Goal: Task Accomplishment & Management: Manage account settings

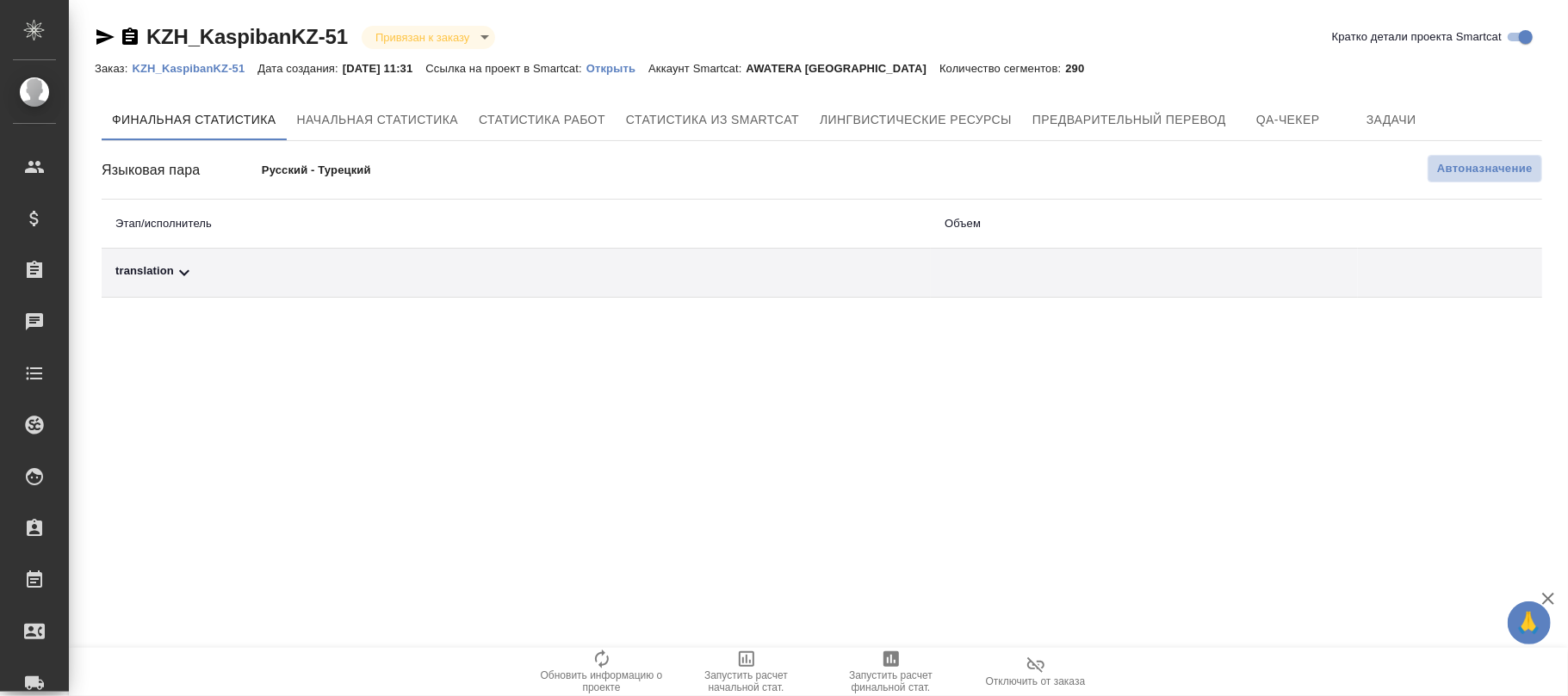
click at [1485, 173] on span "Автоназначение" at bounding box center [1485, 169] width 96 height 17
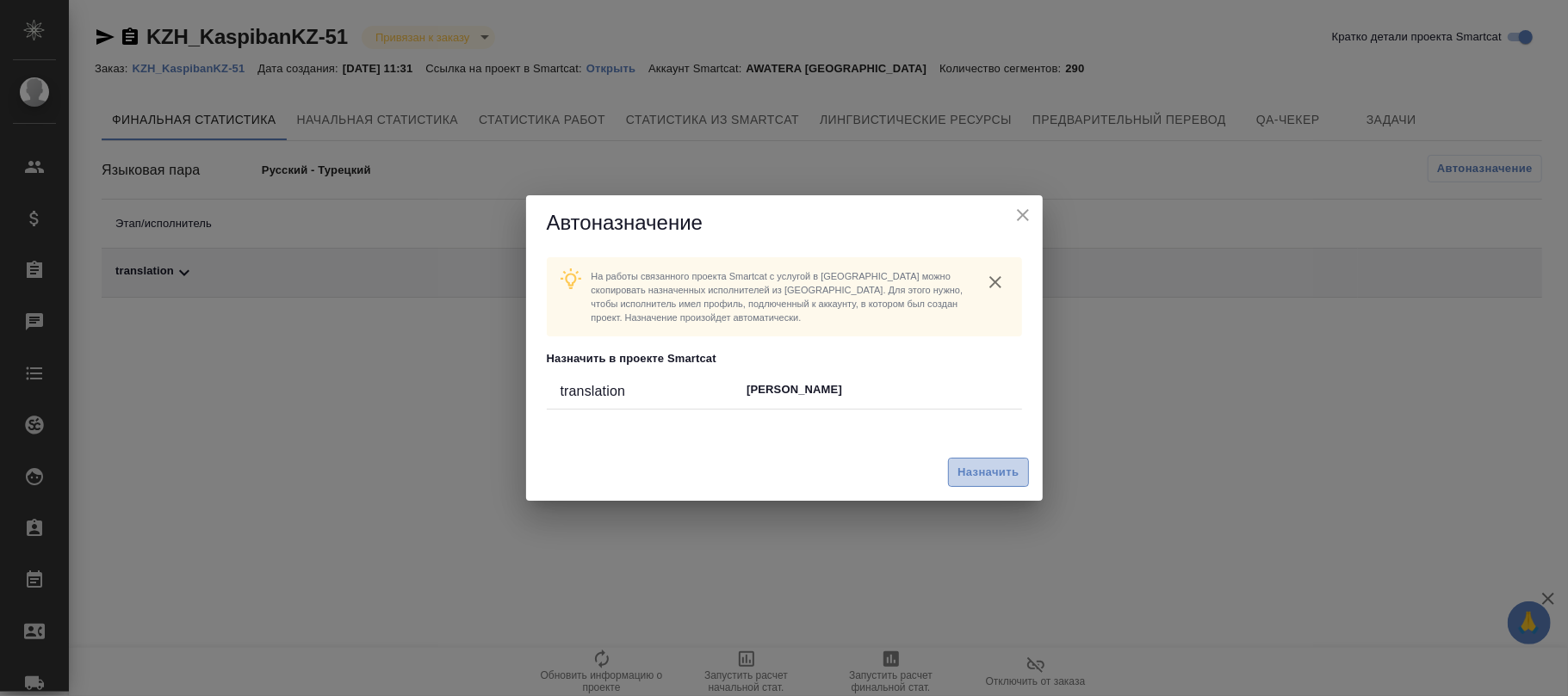
click at [980, 485] on button "Назначить" at bounding box center [988, 473] width 80 height 30
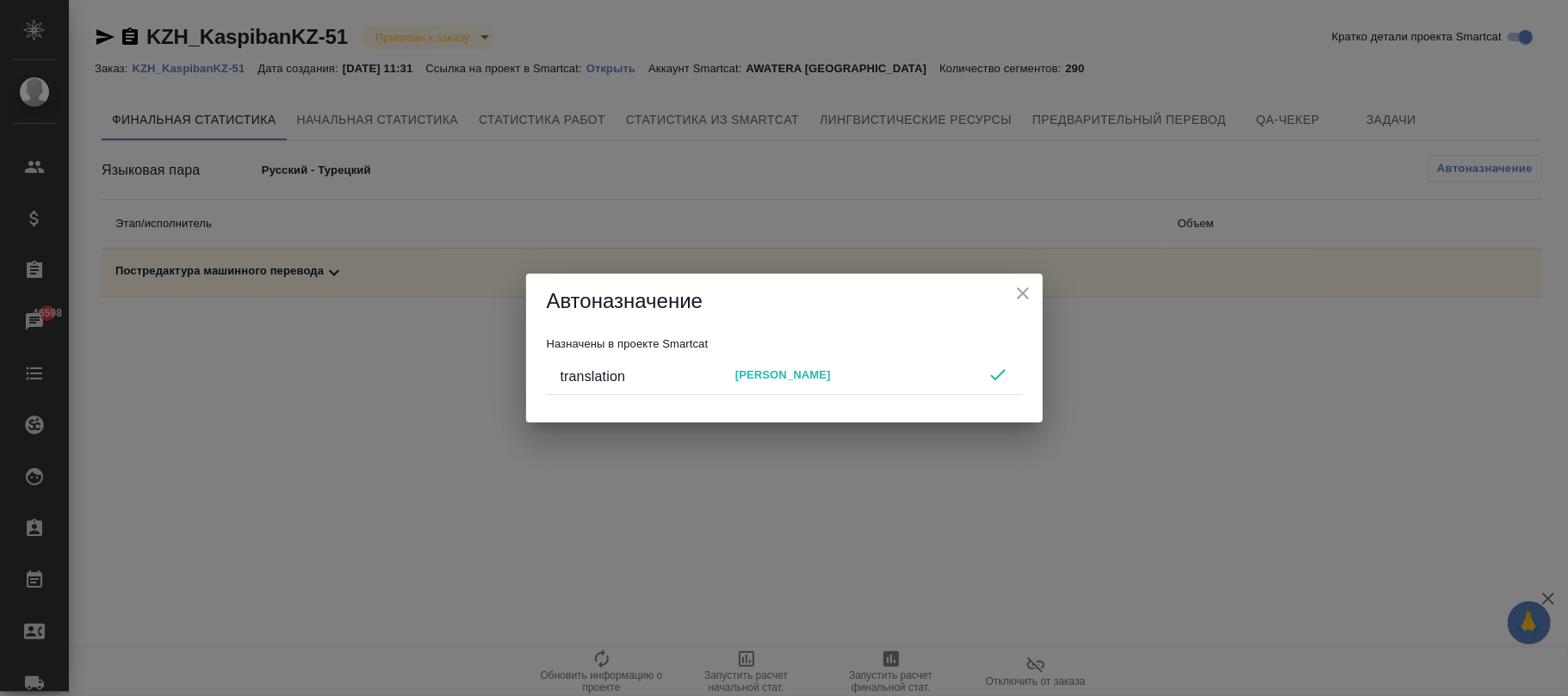
click at [1028, 291] on icon "close" at bounding box center [1022, 293] width 20 height 20
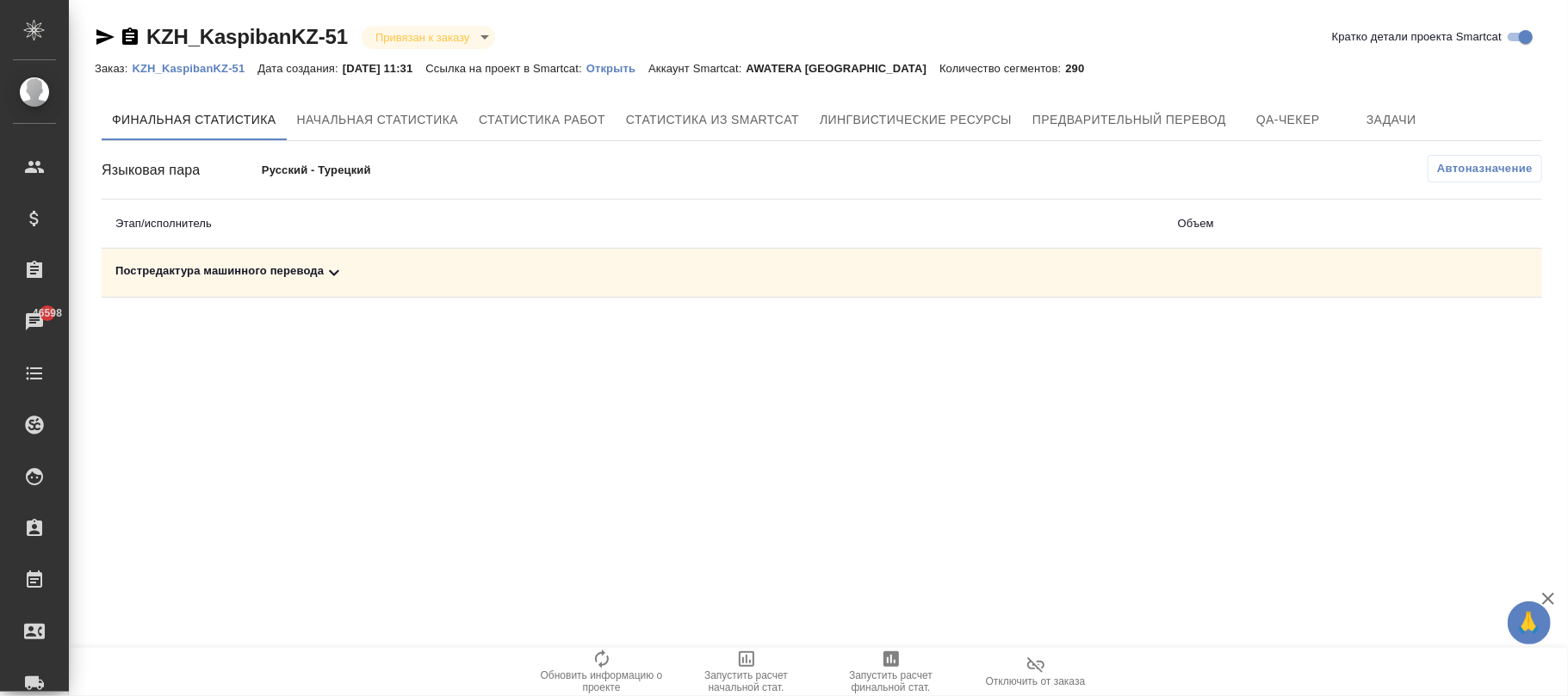
click at [333, 267] on icon at bounding box center [334, 273] width 20 height 20
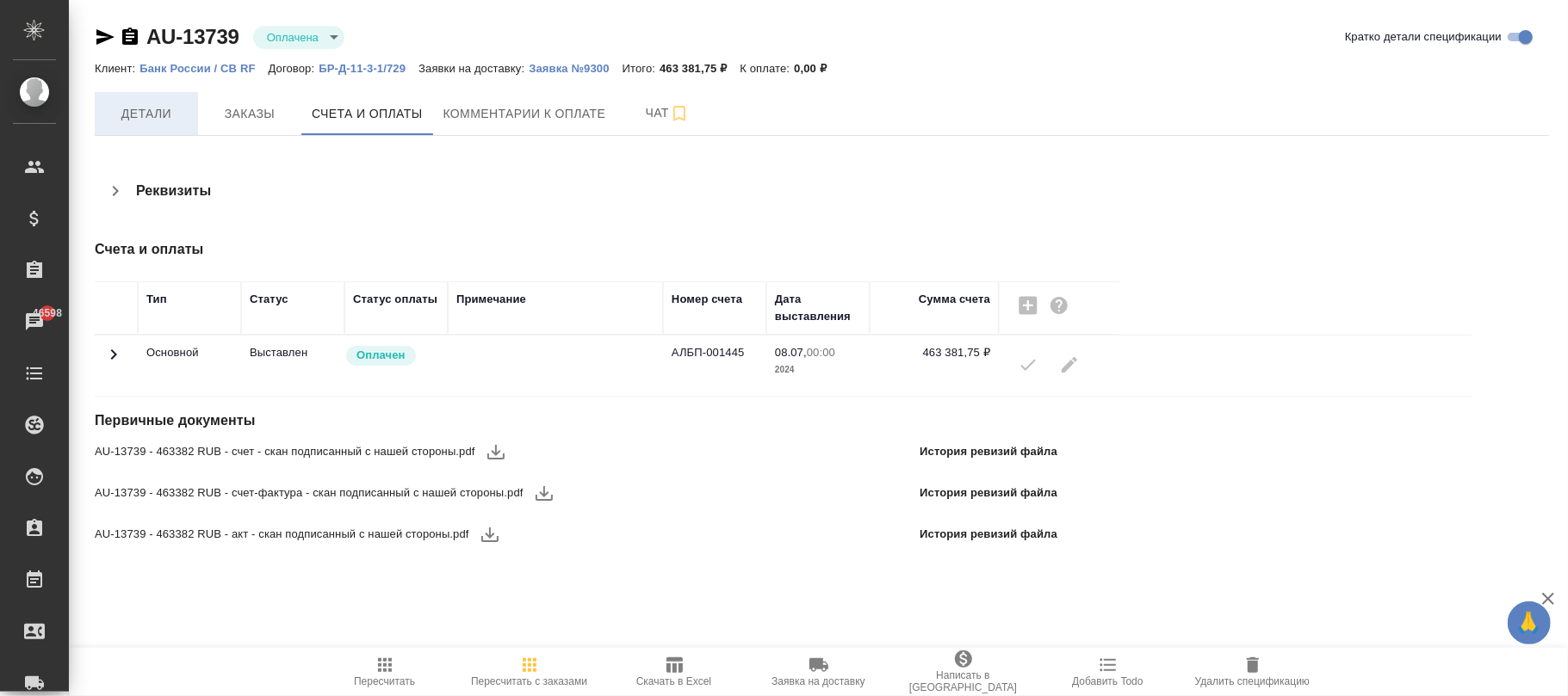
click at [165, 119] on span "Детали" at bounding box center [146, 114] width 82 height 21
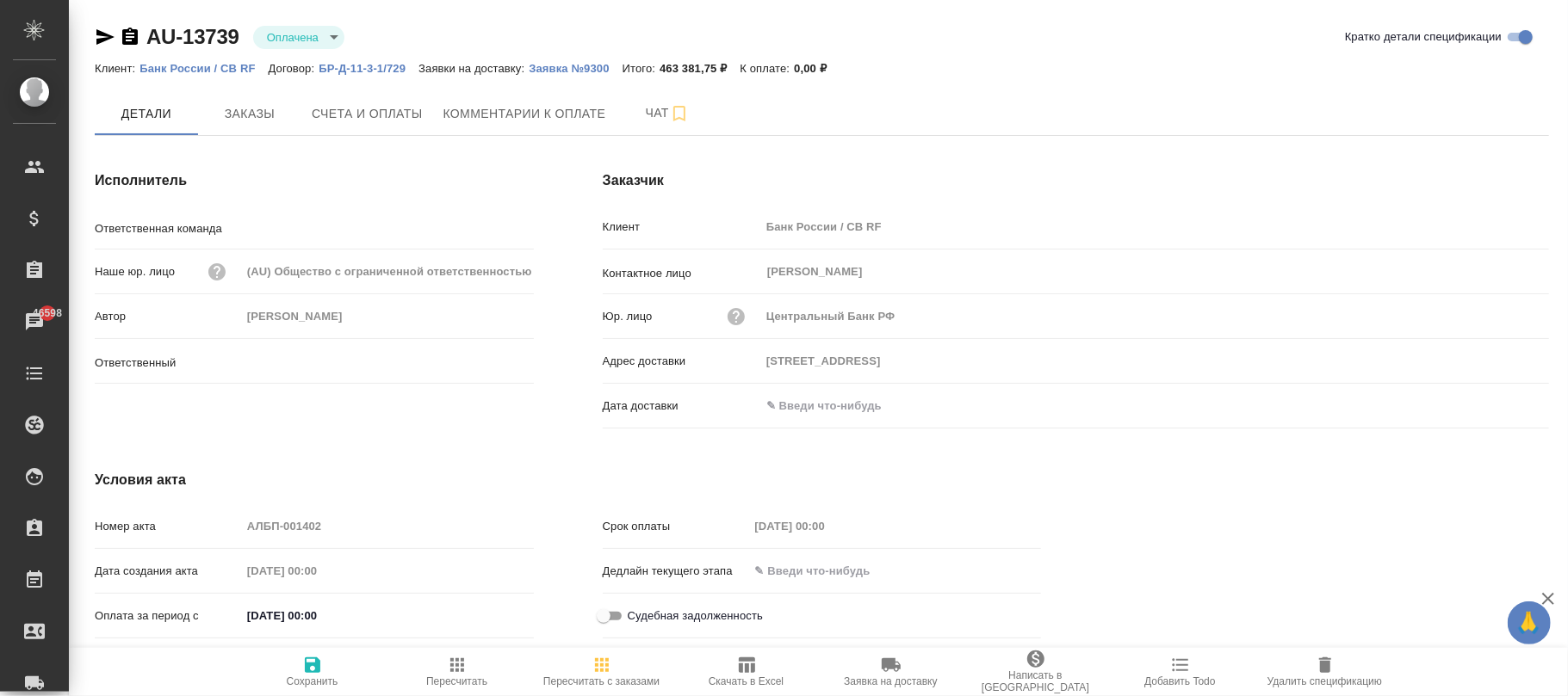
type input "Смоленская"
type input "Суслова Юлия"
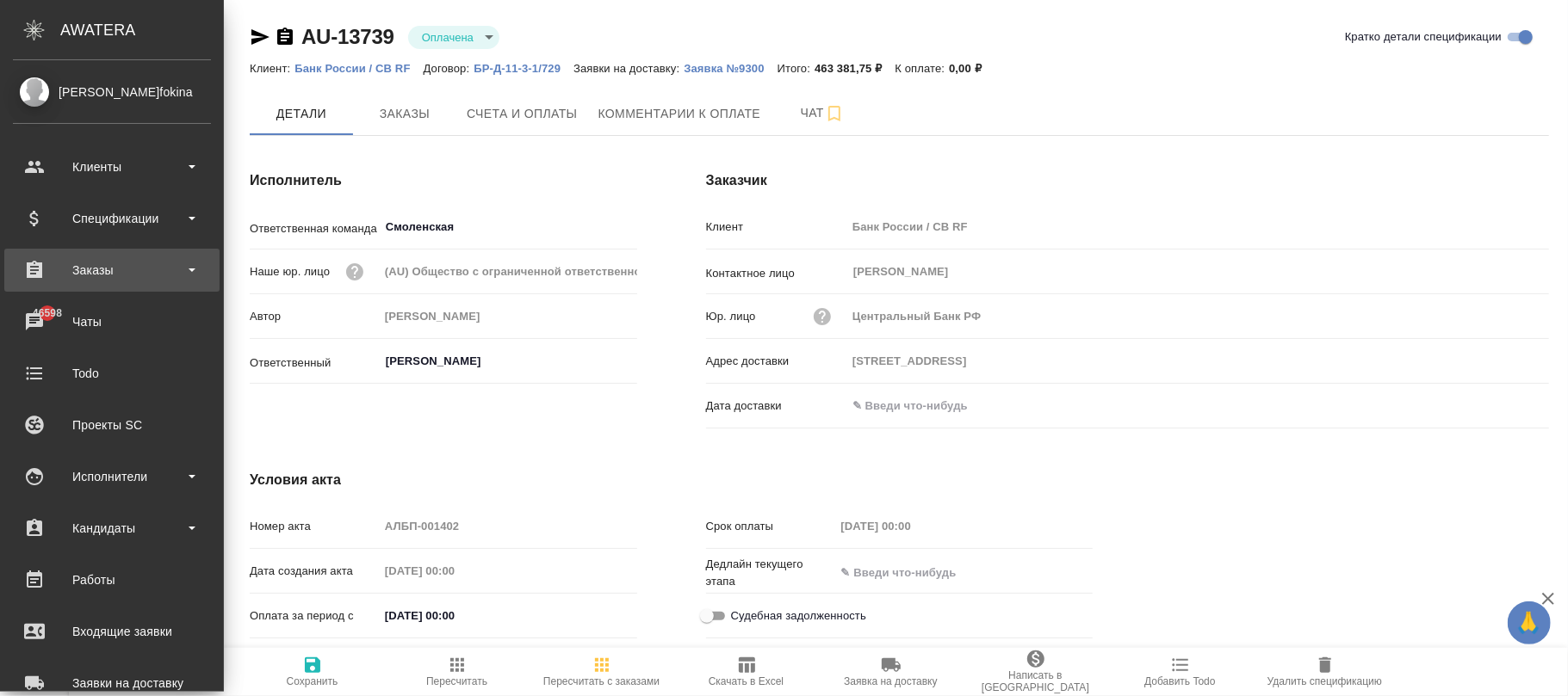
click at [110, 271] on div "Заказы" at bounding box center [111, 270] width 198 height 26
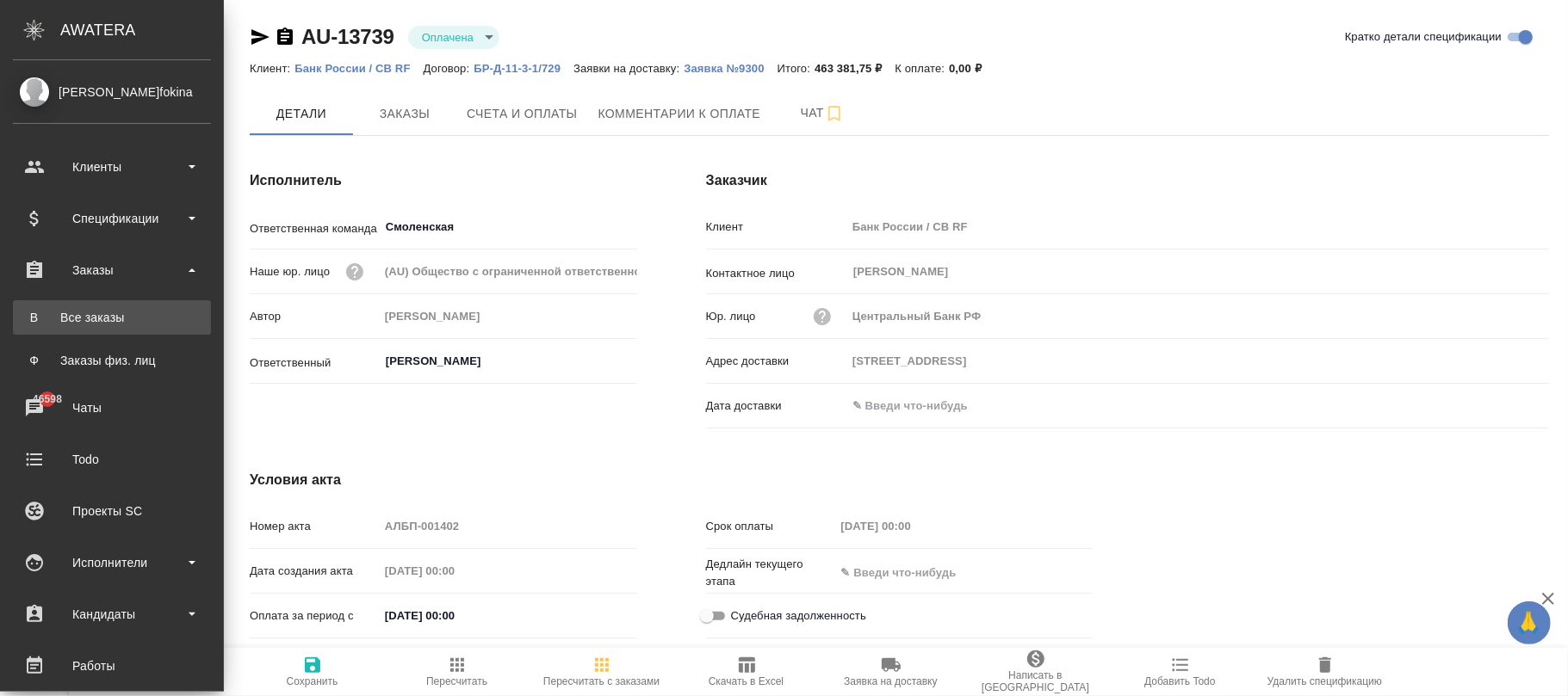
click at [95, 309] on div "Все заказы" at bounding box center [111, 318] width 181 height 17
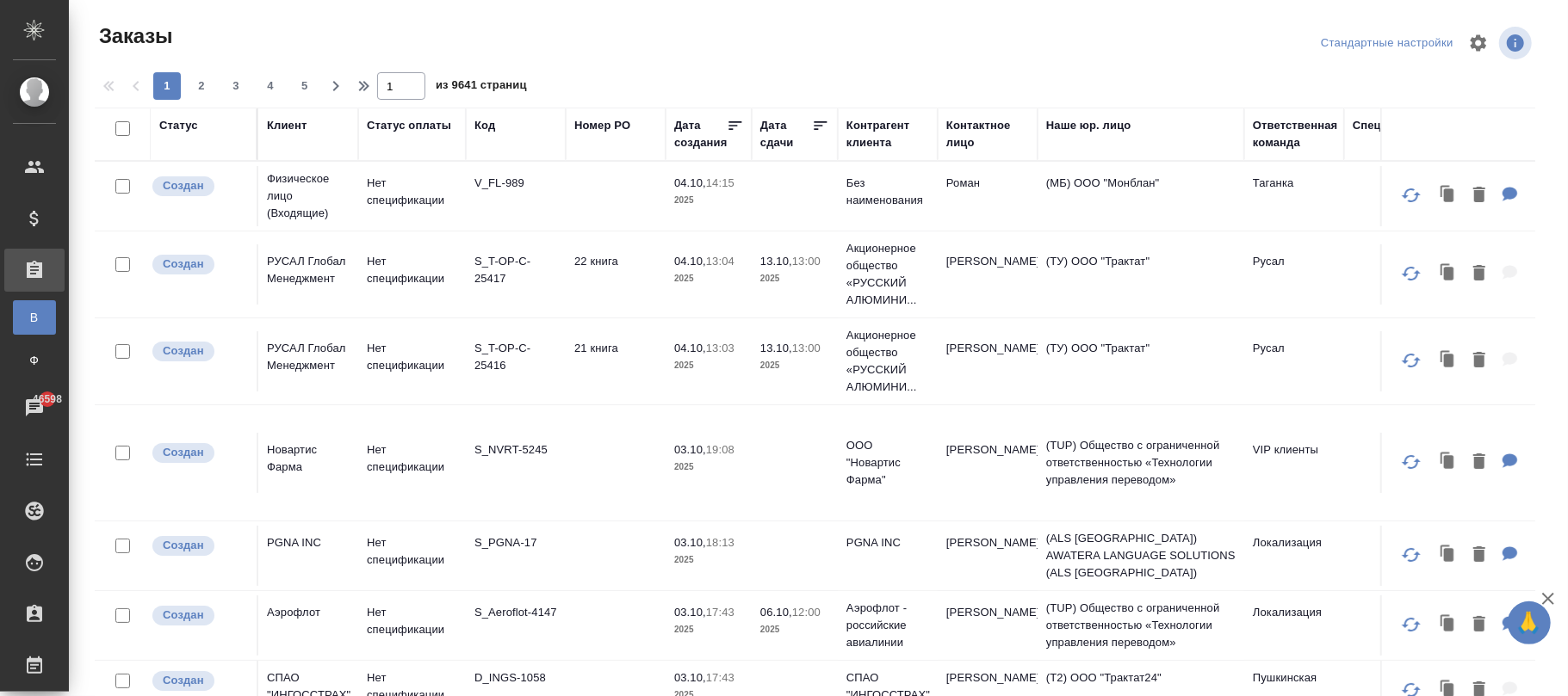
click at [484, 135] on div "Код" at bounding box center [516, 134] width 82 height 35
click at [486, 134] on div "Код" at bounding box center [485, 126] width 20 height 17
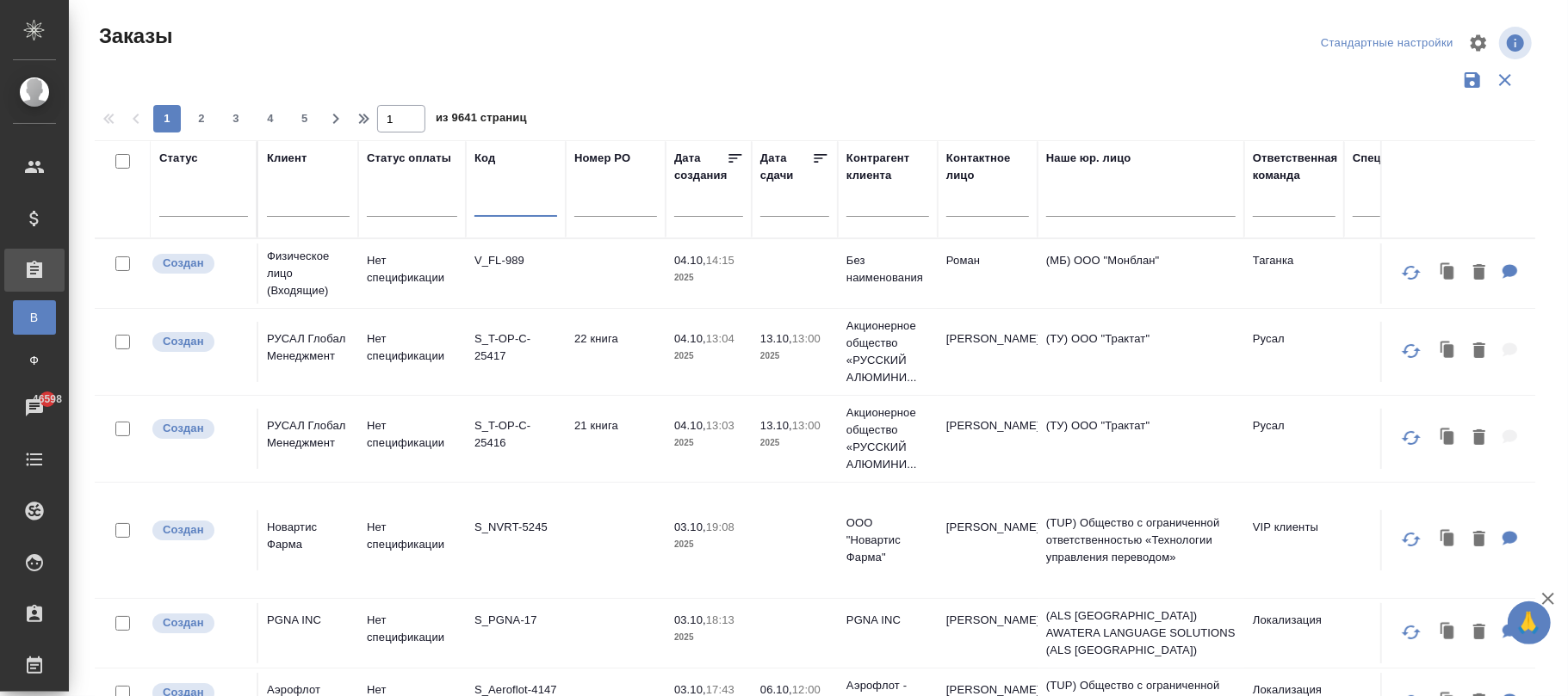
click at [524, 212] on input "text" at bounding box center [516, 206] width 82 height 21
paste input "TeraHelp-138"
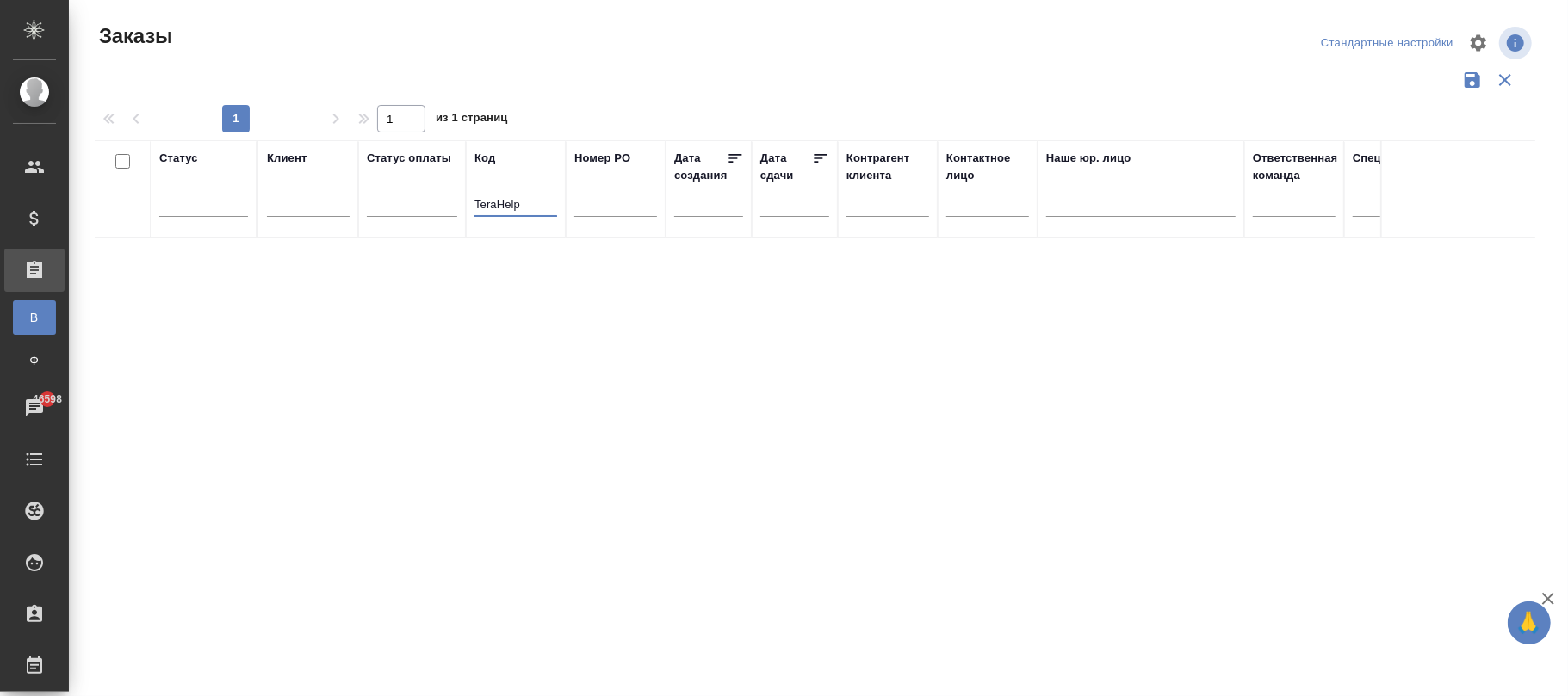
drag, startPoint x: 497, startPoint y: 200, endPoint x: 332, endPoint y: 183, distance: 165.9
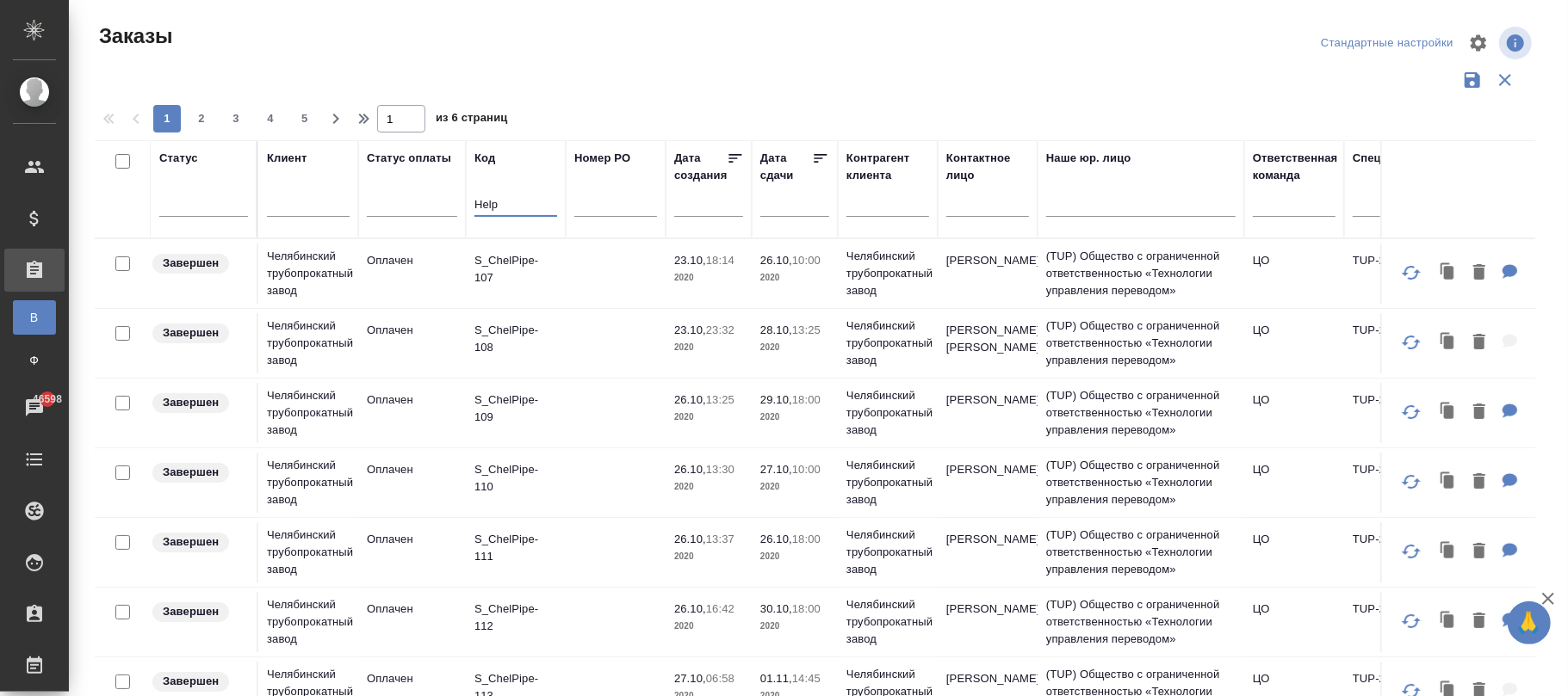
type input "Help"
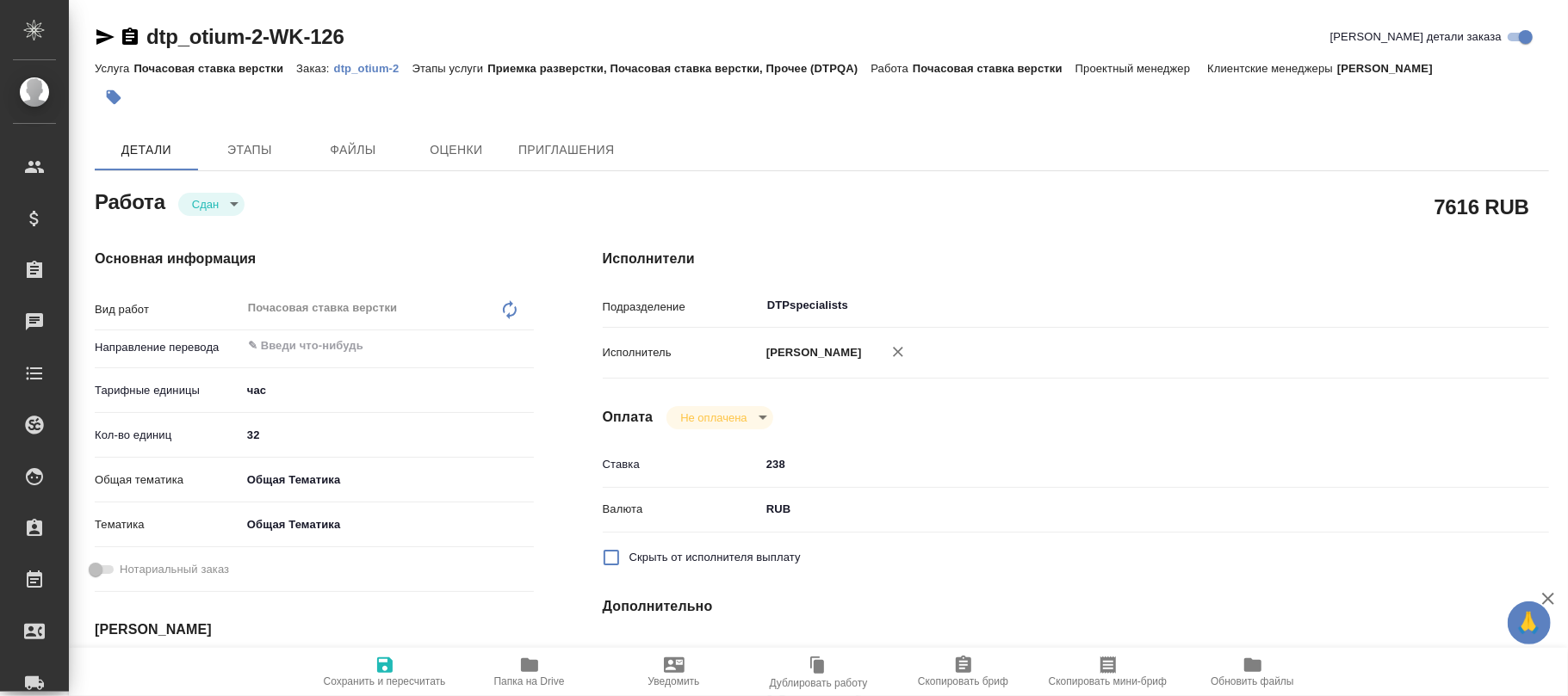
type textarea "x"
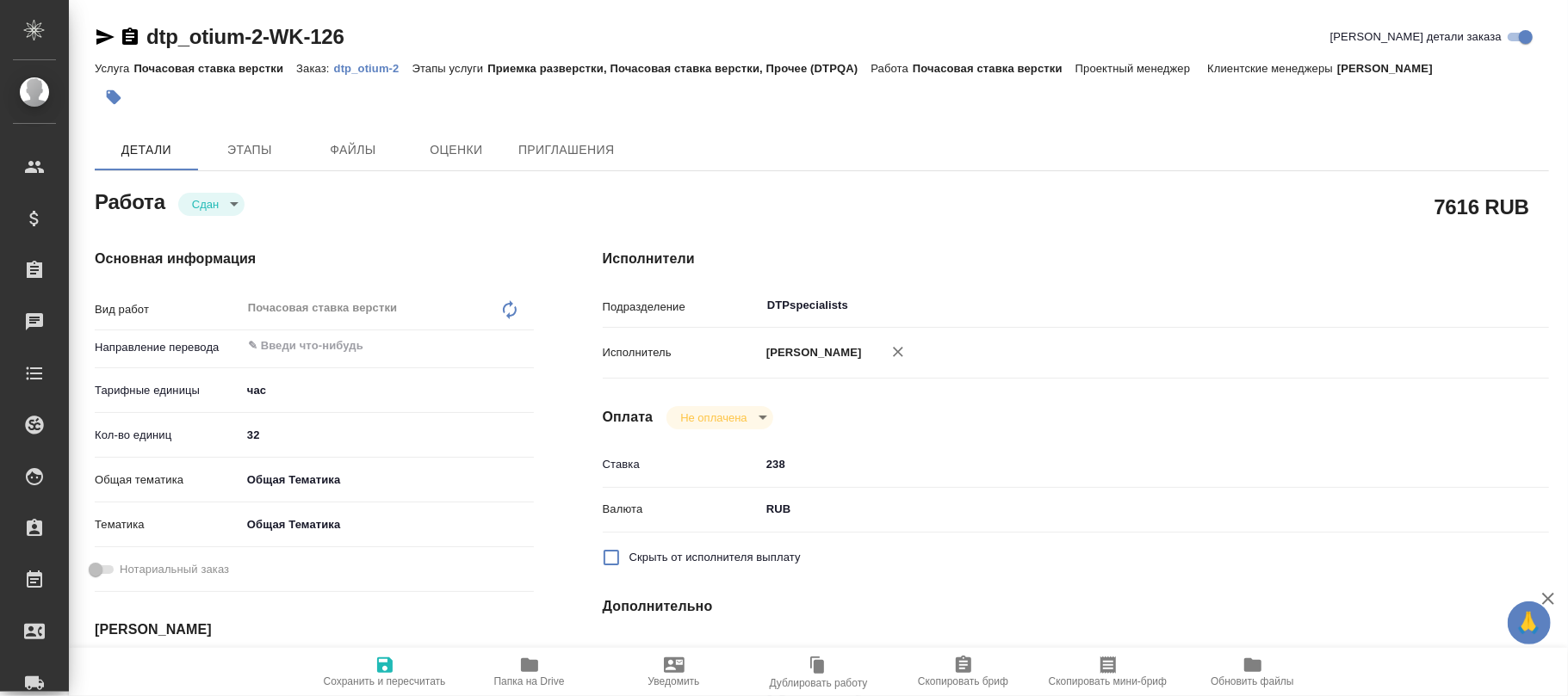
type textarea "x"
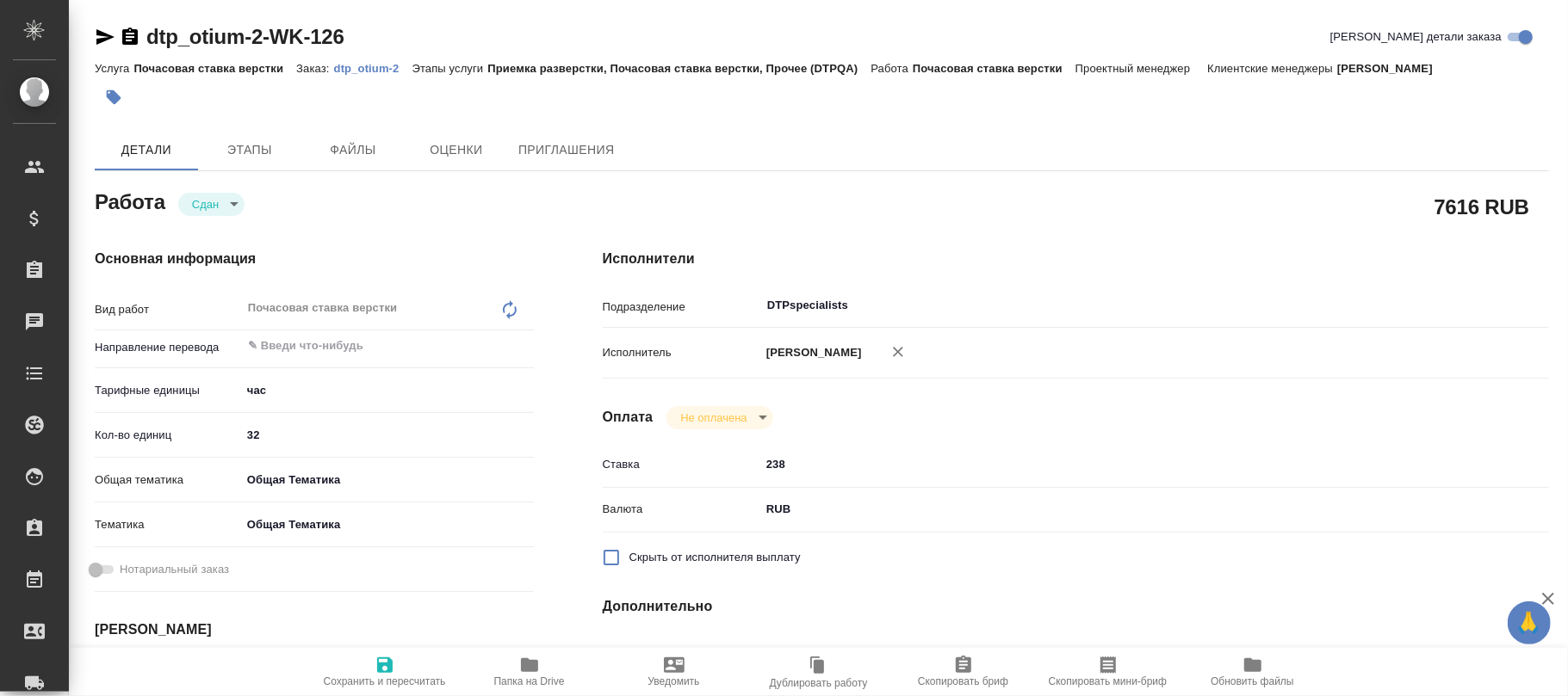
type textarea "x"
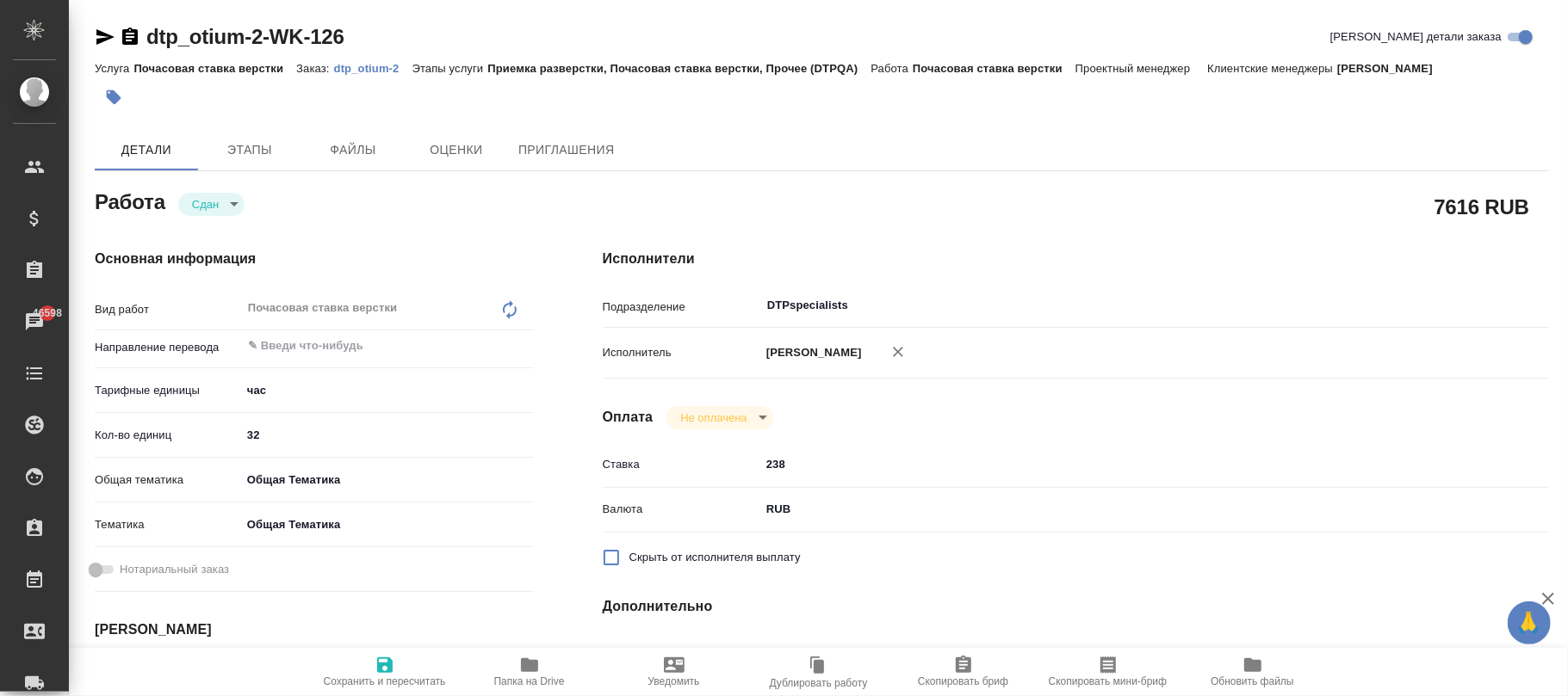
type textarea "x"
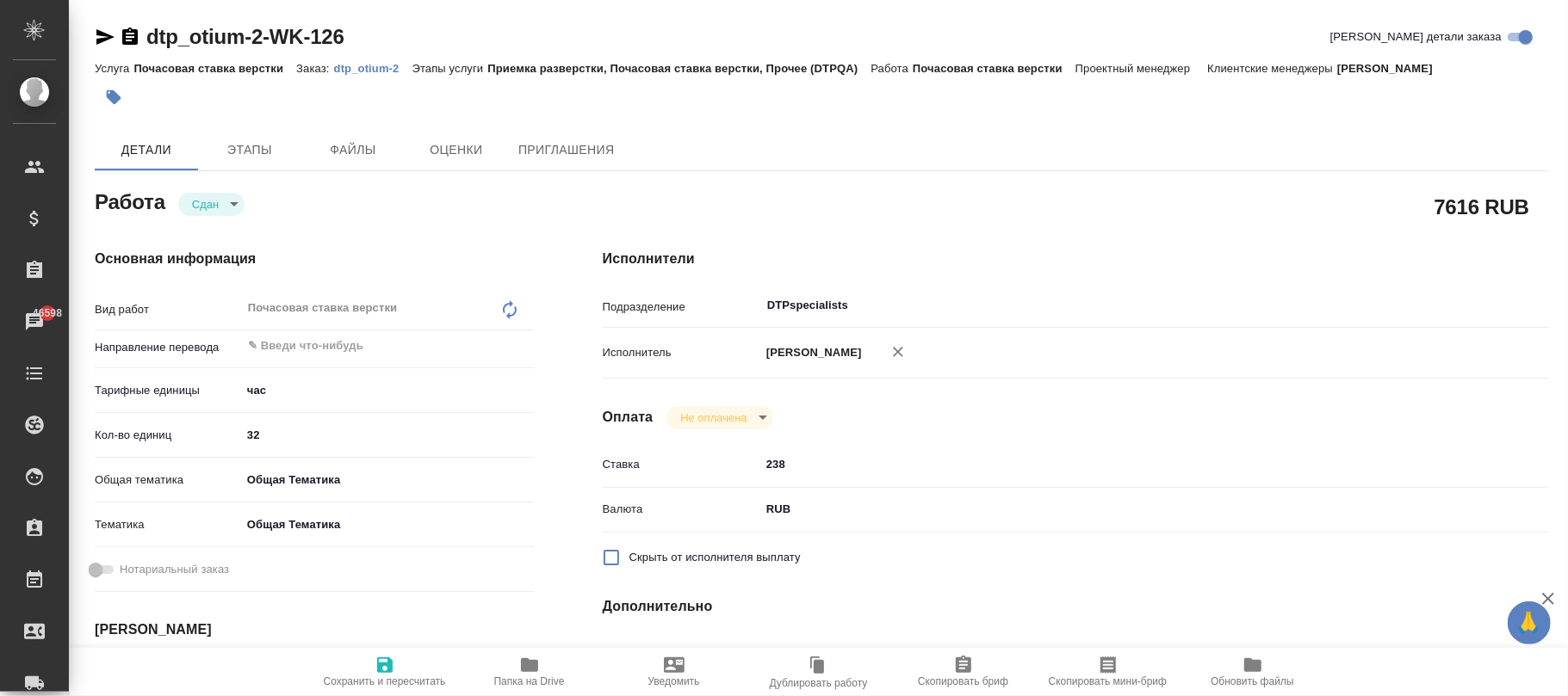
click at [367, 69] on p "dtp_otium-2" at bounding box center [372, 68] width 78 height 13
type textarea "x"
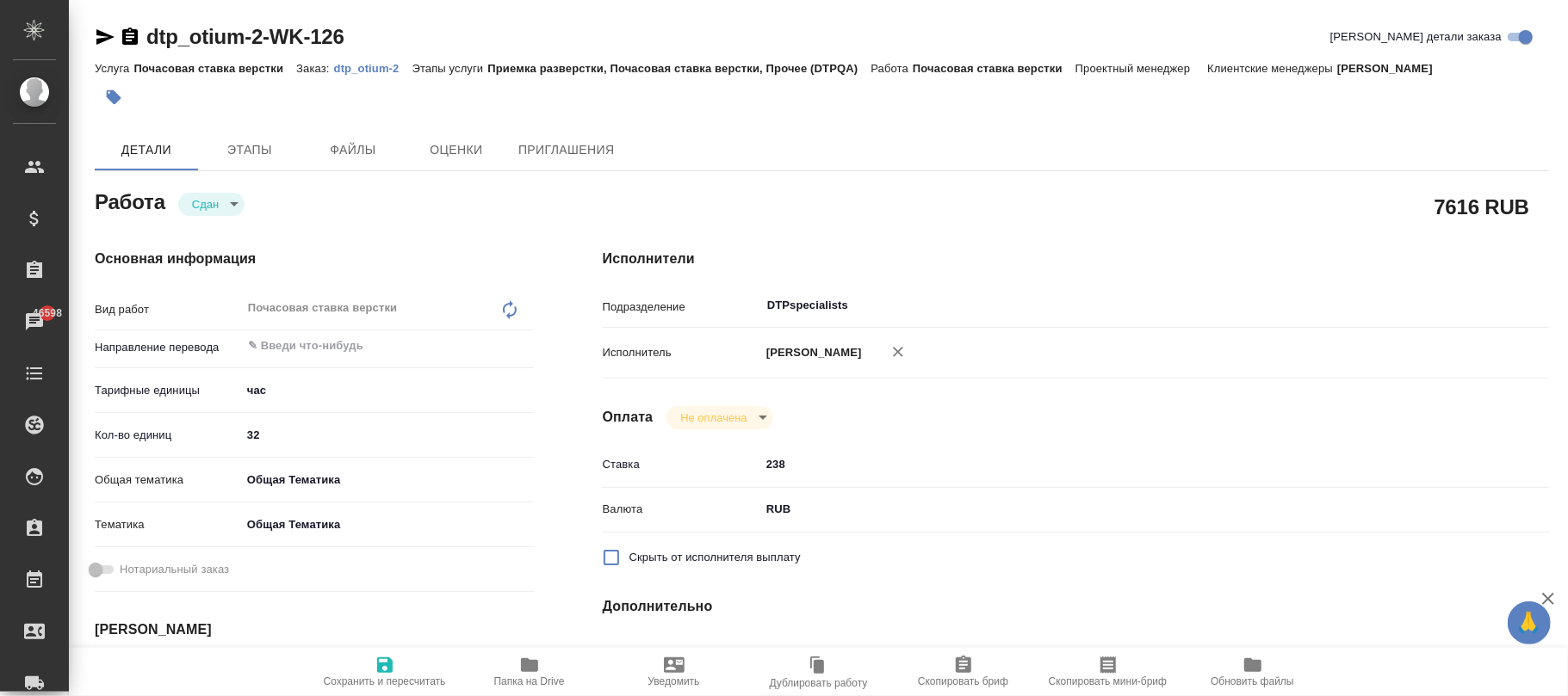
type textarea "x"
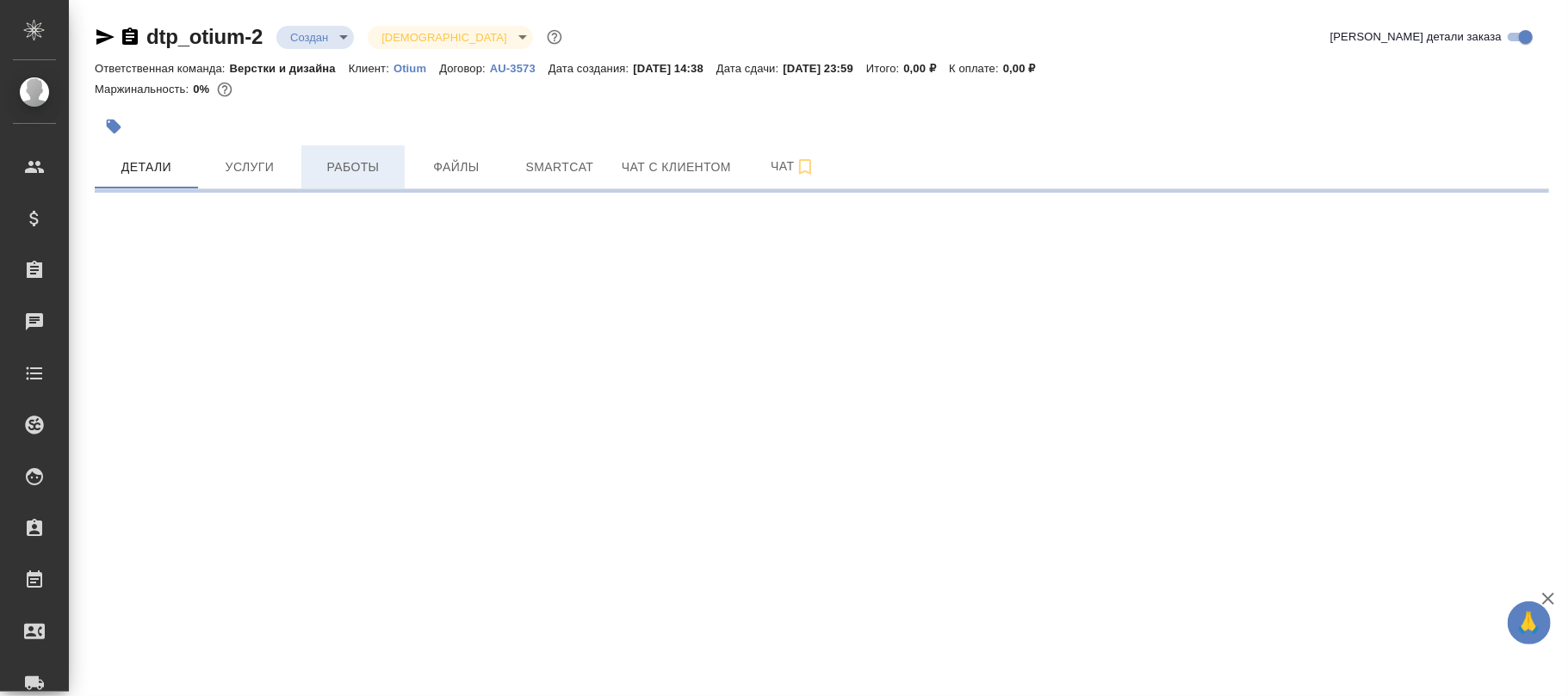
select select "RU"
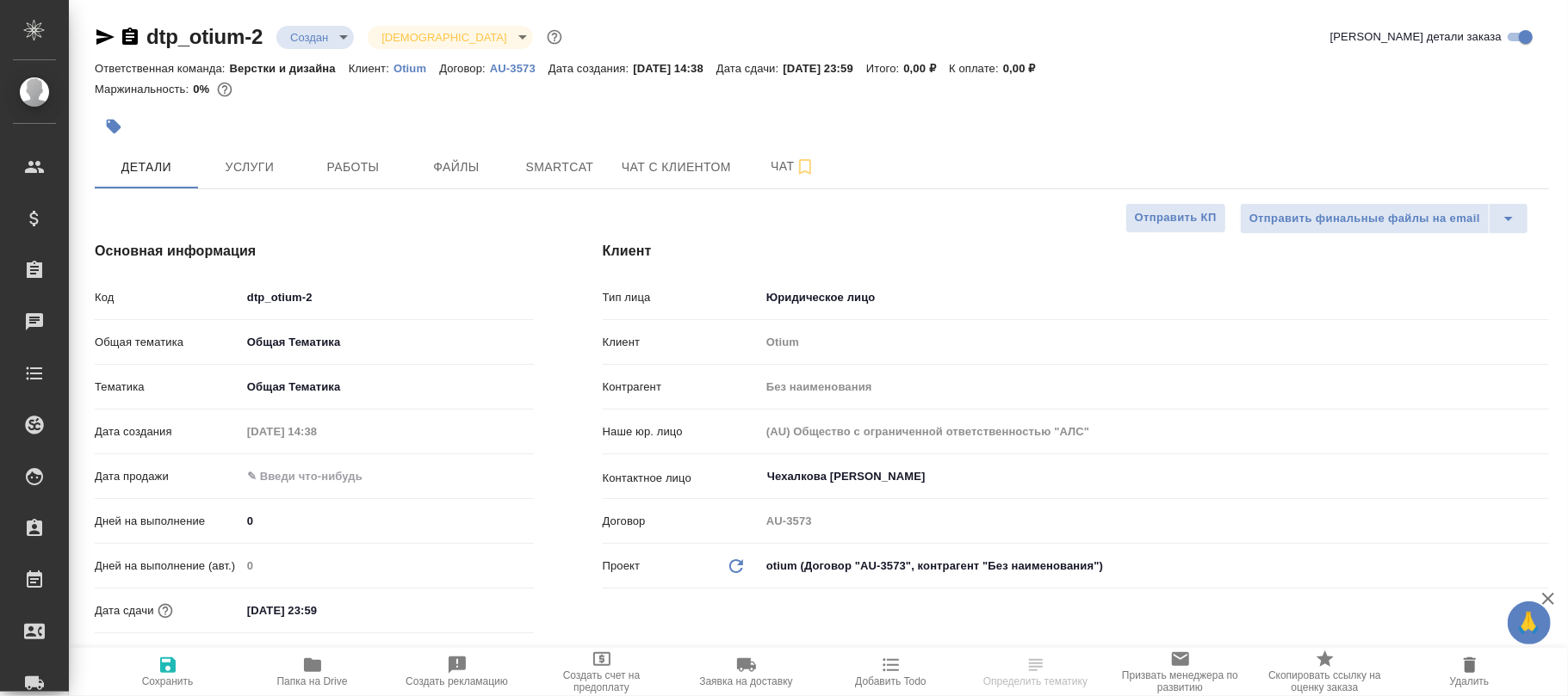
type textarea "x"
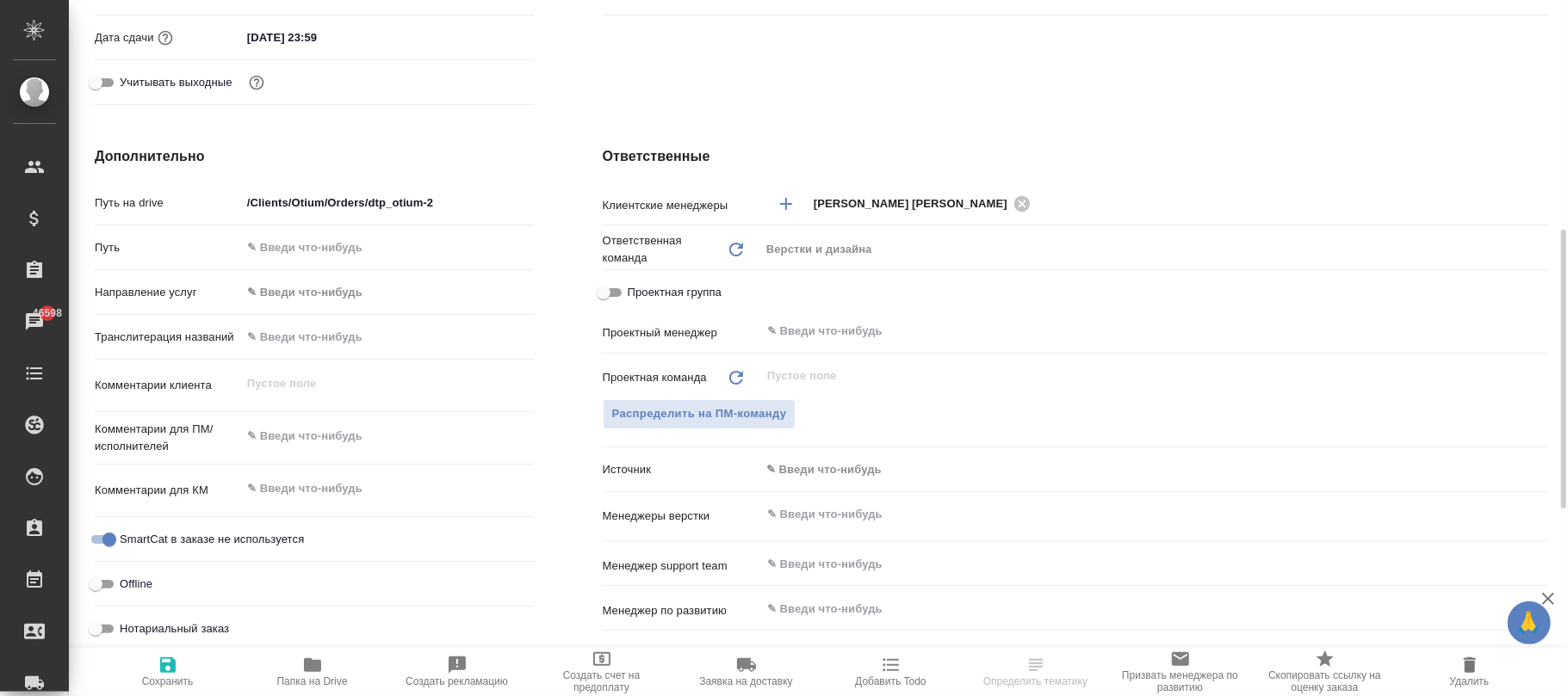
scroll to position [459, 0]
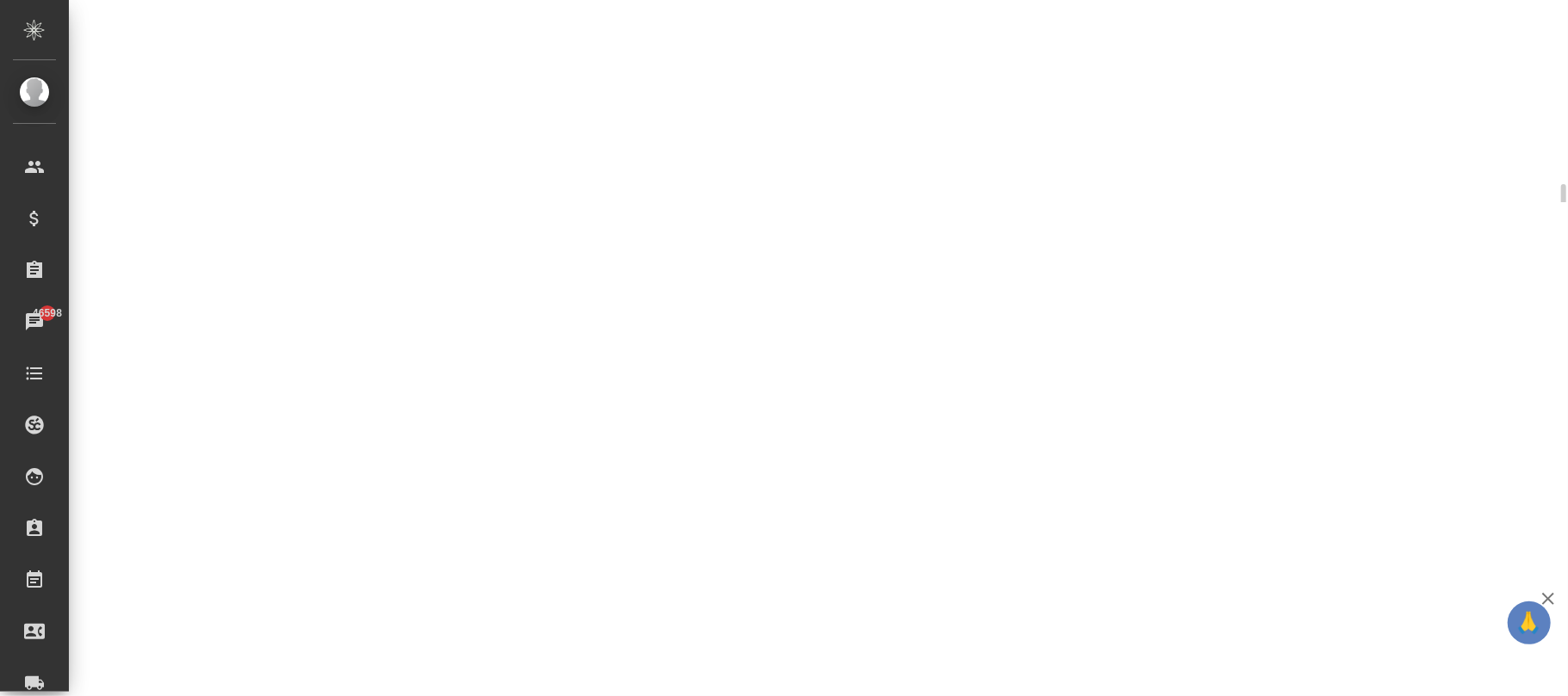
select select "RU"
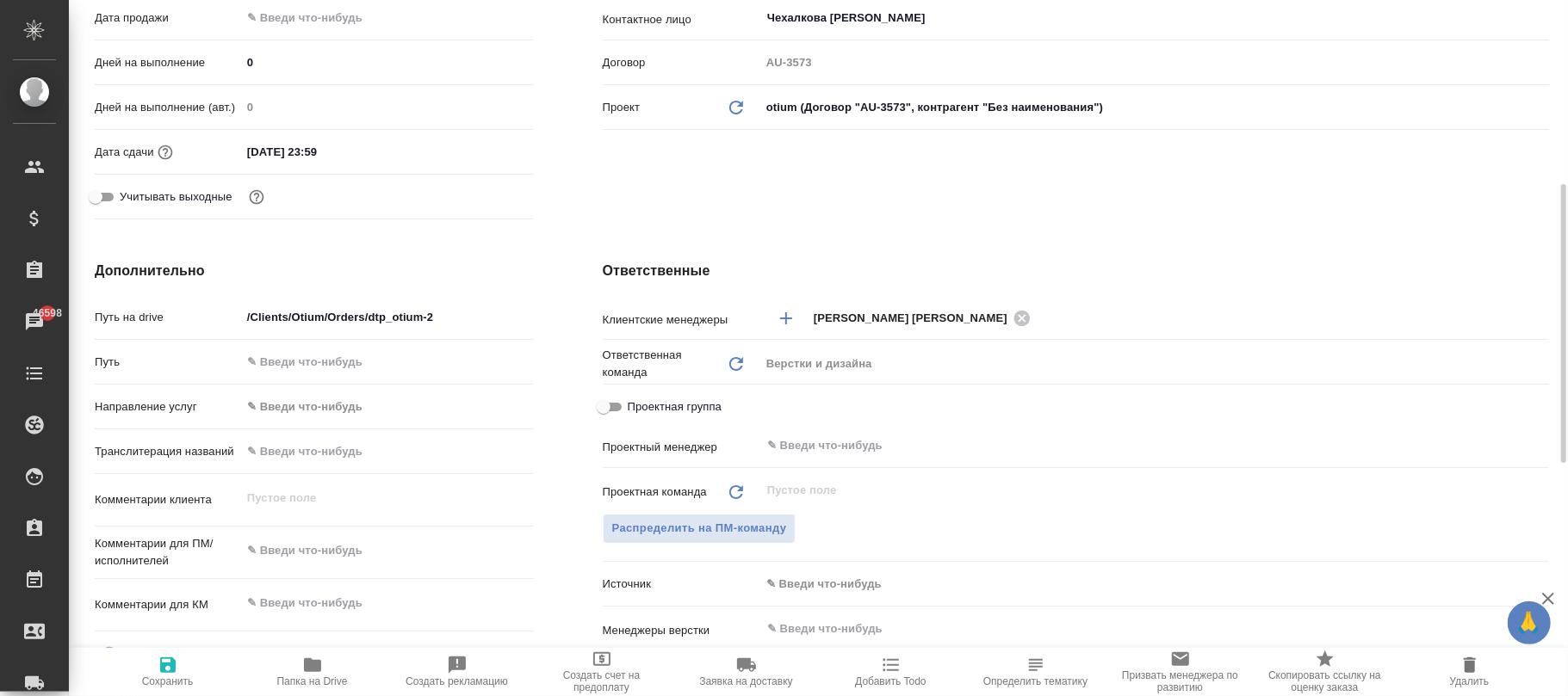
type textarea "x"
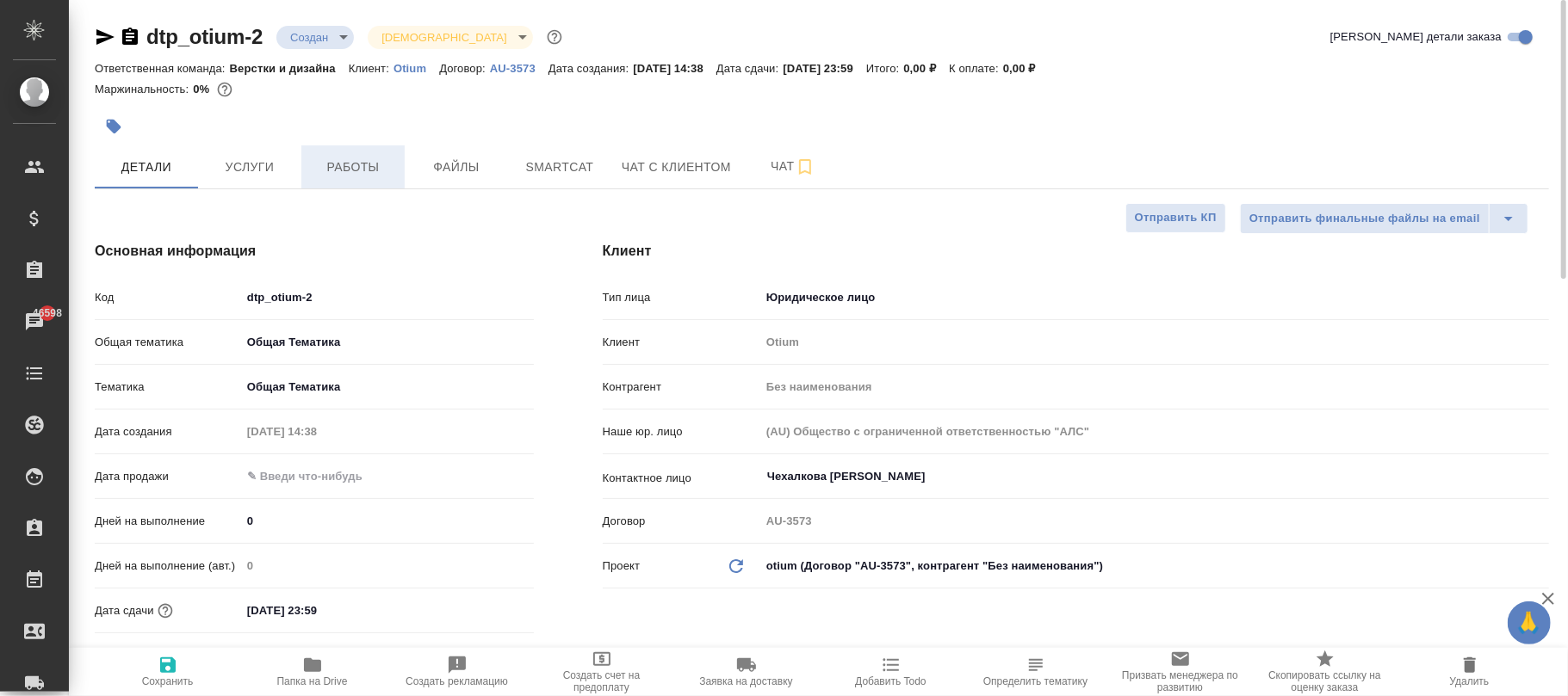
click at [358, 159] on span "Работы" at bounding box center [352, 167] width 82 height 21
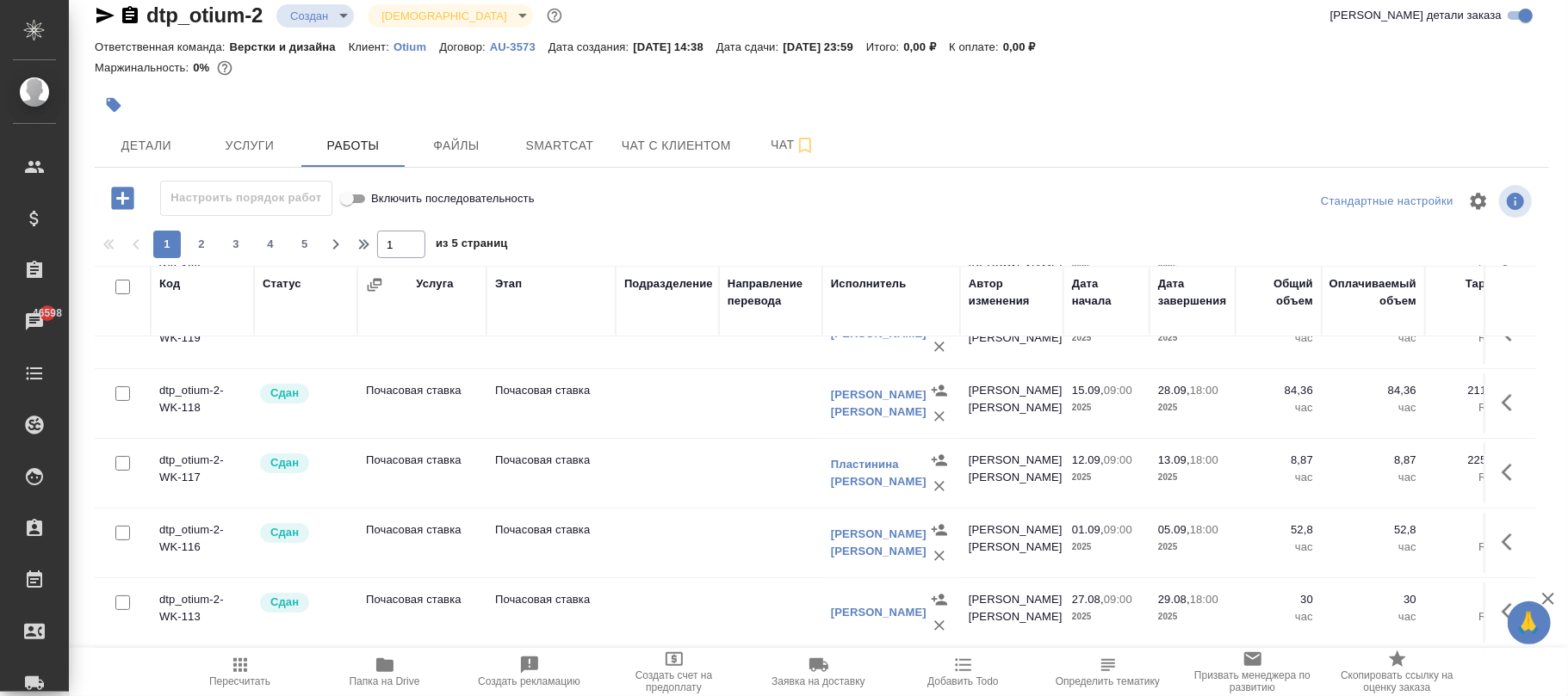
scroll to position [197, 0]
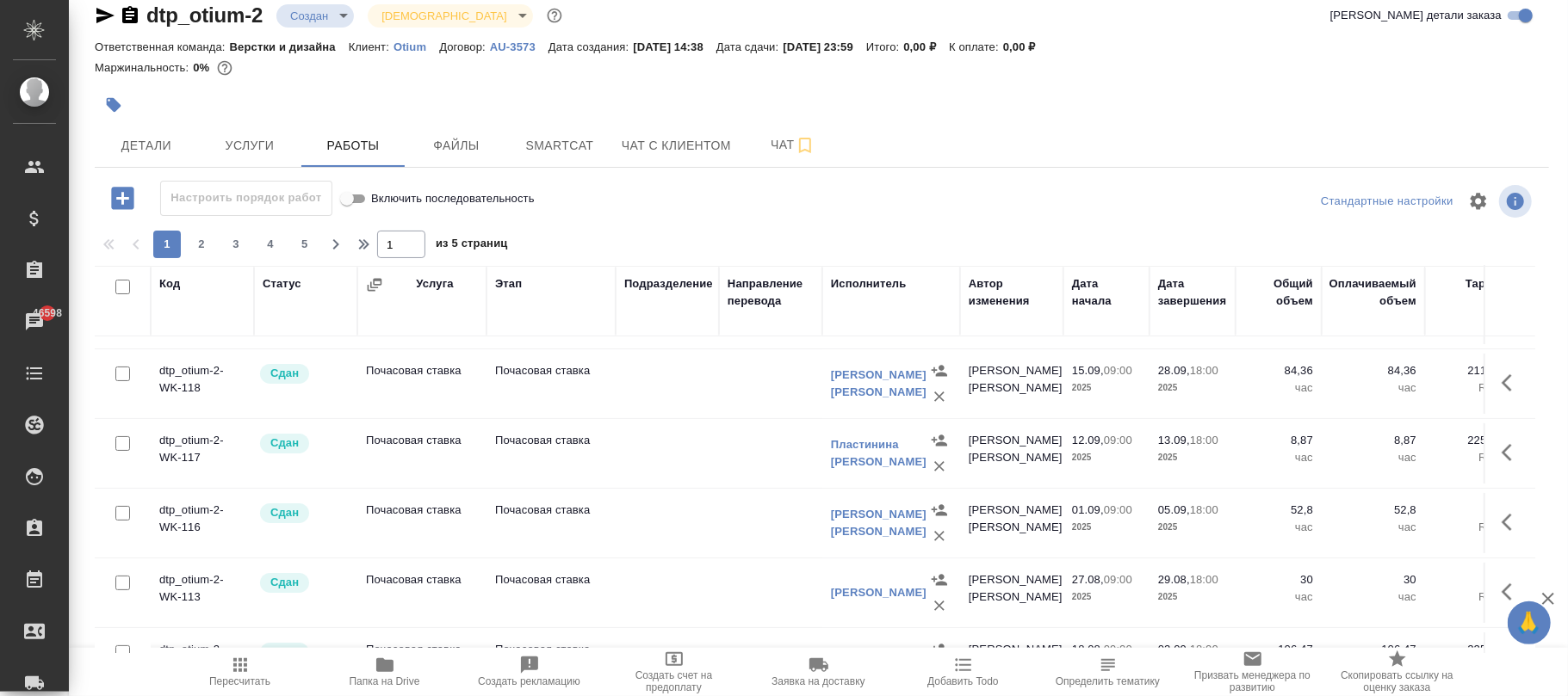
click at [862, 278] on div "Исполнитель" at bounding box center [869, 284] width 75 height 17
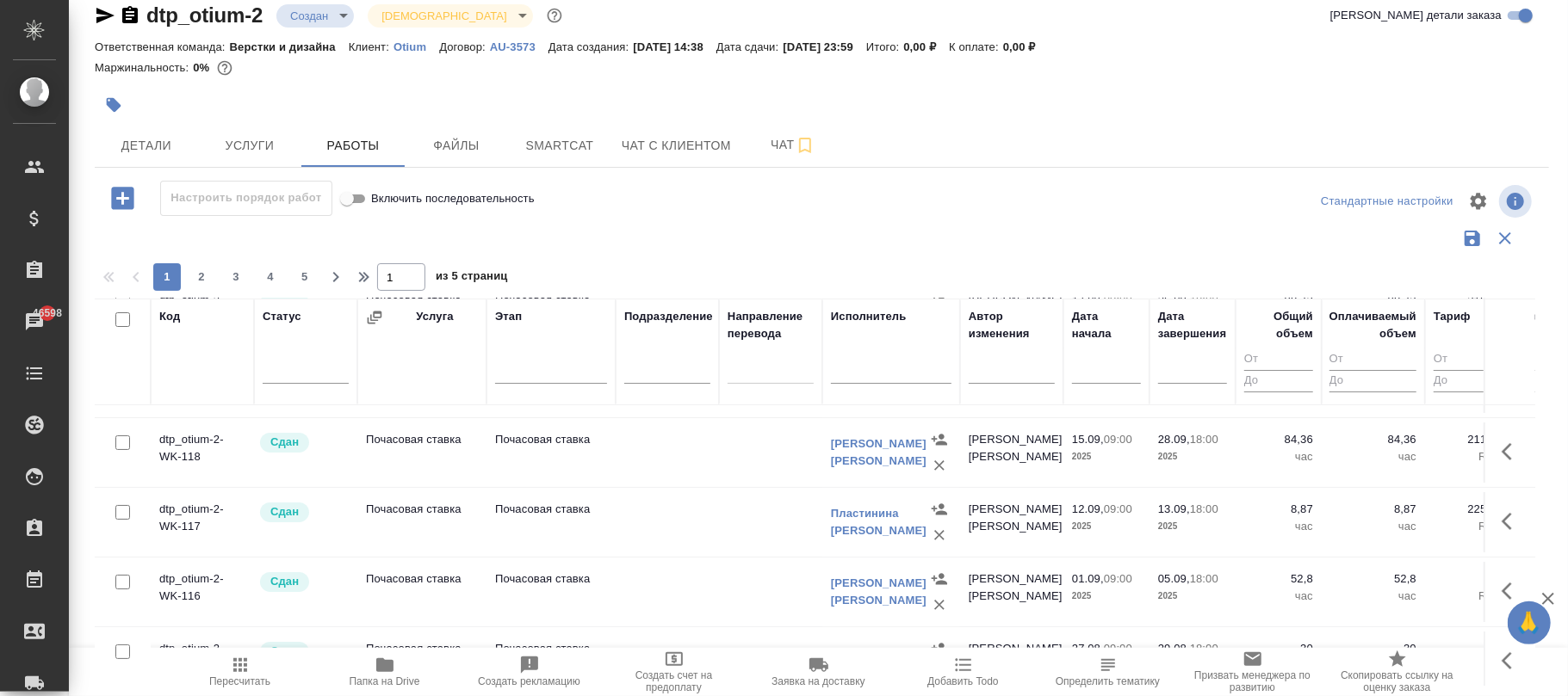
click at [862, 366] on input "text" at bounding box center [891, 372] width 121 height 21
type input "r"
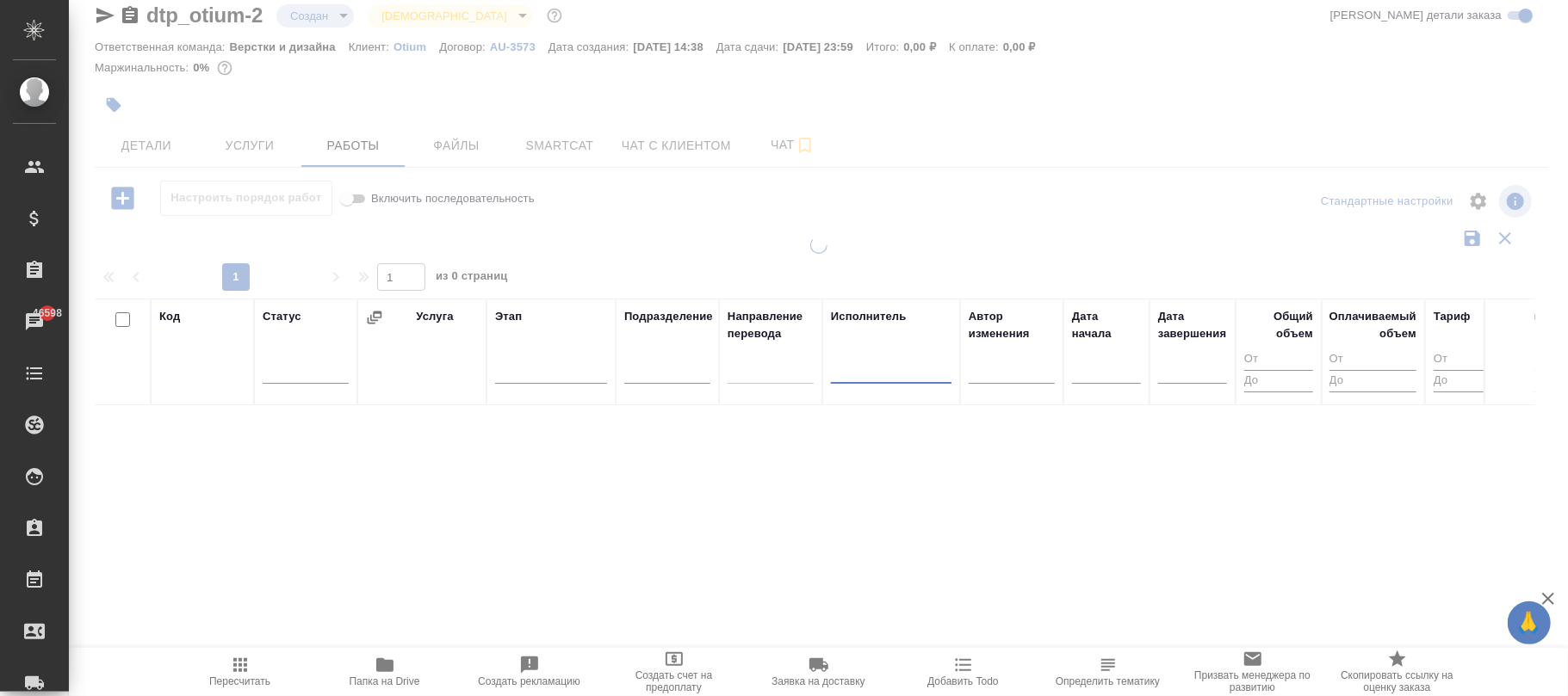
scroll to position [0, 0]
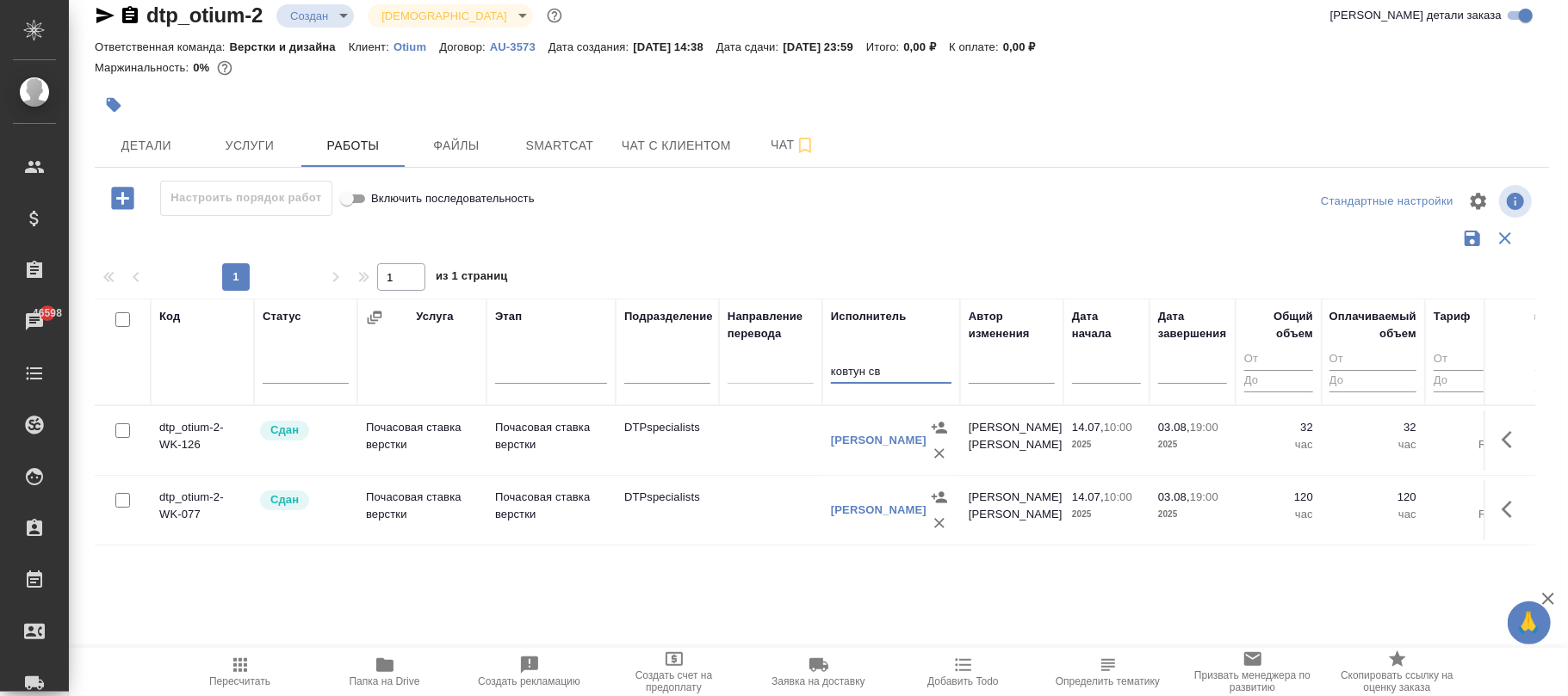
type input "ковтун св"
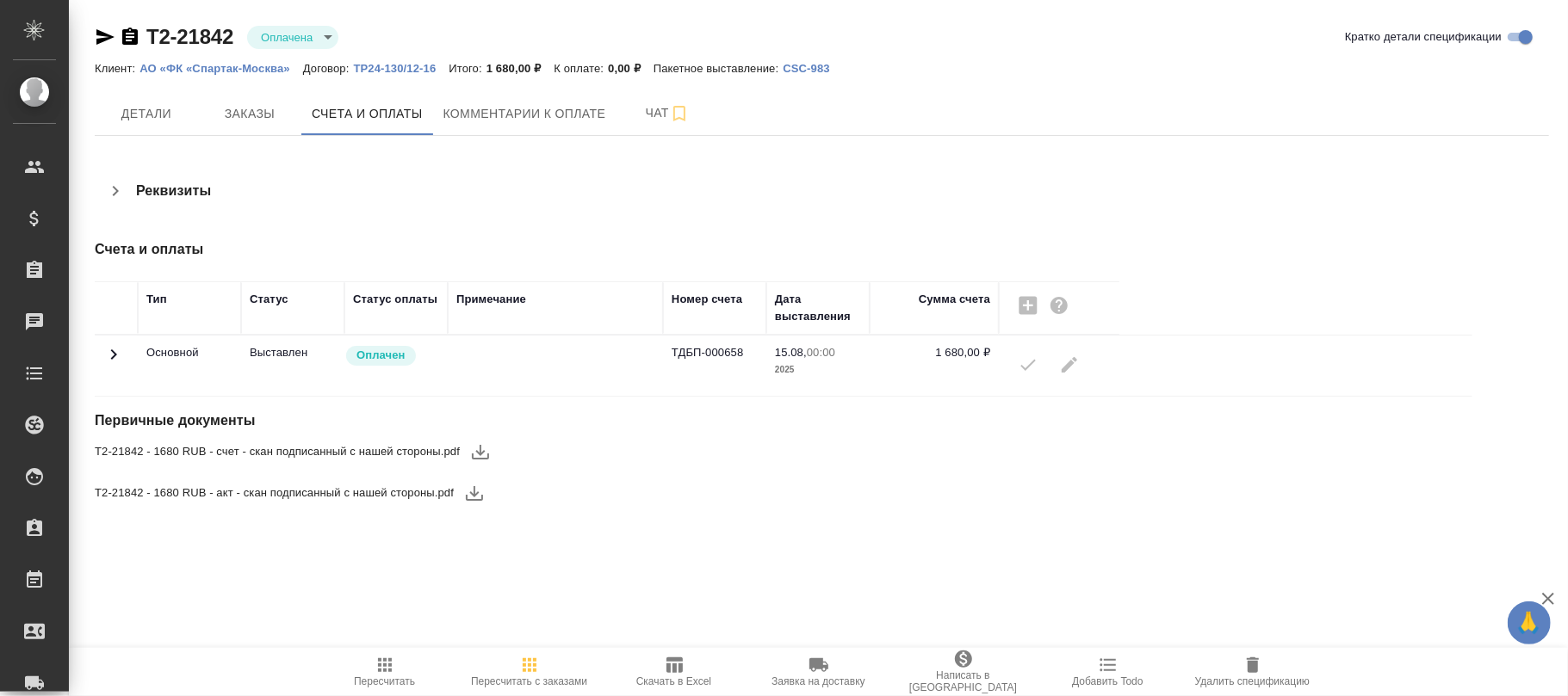
click at [102, 359] on td at bounding box center [116, 365] width 44 height 60
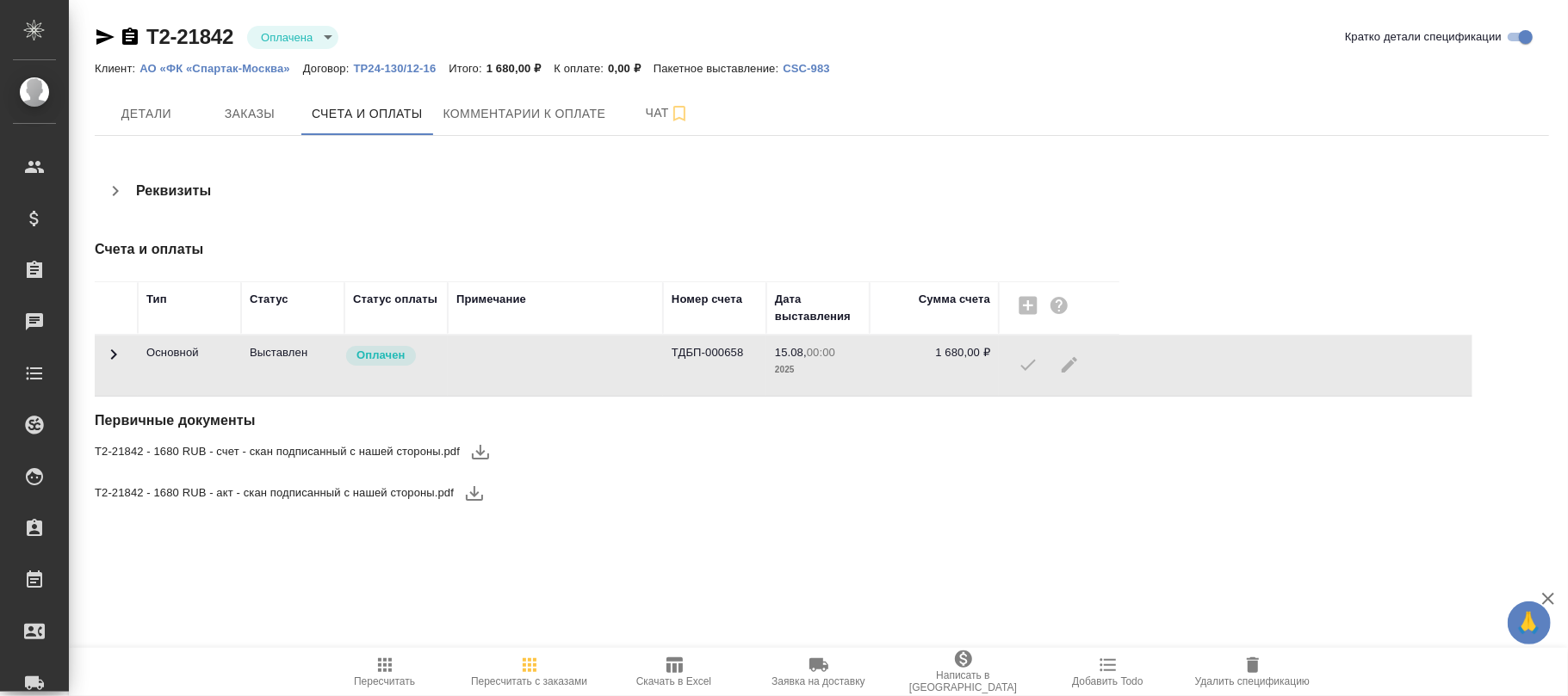
click at [105, 360] on icon at bounding box center [113, 354] width 20 height 20
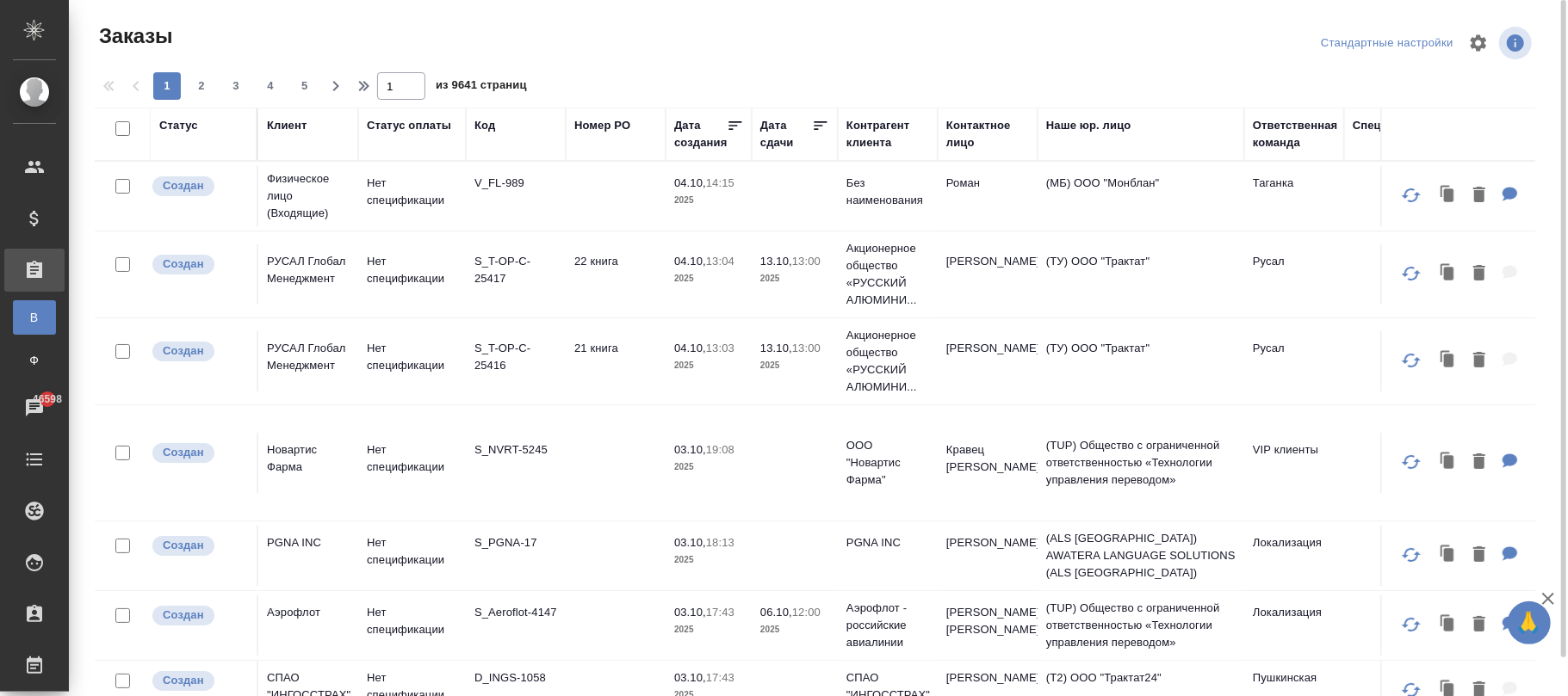
click at [494, 128] on div "Код" at bounding box center [485, 126] width 20 height 17
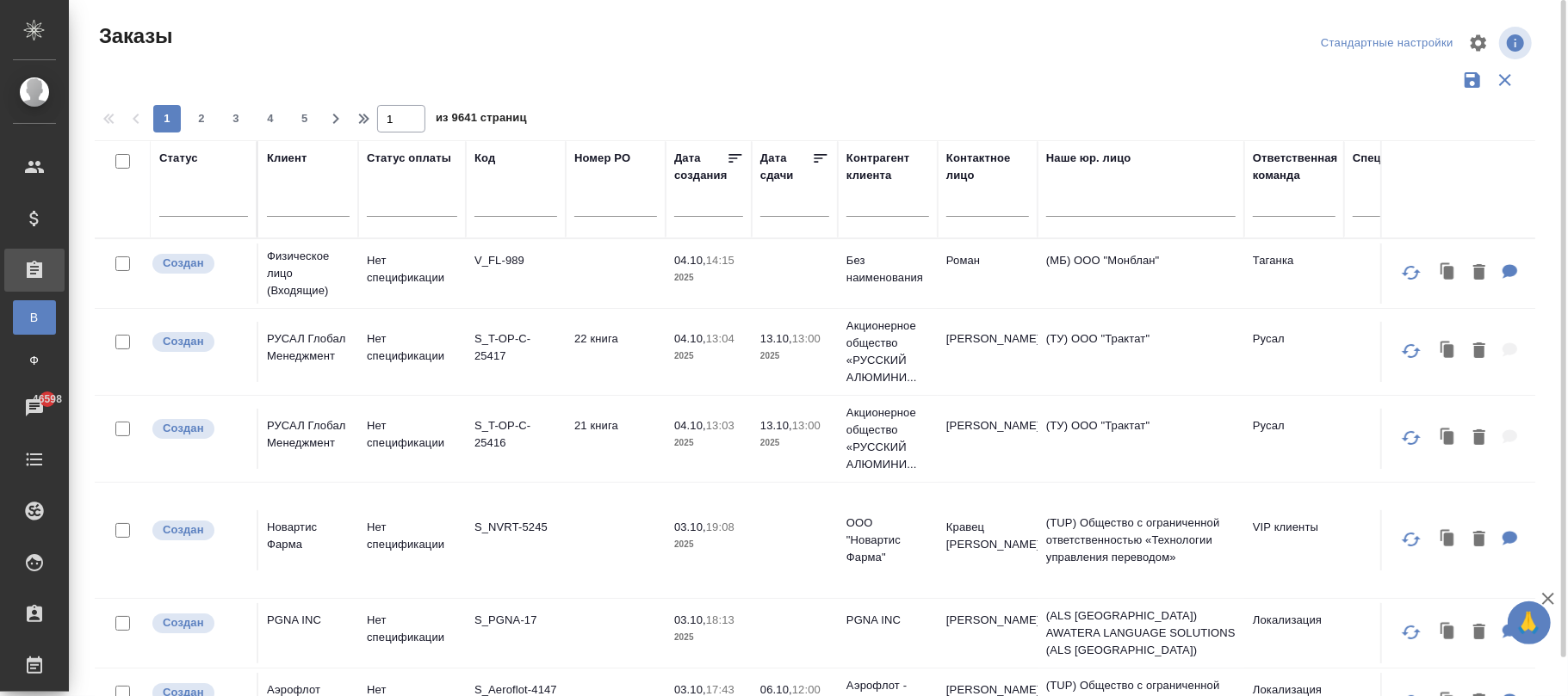
click at [524, 148] on th "Код" at bounding box center [516, 189] width 100 height 99
click at [497, 200] on input "text" at bounding box center [516, 206] width 82 height 21
paste input "TeraHelp-133"
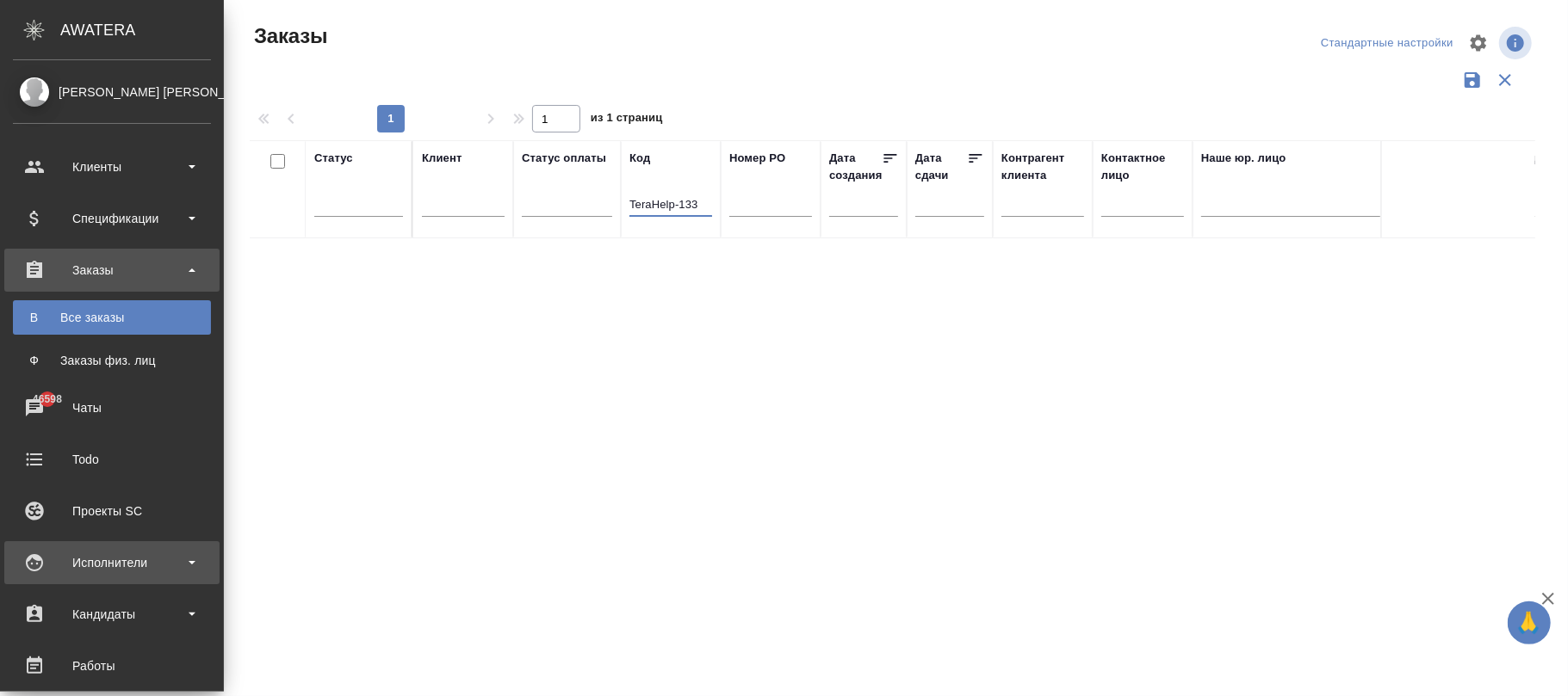
type input "TeraHelp-133"
click at [121, 569] on div "Исполнители" at bounding box center [111, 563] width 198 height 26
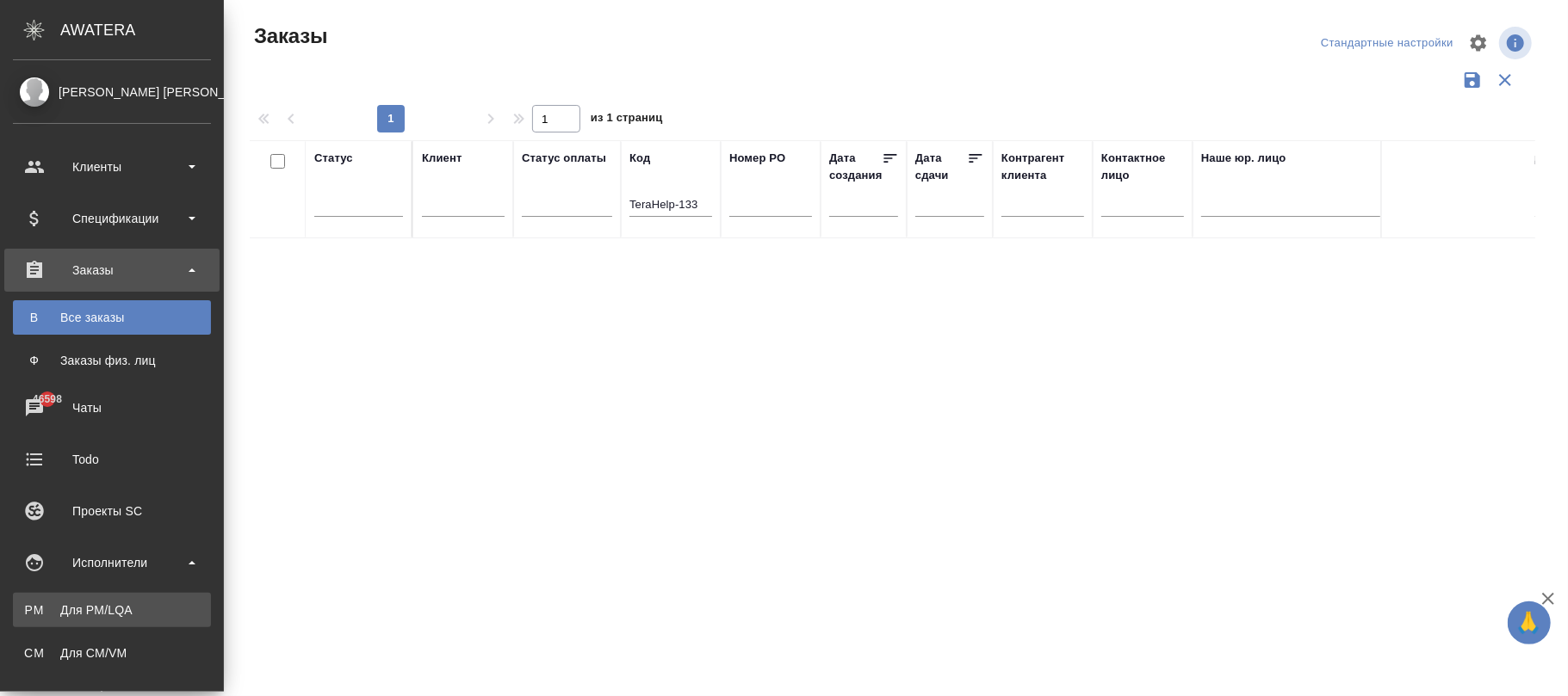
click at [130, 595] on link "PM Для PM/LQA" at bounding box center [111, 610] width 198 height 35
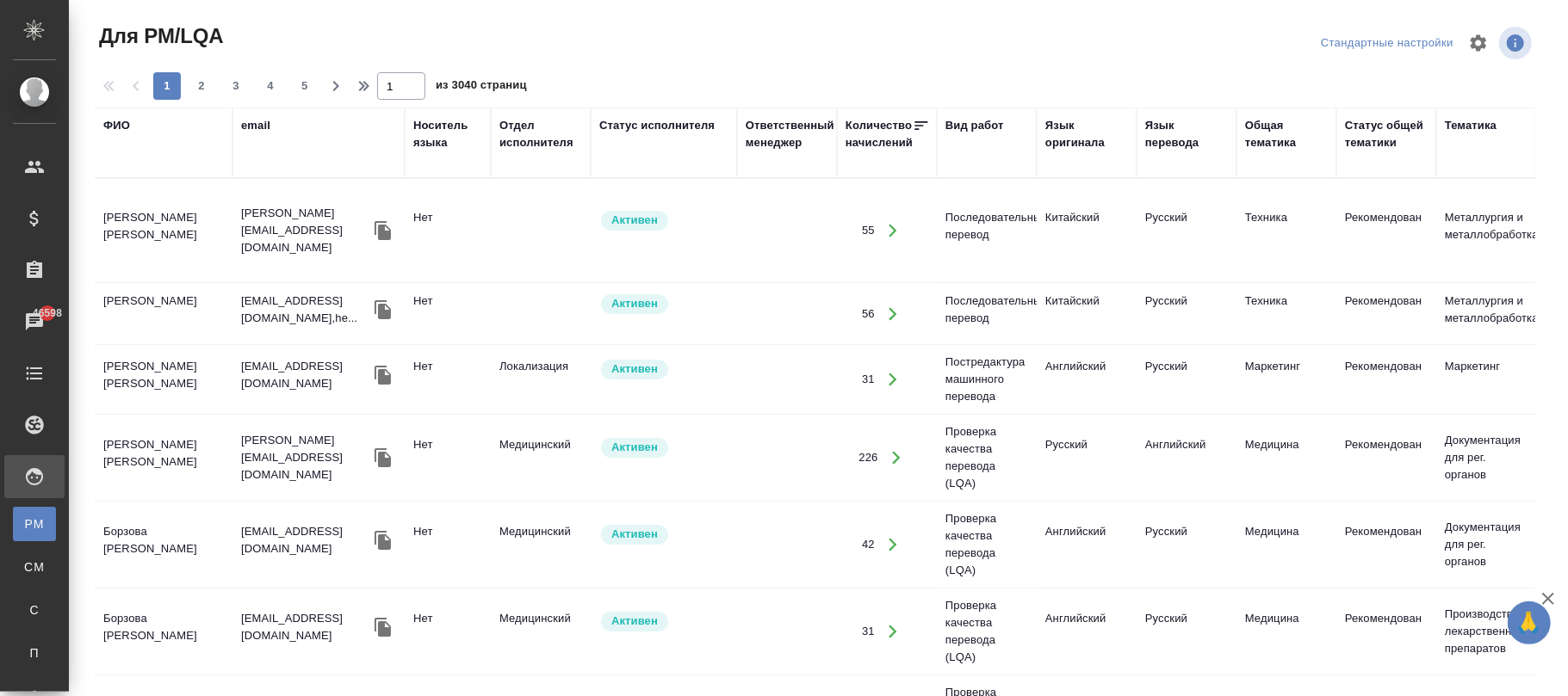
click at [125, 124] on div "ФИО" at bounding box center [117, 126] width 27 height 17
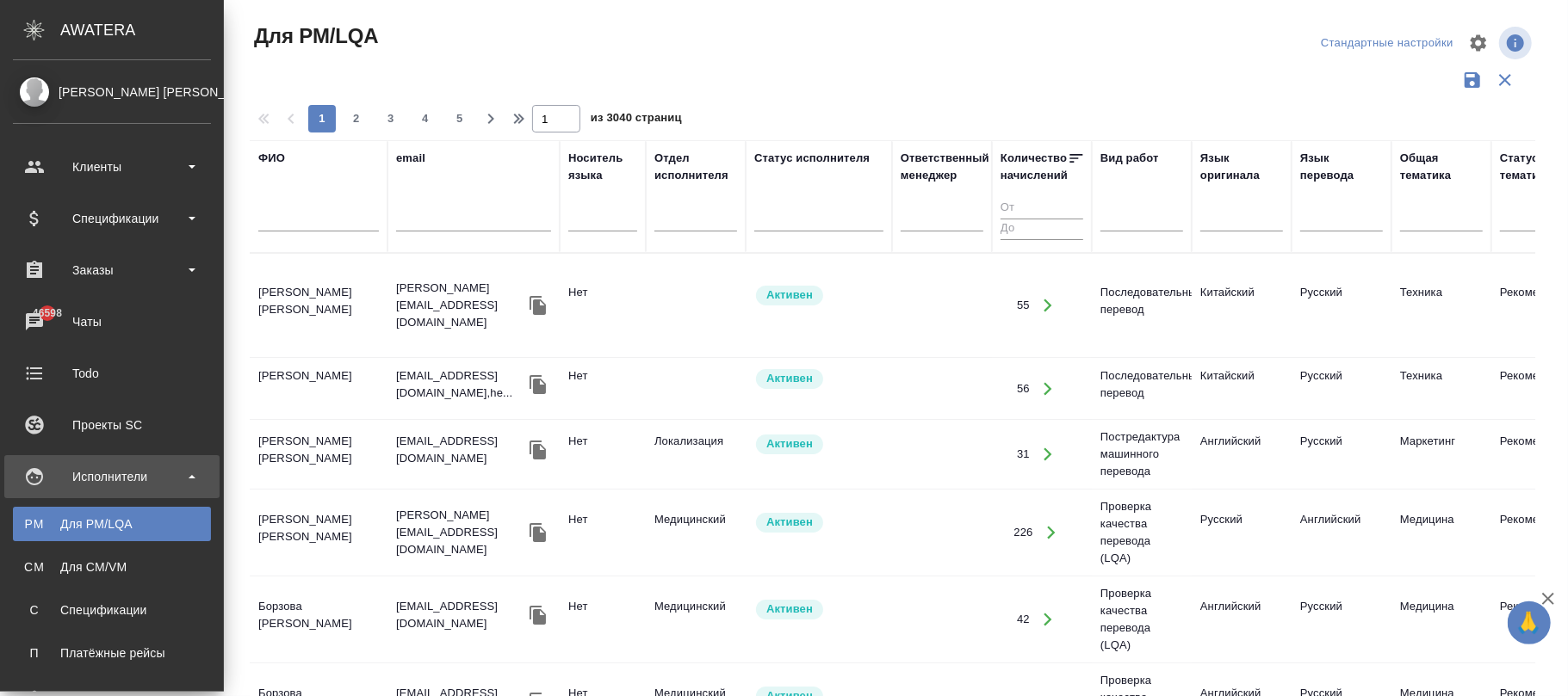
click at [258, 217] on input "text" at bounding box center [318, 220] width 121 height 21
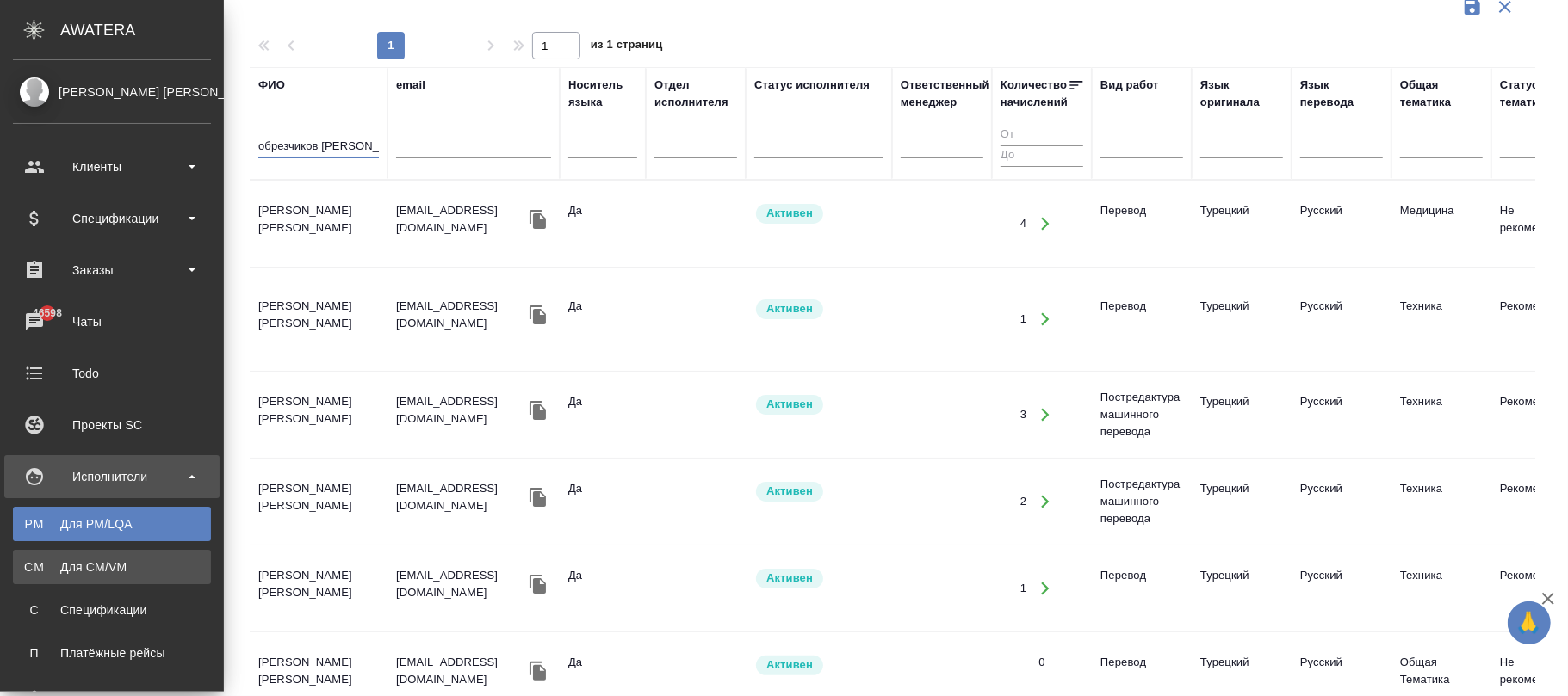
type input "обрезчиков ни"
click at [104, 563] on div "Для CM/VM" at bounding box center [111, 567] width 181 height 17
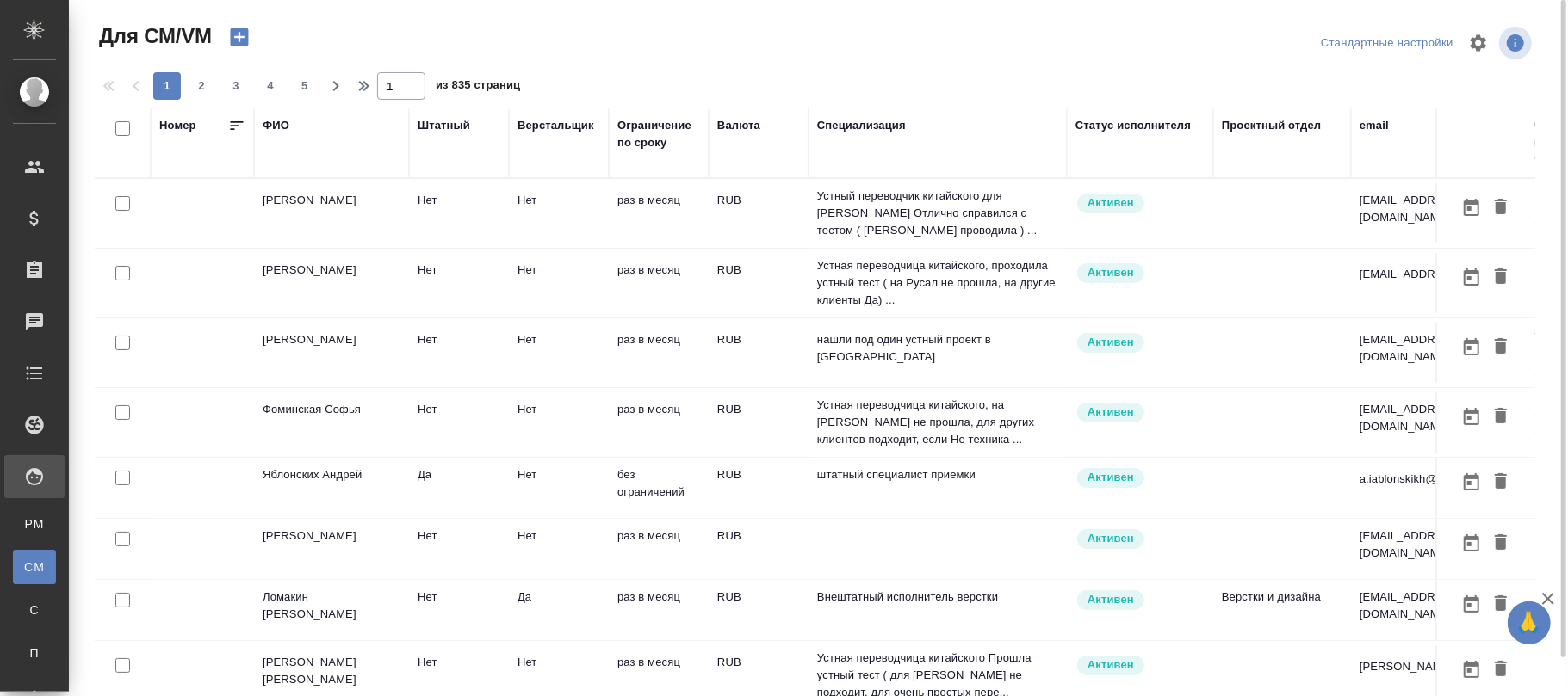
click at [273, 128] on div "ФИО" at bounding box center [277, 126] width 27 height 17
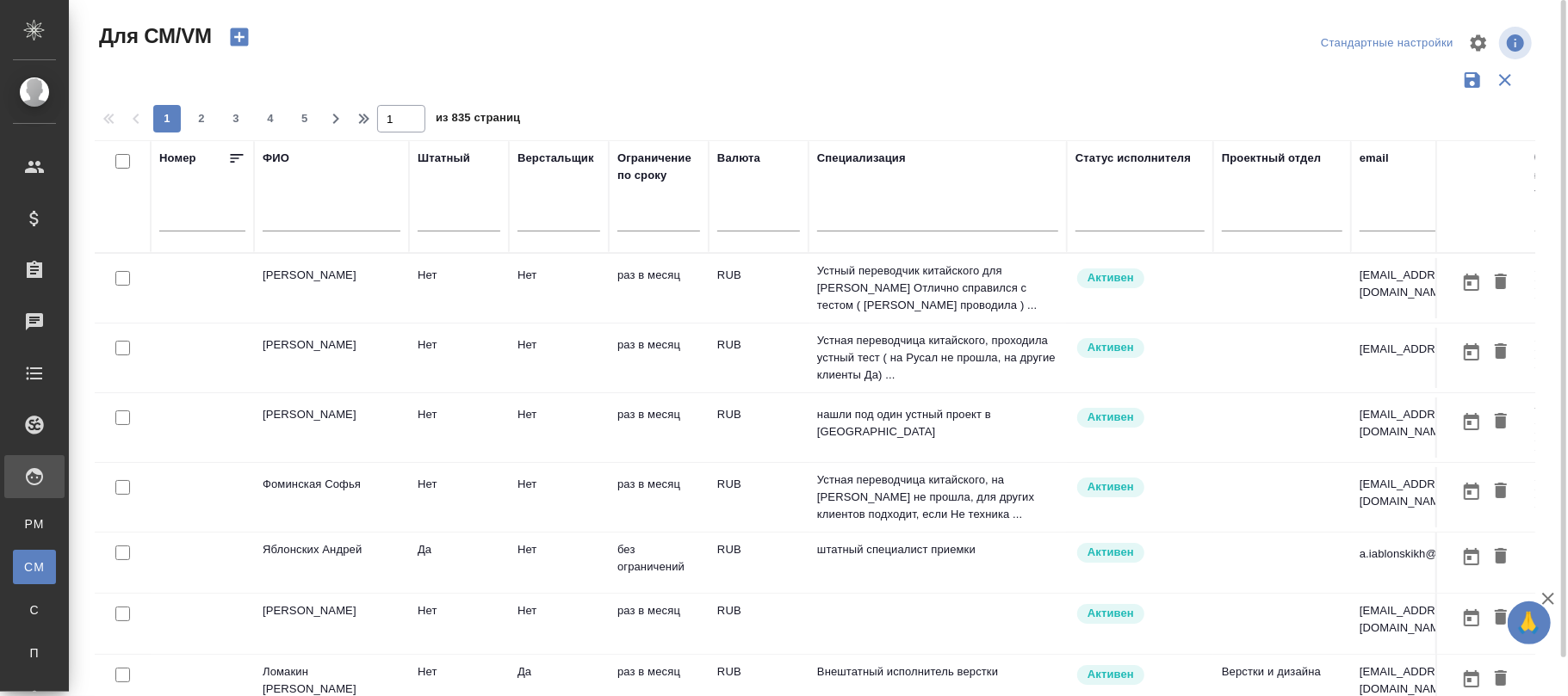
click at [328, 227] on input "text" at bounding box center [332, 220] width 137 height 21
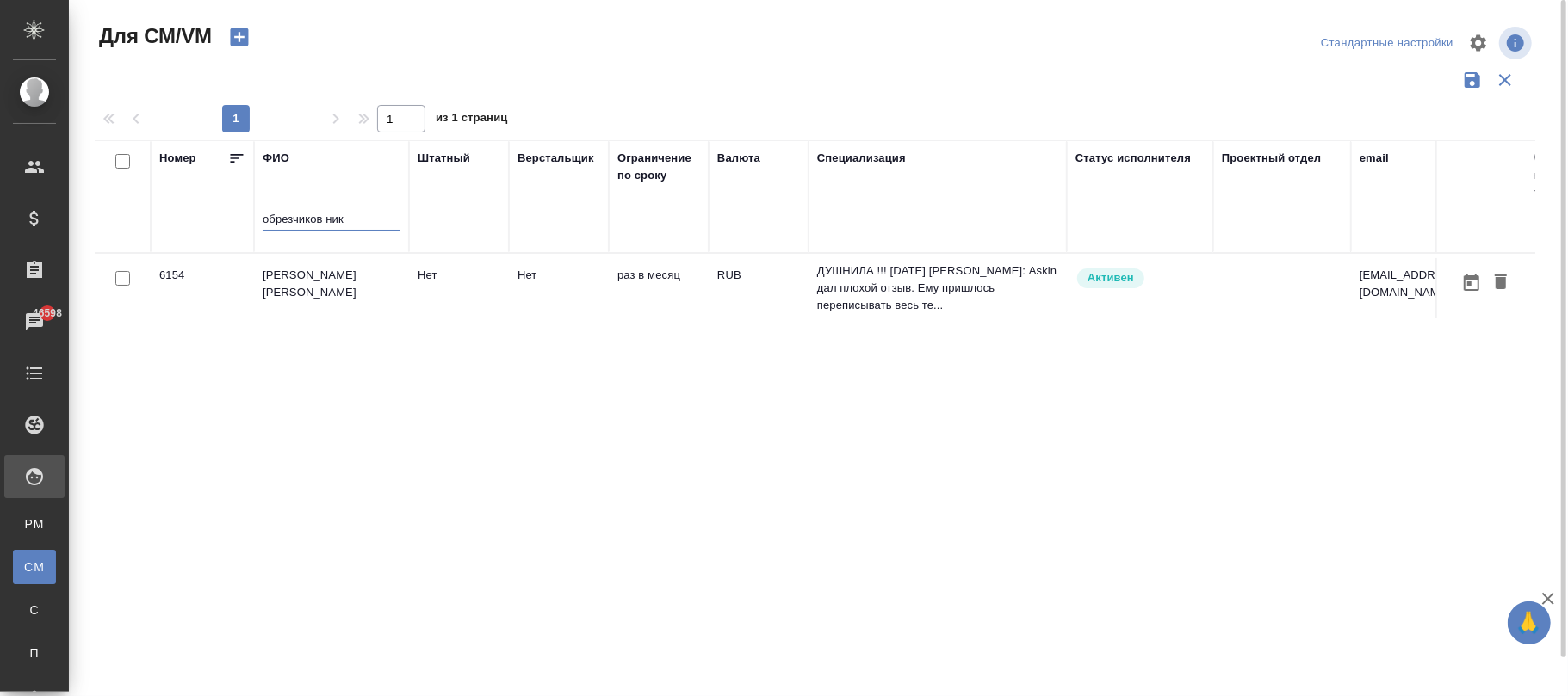
type input "обрезчиков ник"
click at [543, 293] on td "Нет" at bounding box center [558, 288] width 100 height 60
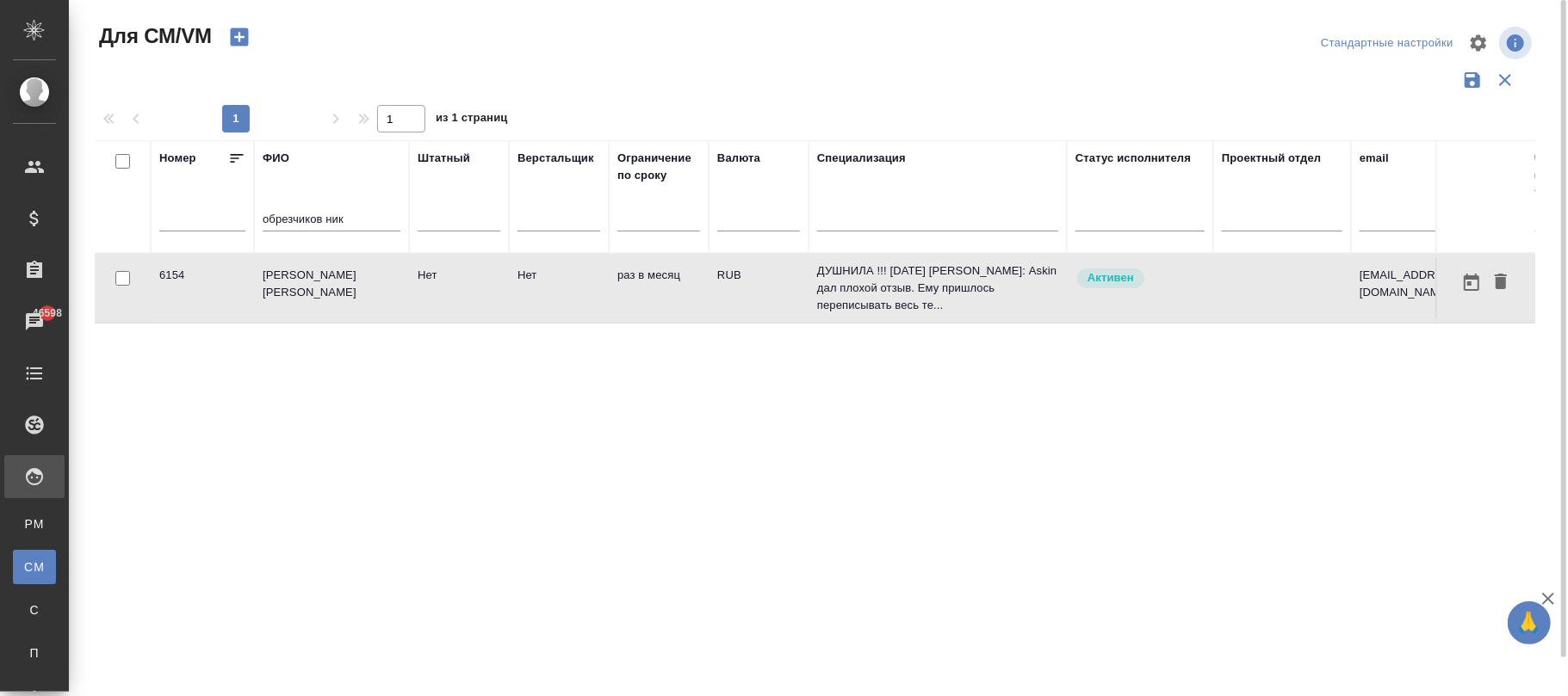
click at [543, 293] on td "Нет" at bounding box center [558, 288] width 100 height 60
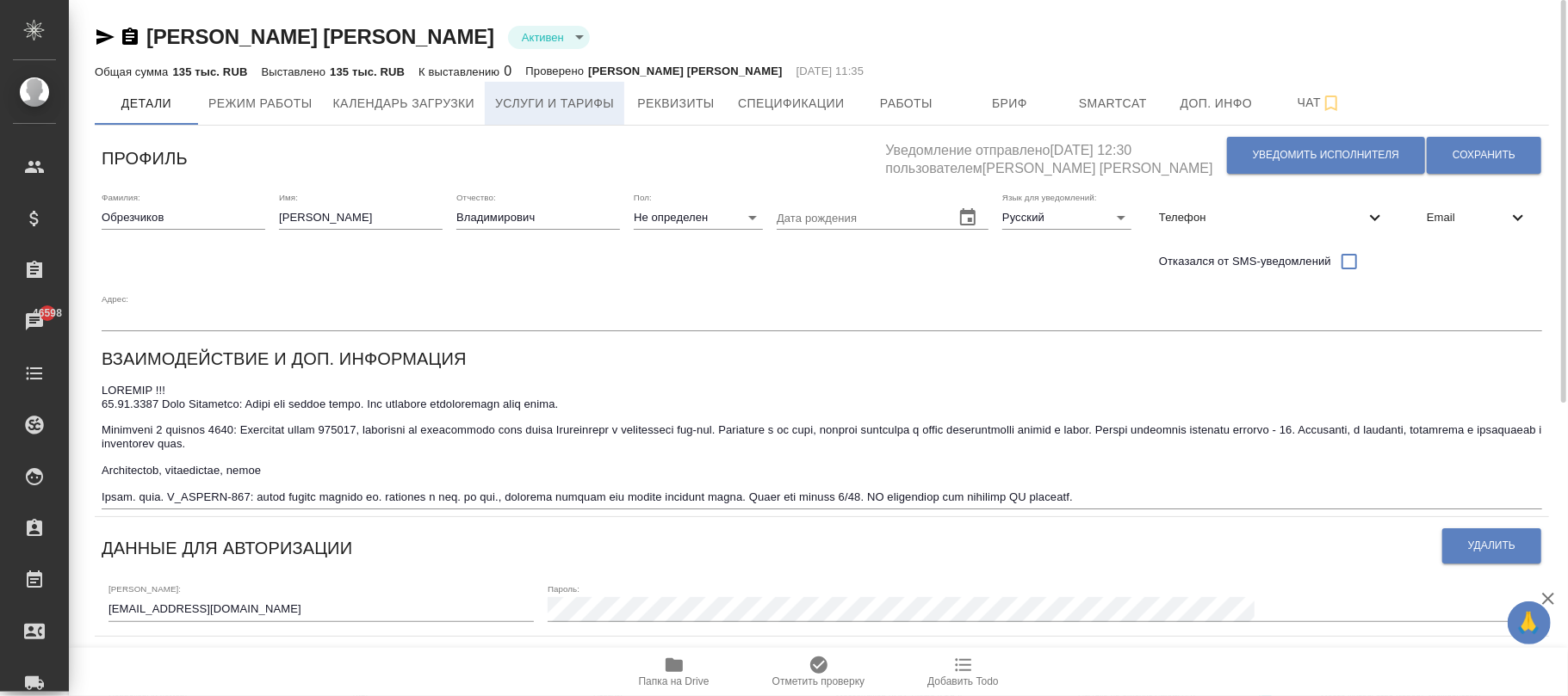
click at [591, 103] on span "Услуги и тарифы" at bounding box center [554, 103] width 119 height 21
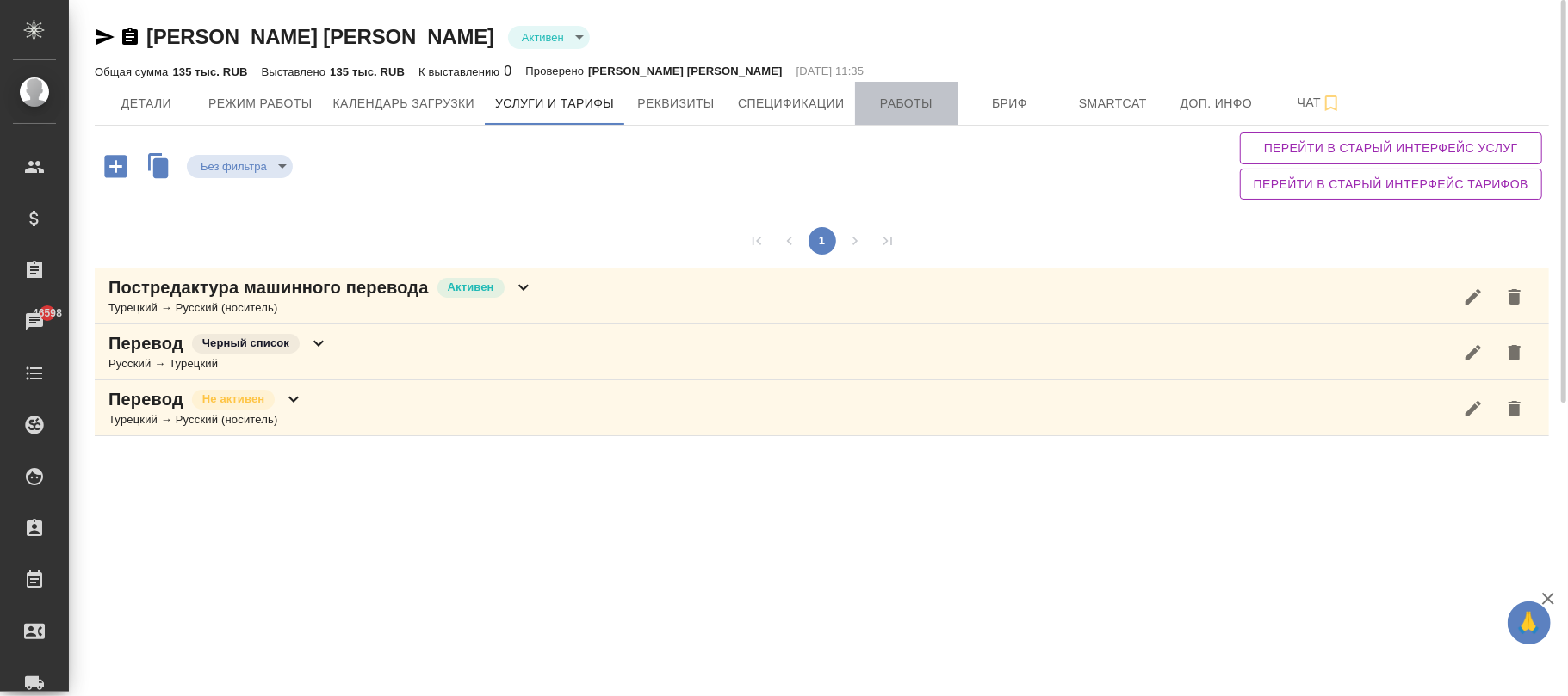
click at [887, 105] on span "Работы" at bounding box center [906, 103] width 82 height 21
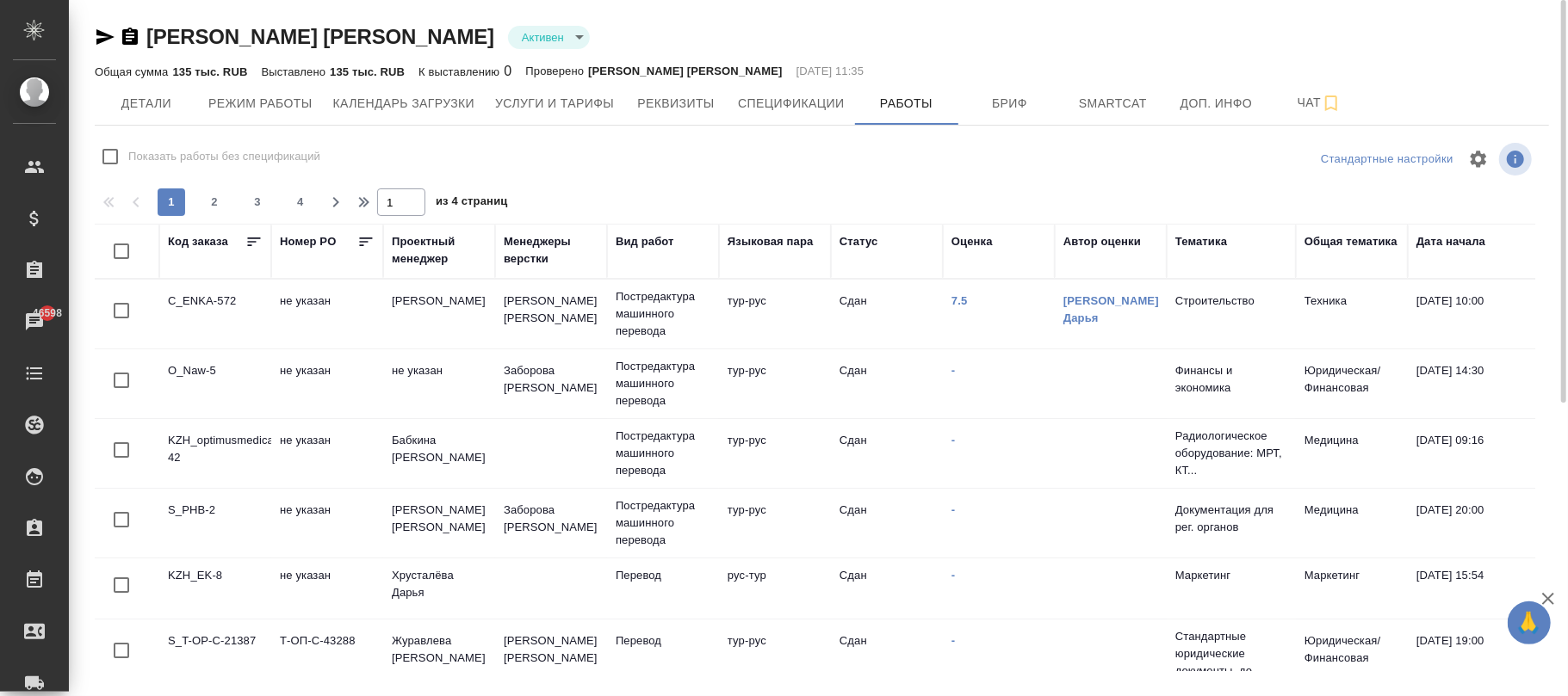
checkbox input "false"
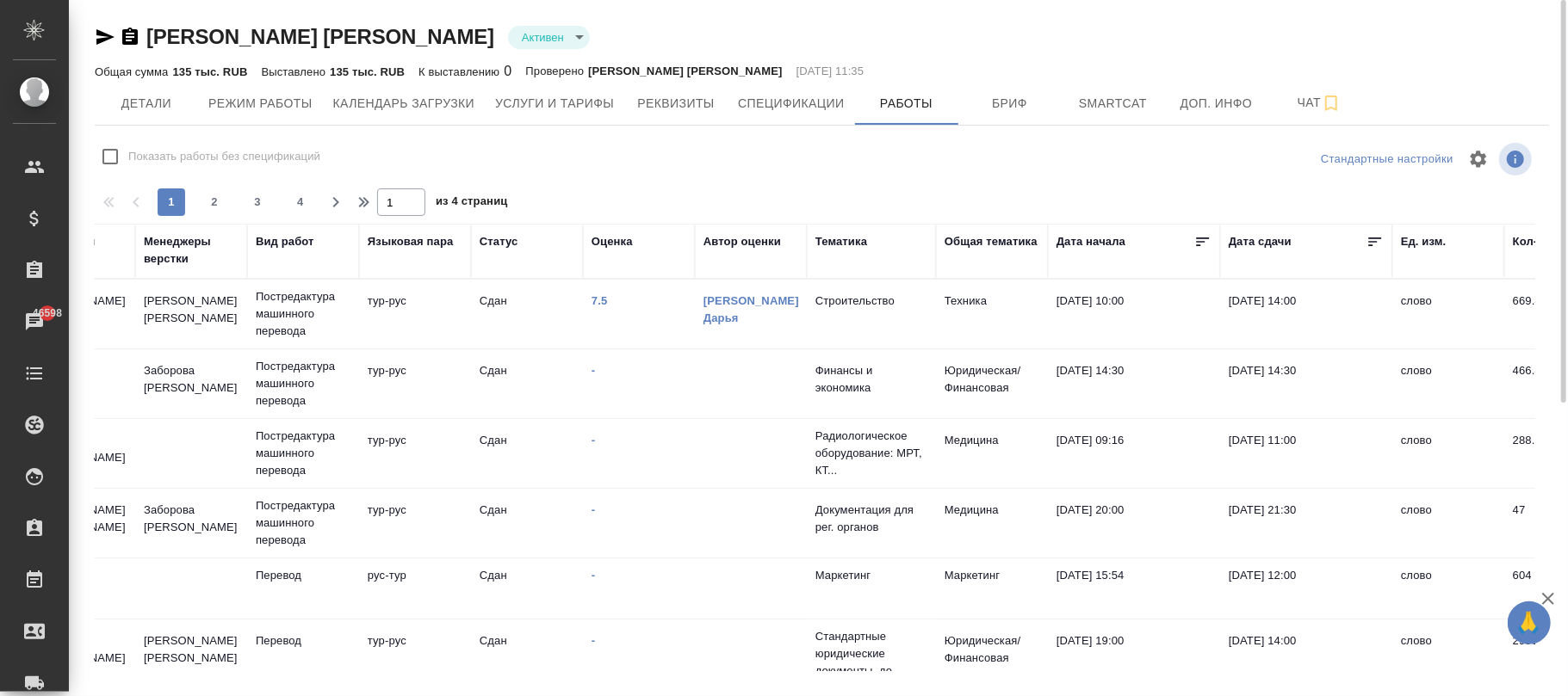
scroll to position [0, 621]
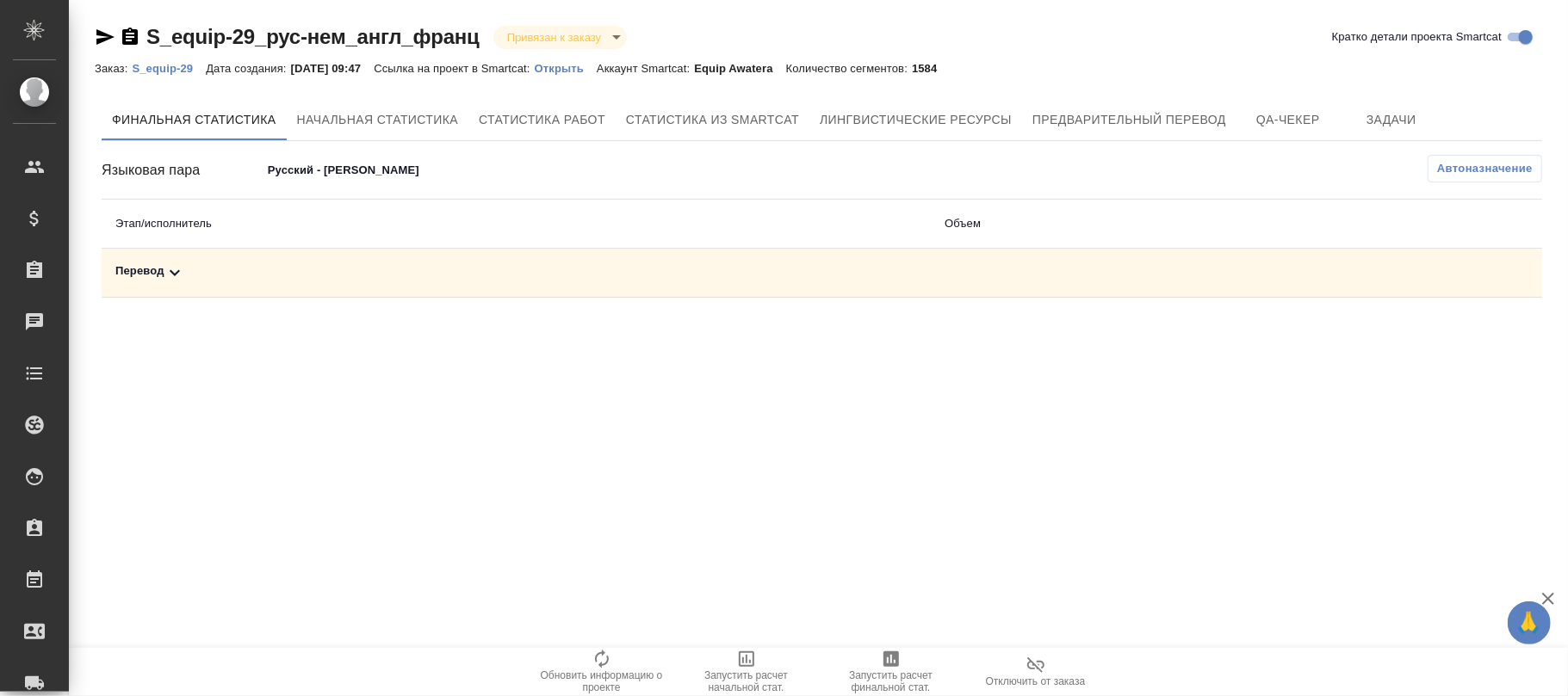
click at [1489, 166] on span "Автоназначение" at bounding box center [1485, 169] width 96 height 17
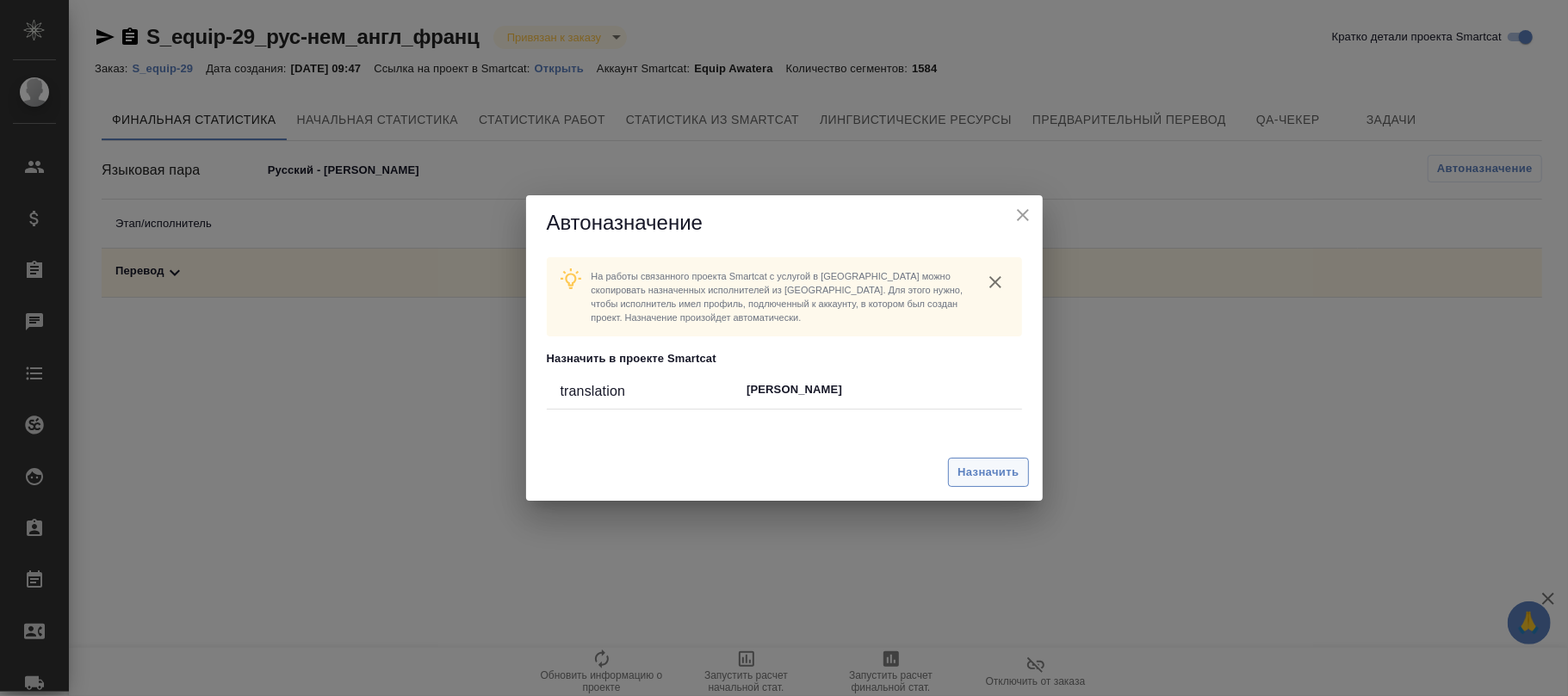
click at [976, 469] on span "Назначить" at bounding box center [988, 473] width 61 height 19
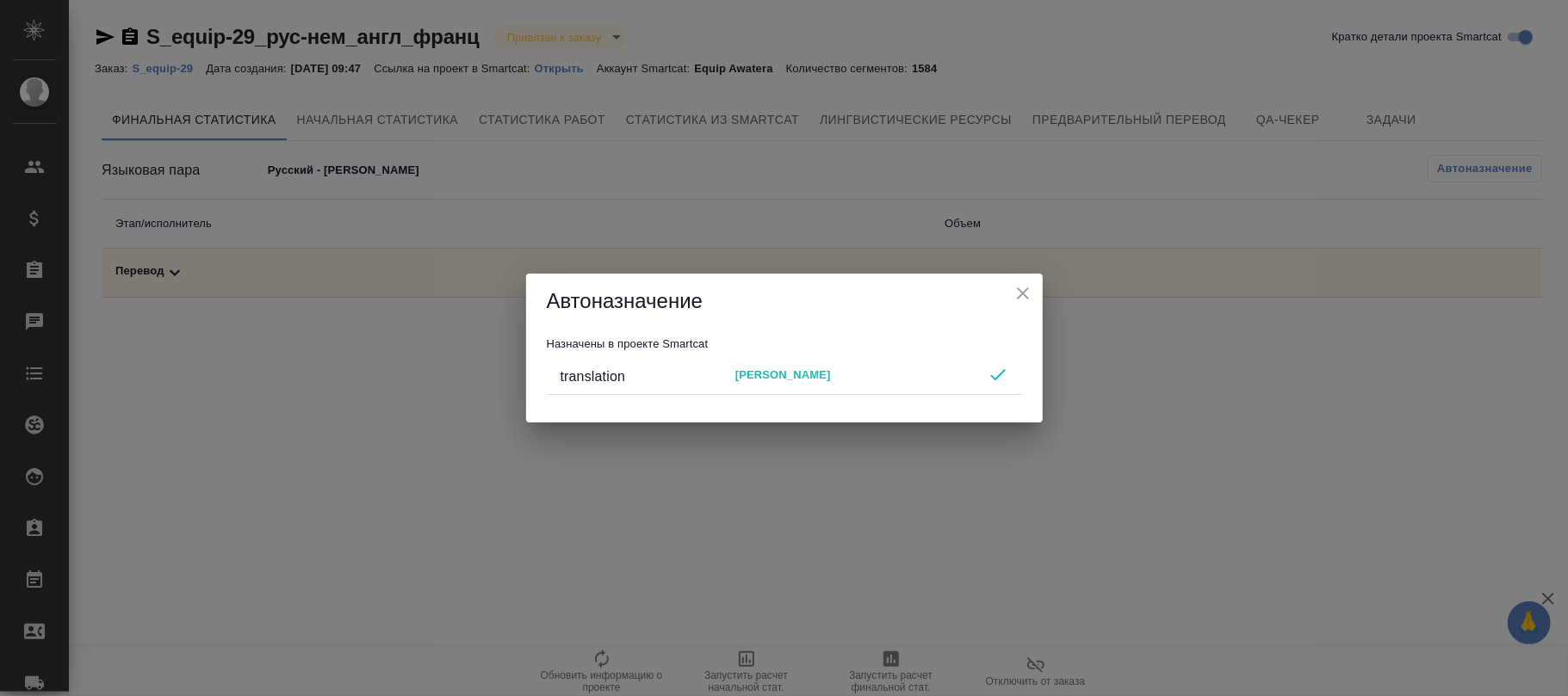
click at [1018, 297] on icon "close" at bounding box center [1023, 293] width 12 height 12
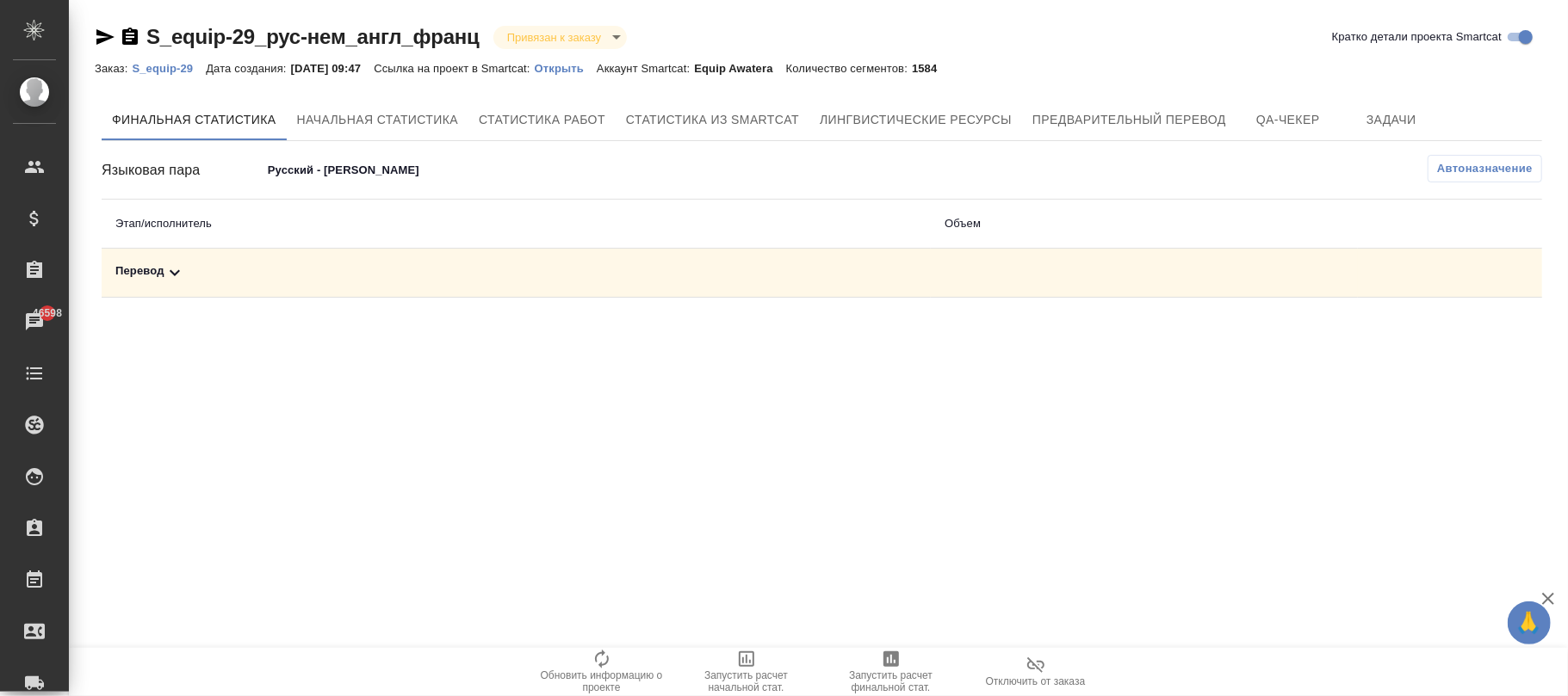
click at [176, 70] on p "S_equip-29" at bounding box center [168, 68] width 74 height 13
click at [1500, 183] on button "Автоназначение" at bounding box center [1485, 168] width 114 height 27
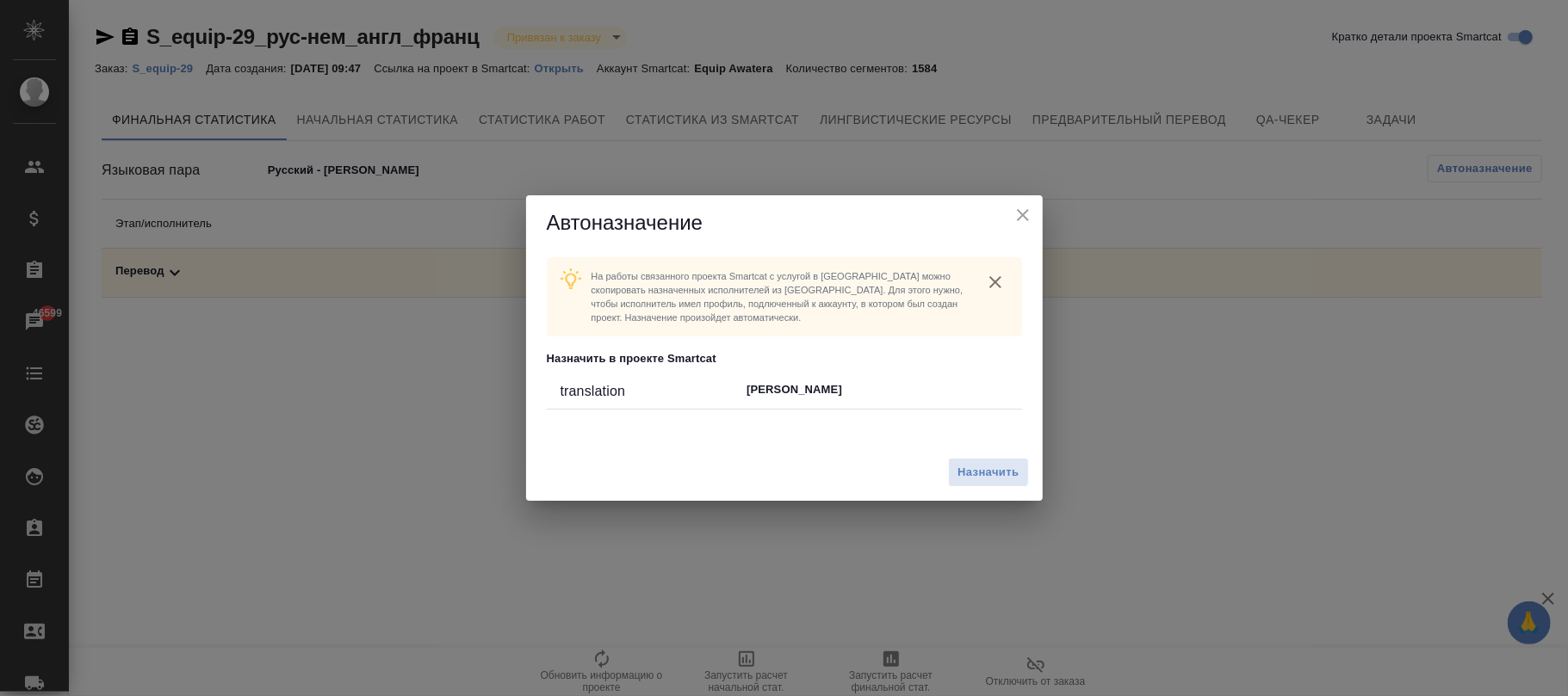
click at [1030, 207] on icon "close" at bounding box center [1022, 215] width 20 height 20
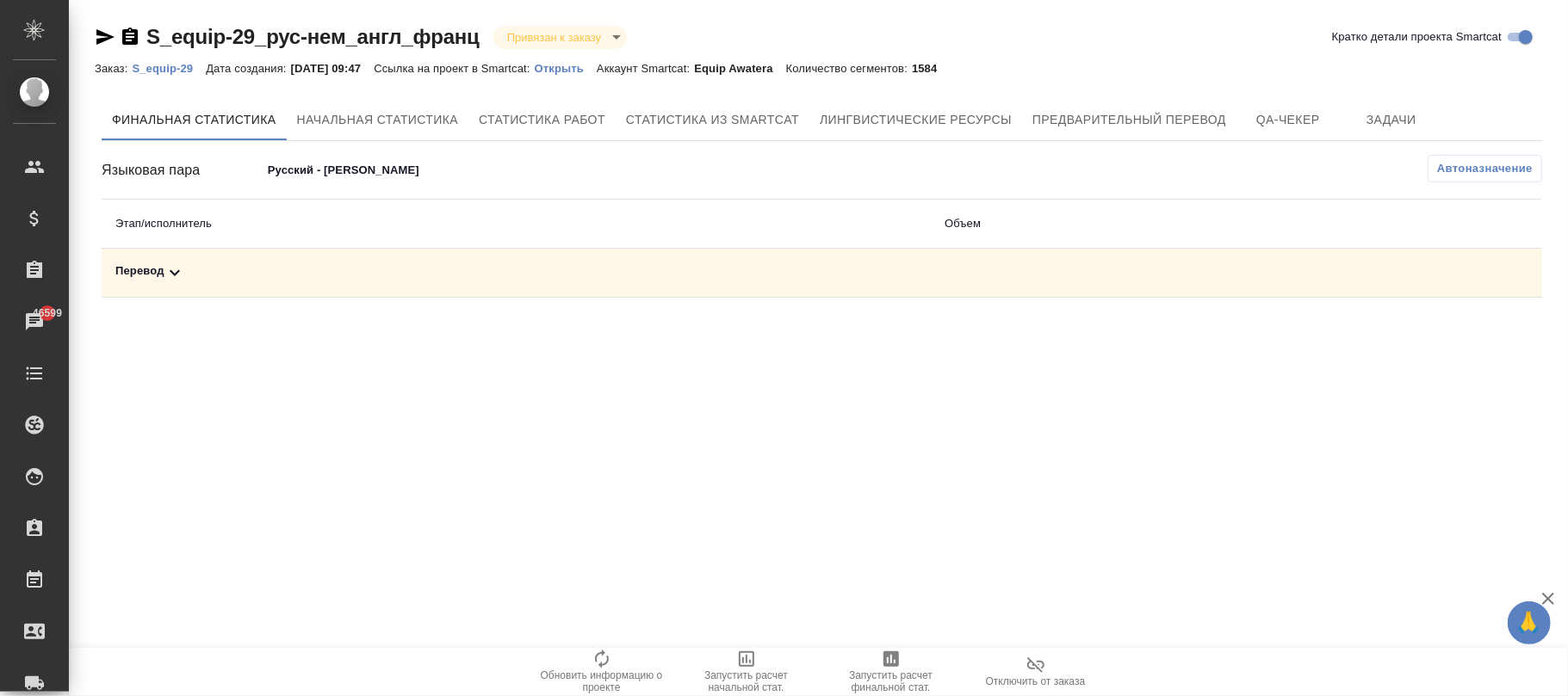
click at [1498, 163] on span "Автоназначение" at bounding box center [1485, 169] width 96 height 17
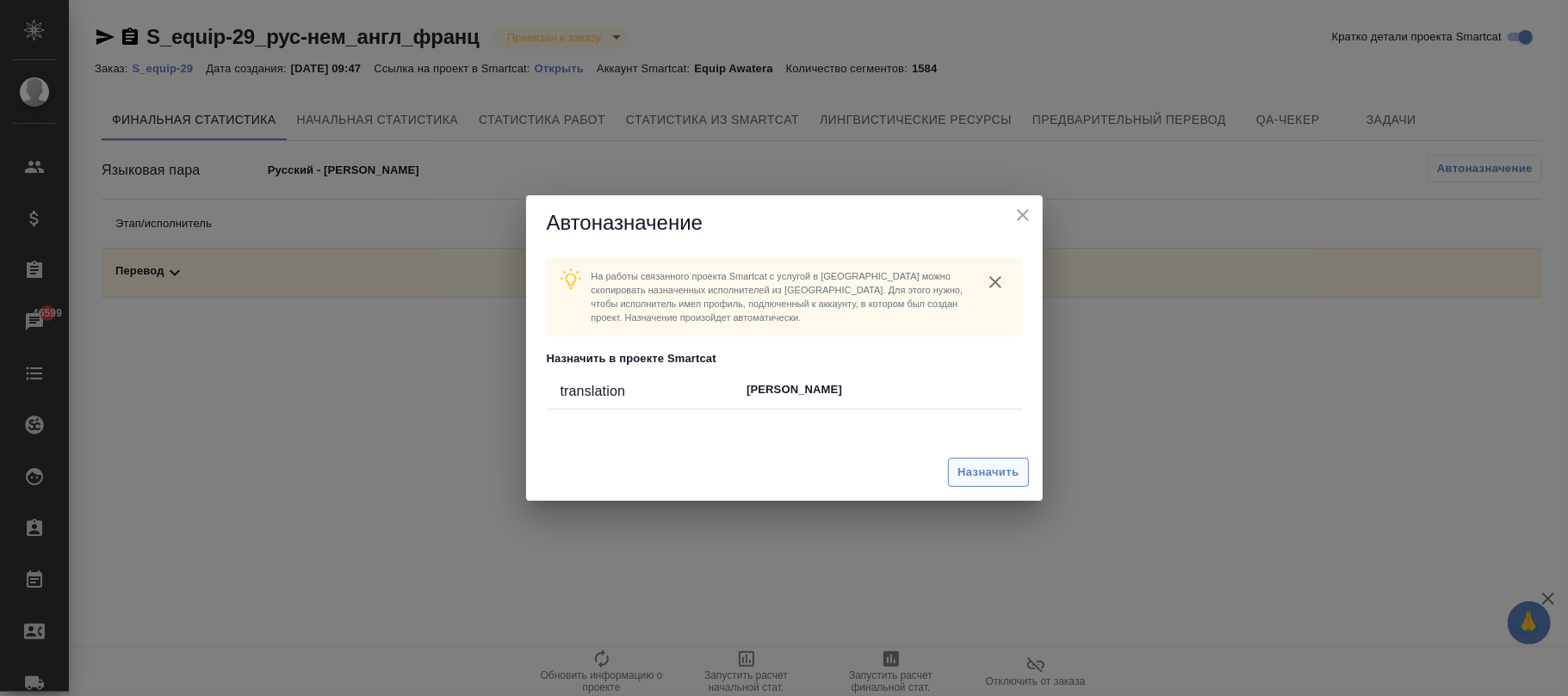
click at [968, 480] on span "Назначить" at bounding box center [988, 473] width 61 height 19
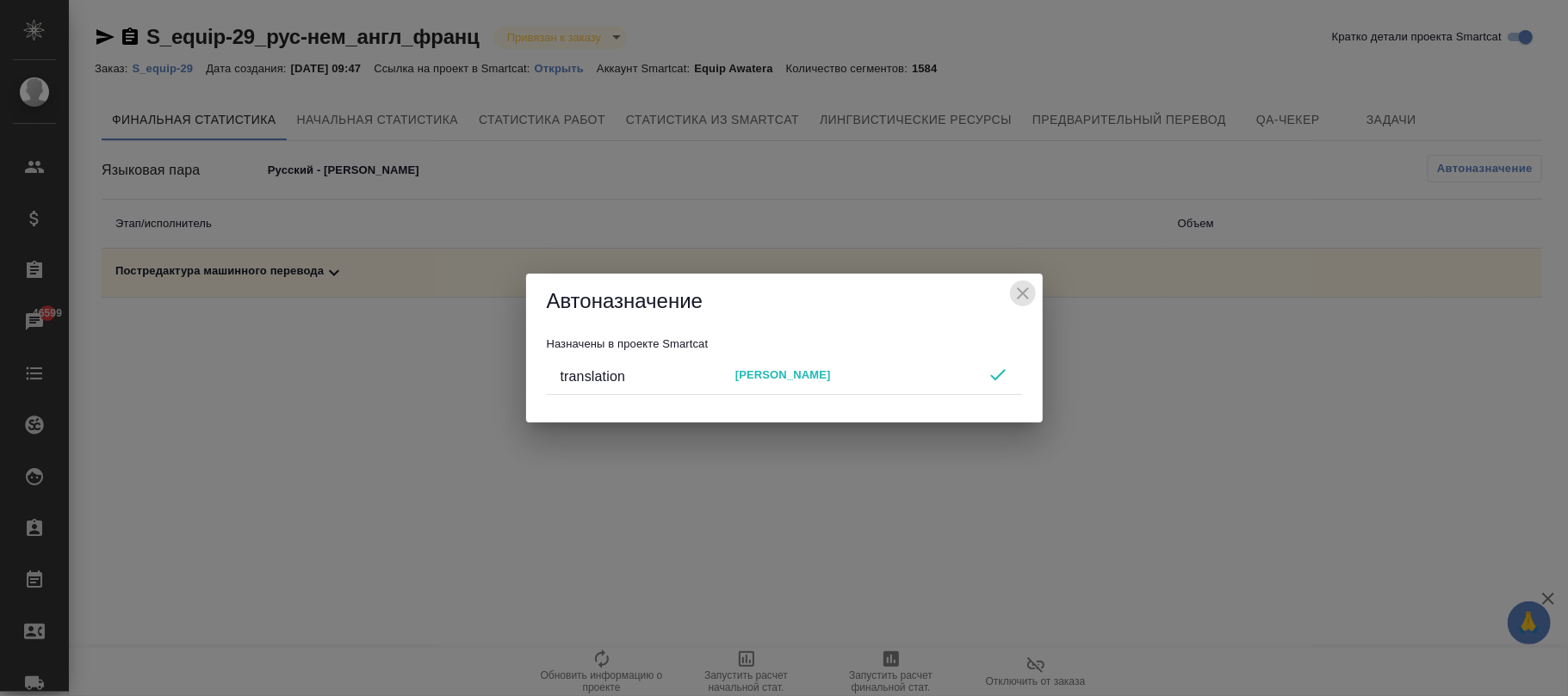
click at [1018, 295] on icon "close" at bounding box center [1022, 293] width 20 height 20
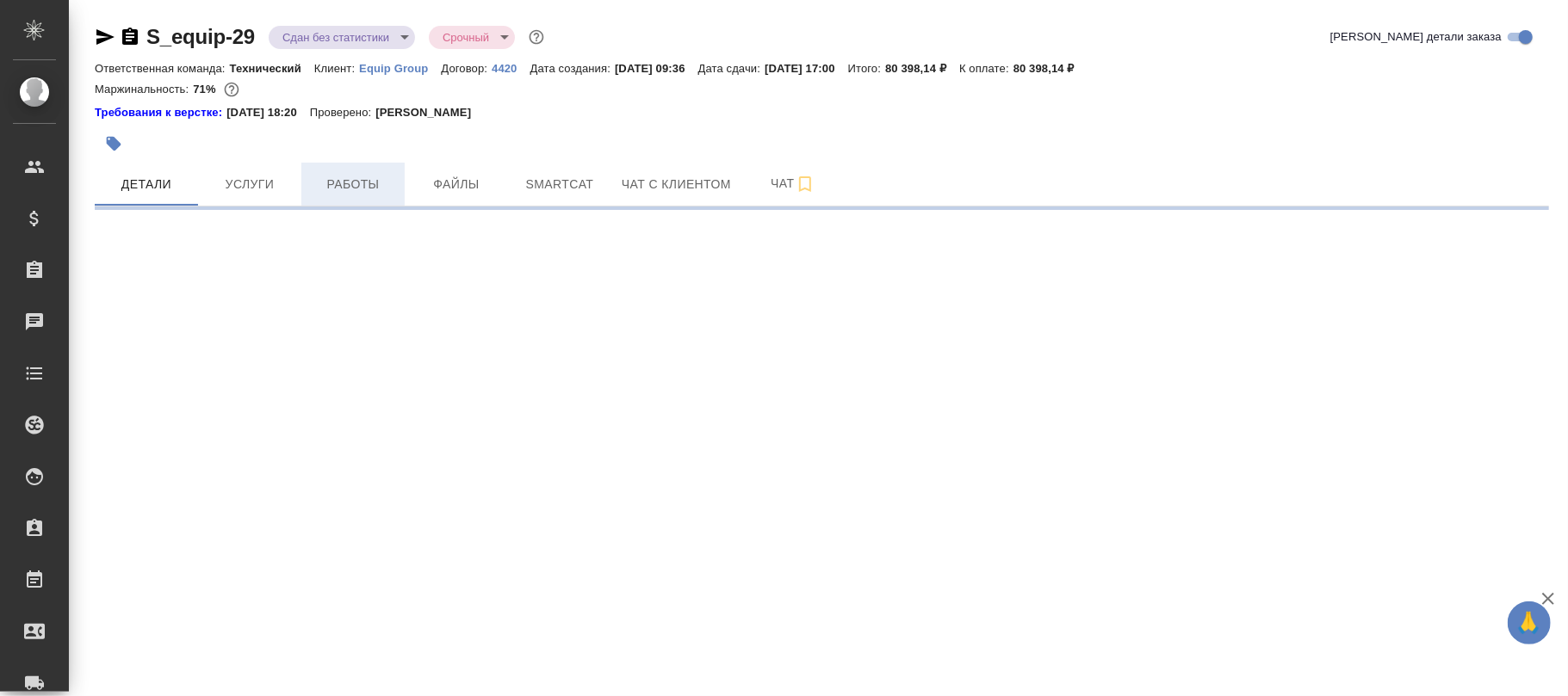
select select "RU"
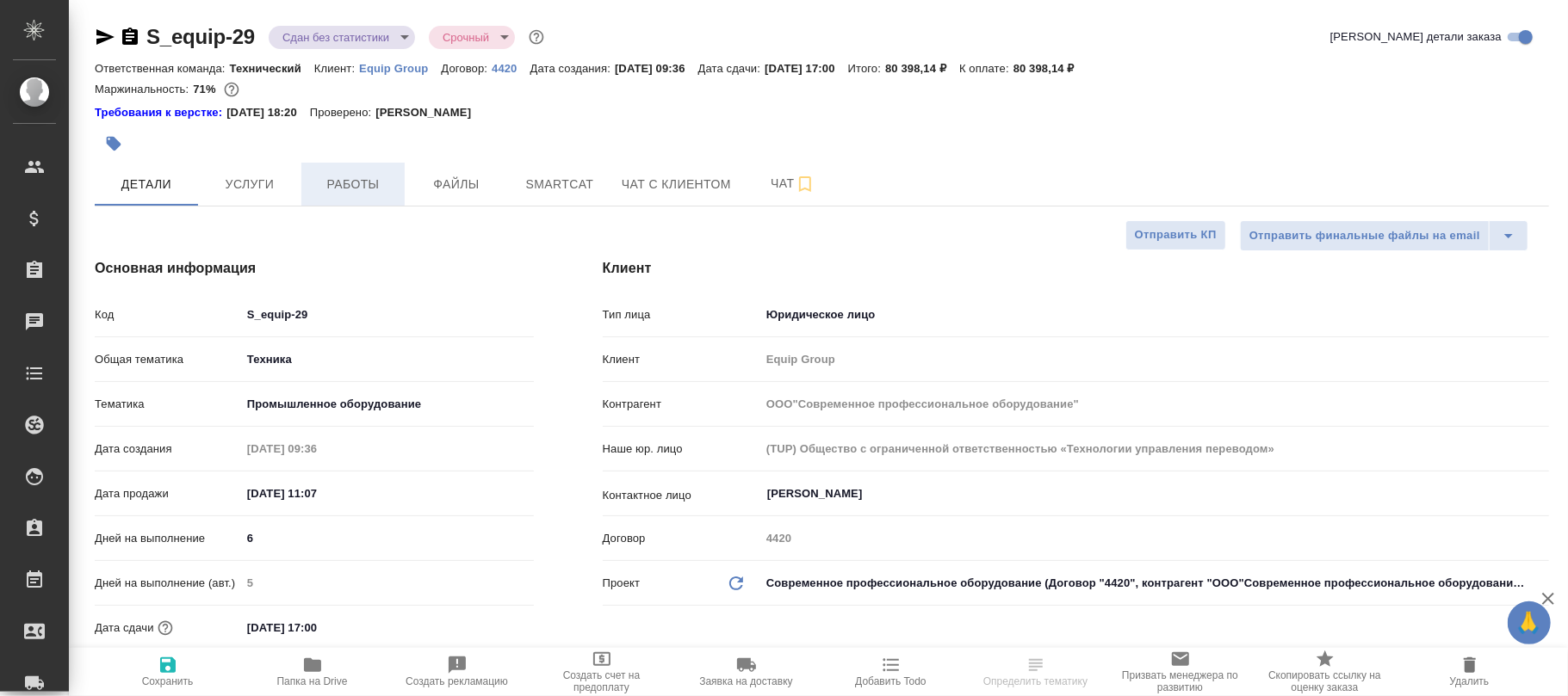
click at [360, 186] on span "Работы" at bounding box center [352, 185] width 82 height 21
type textarea "x"
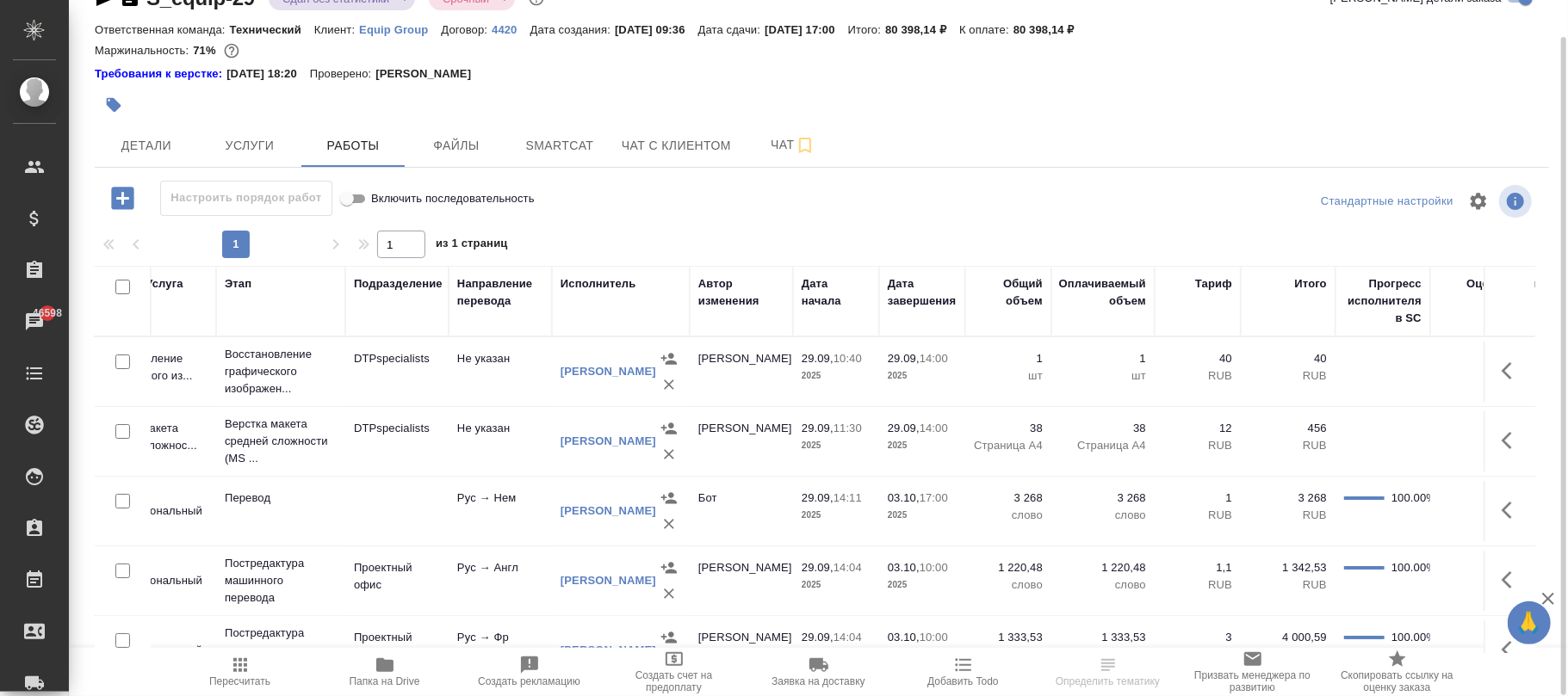
scroll to position [0, 218]
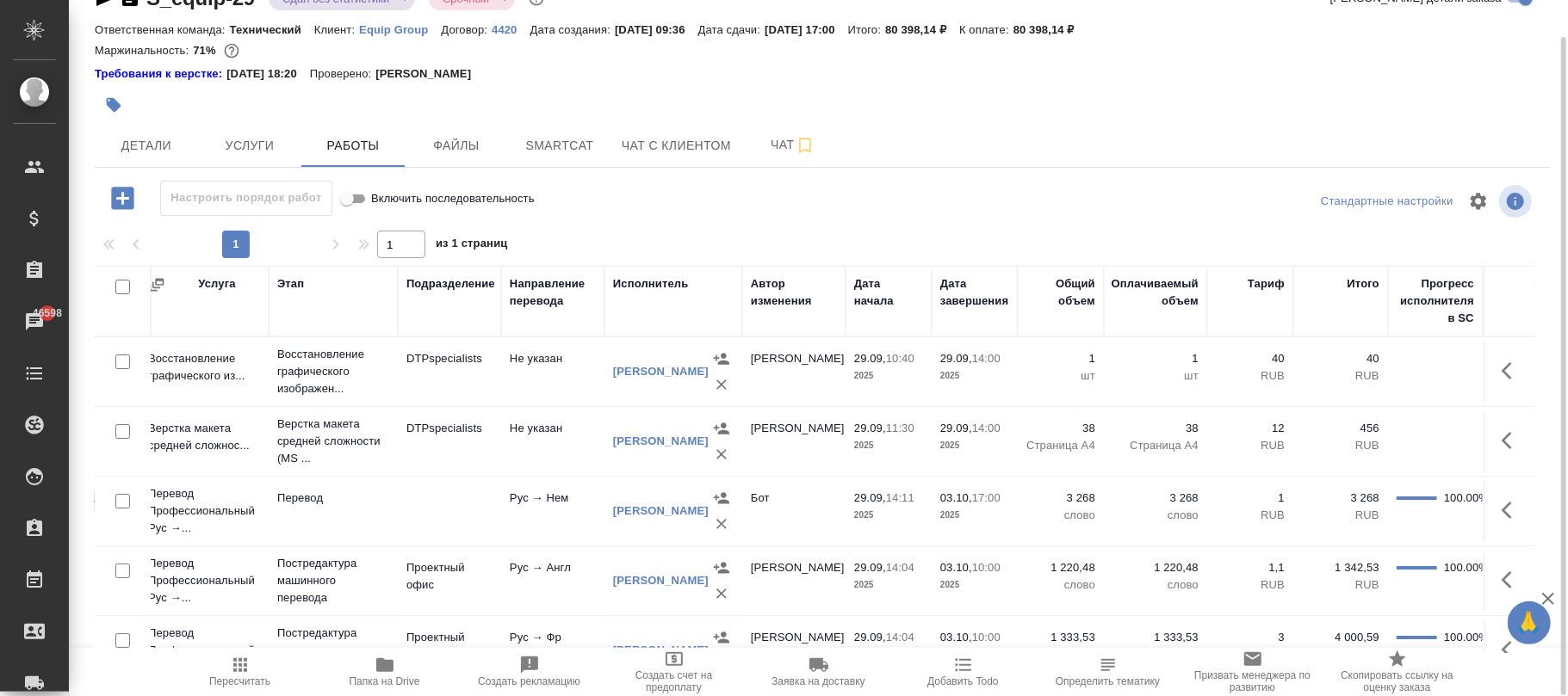
click at [638, 287] on div "Исполнитель" at bounding box center [651, 284] width 75 height 17
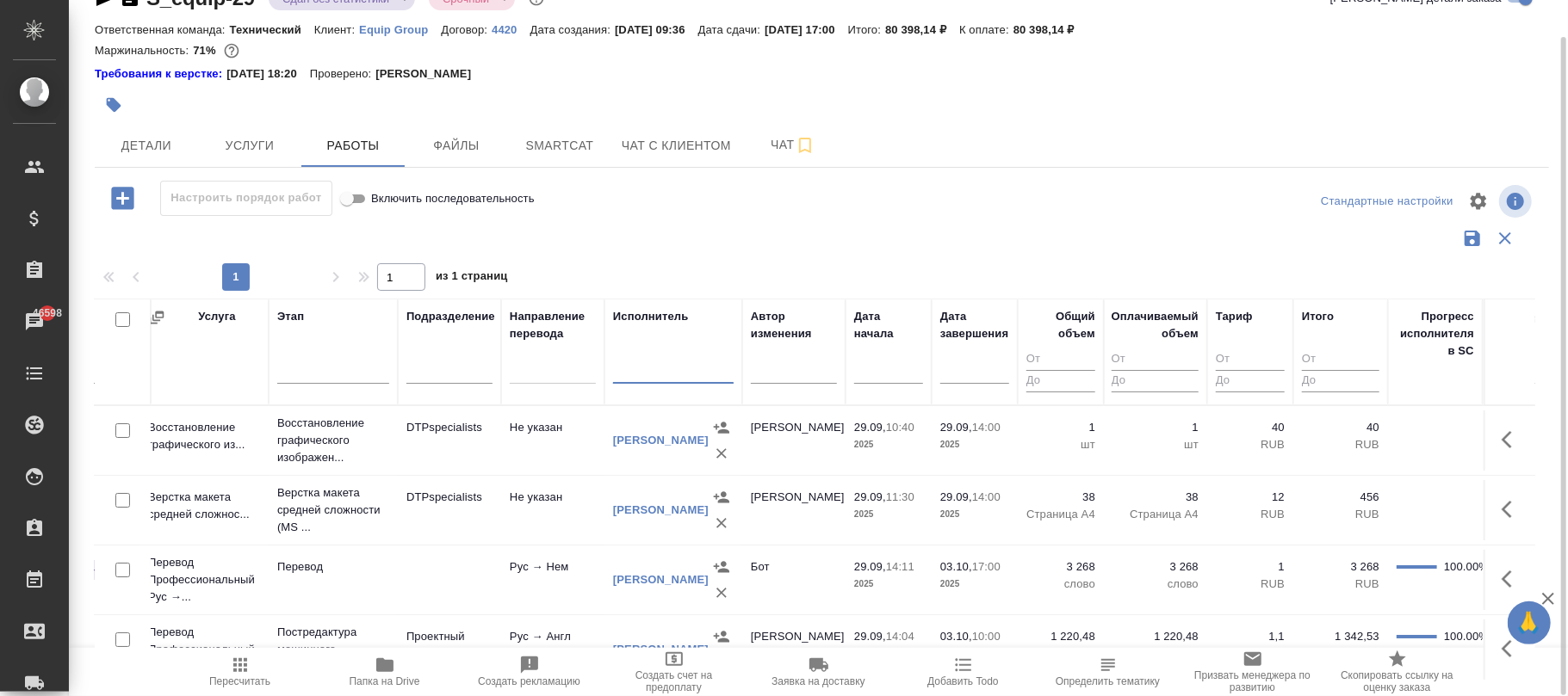
click at [644, 372] on input "text" at bounding box center [673, 372] width 121 height 21
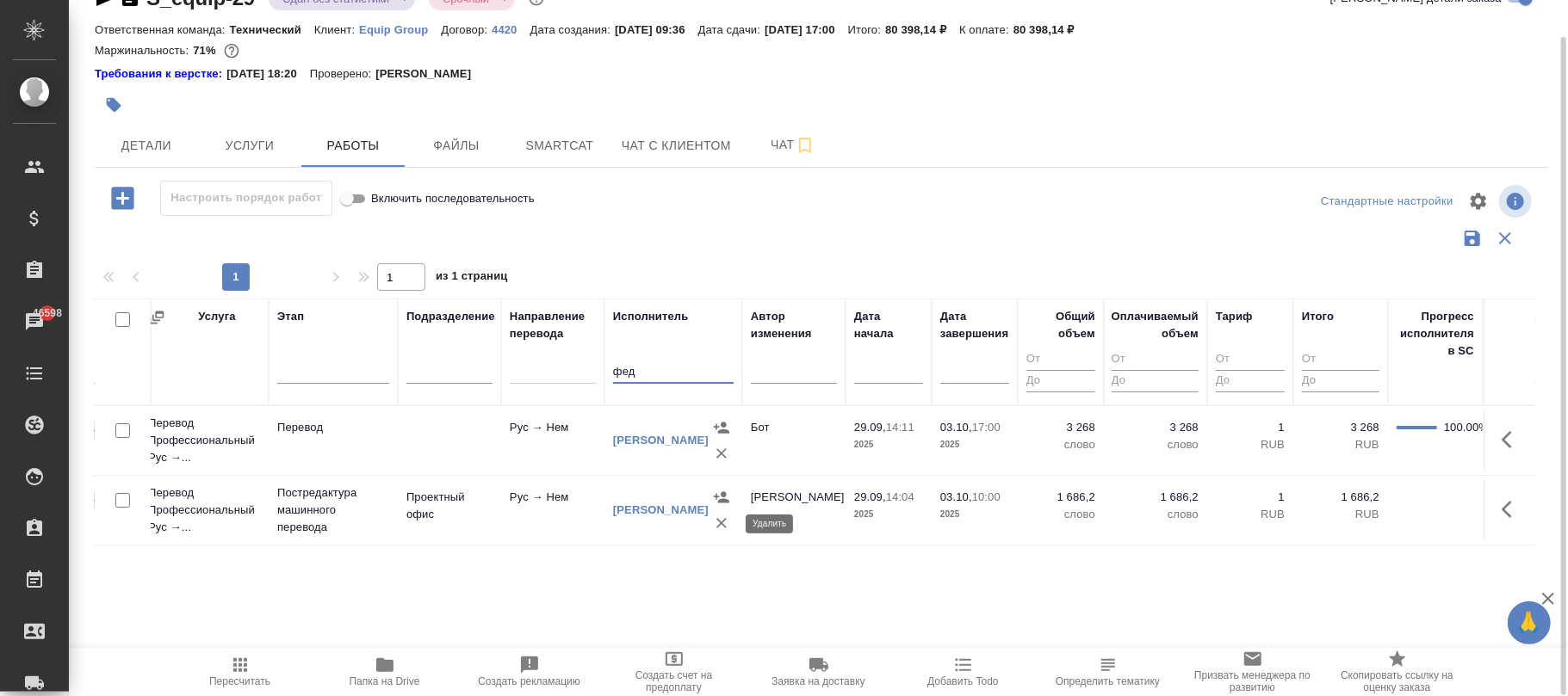
type input "фед"
click at [727, 523] on icon "button" at bounding box center [722, 523] width 17 height 17
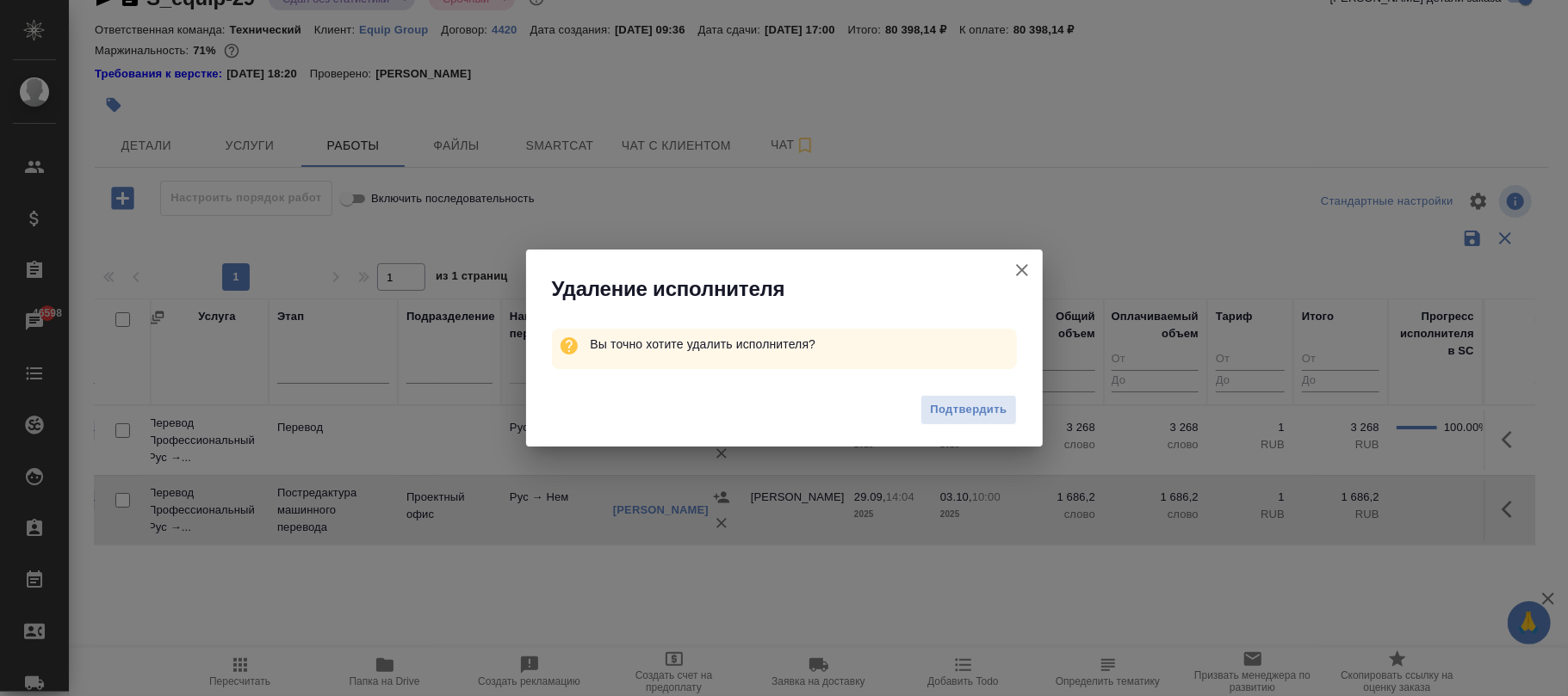
click at [958, 408] on span "Подтвердить" at bounding box center [968, 410] width 76 height 19
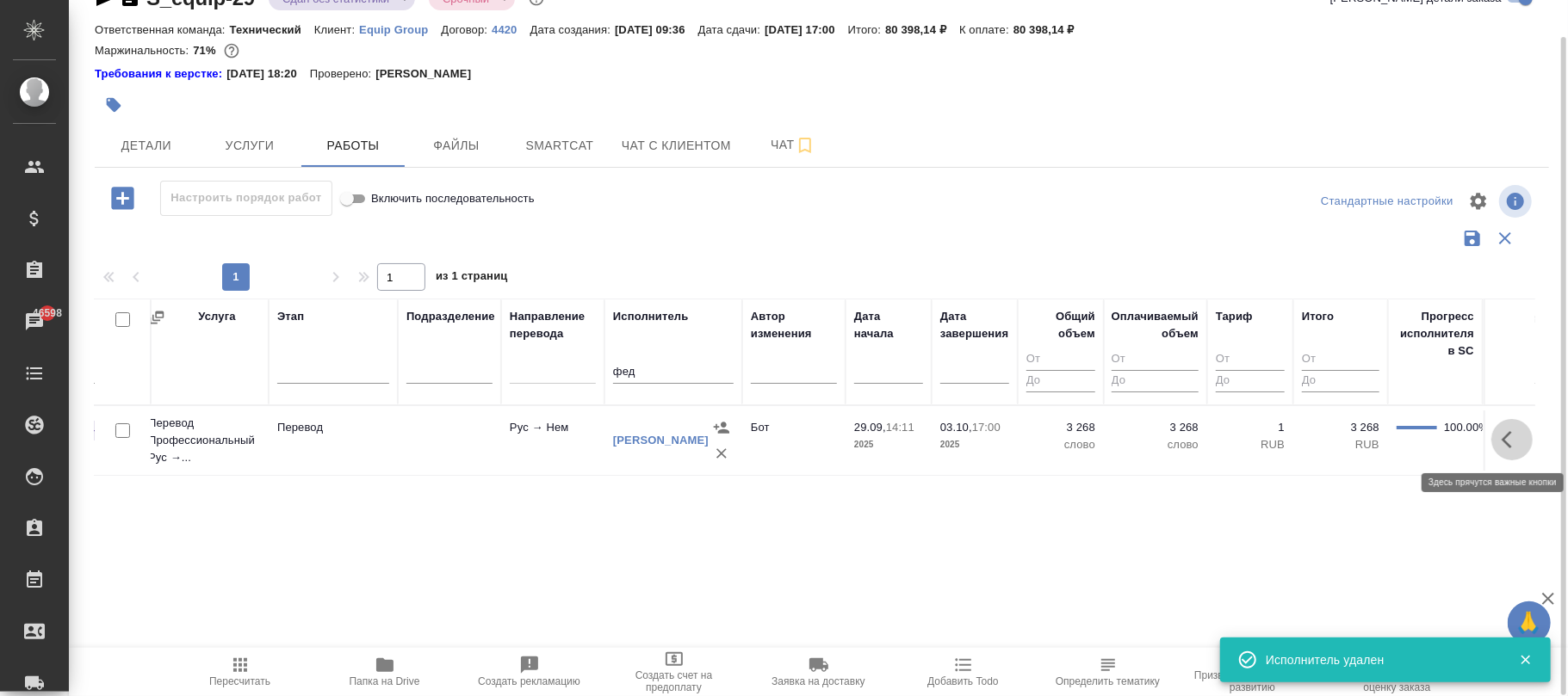
click at [1504, 446] on icon "button" at bounding box center [1512, 439] width 20 height 20
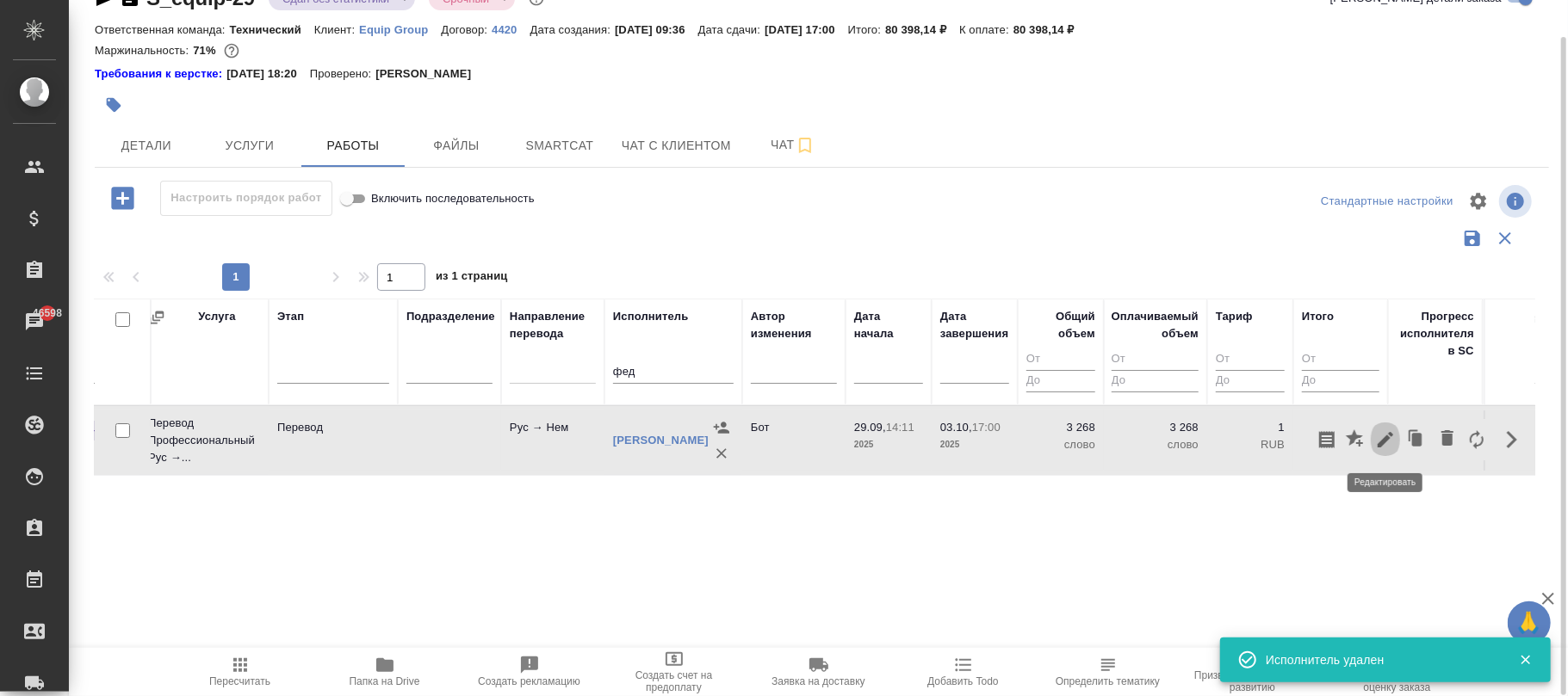
click at [1379, 441] on icon "button" at bounding box center [1385, 439] width 20 height 20
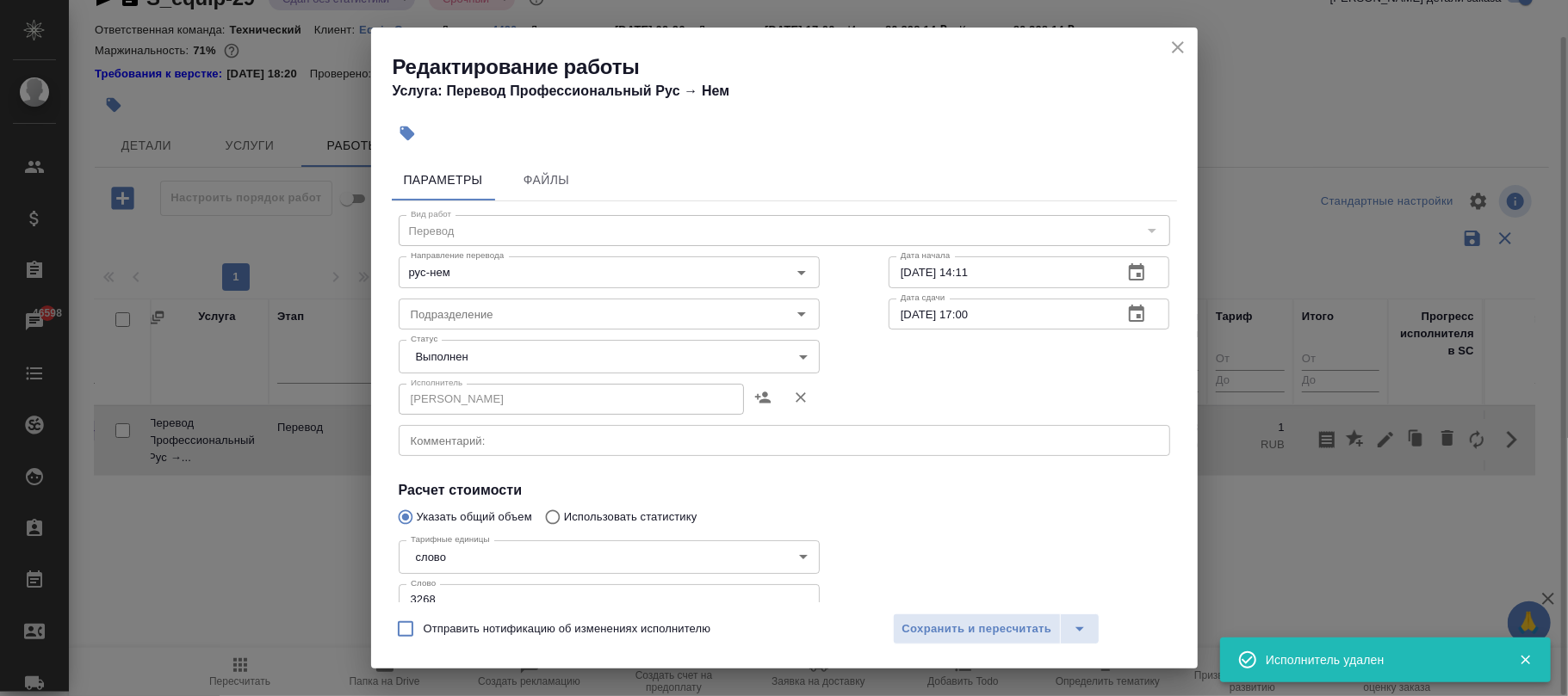
click at [1175, 36] on button "close" at bounding box center [1178, 47] width 26 height 26
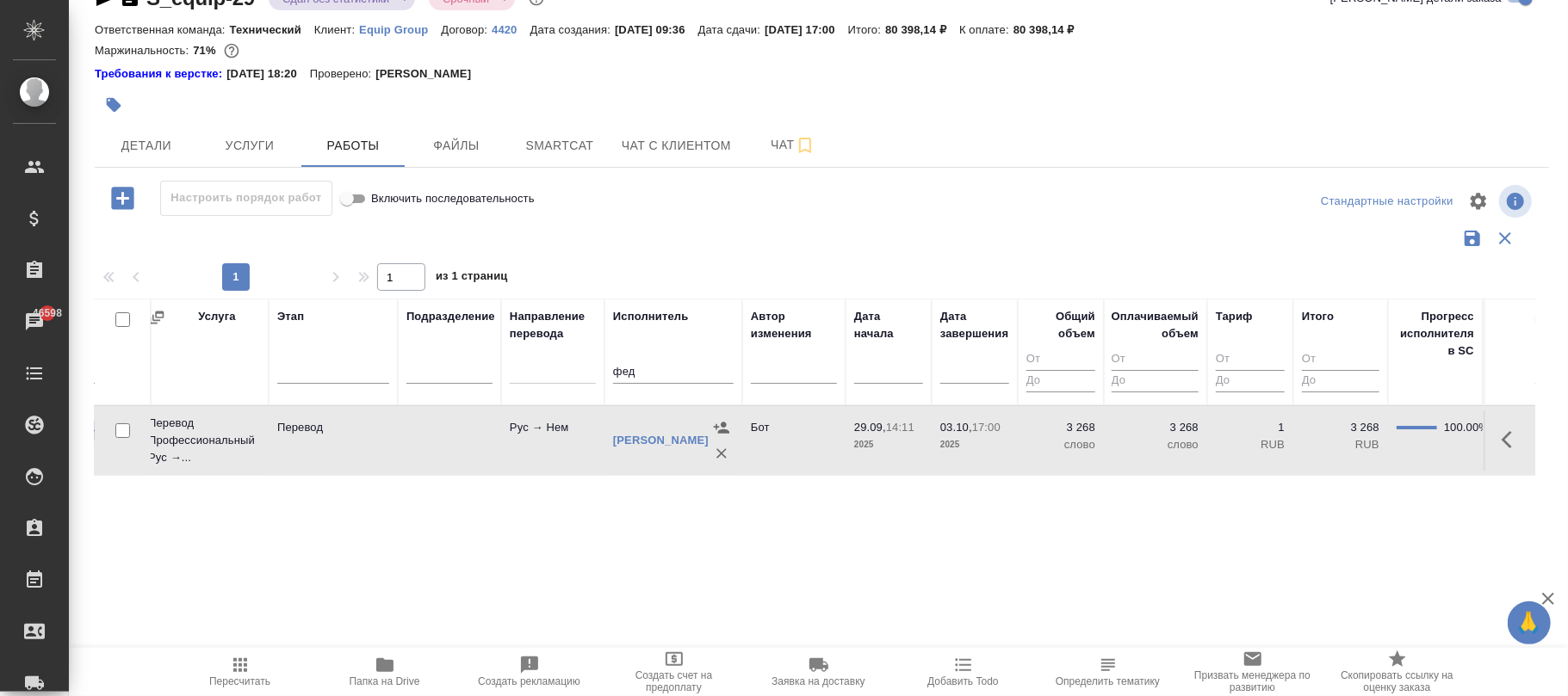
click at [785, 451] on td "Бот" at bounding box center [794, 441] width 104 height 60
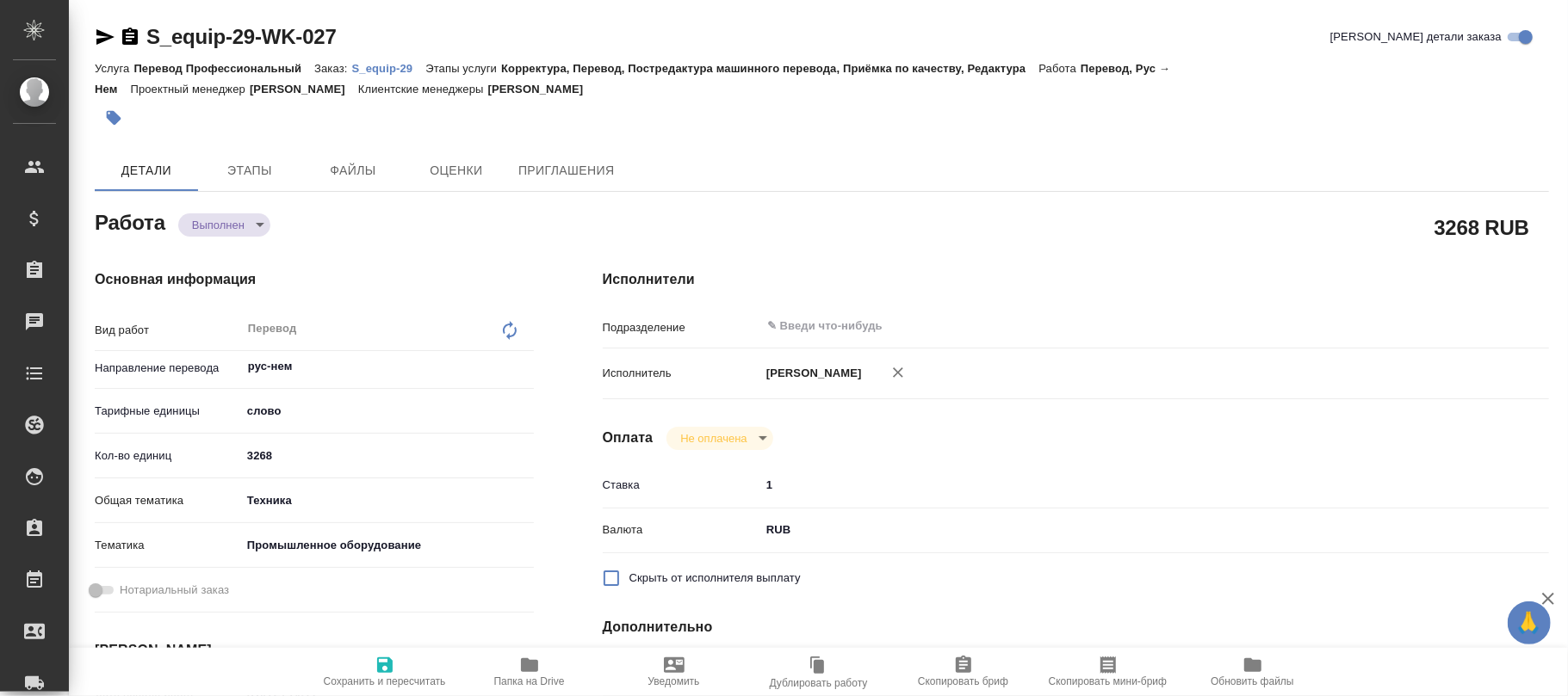
type textarea "x"
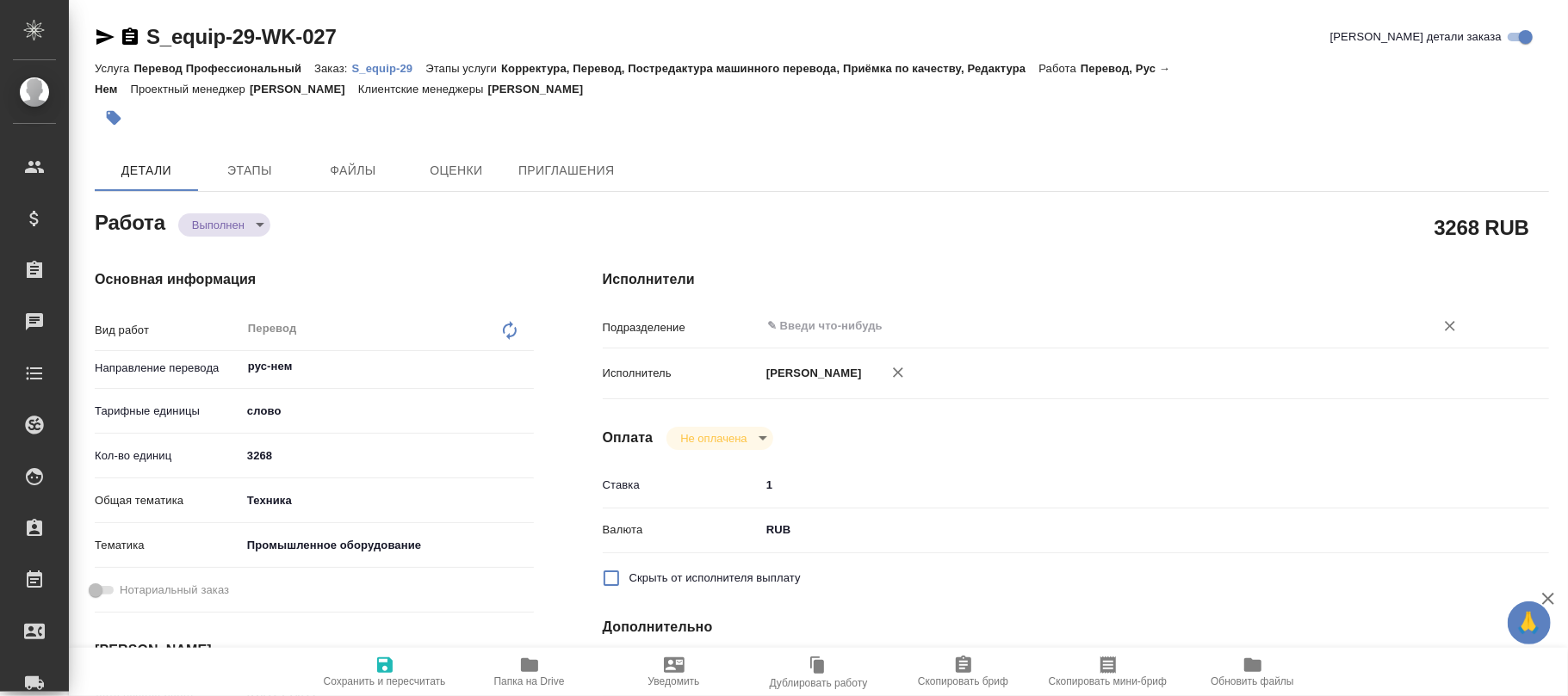
type textarea "x"
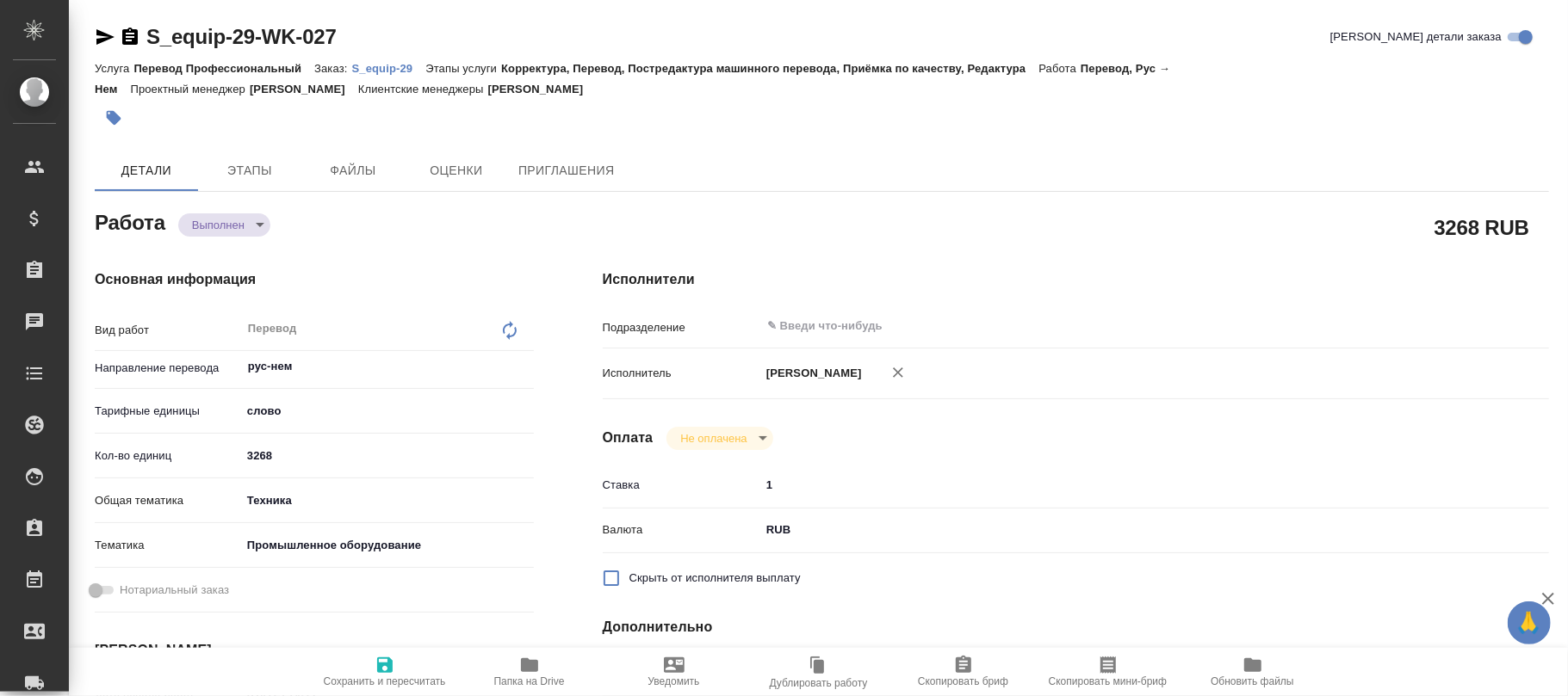
type textarea "x"
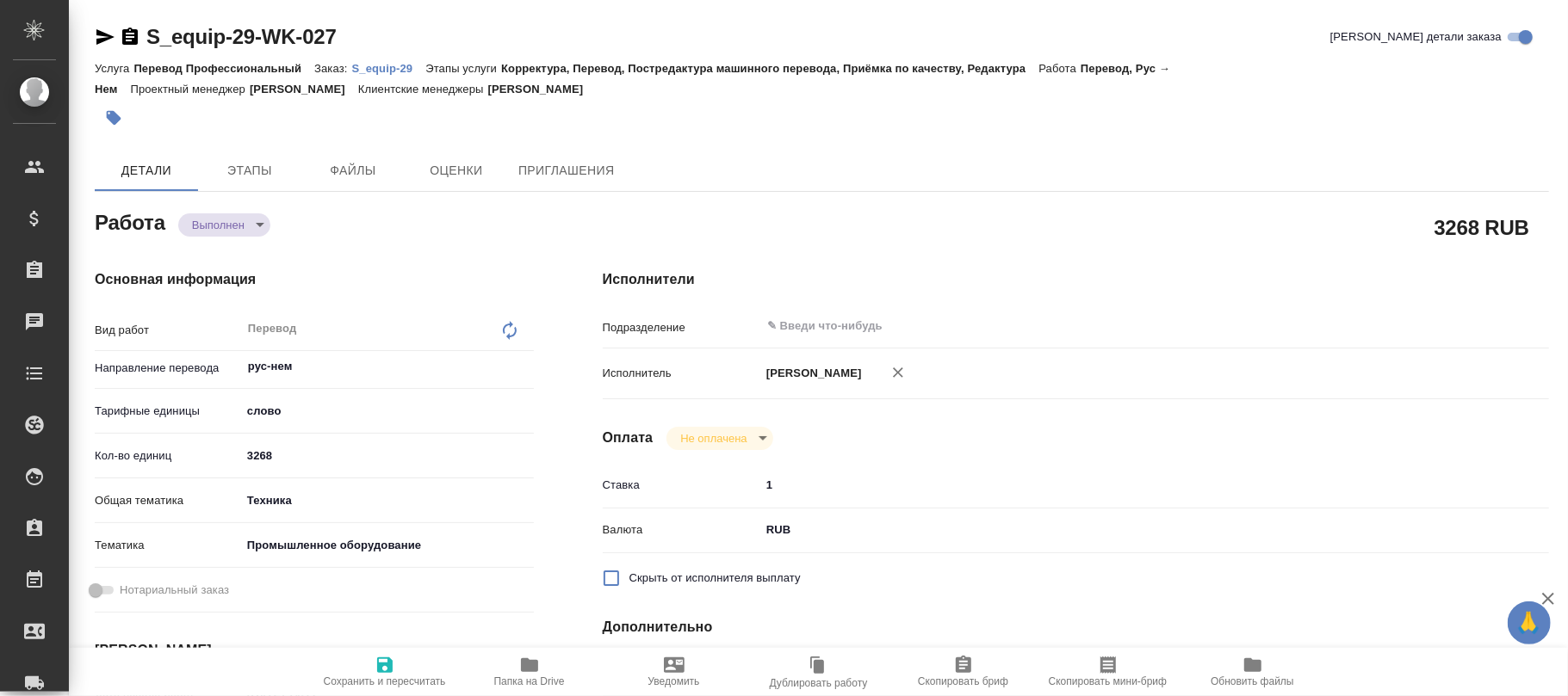
click at [510, 322] on icon at bounding box center [510, 331] width 14 height 19
type textarea "x"
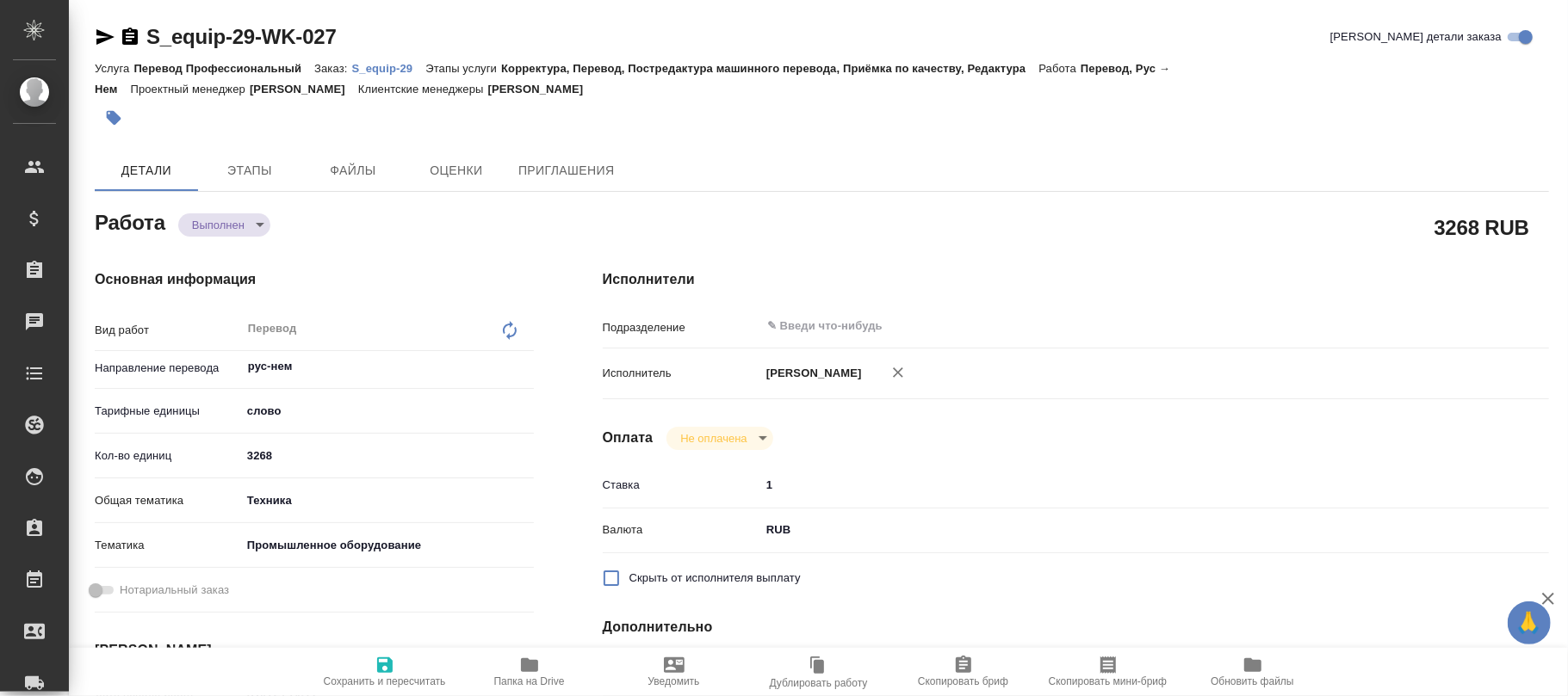
type textarea "x"
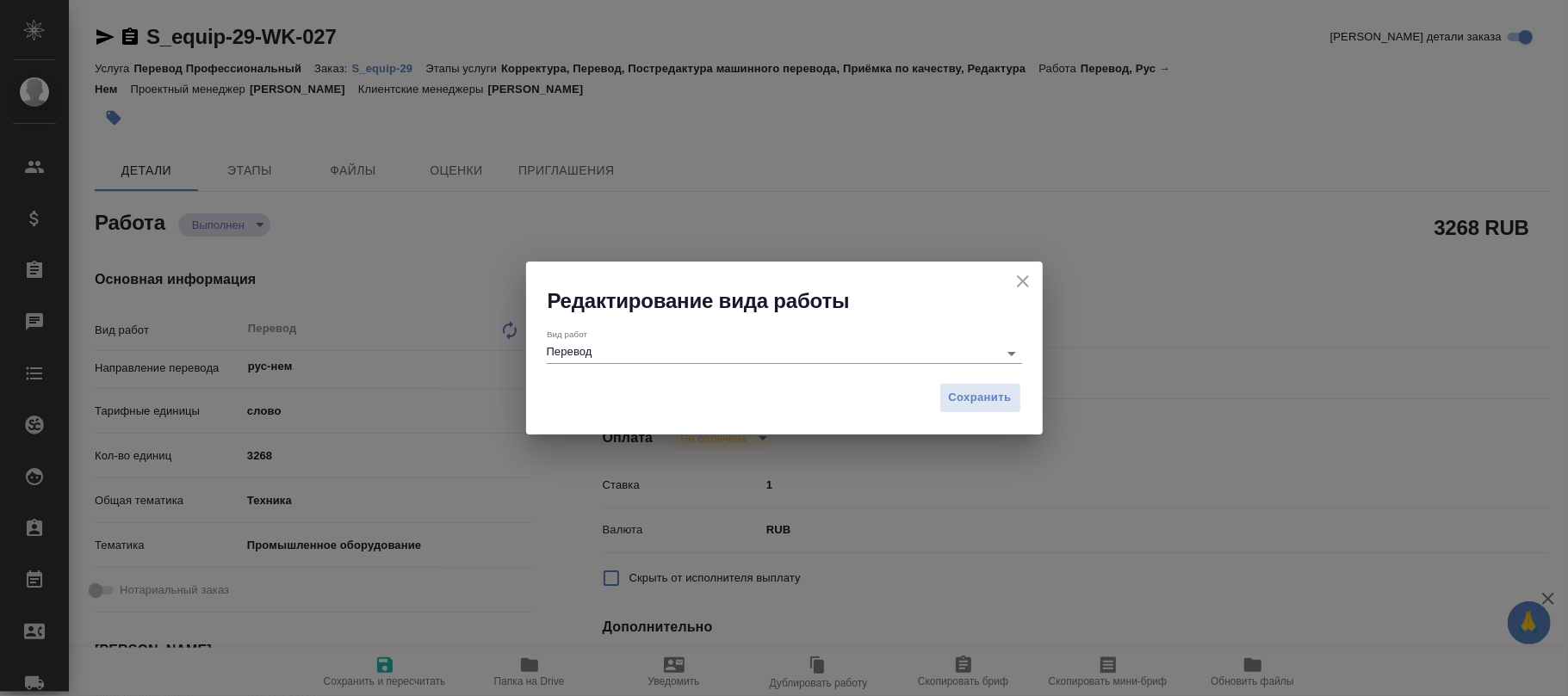
type textarea "x"
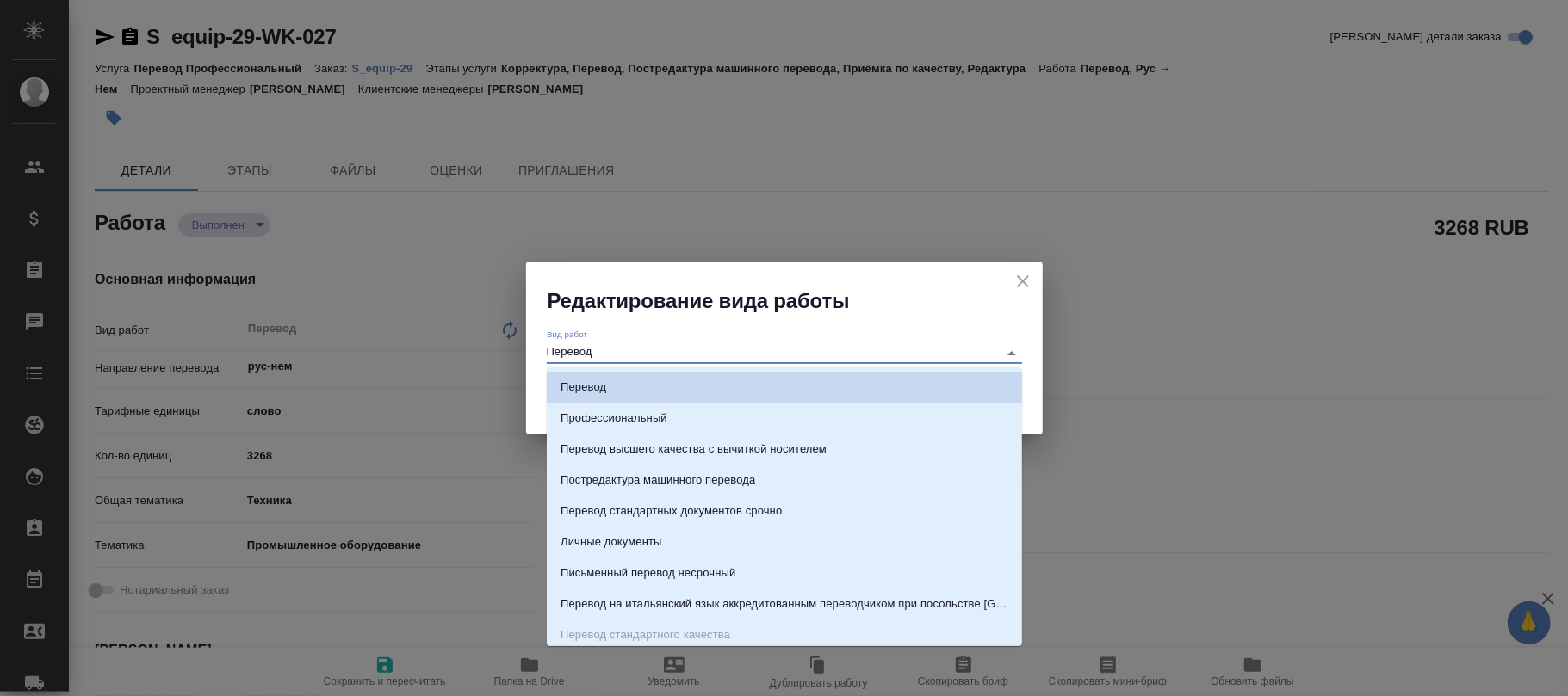
drag, startPoint x: 617, startPoint y: 346, endPoint x: 377, endPoint y: 352, distance: 240.1
click at [377, 353] on div "Редактирование вида работы Вид работ Перевод Сохранить" at bounding box center [784, 348] width 1568 height 696
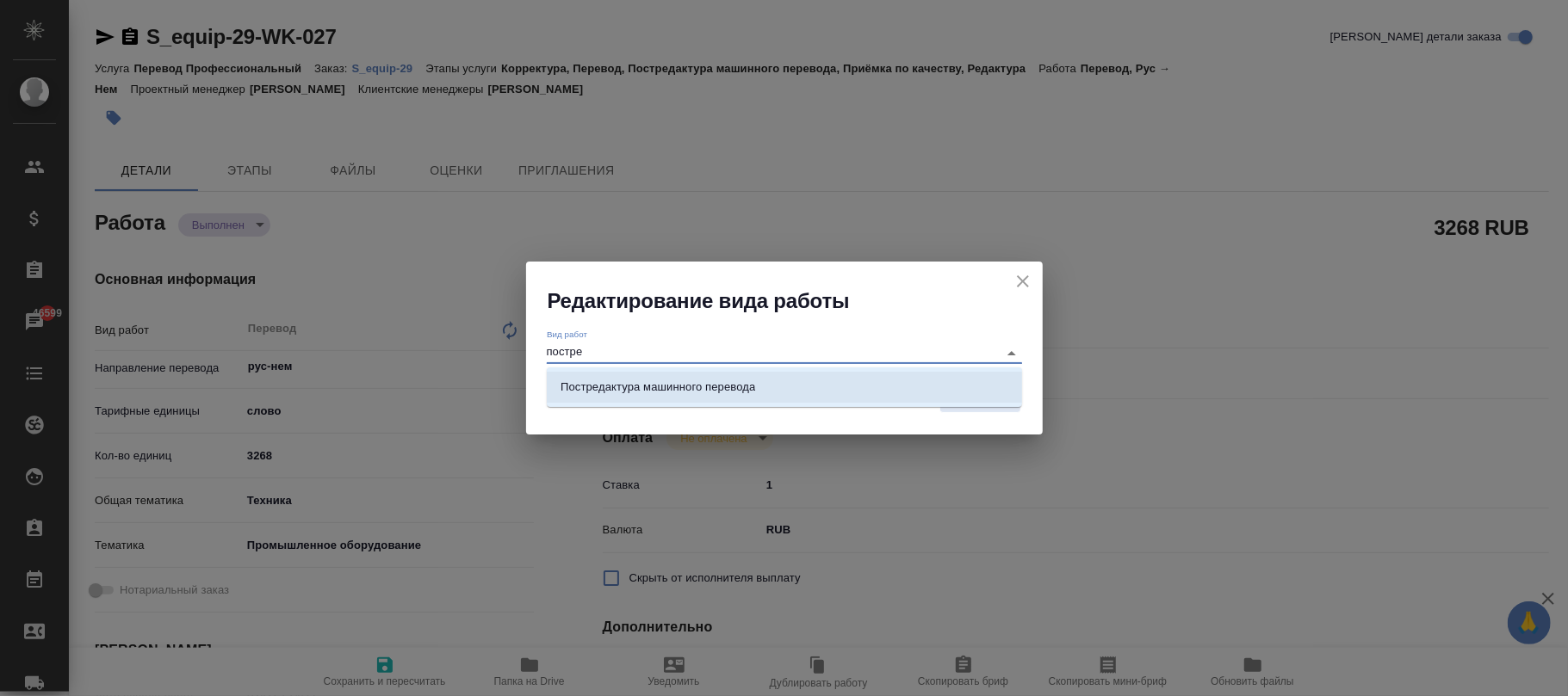
click at [624, 390] on p "Постредактура машинного перевода" at bounding box center [658, 388] width 194 height 17
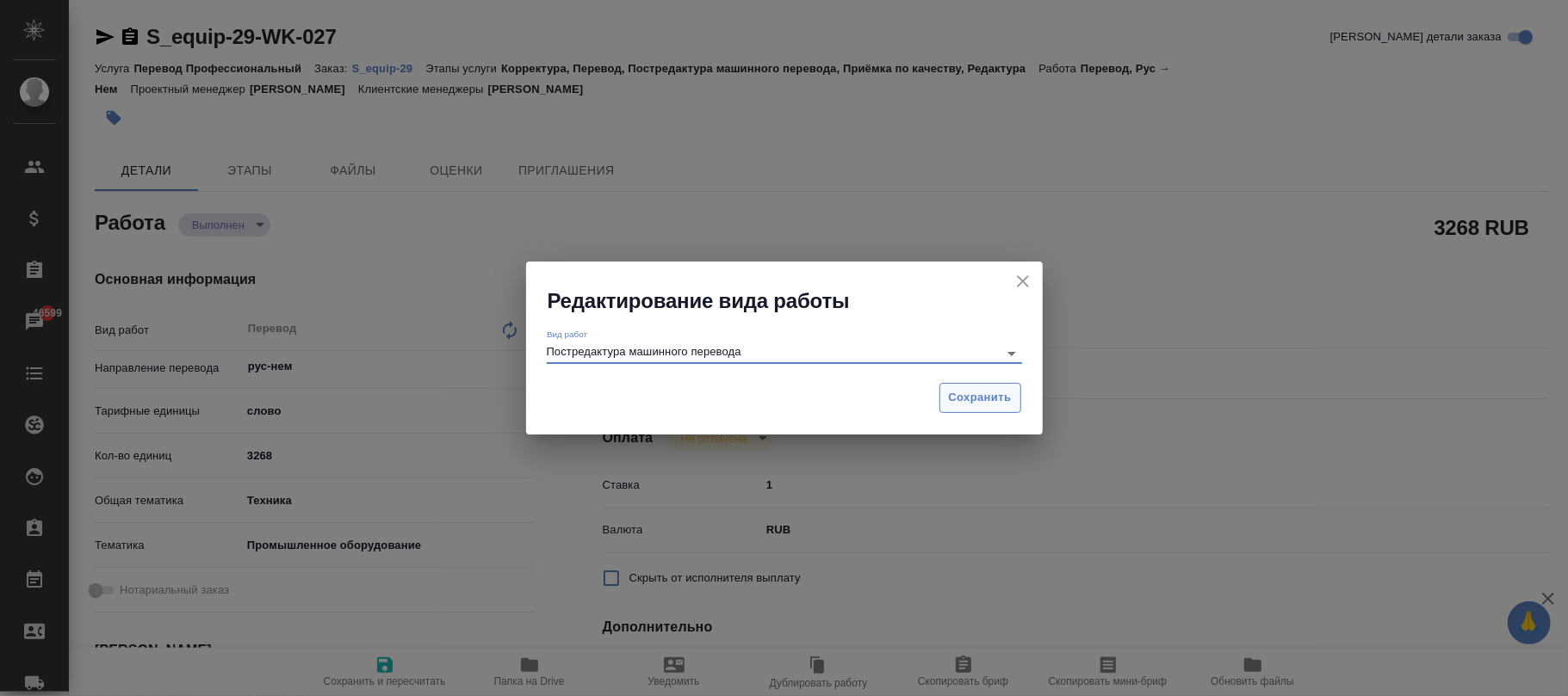
type input "Постредактура машинного перевода"
click at [1006, 399] on span "Сохранить" at bounding box center [980, 398] width 63 height 19
type textarea "x"
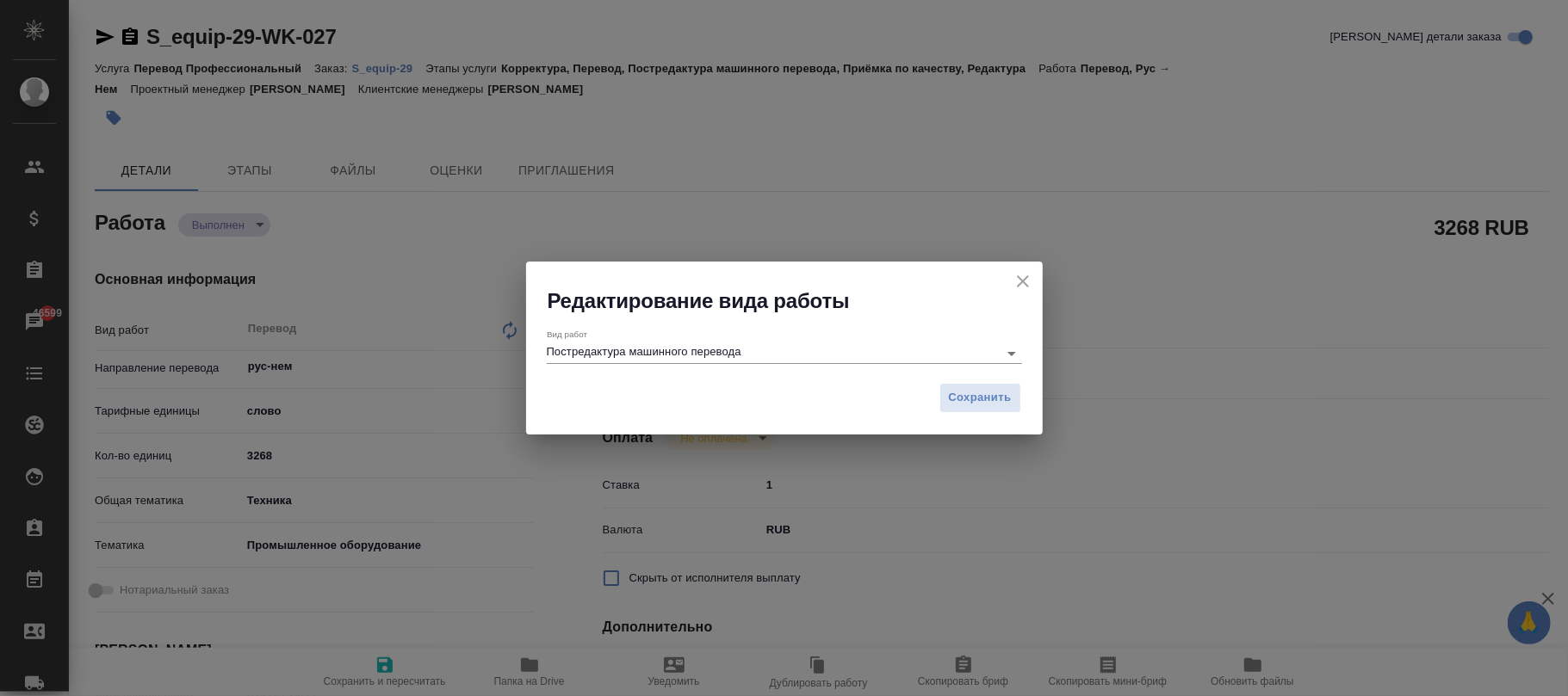
type textarea "x"
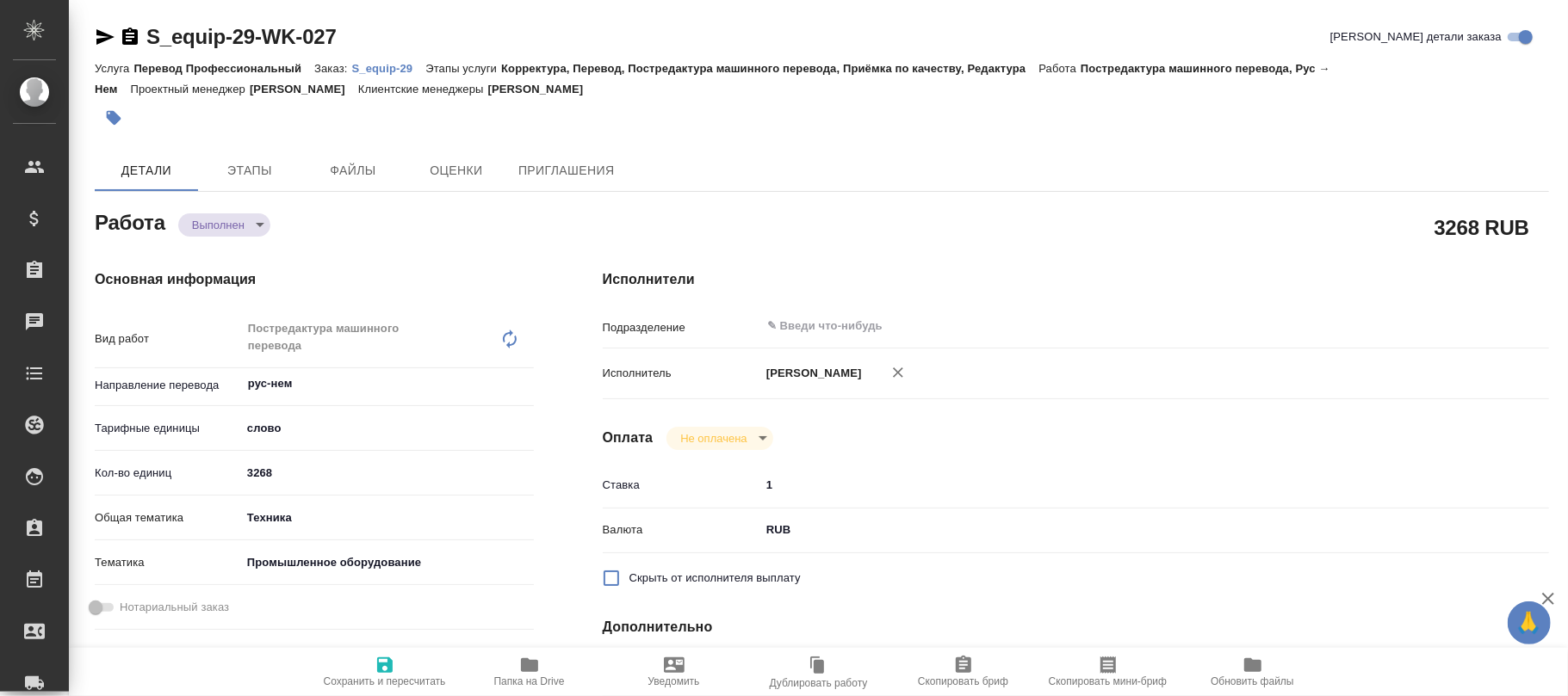
type textarea "x"
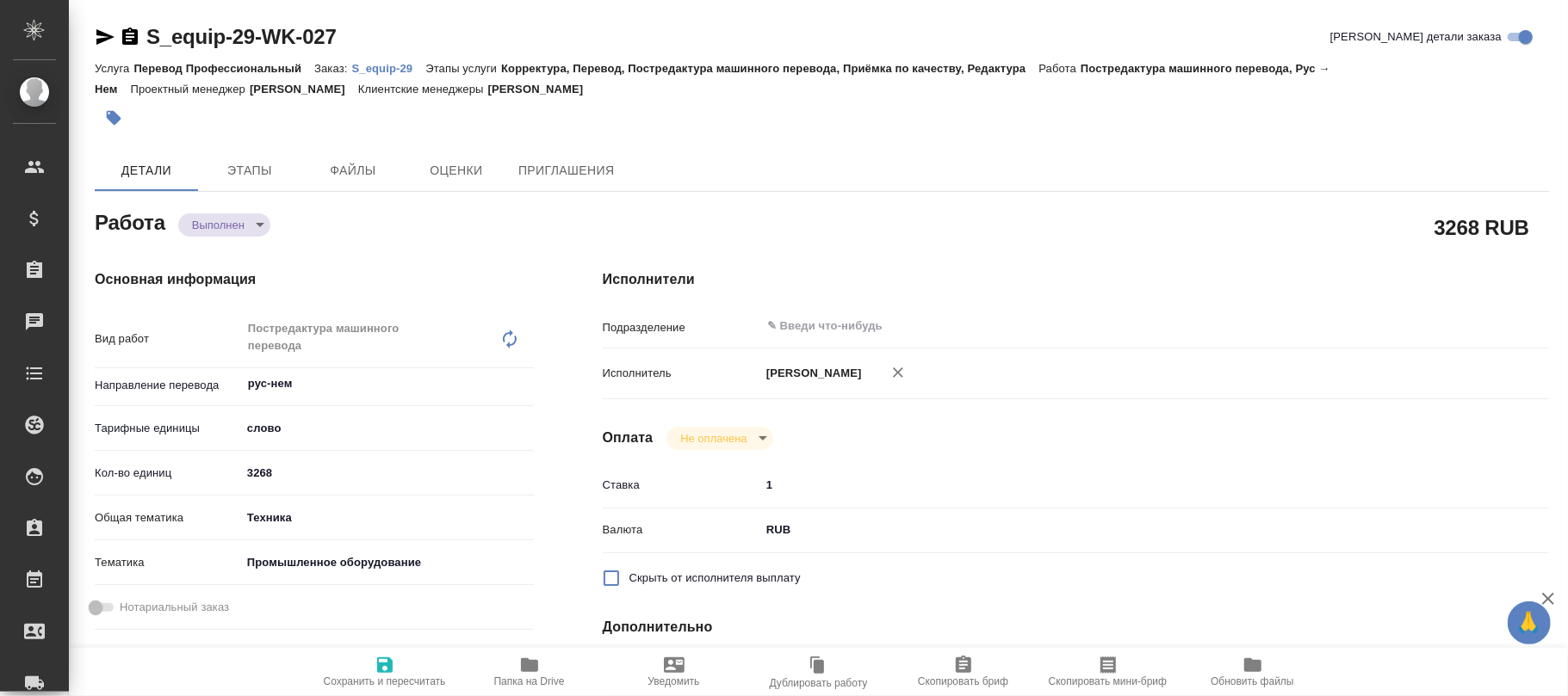
type textarea "x"
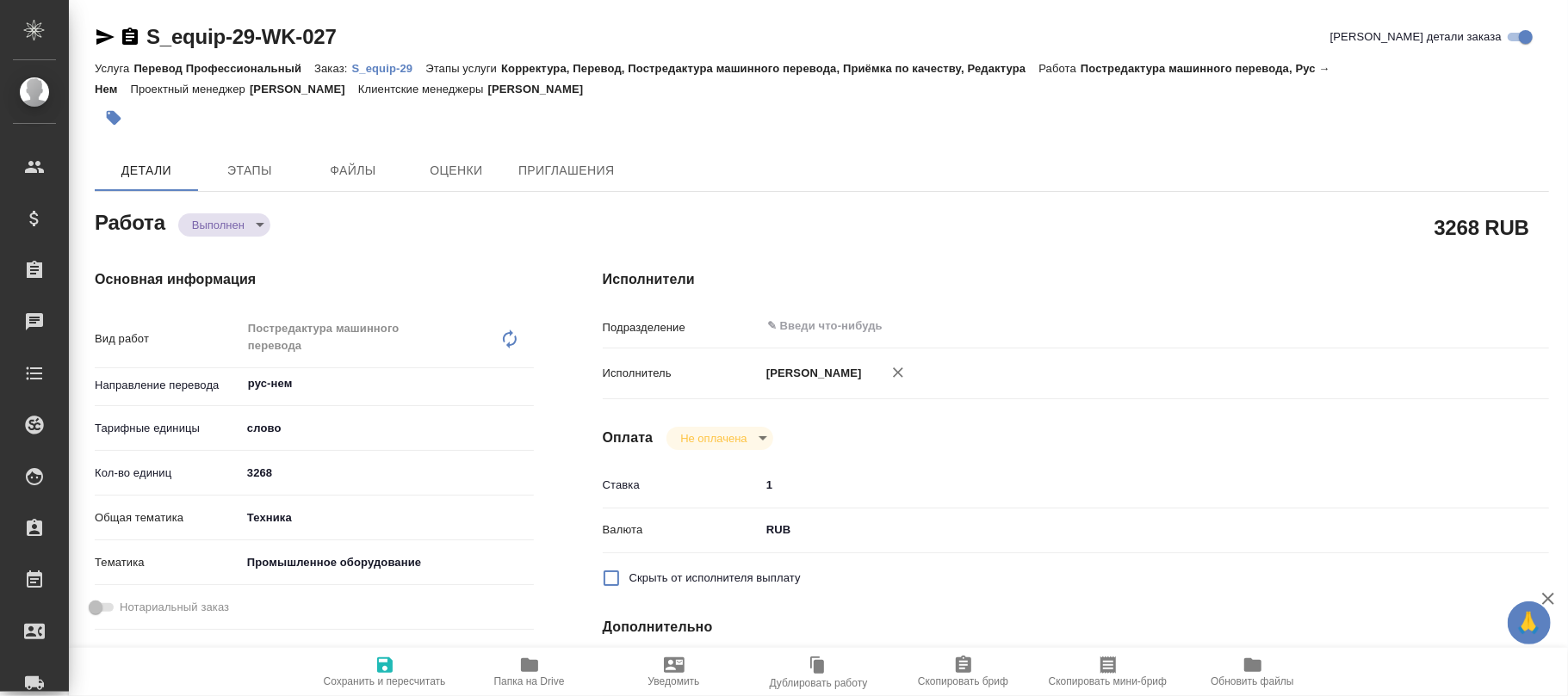
type textarea "x"
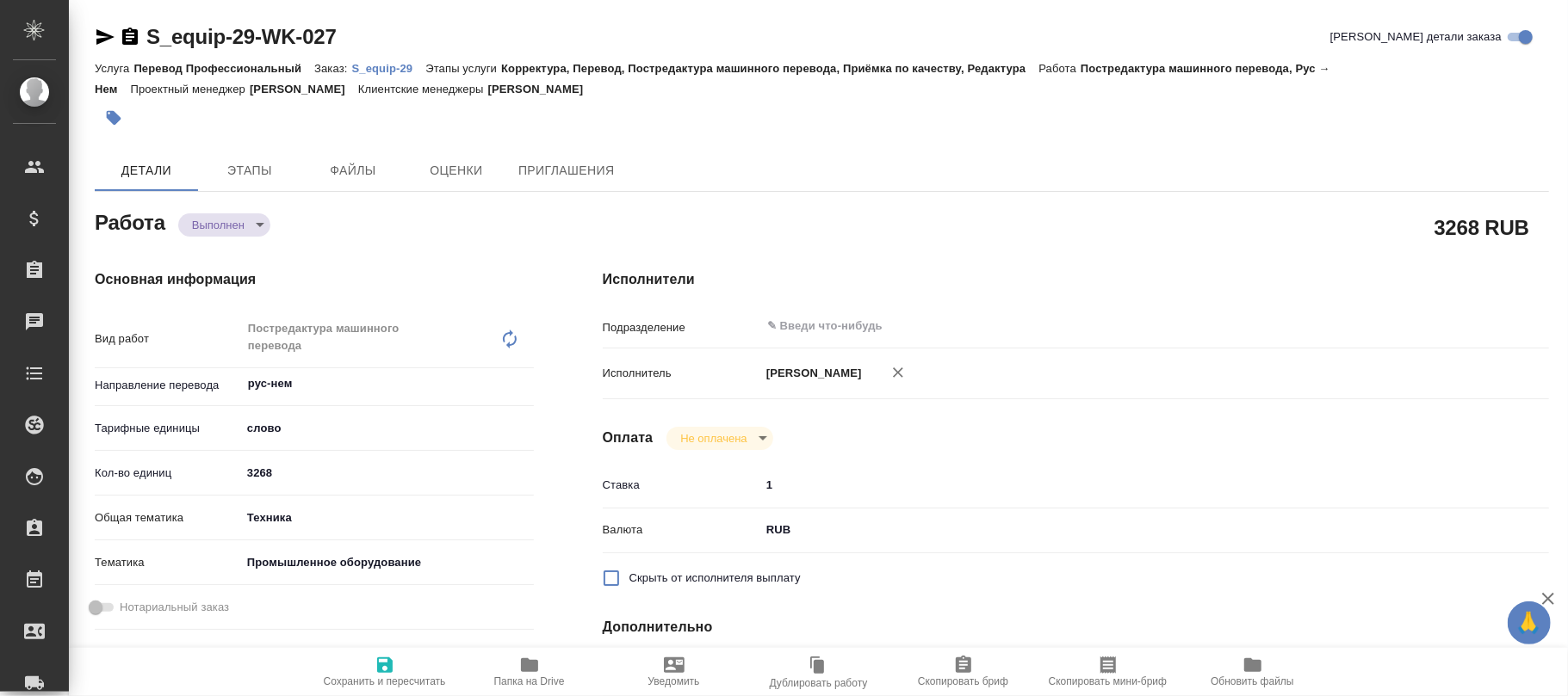
type textarea "x"
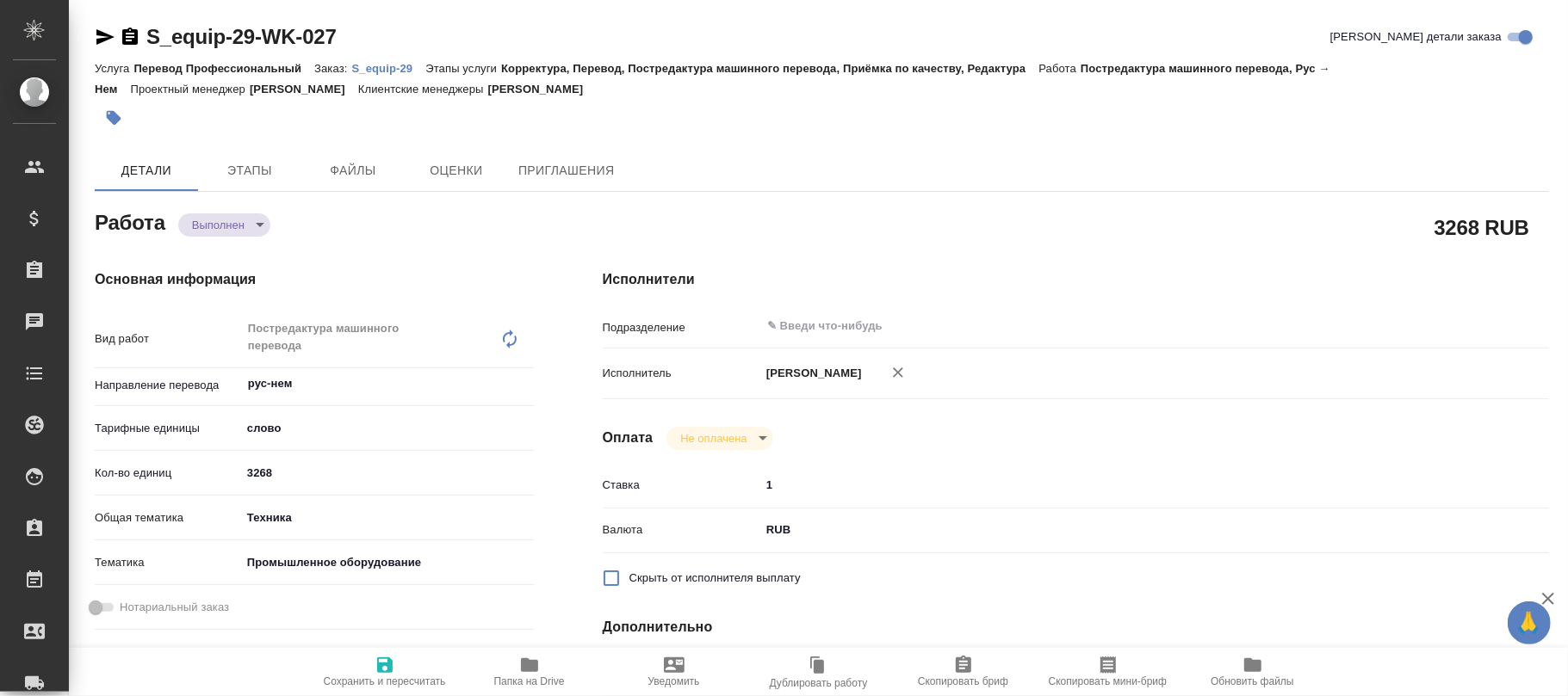
type textarea "x"
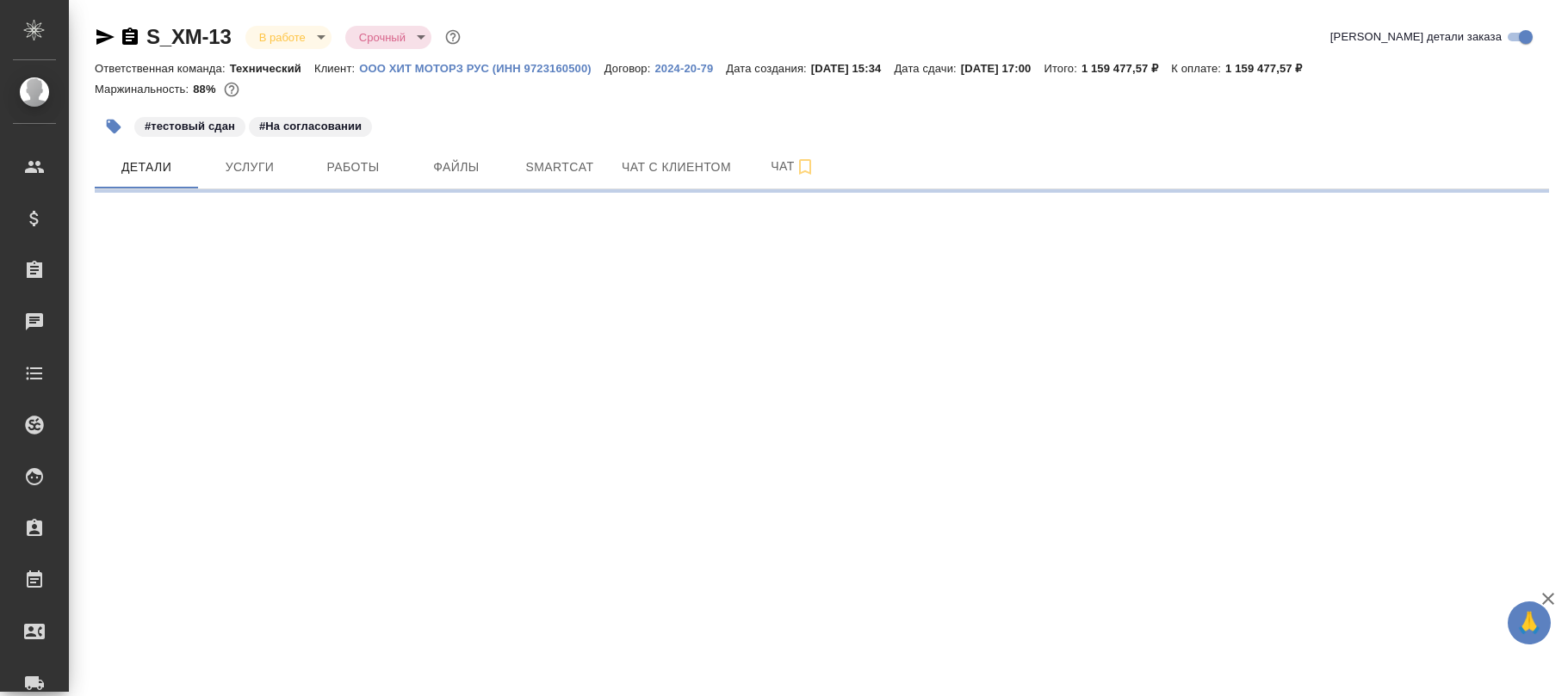
select select "RU"
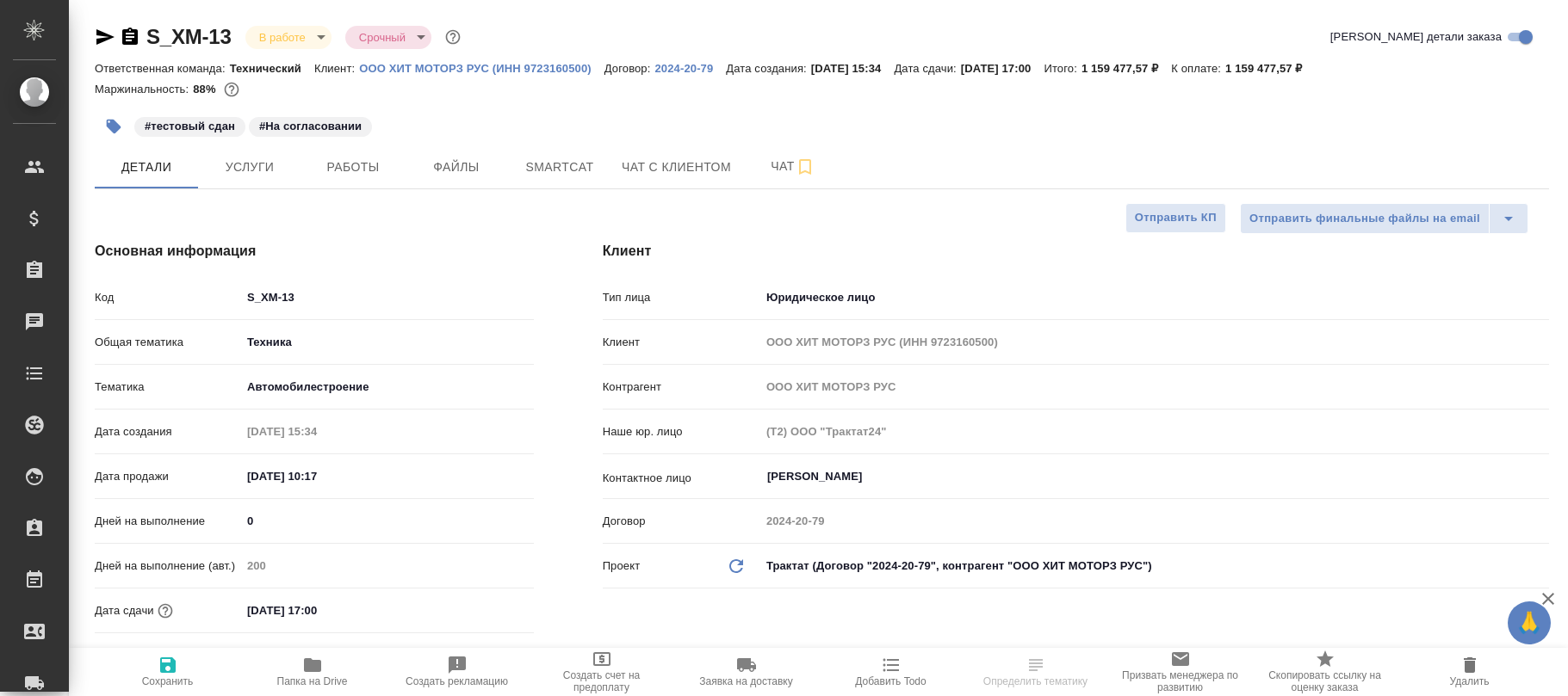
type textarea "x"
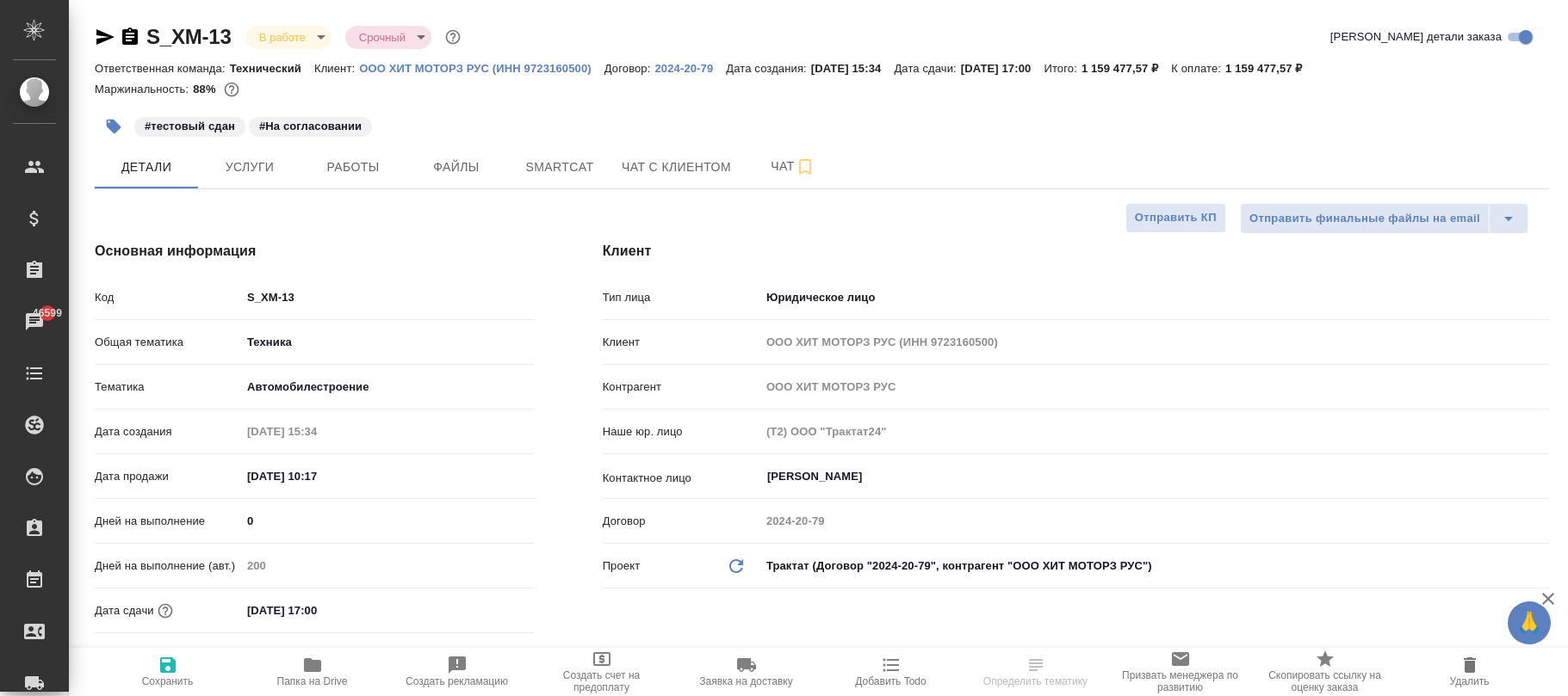
type textarea "x"
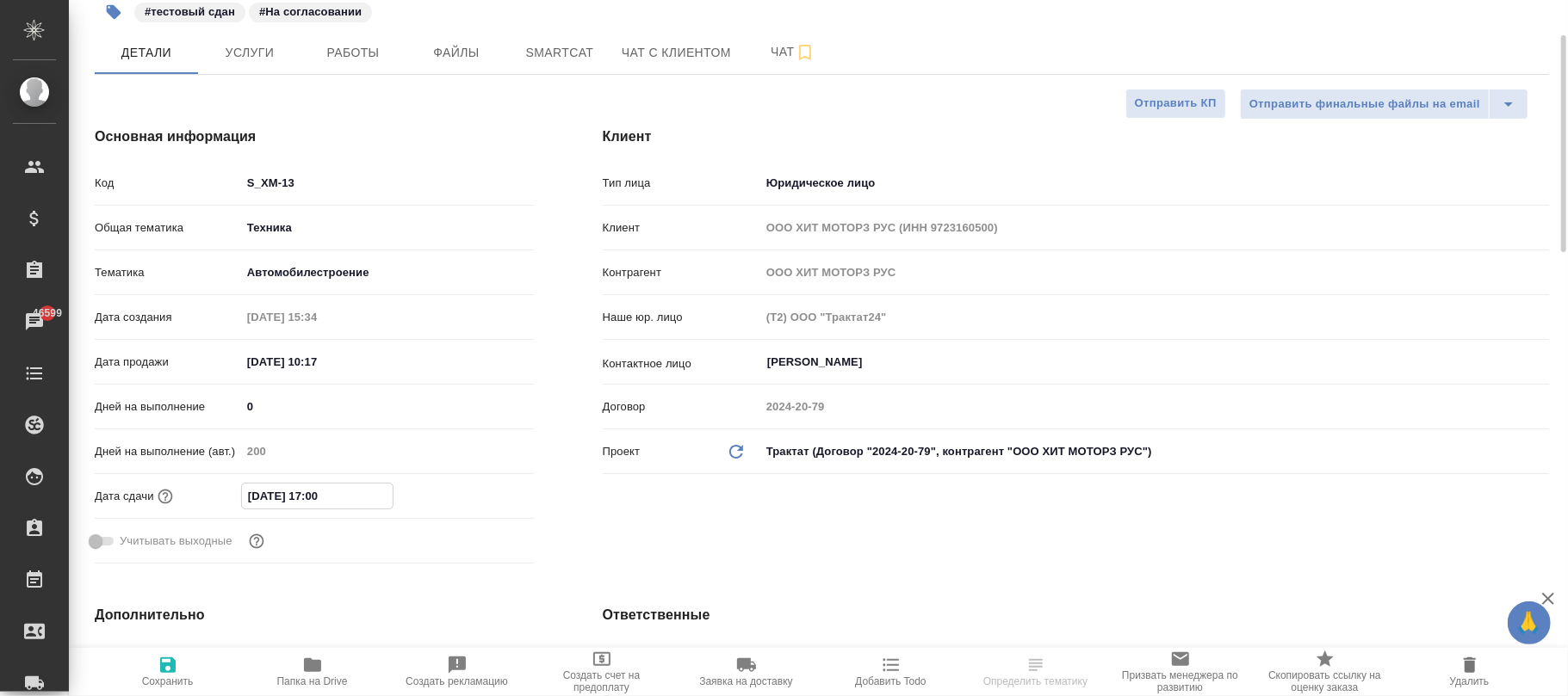
drag, startPoint x: 367, startPoint y: 491, endPoint x: 100, endPoint y: 469, distance: 267.9
click at [101, 470] on div "Код S_XM-13 Общая тематика Техника tech Тематика Автомобилестроение 5f647204b73…" at bounding box center [314, 369] width 439 height 403
type input "0_.__.____ __:__"
type textarea "x"
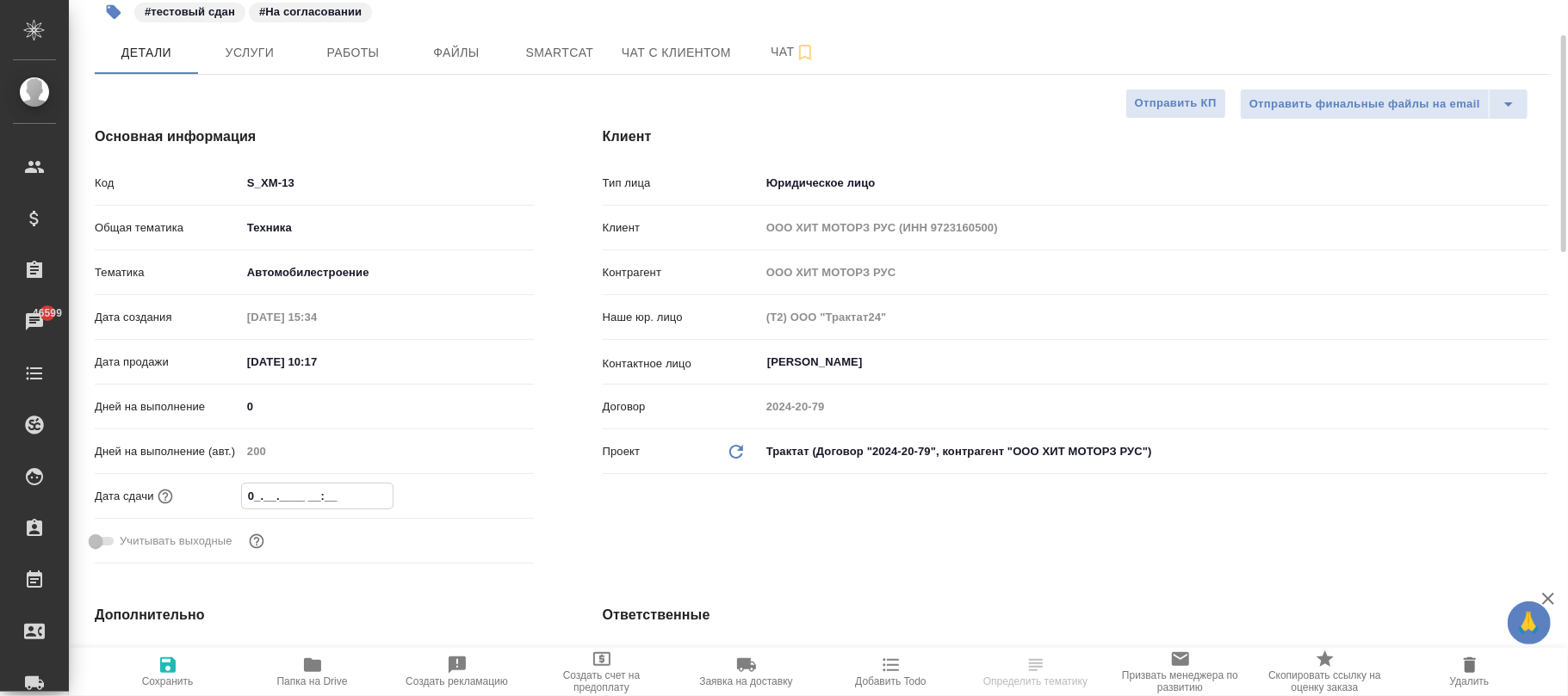
type textarea "x"
type input "08.__.____ __:__"
type textarea "x"
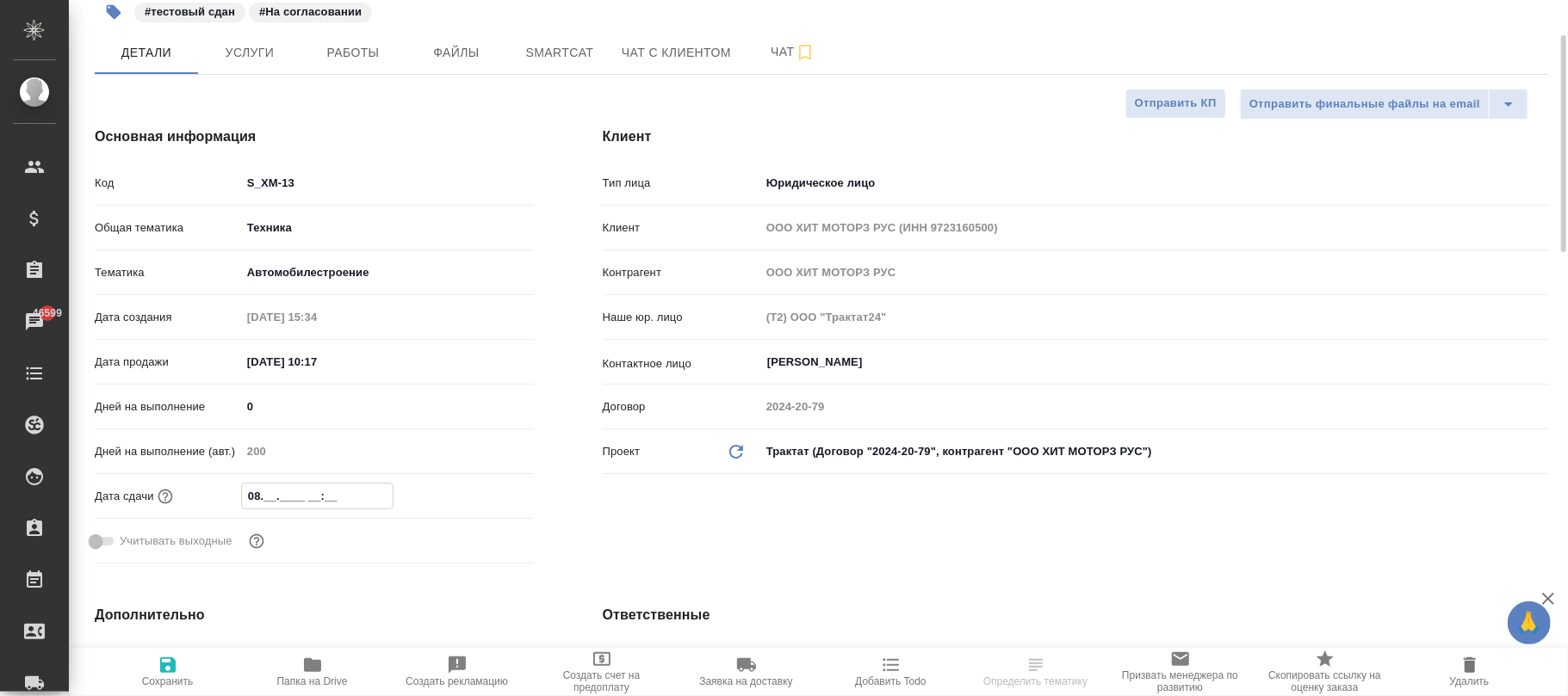
type input "08.1_.____ __:__"
type textarea "x"
type input "08.12.____ __:__"
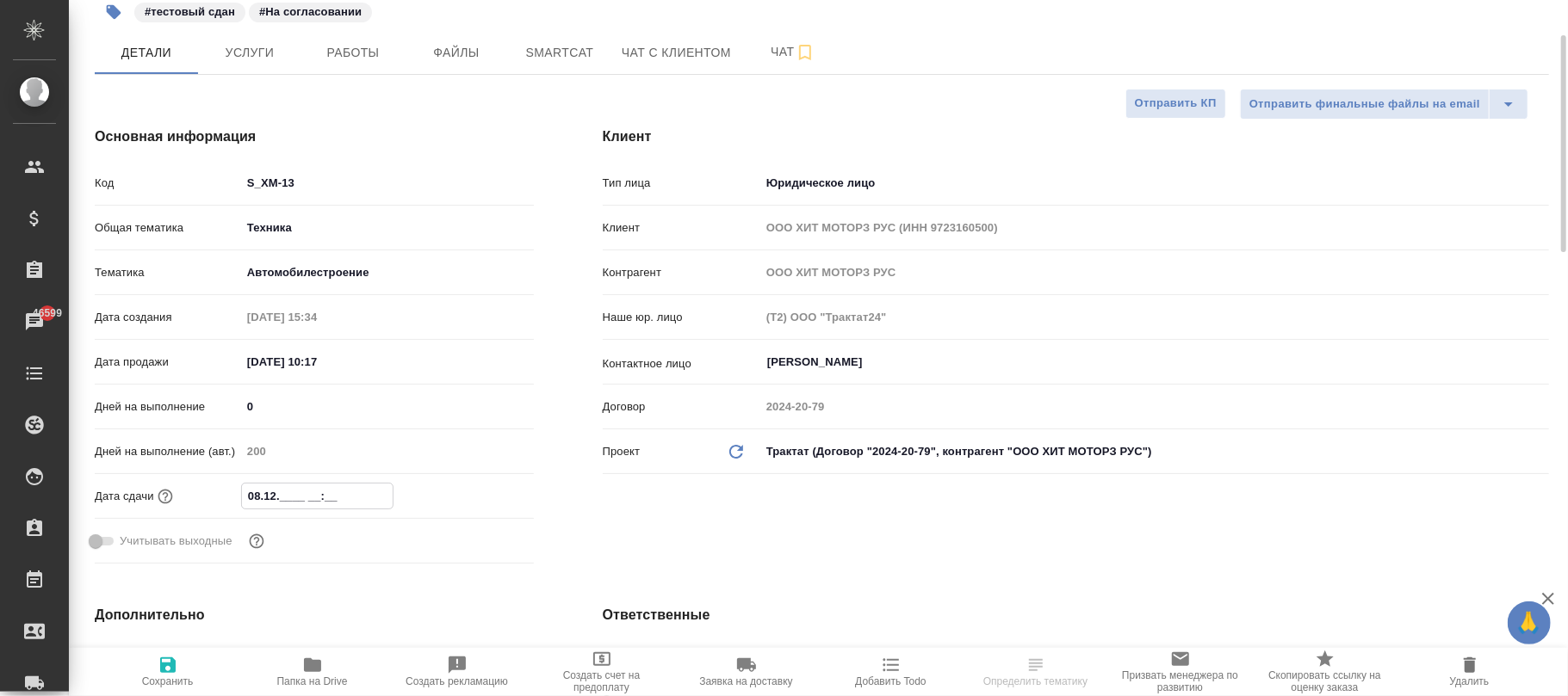
type textarea "x"
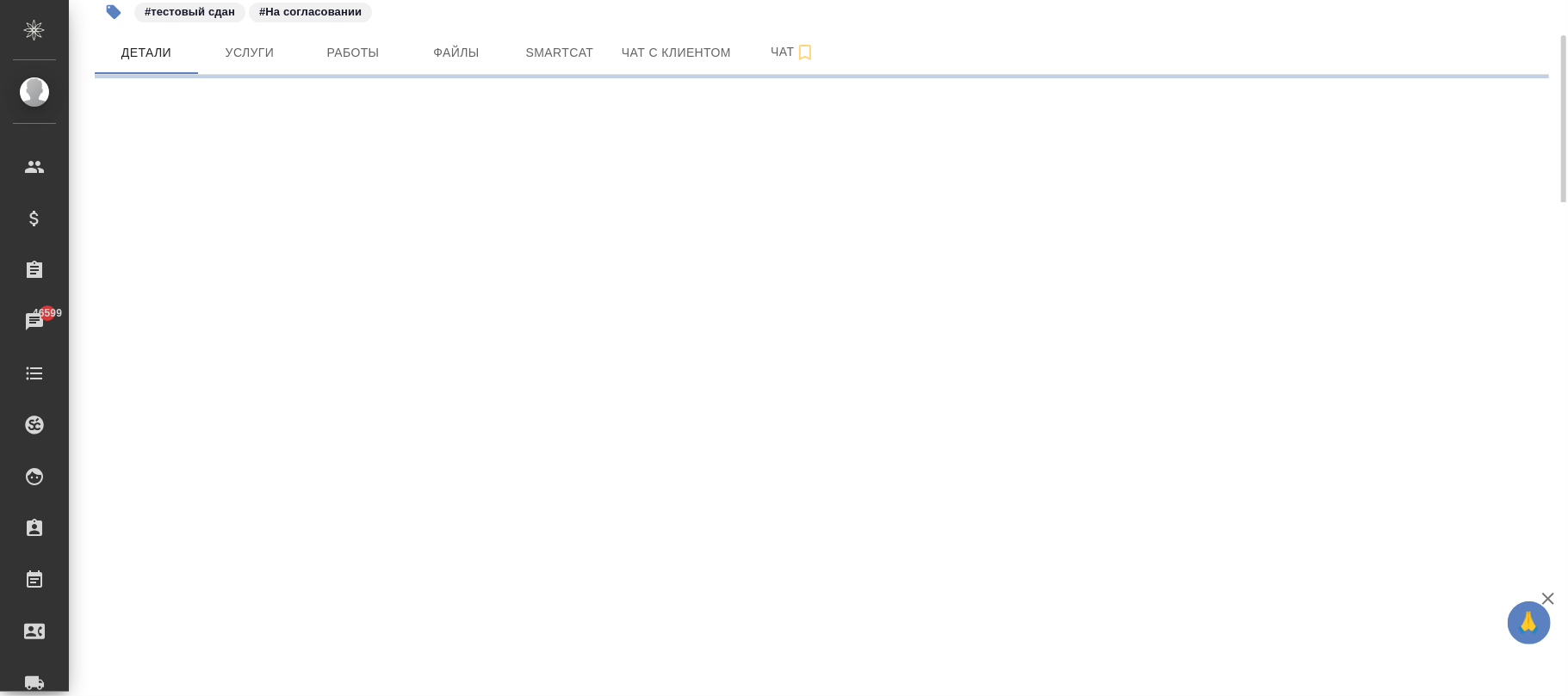
select select "RU"
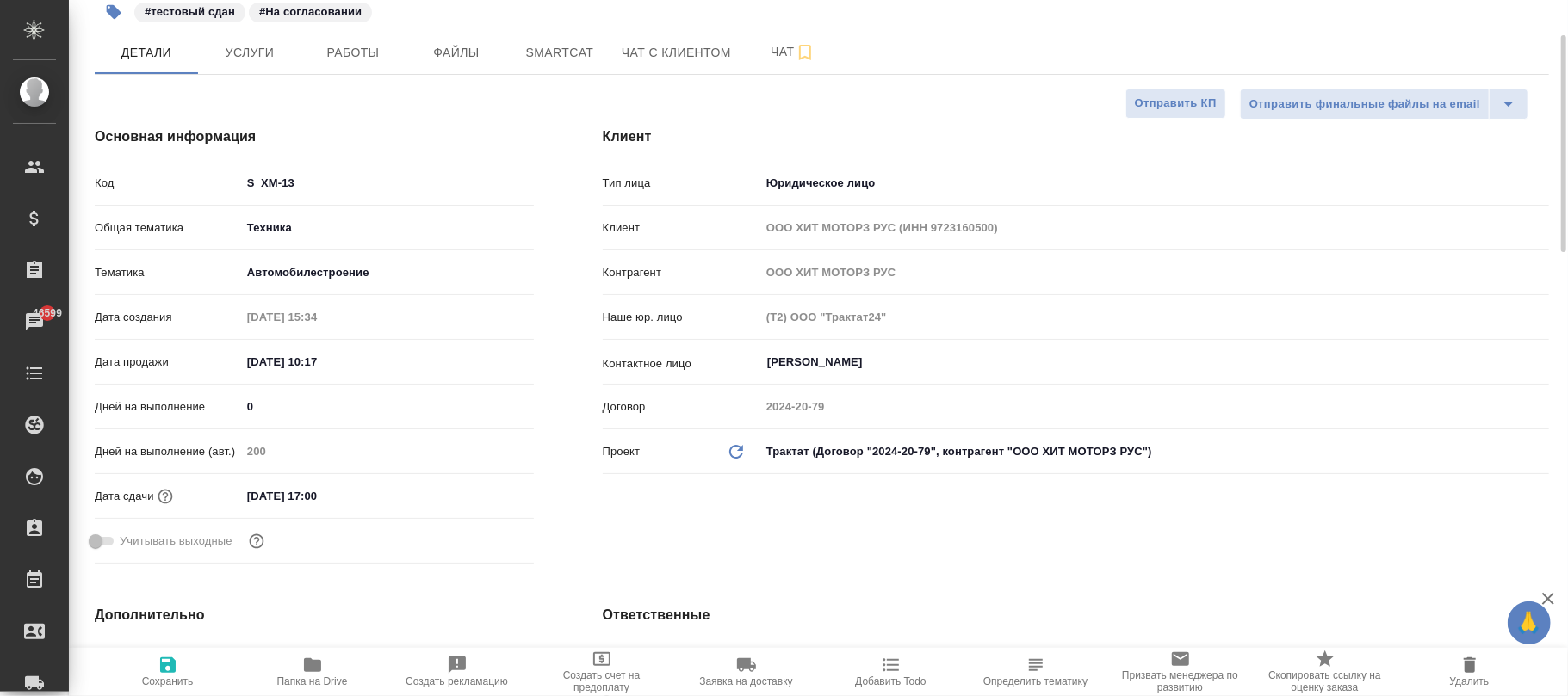
type textarea "x"
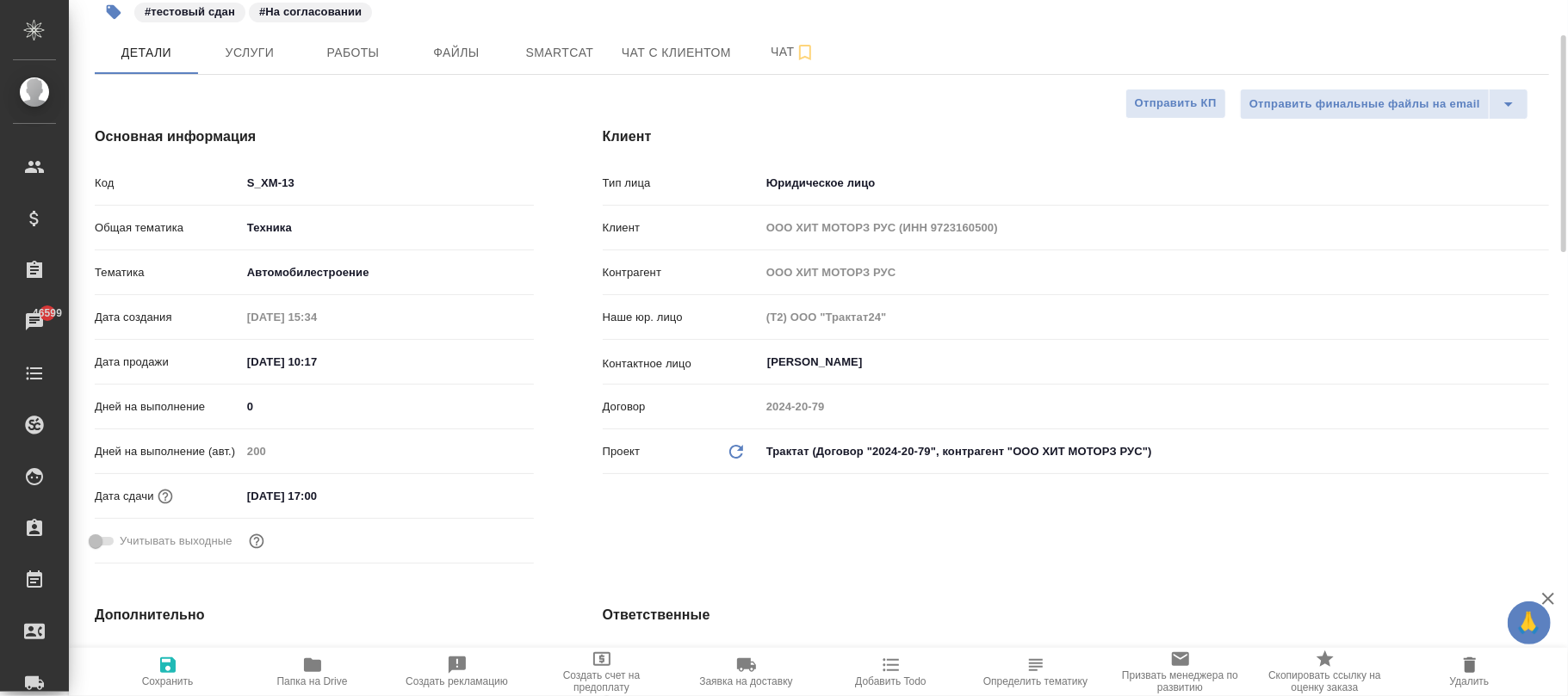
type textarea "x"
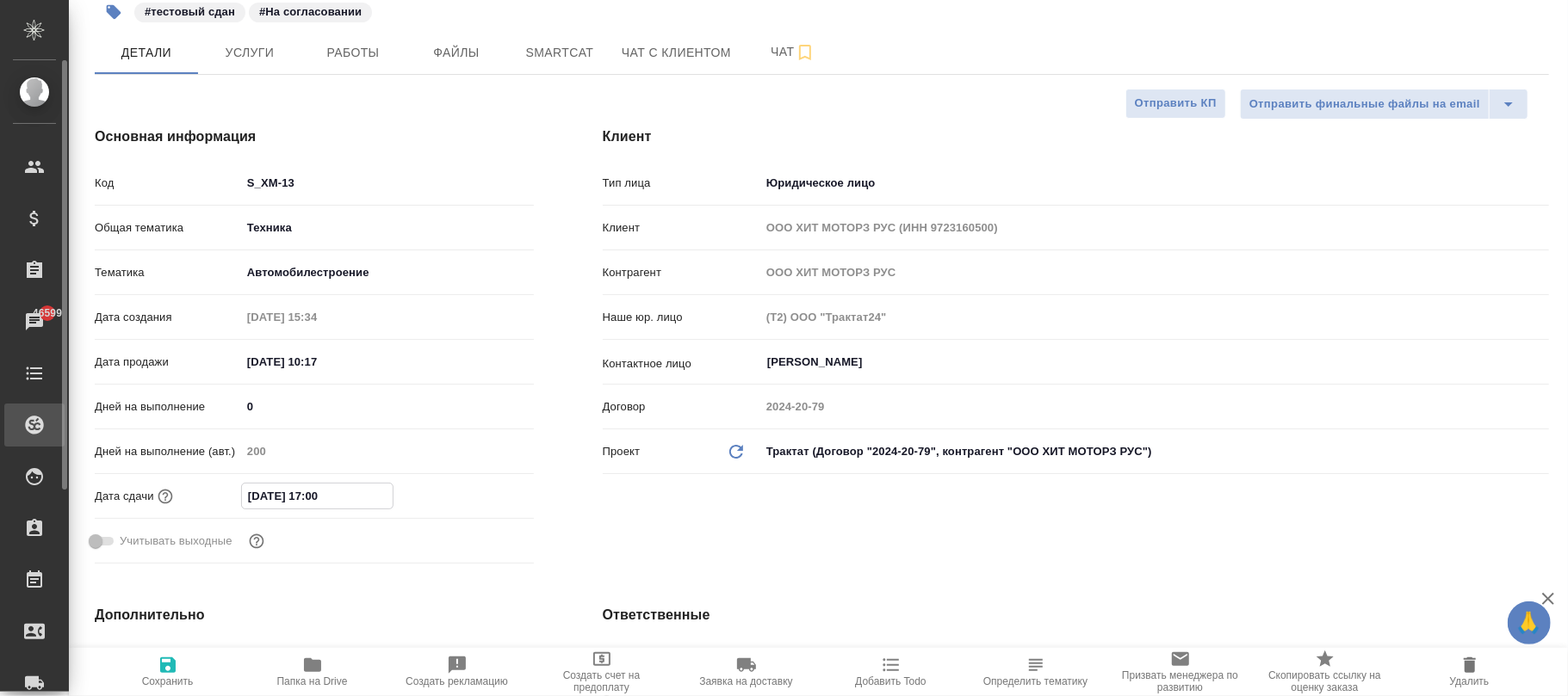
drag, startPoint x: 379, startPoint y: 490, endPoint x: 25, endPoint y: 413, distance: 362.3
click at [40, 476] on div ".cls-1 fill:#fff; AWATERA Фокина Наталья n.fokina Клиенты Спецификации Заказы 4…" at bounding box center [784, 348] width 1568 height 696
type textarea "x"
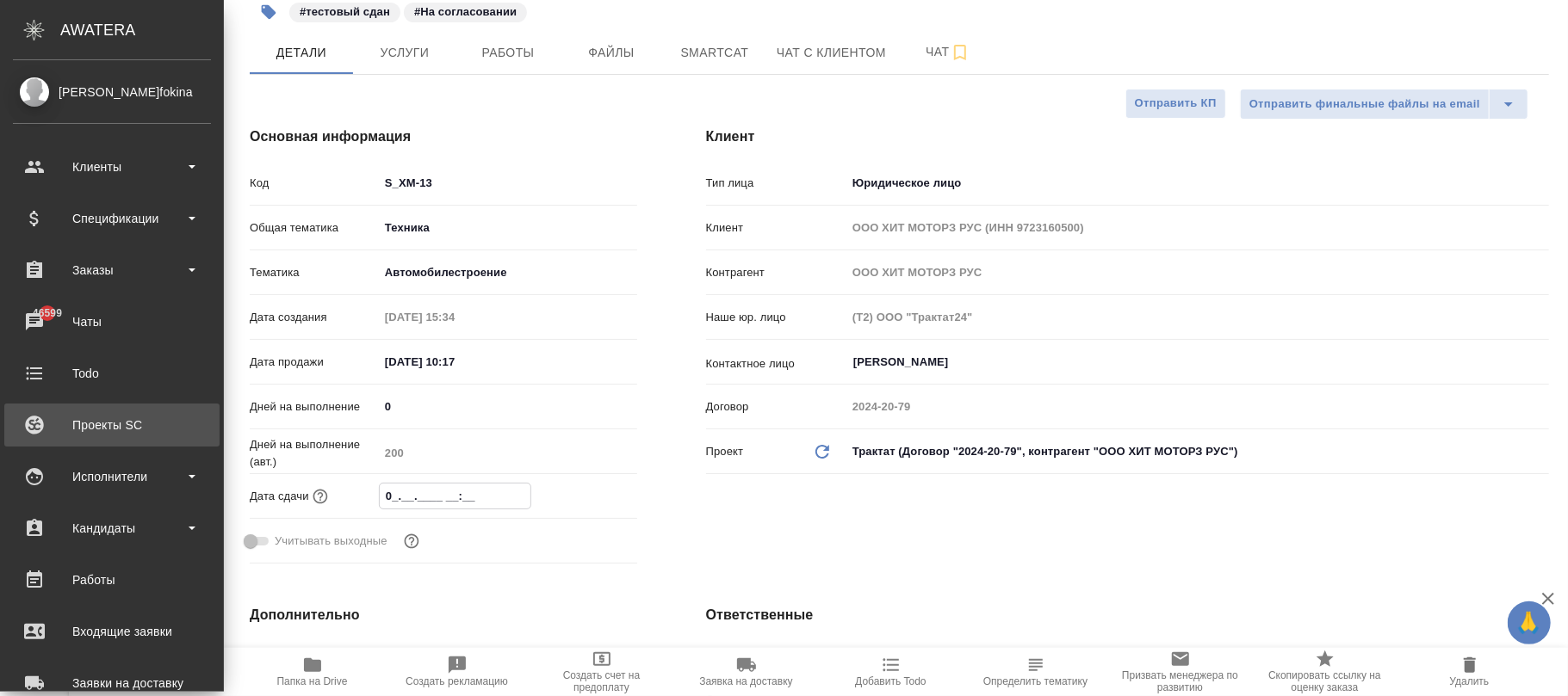
type input "08.__.____ __:__"
type textarea "x"
type input "08.1_.____ __:__"
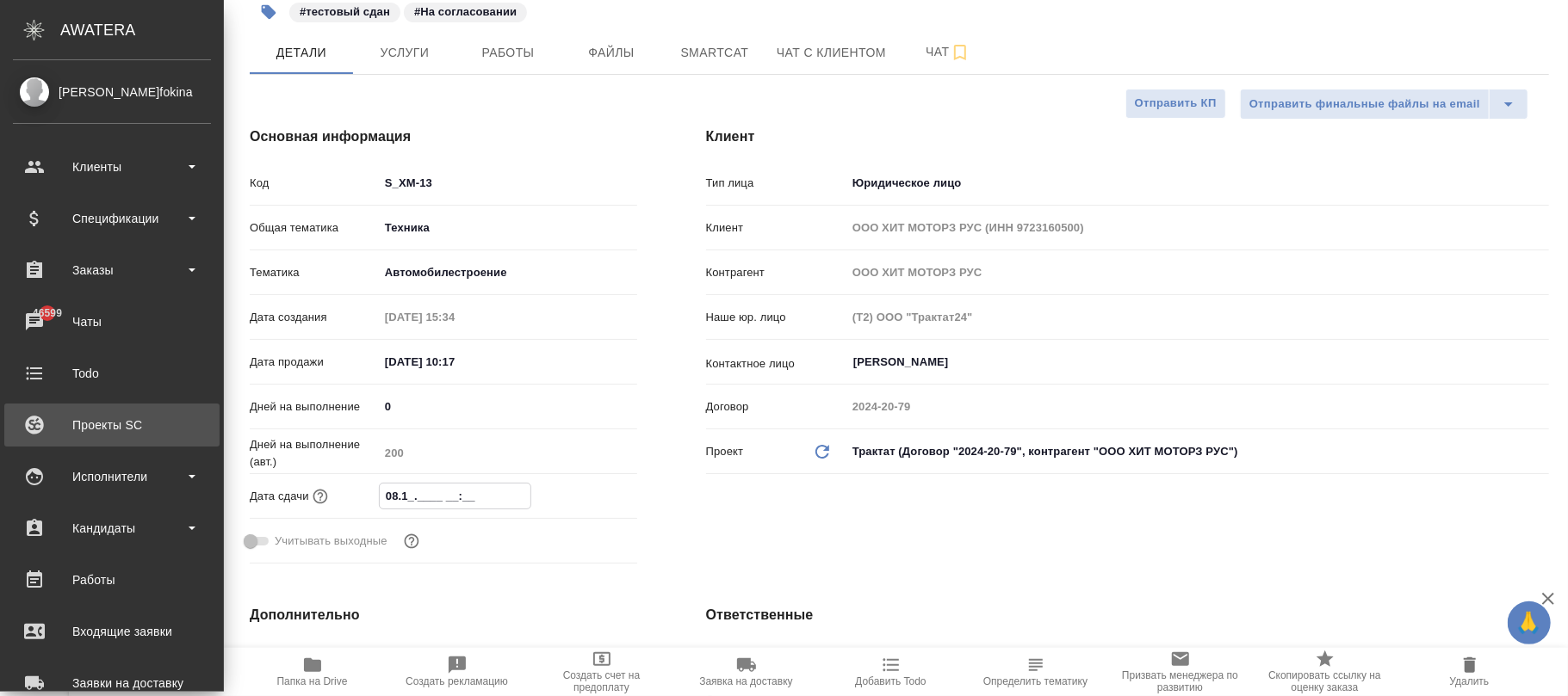
type textarea "x"
type input "08.12.2___ __:__"
type textarea "x"
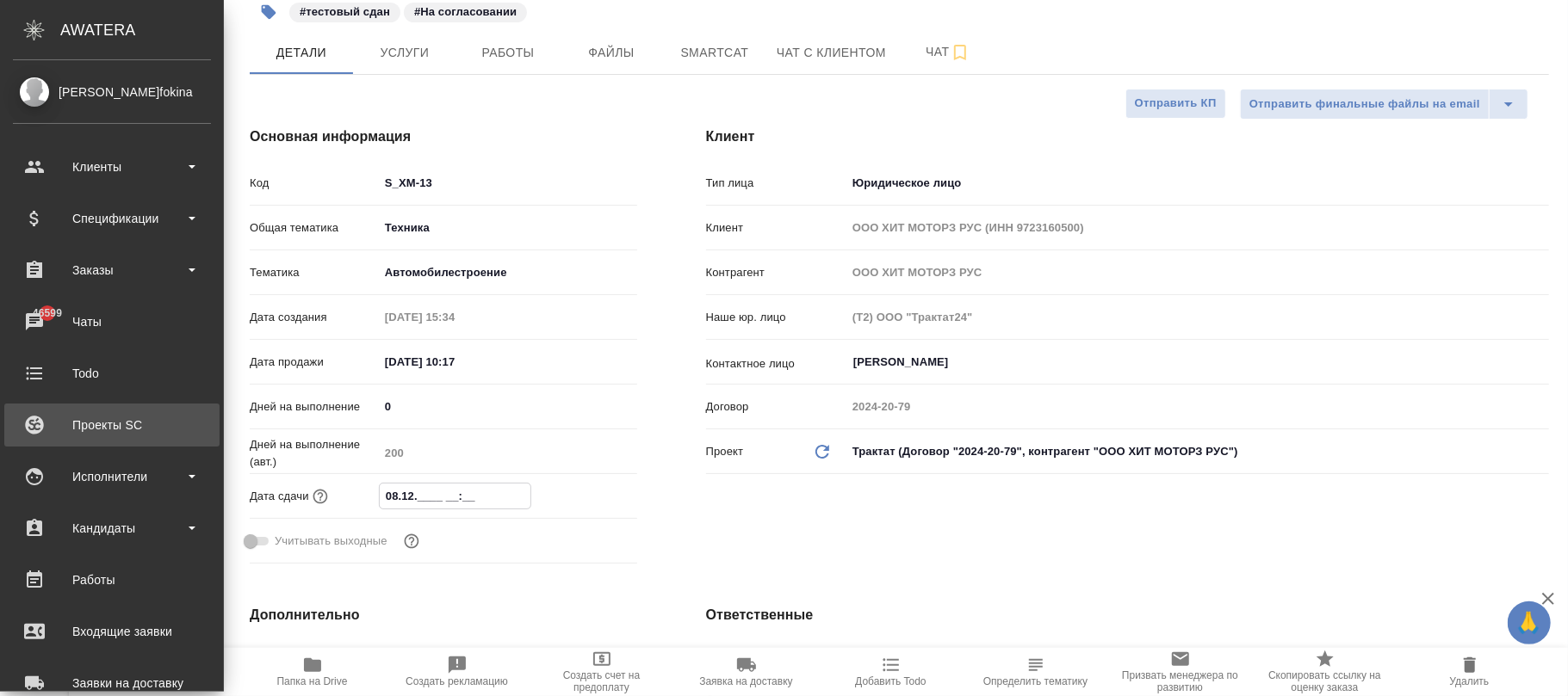
type textarea "x"
type input "08.12.20__ __:__"
type textarea "x"
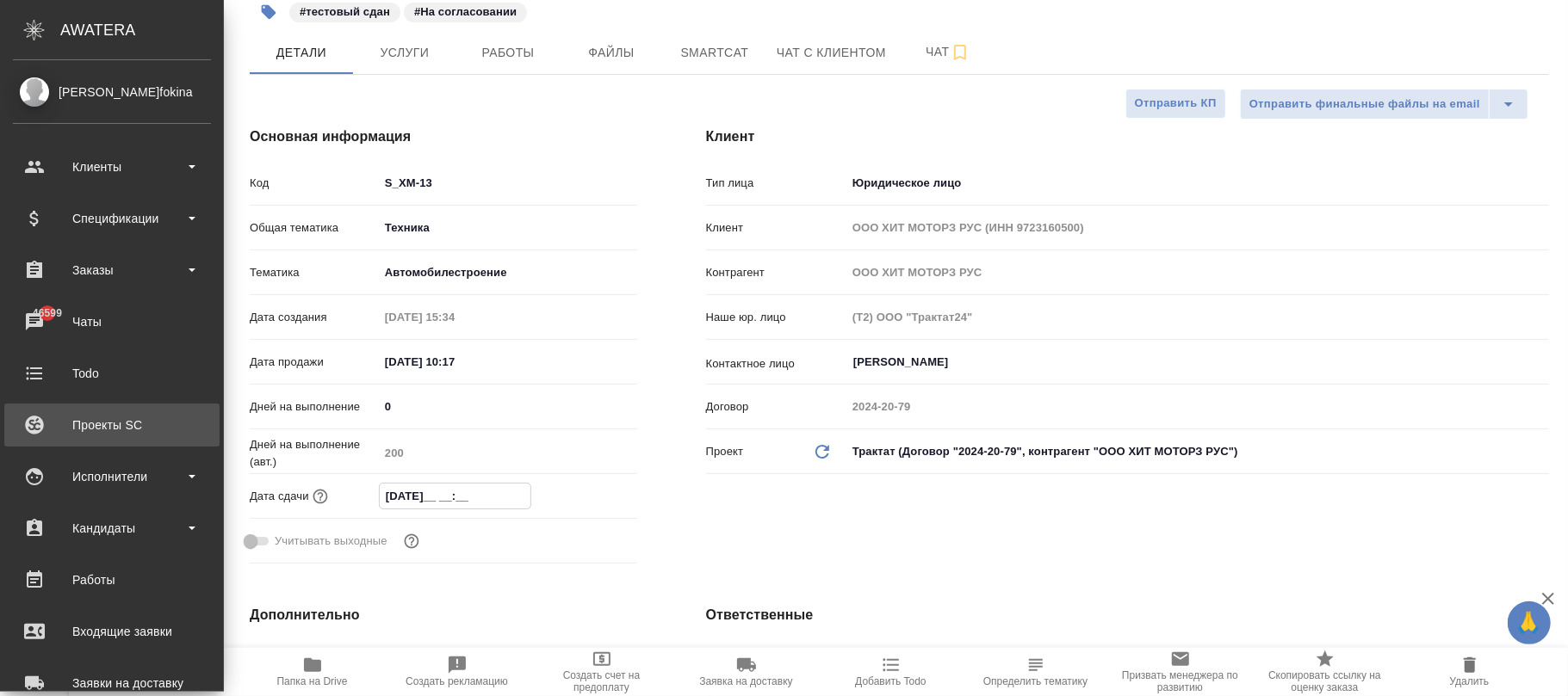
type textarea "x"
type input "08.12.202_ __:__"
type textarea "x"
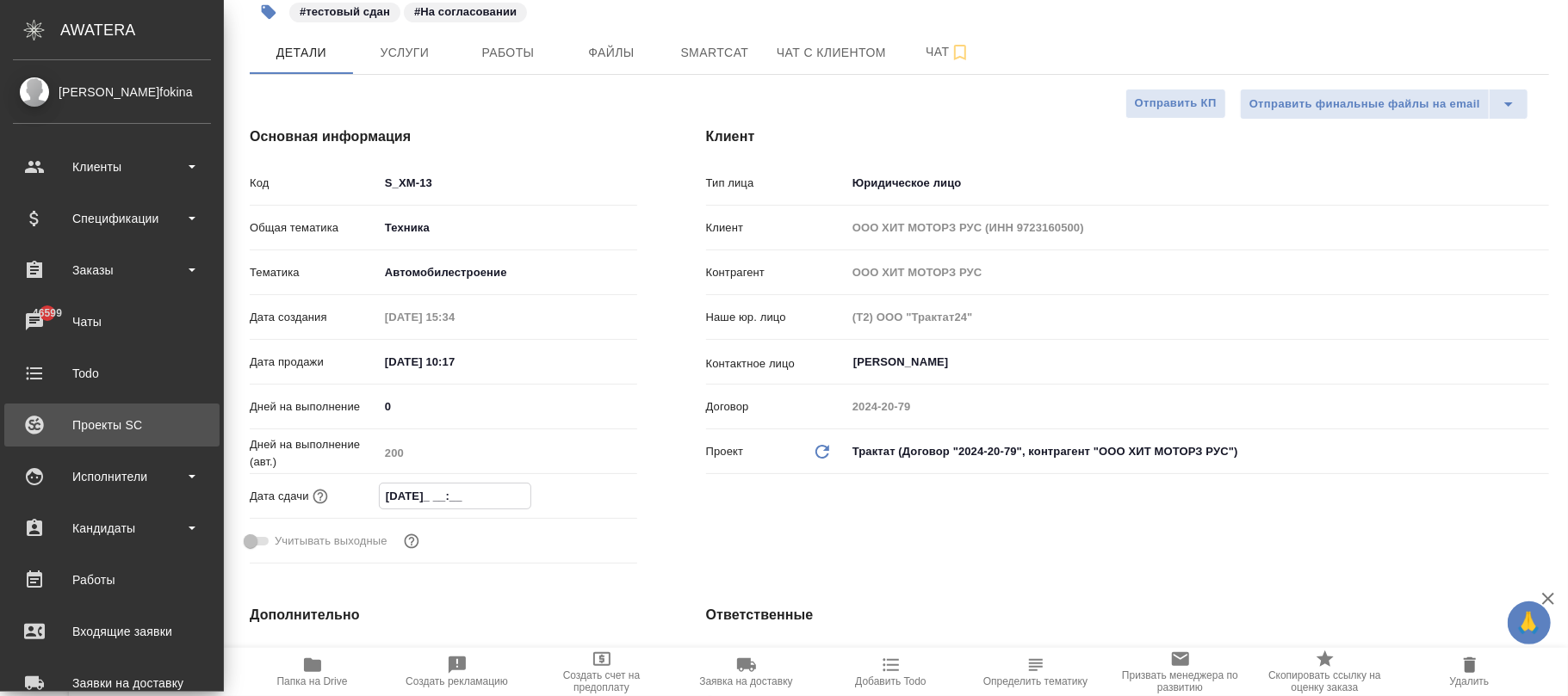
type input "08.12.2025 __:__"
type textarea "x"
type input "08.12.2025 1_:__"
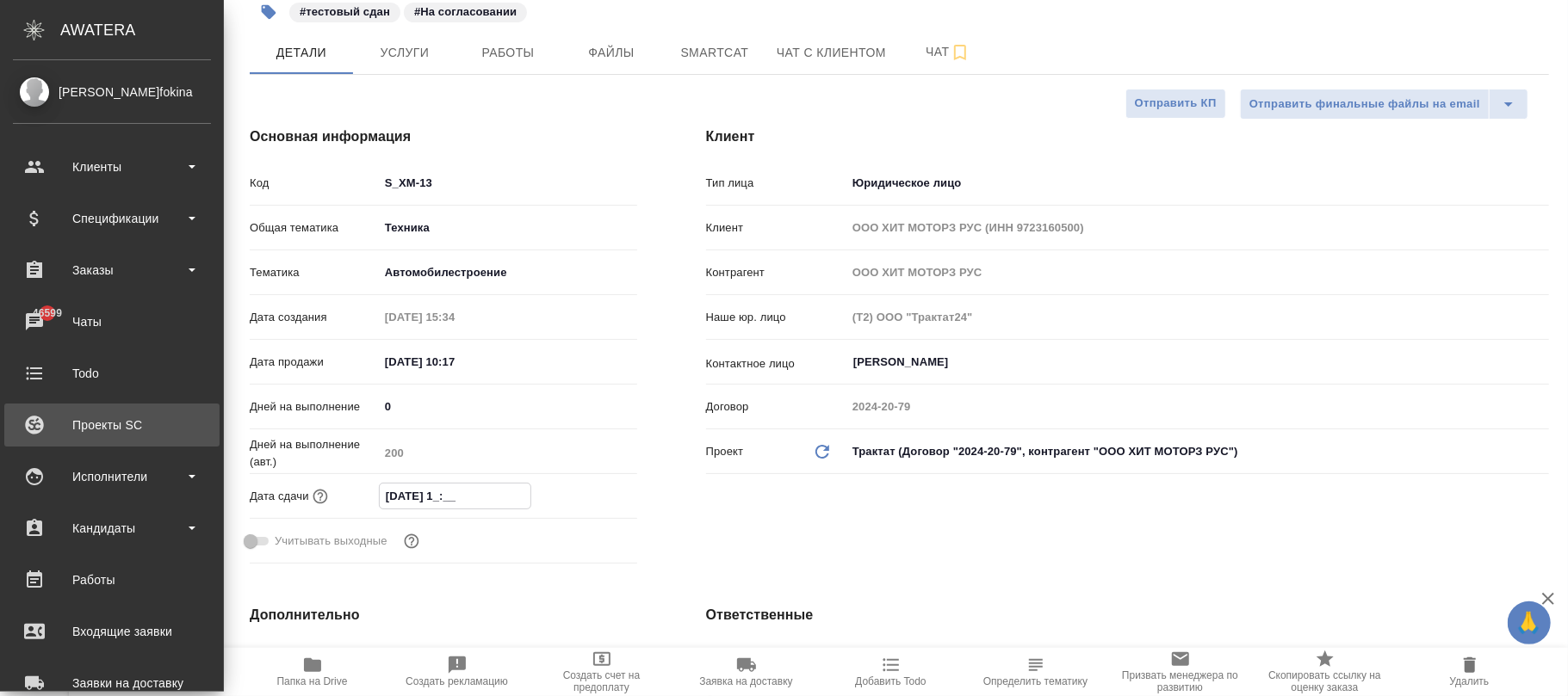
type textarea "x"
type input "08.12.2025 17:__"
type textarea "x"
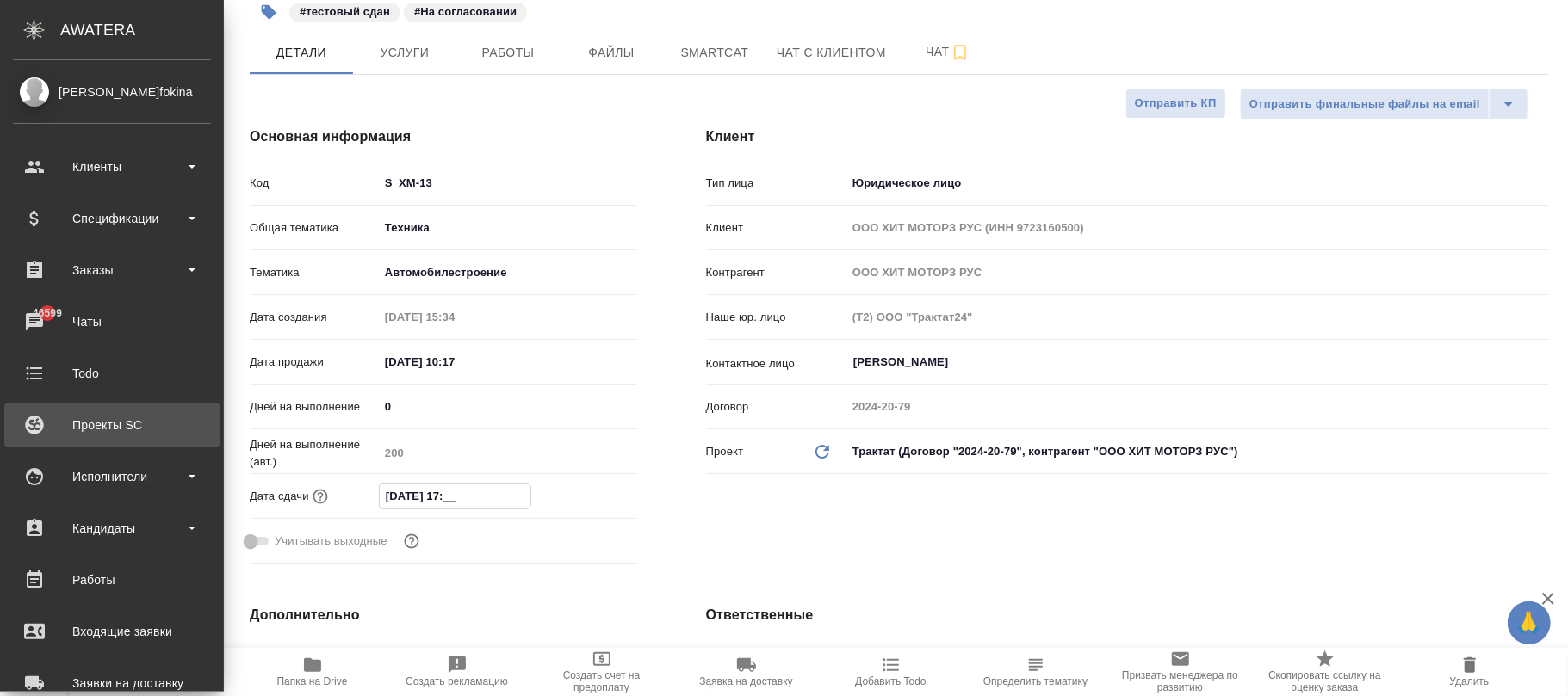
type textarea "x"
type input "08.12.2025 17:0_"
type textarea "x"
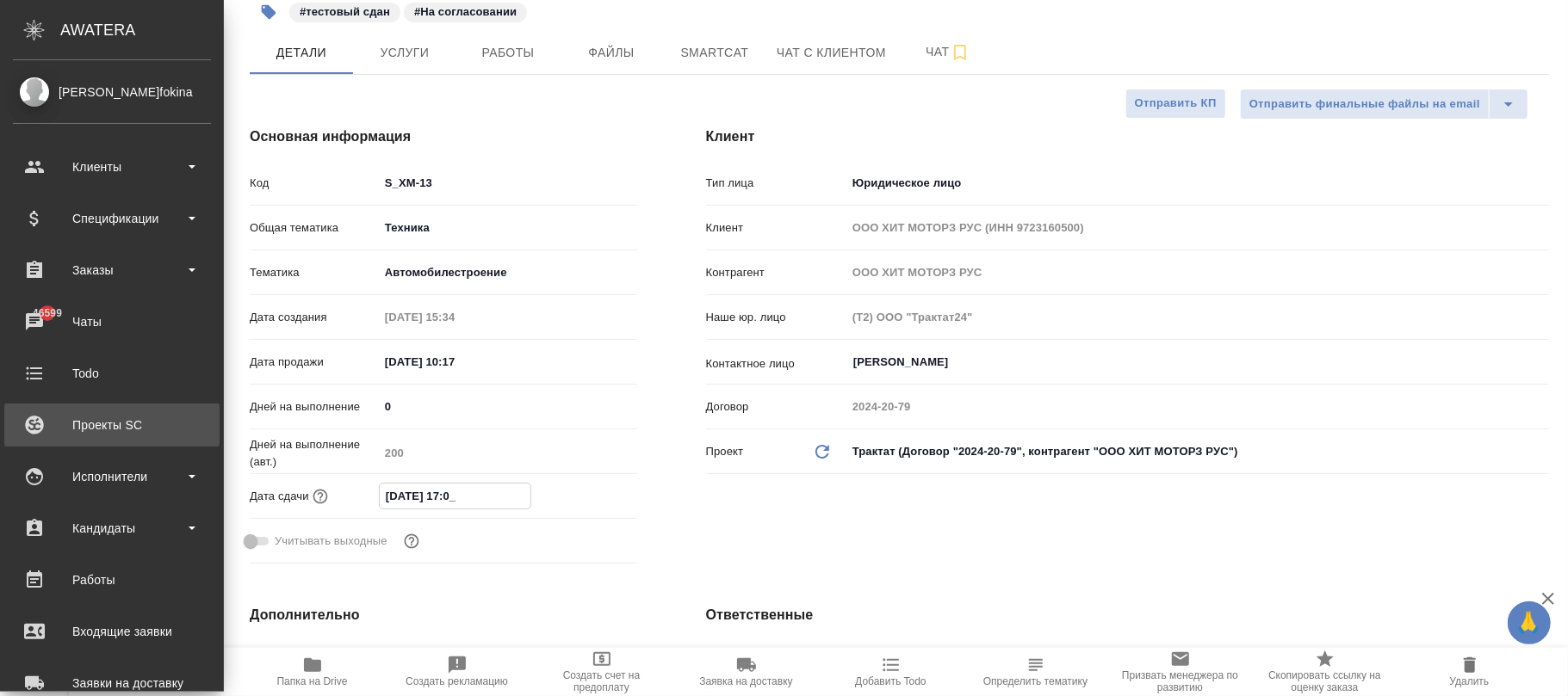
type textarea "x"
type input "08.12.2025 17:00"
type textarea "x"
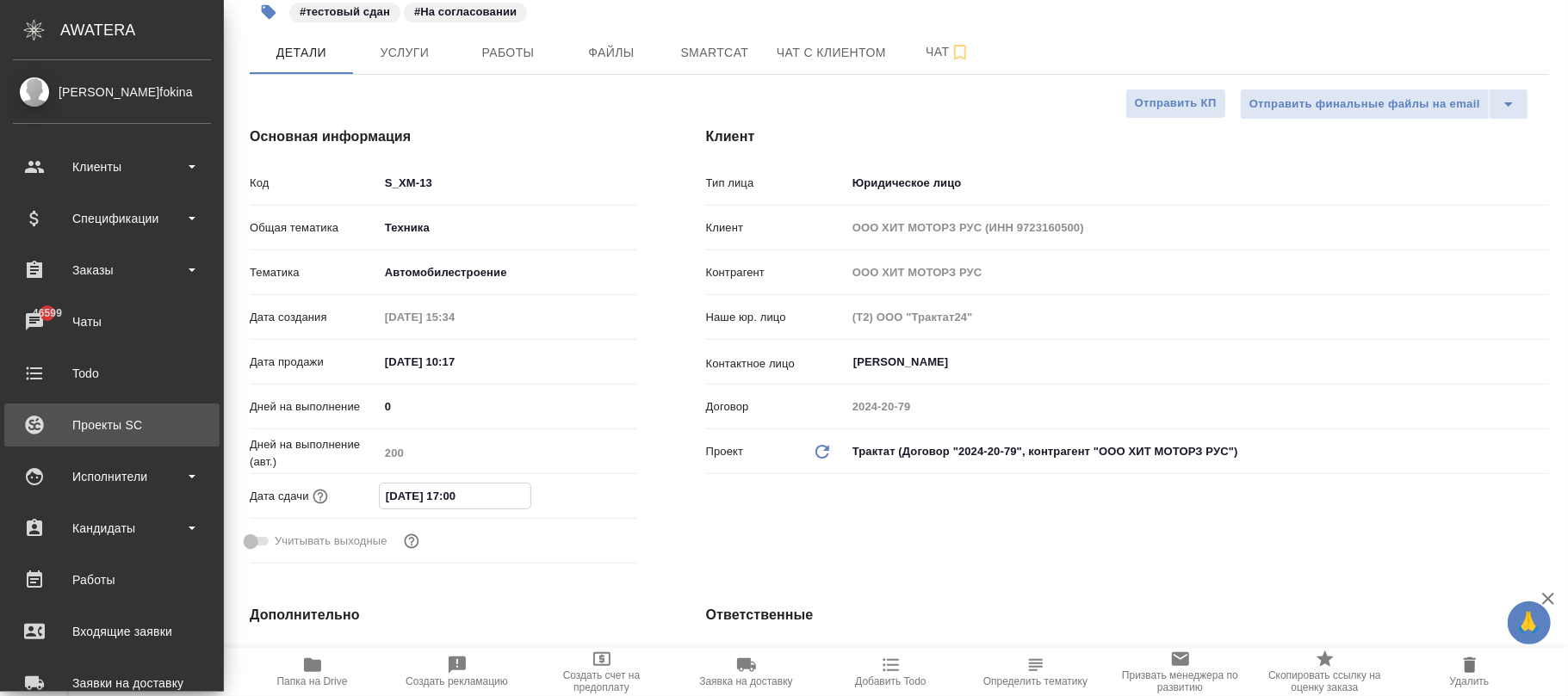
type input "08.12.2025 17:00"
type textarea "x"
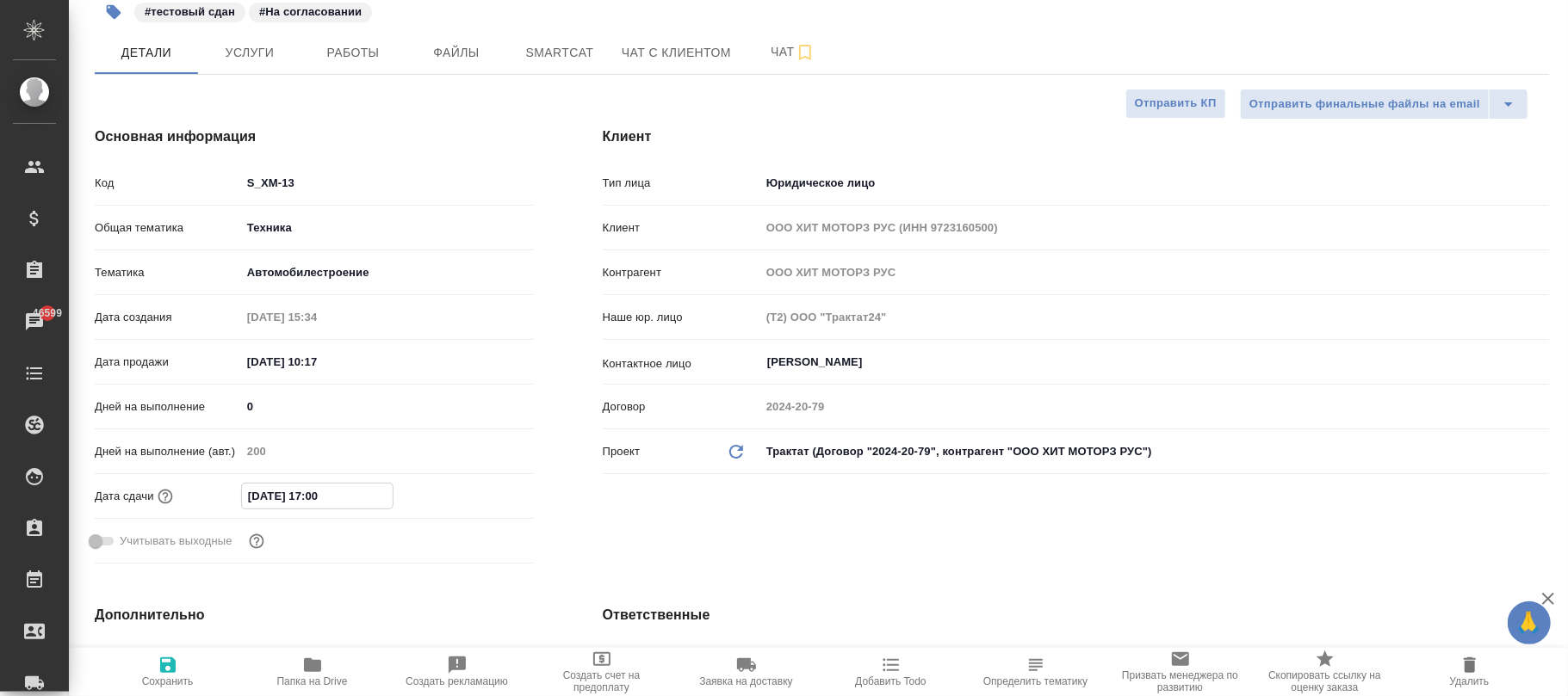
type input "08.12.2025 17:00"
click at [170, 670] on icon "button" at bounding box center [168, 665] width 15 height 15
type textarea "x"
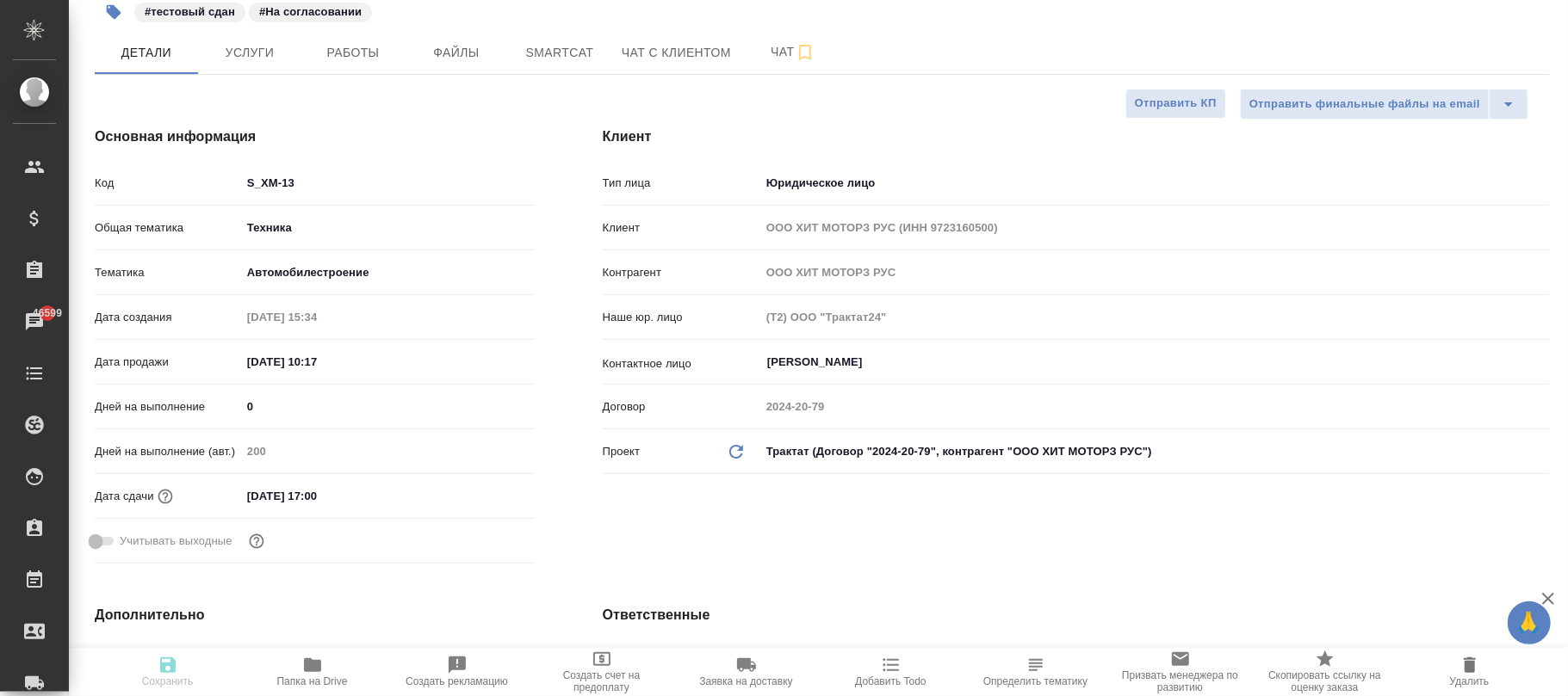
type textarea "x"
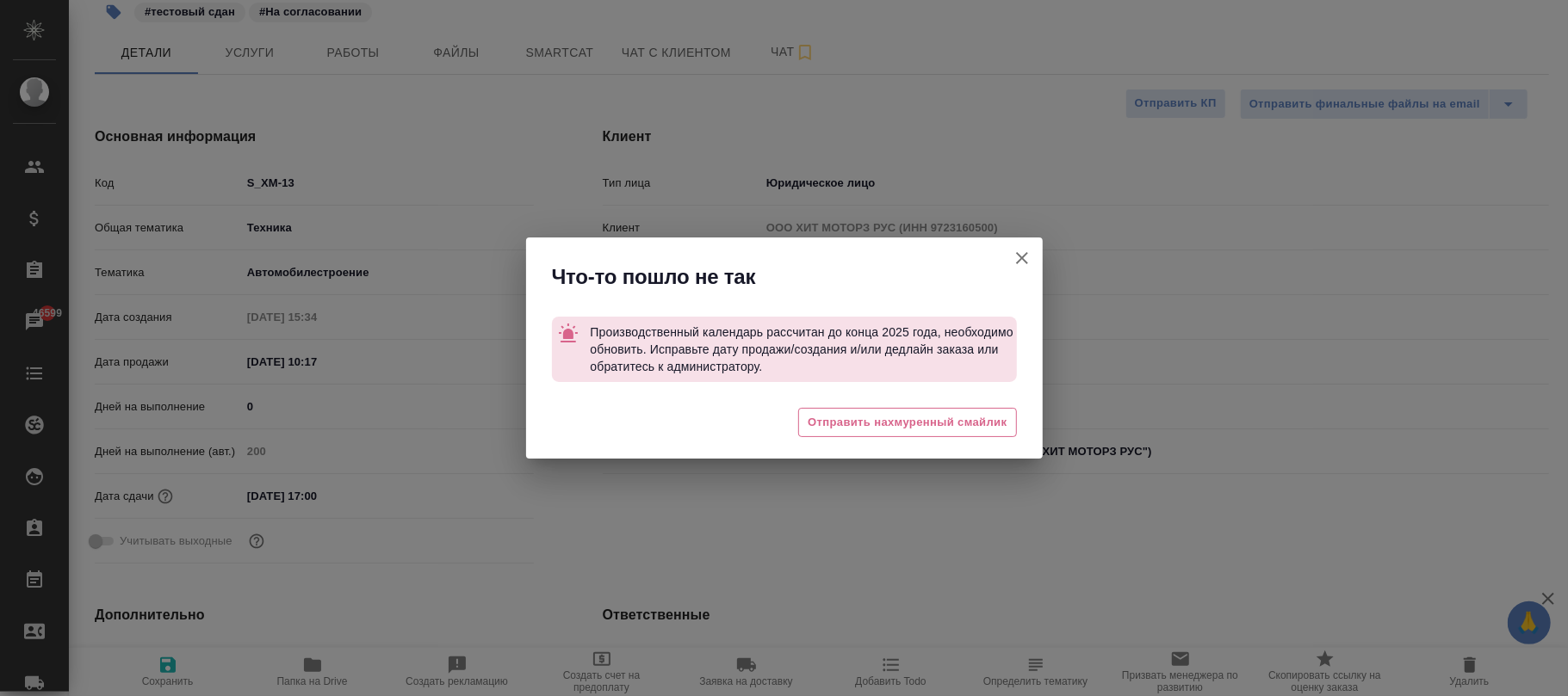
type textarea "x"
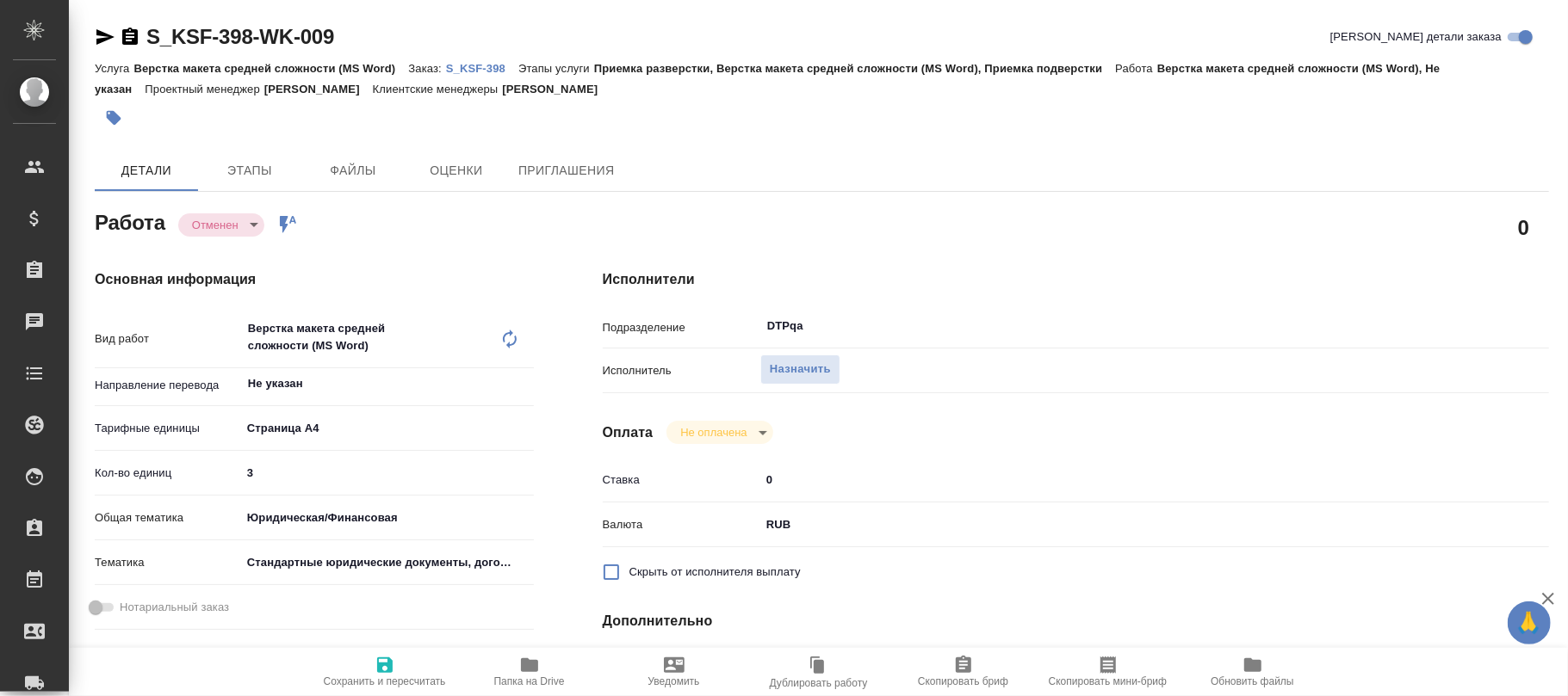
type textarea "x"
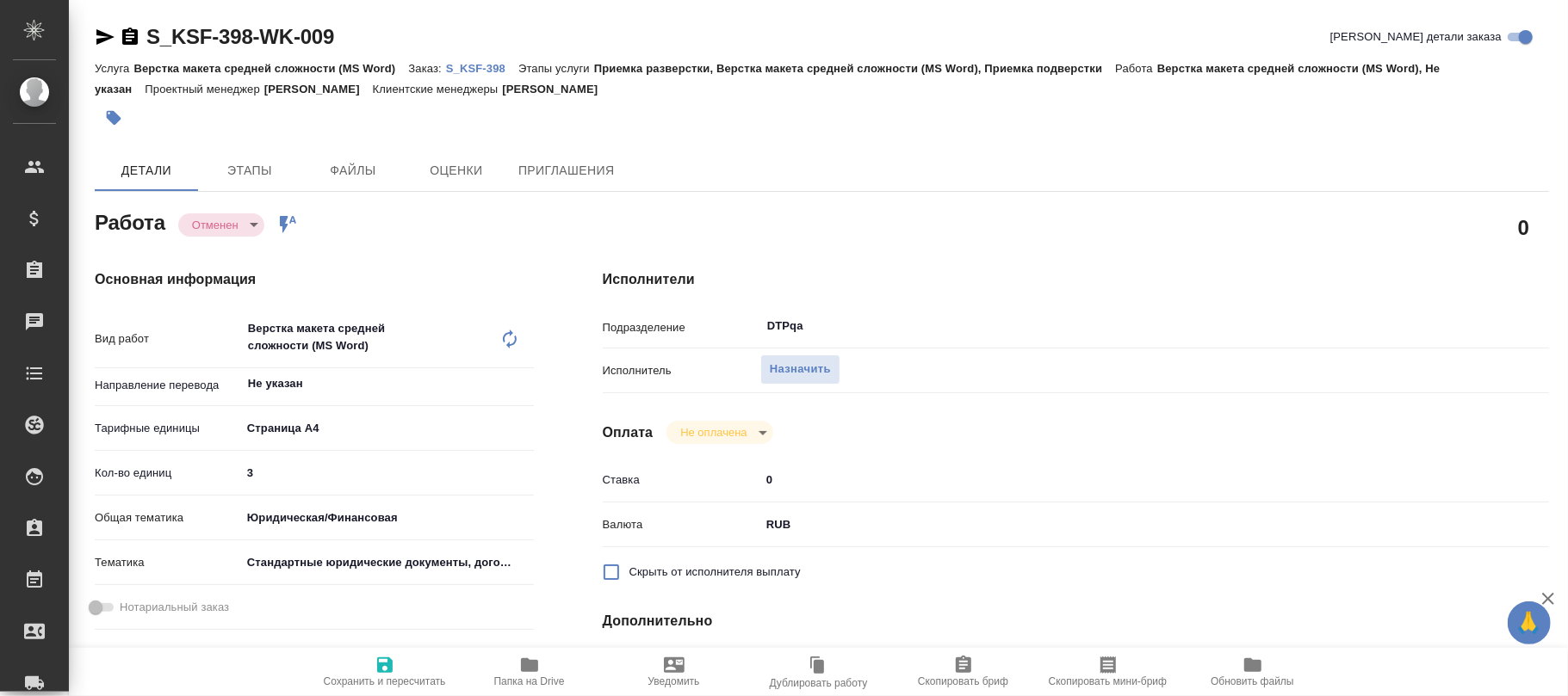
type textarea "x"
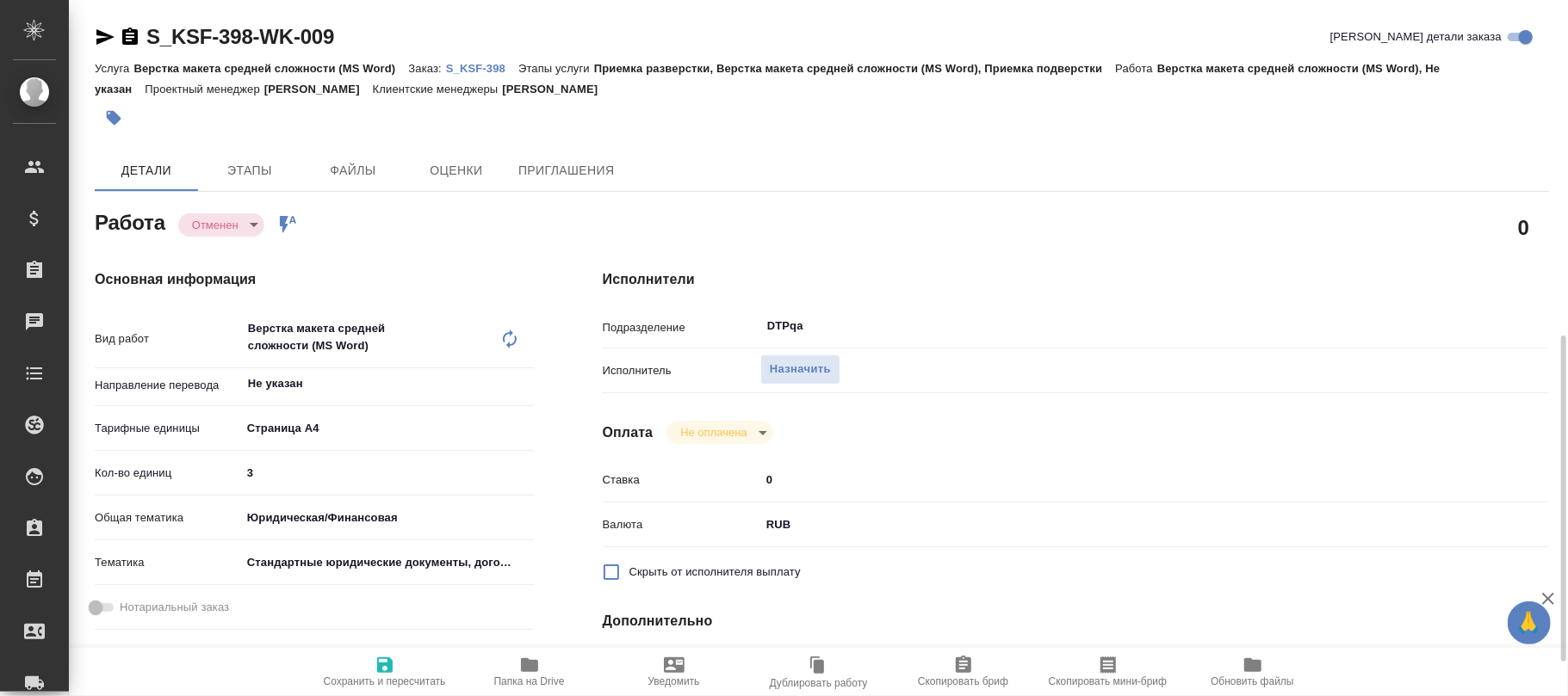
scroll to position [229, 0]
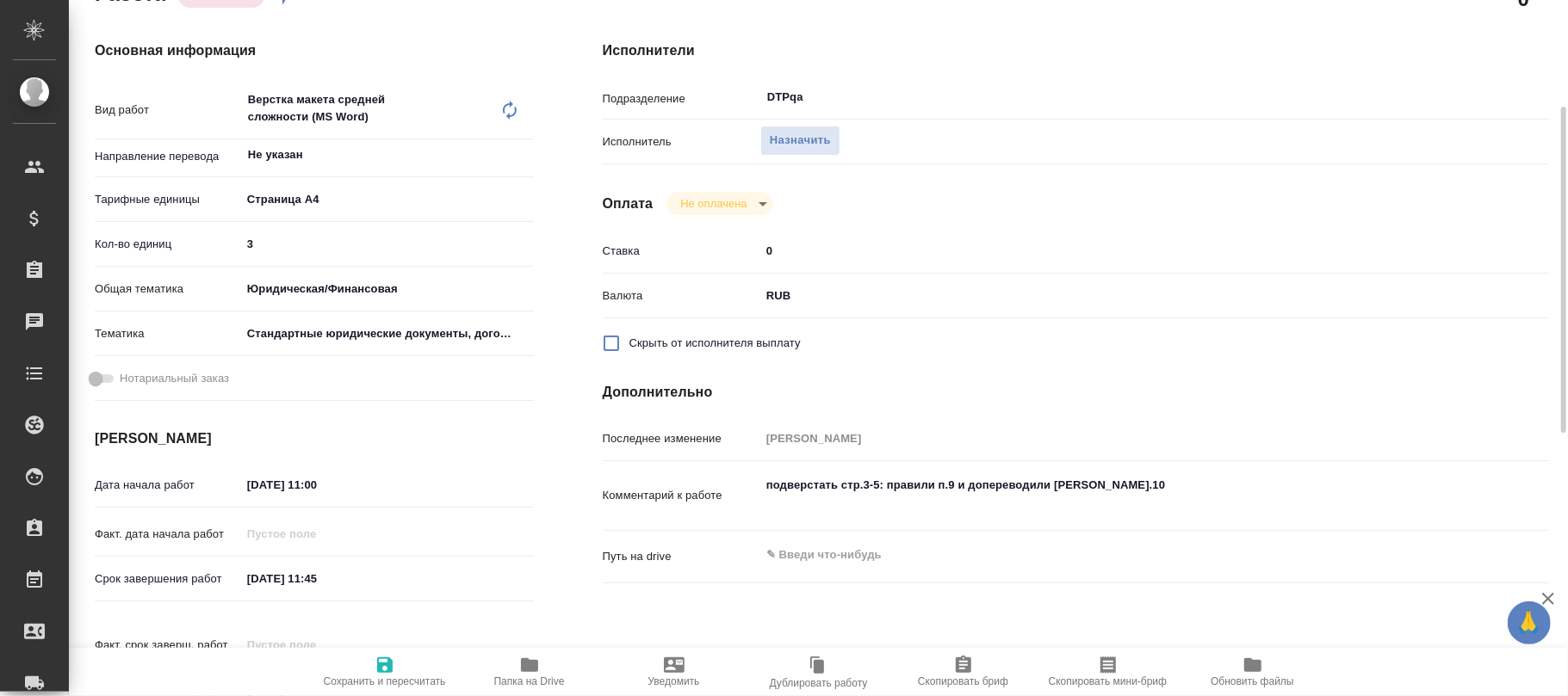
type textarea "x"
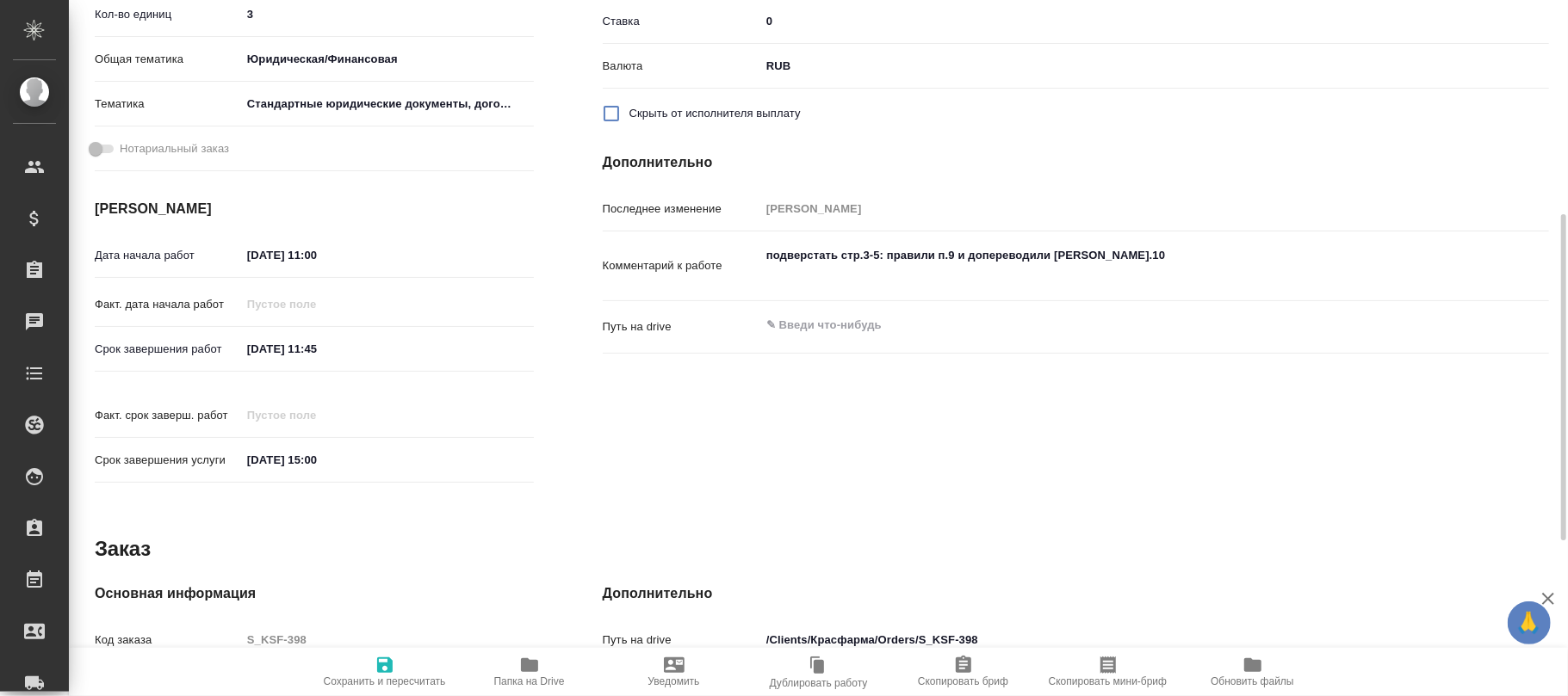
type textarea "x"
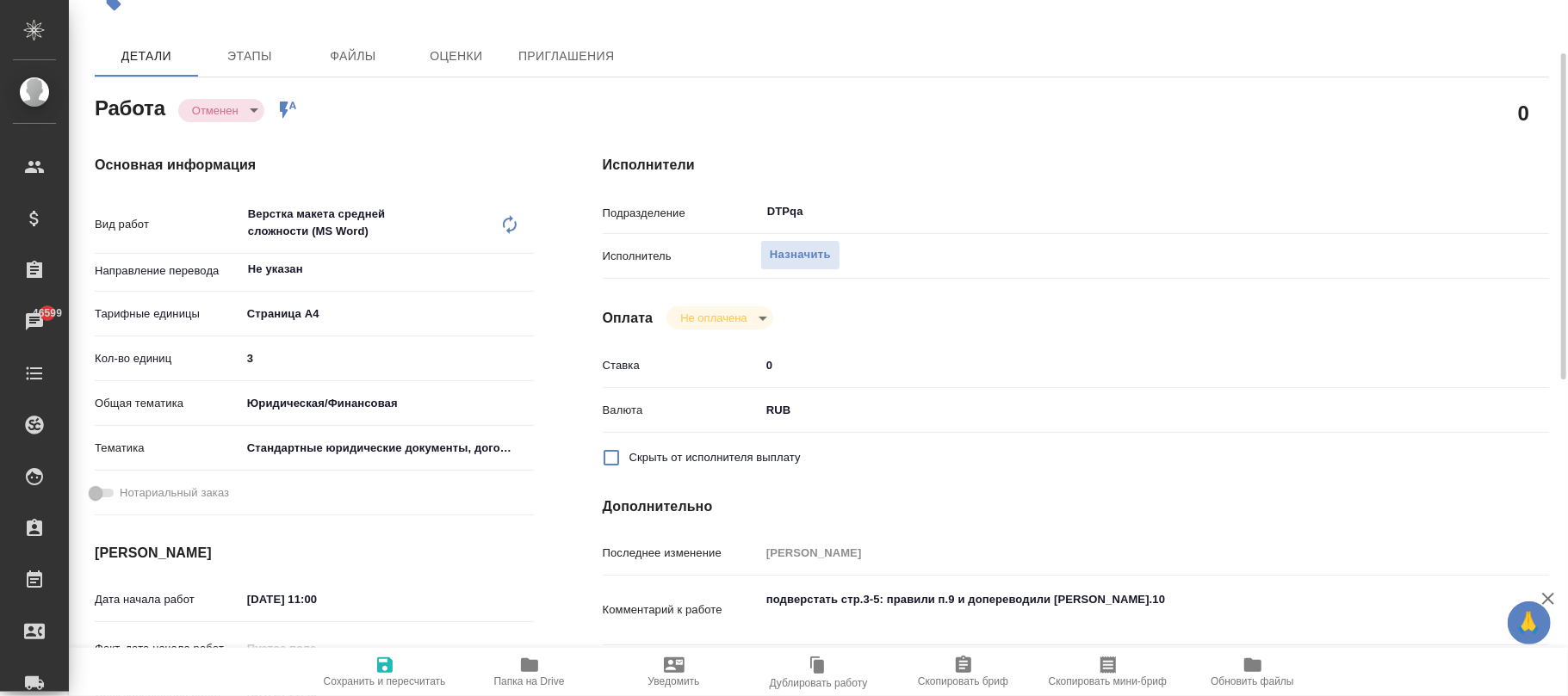
scroll to position [0, 0]
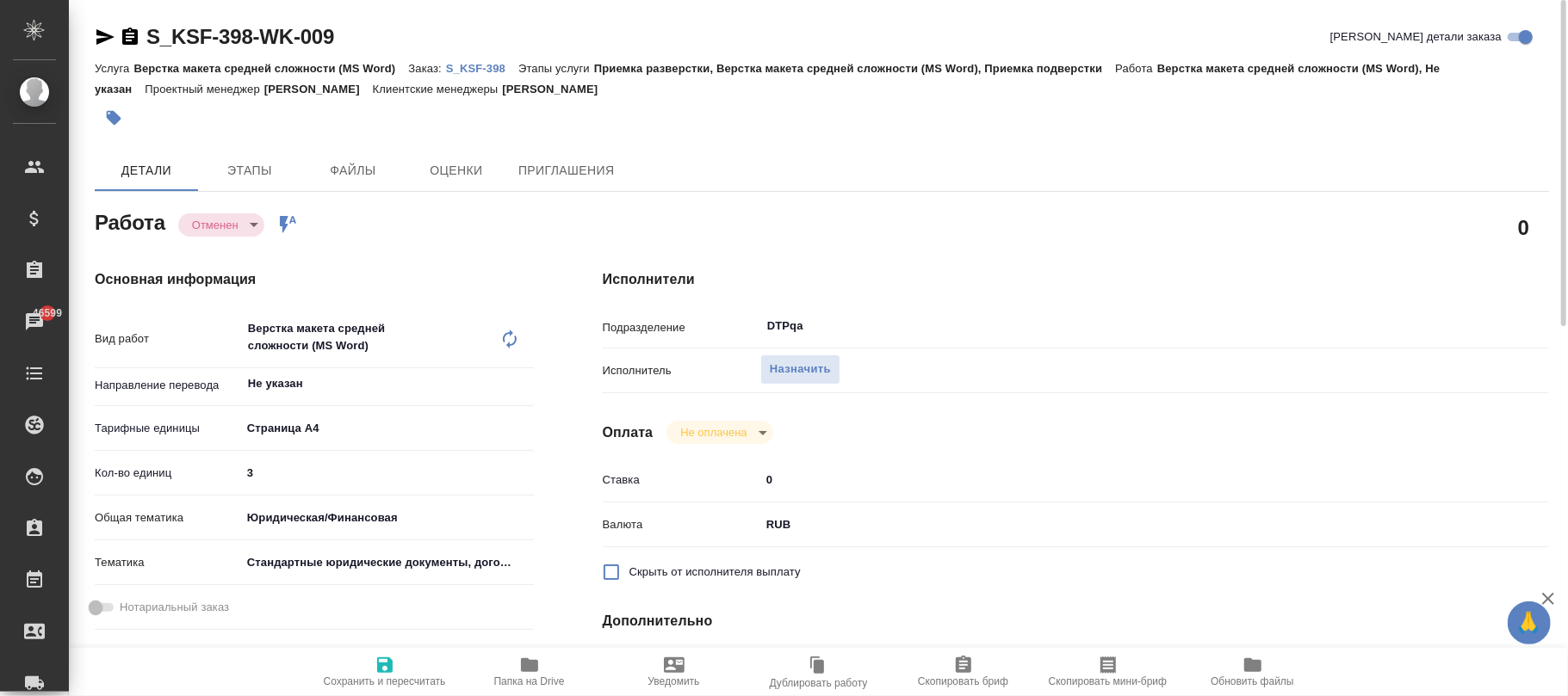
click at [489, 69] on p "S_KSF-398" at bounding box center [482, 68] width 73 height 13
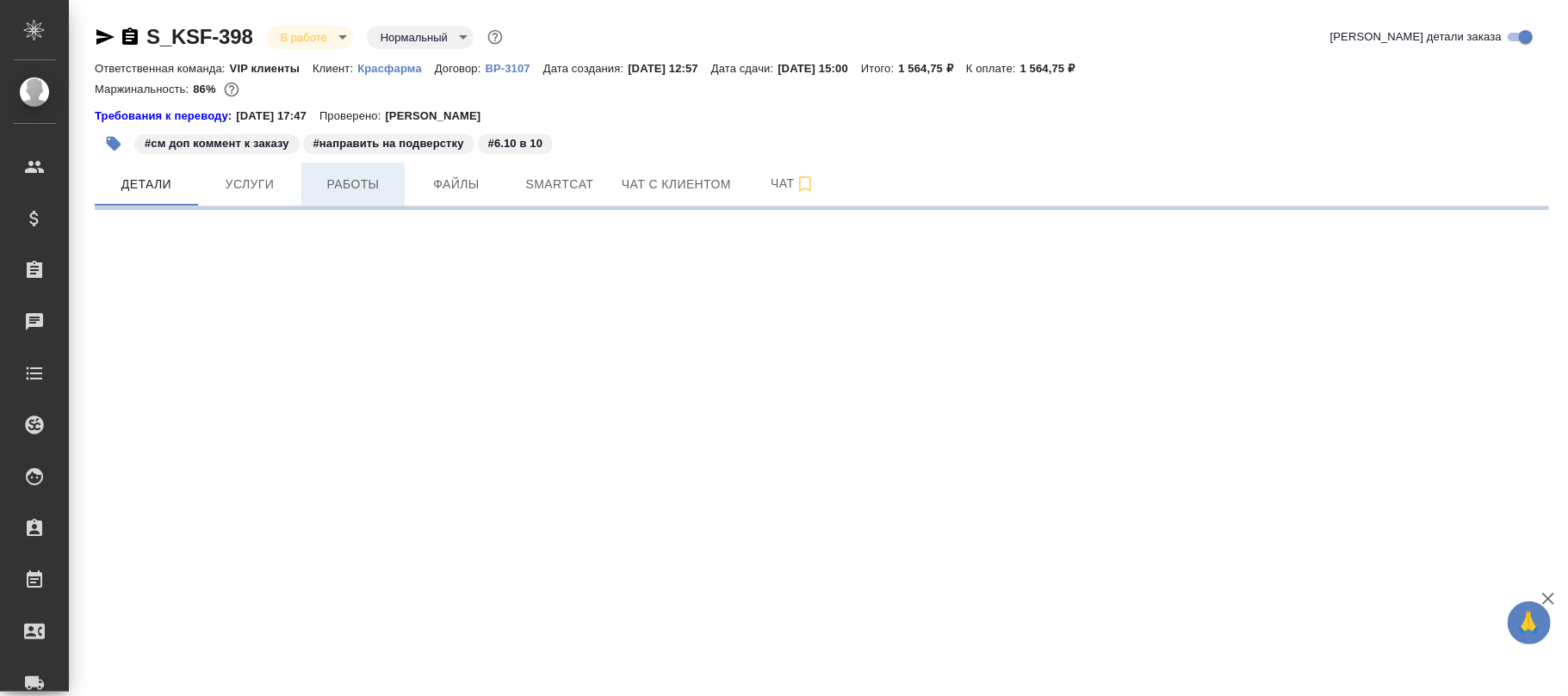
click at [345, 191] on span "Работы" at bounding box center [352, 185] width 82 height 21
select select "RU"
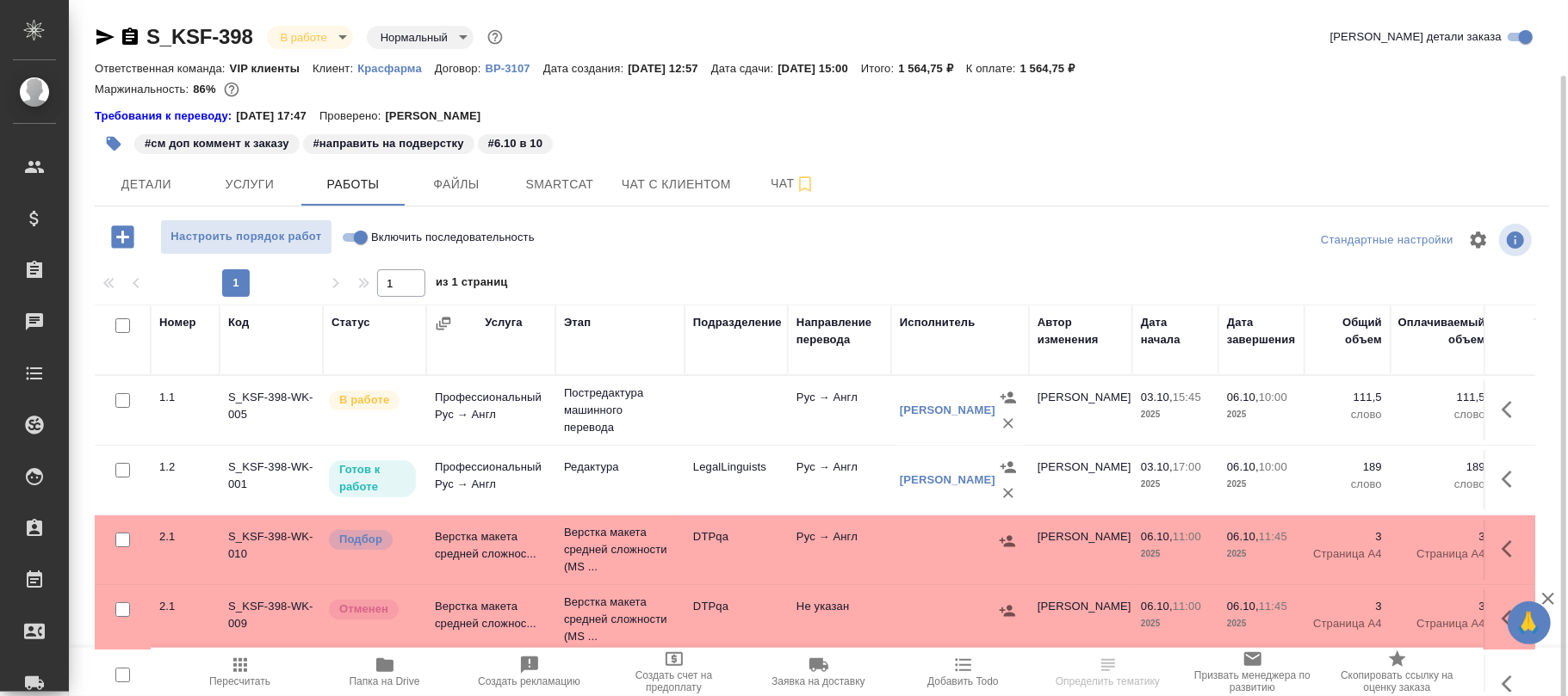
scroll to position [39, 0]
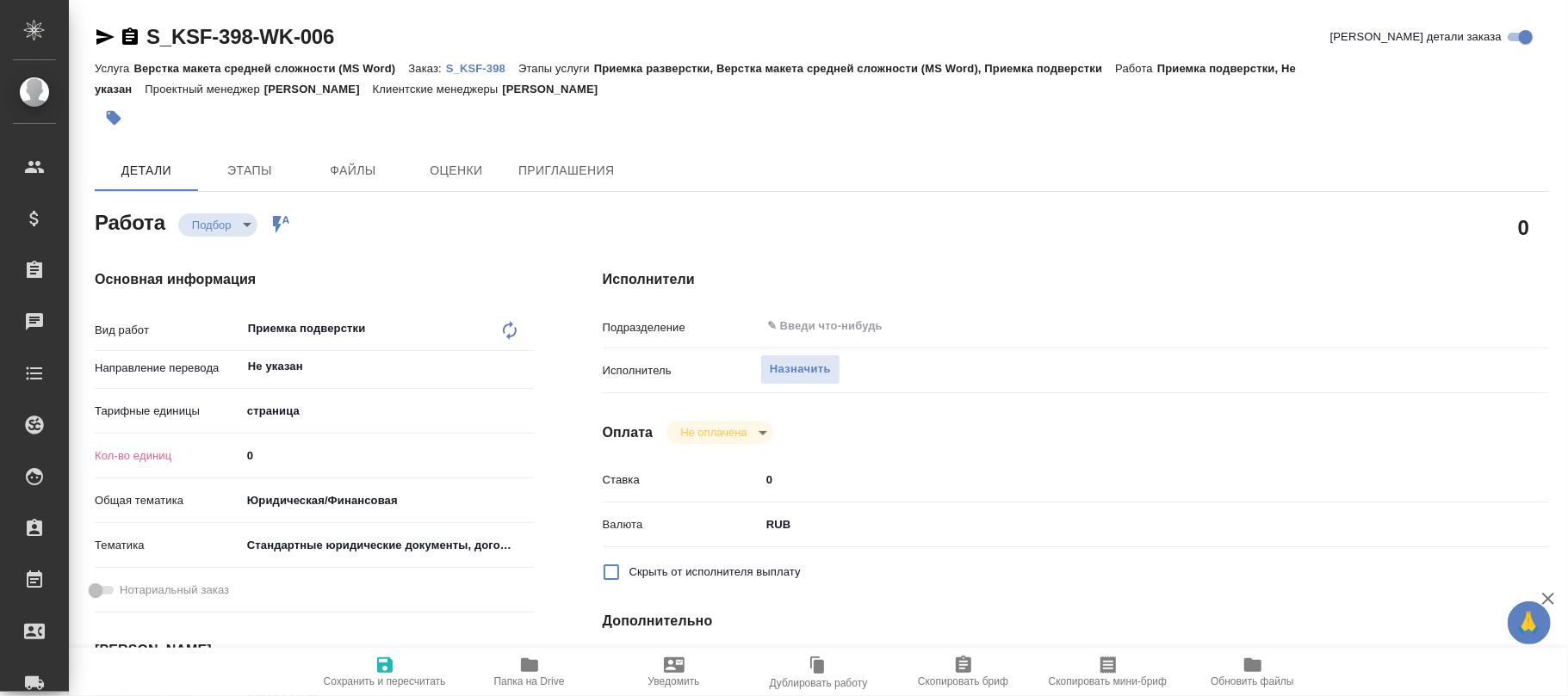
type textarea "x"
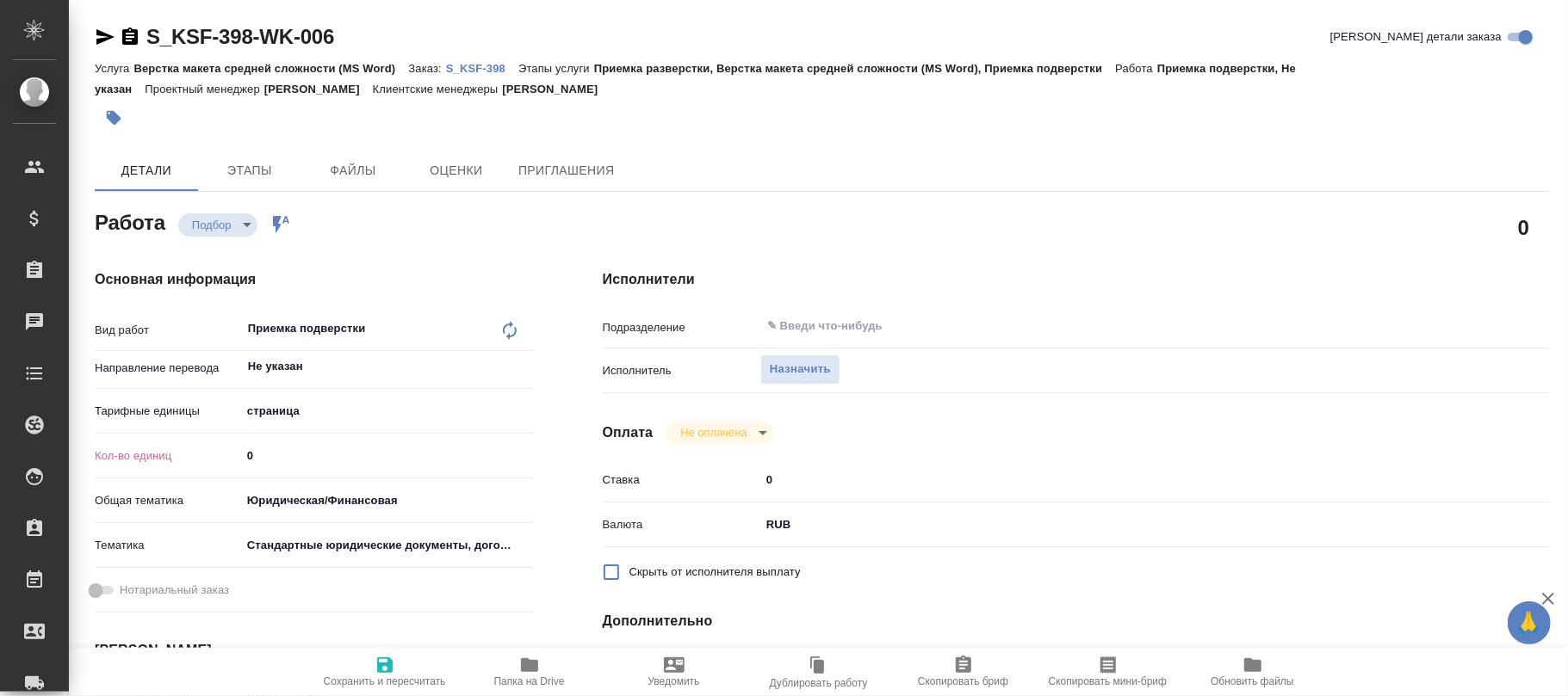
type textarea "x"
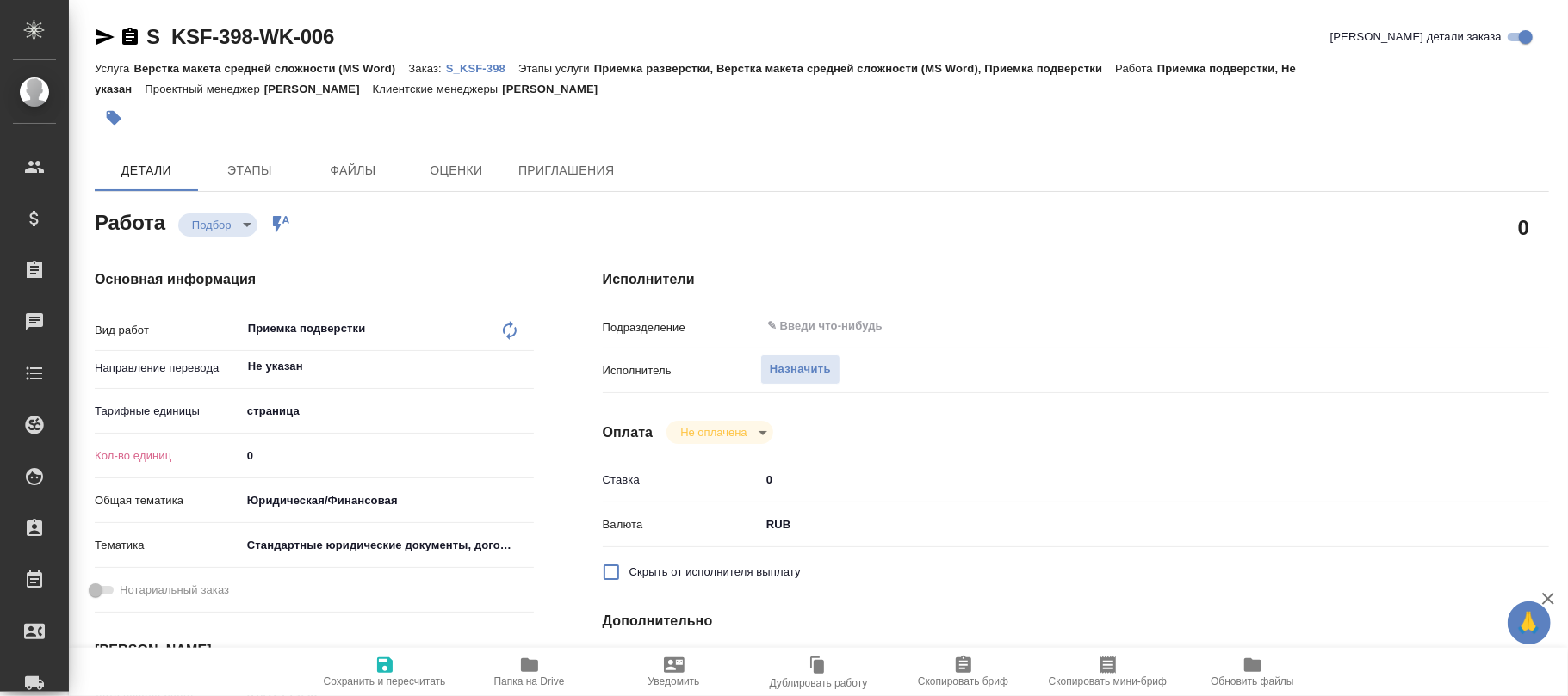
type textarea "x"
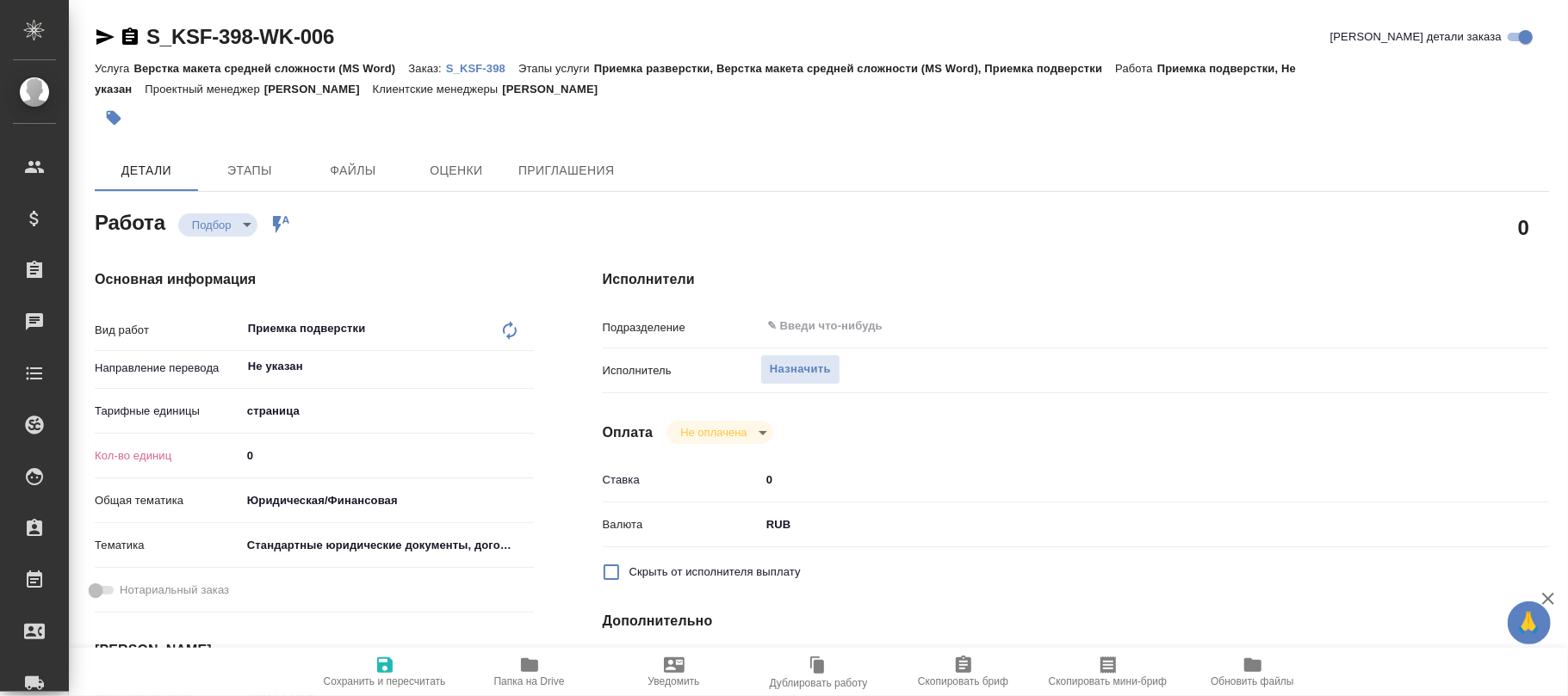
scroll to position [344, 0]
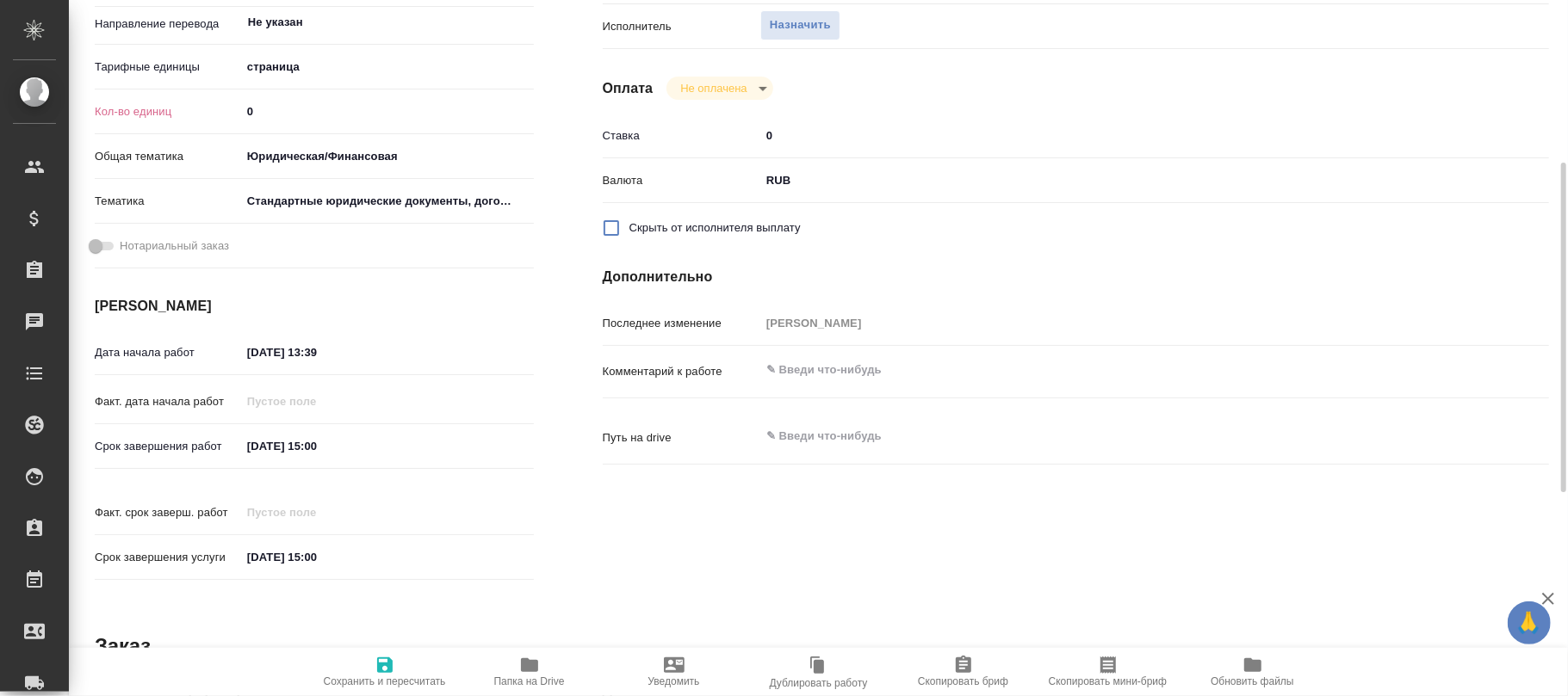
type textarea "x"
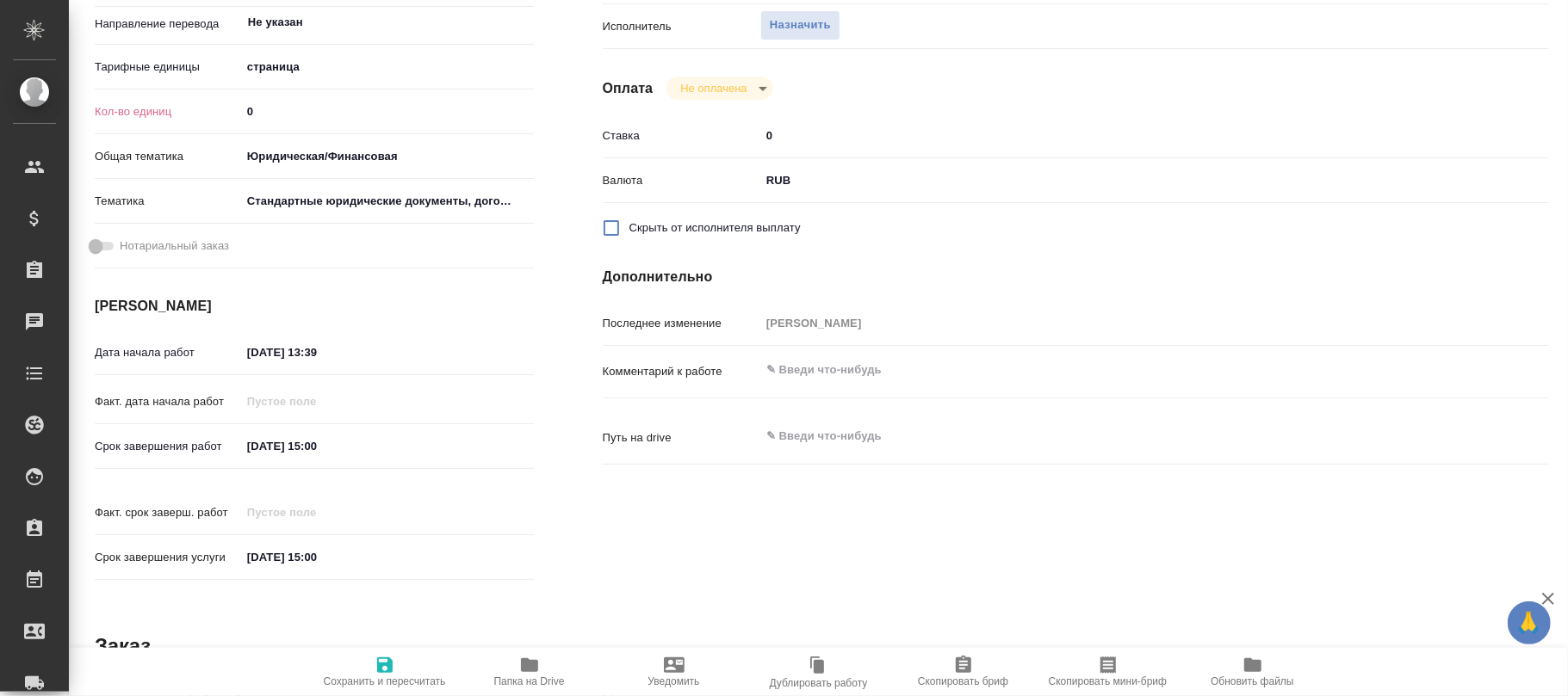
scroll to position [0, 0]
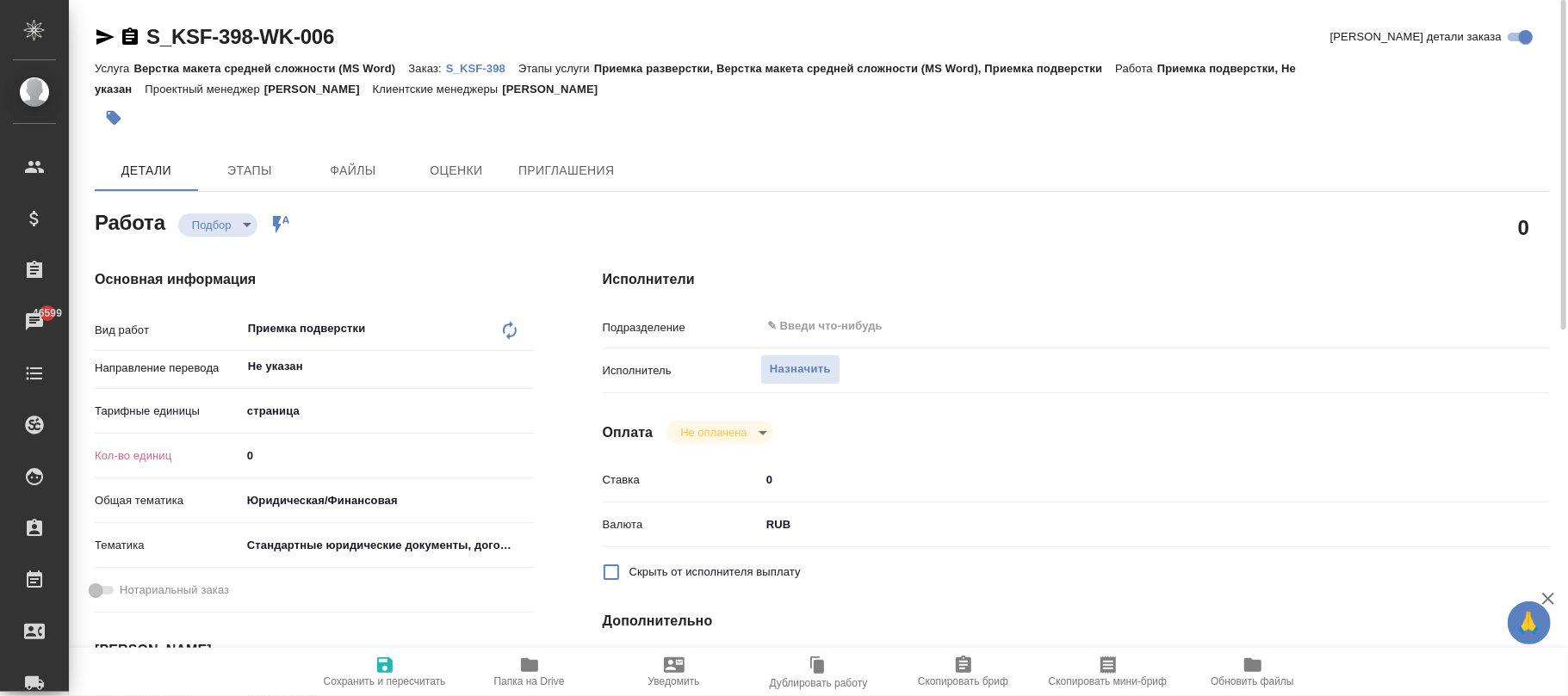
click at [480, 69] on p "S_KSF-398" at bounding box center [482, 68] width 73 height 13
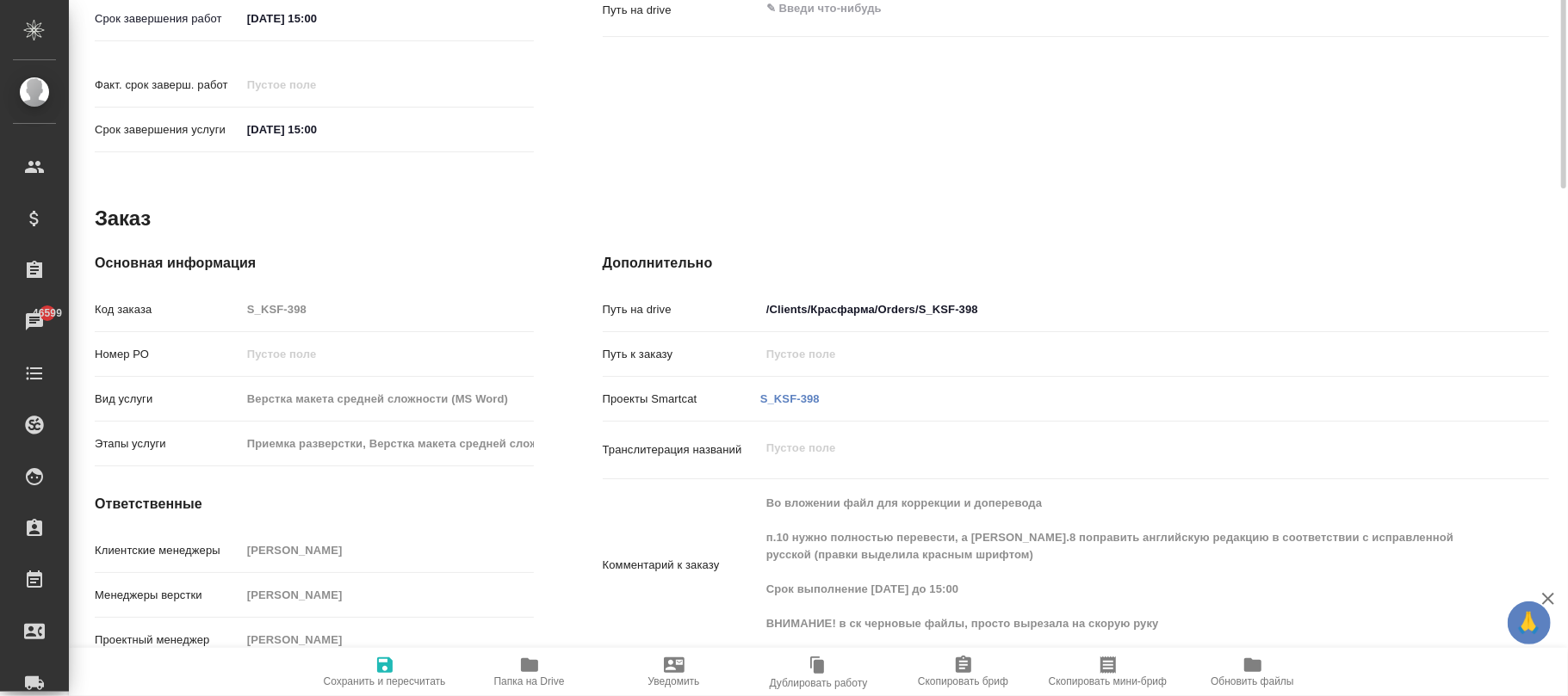
scroll to position [428, 0]
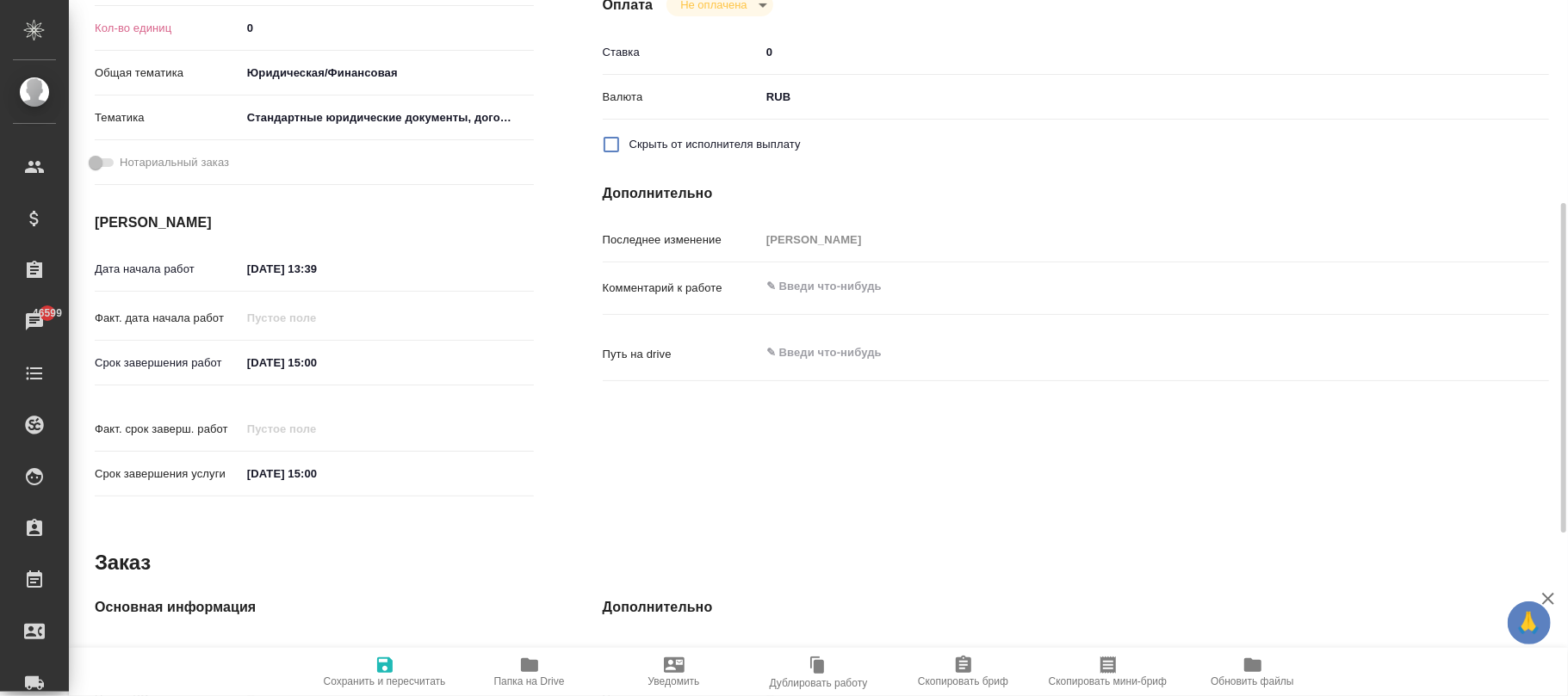
type textarea "x"
click at [830, 352] on textarea at bounding box center [1115, 354] width 708 height 29
paste textarea "/Clients/Красфарма/Orders/S_KSF-398/DTP/S_KSF-398-WK-010"
type textarea "x"
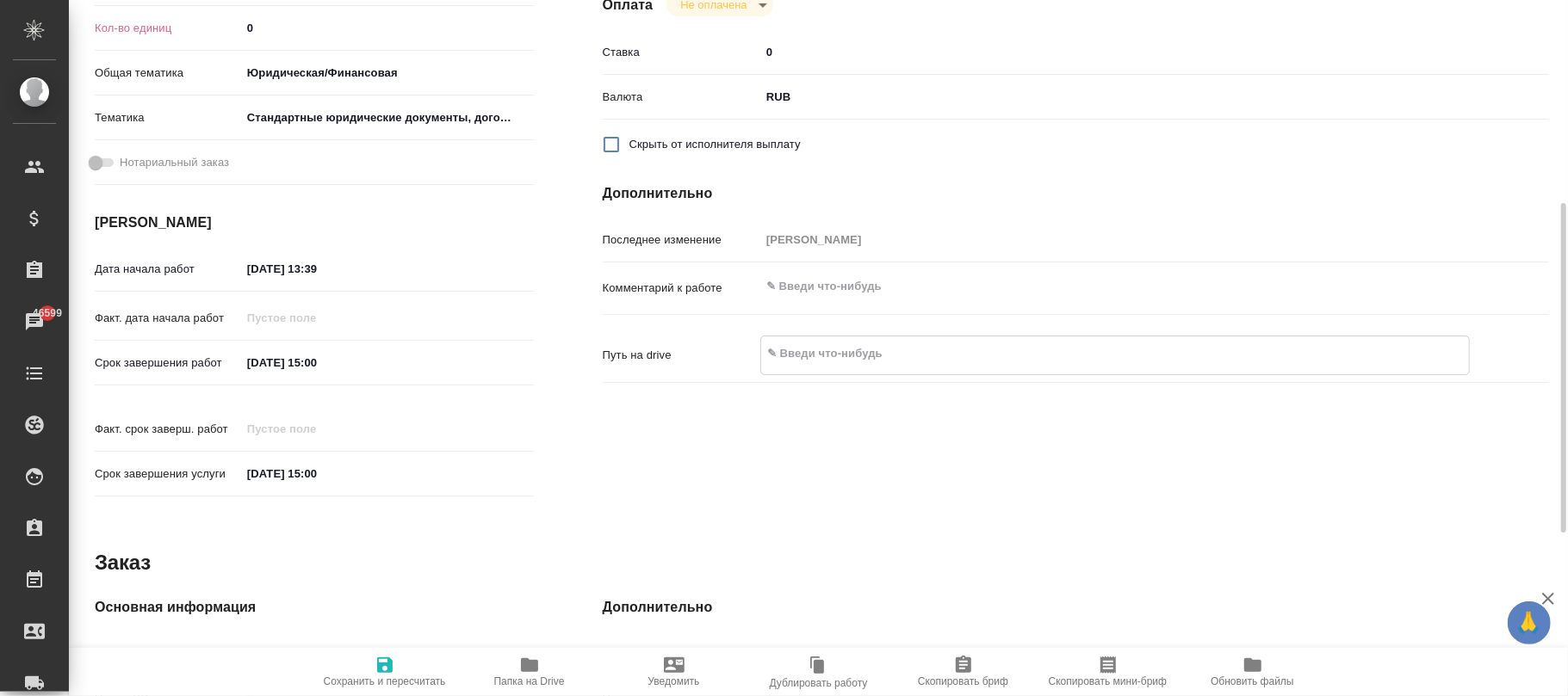
type textarea "/Clients/Красфарма/Orders/S_KSF-398/DTP/S_KSF-398-WK-010"
type textarea "x"
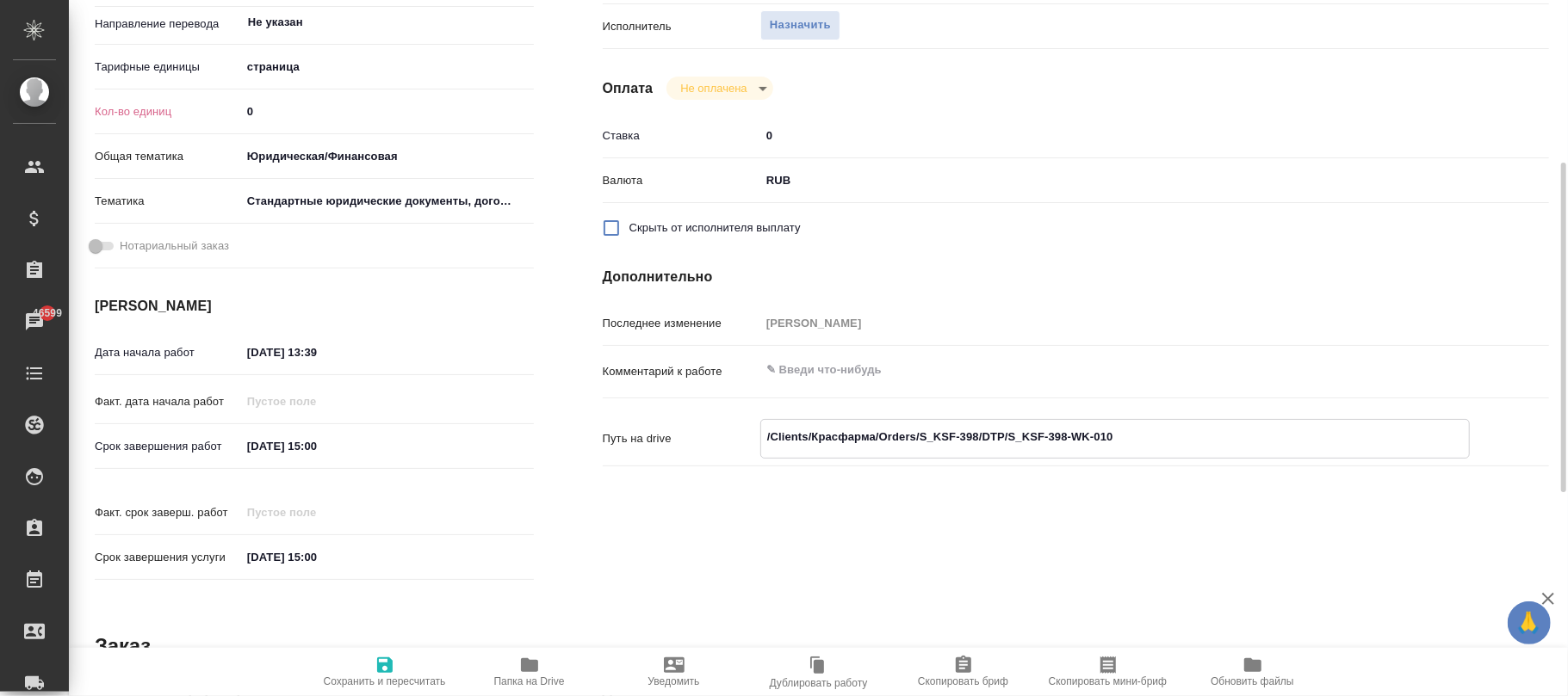
scroll to position [573, 0]
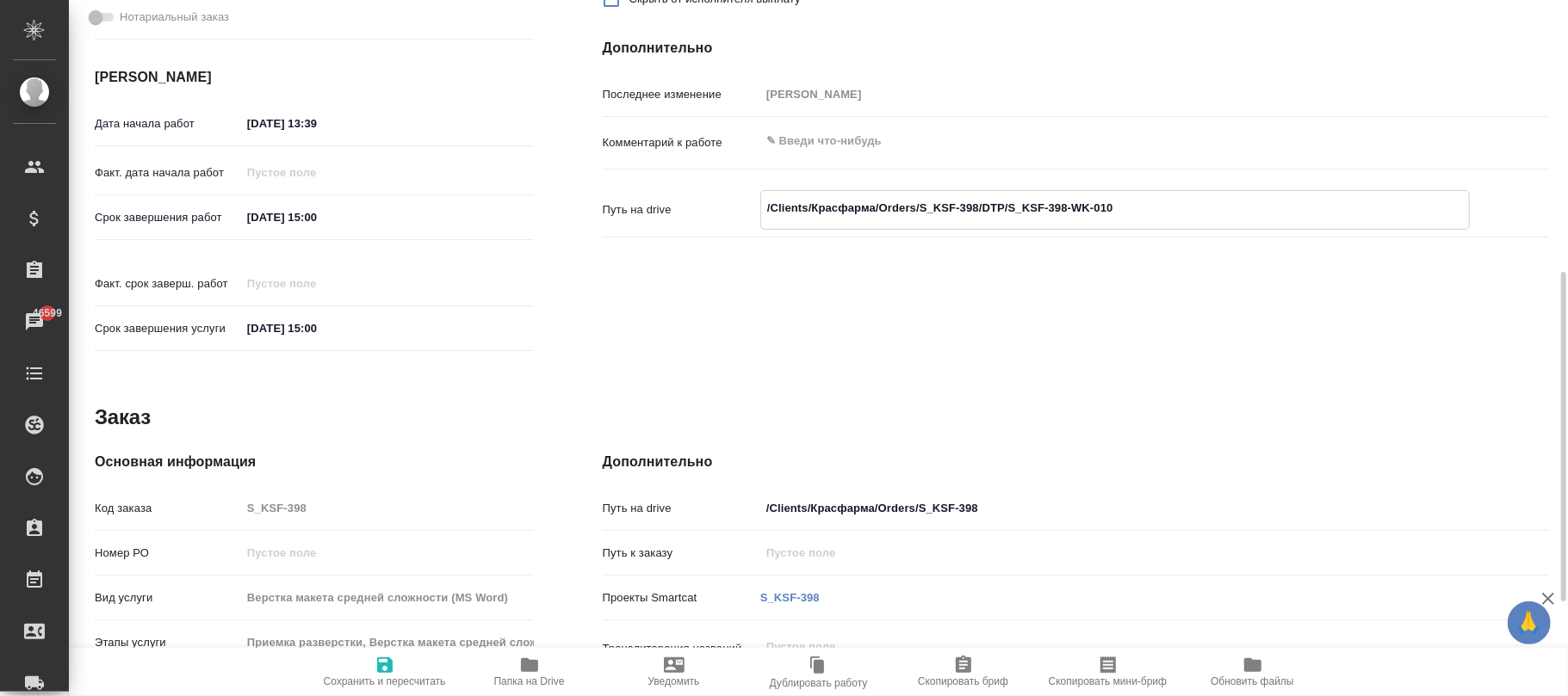
type textarea "/Clients/Красфарма/Orders/S_KSF-398/DTP/S_KSF-398-WK-01"
type textarea "x"
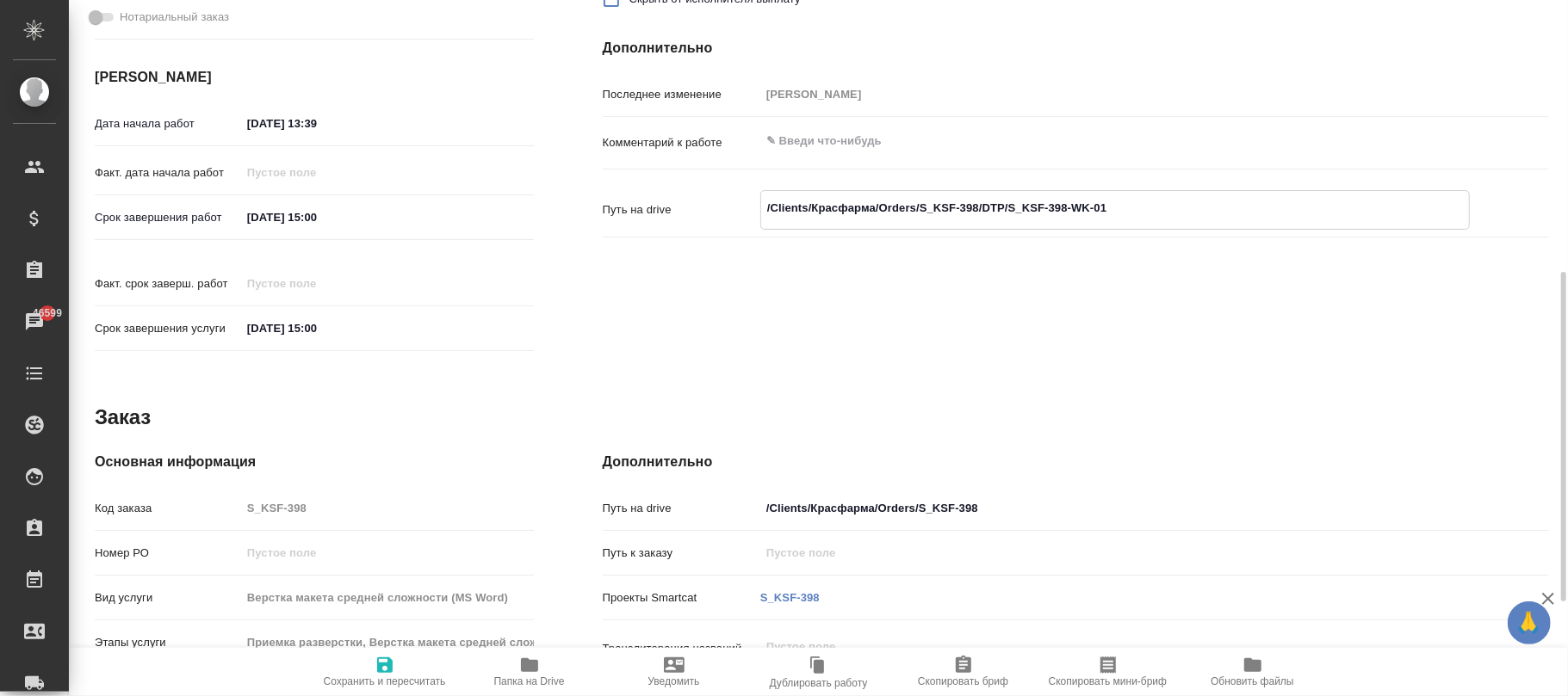
type textarea "x"
type textarea "/Clients/Красфарма/Orders/S_KSF-398/DTP/S_KSF-398-WK-0"
type textarea "x"
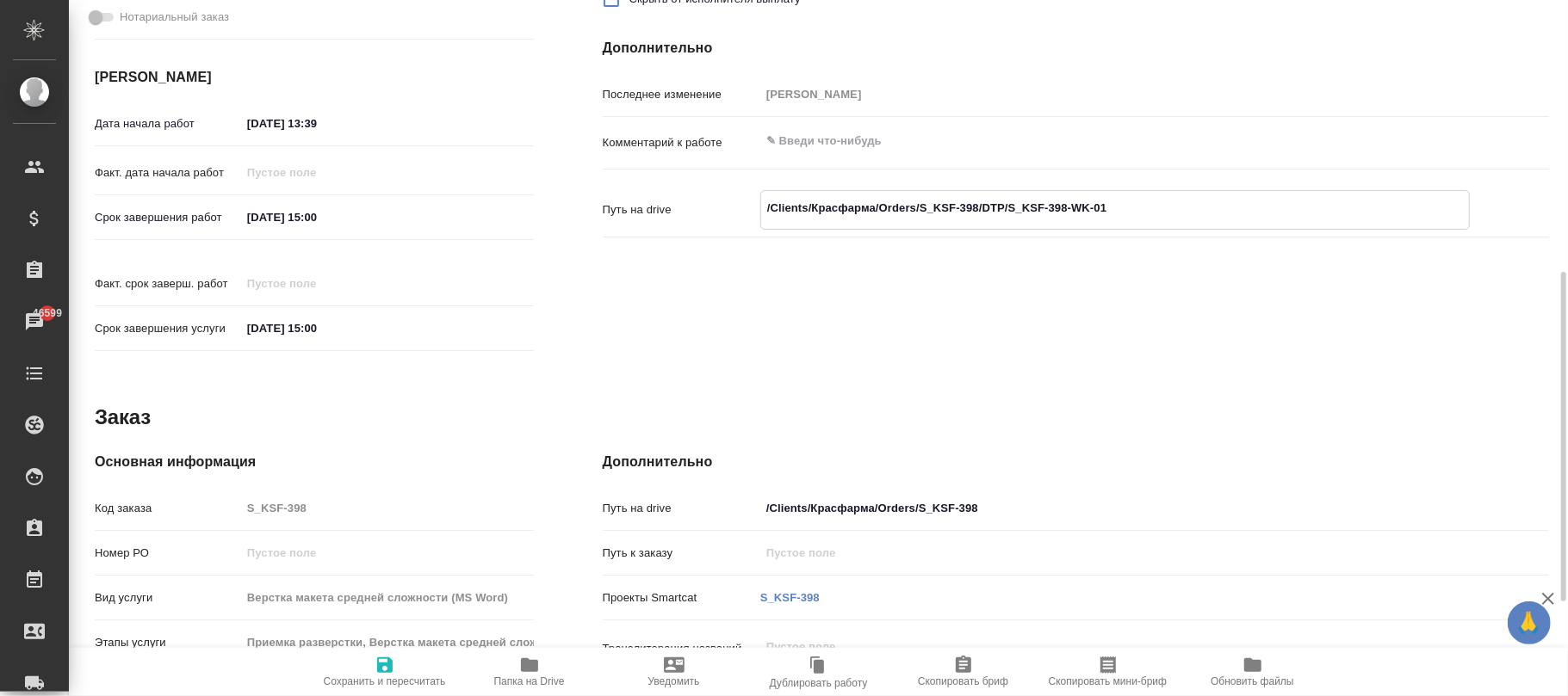
type textarea "x"
type textarea "/Clients/Красфарма/Orders/S_KSF-398/DTP/S_KSF-398-WK-"
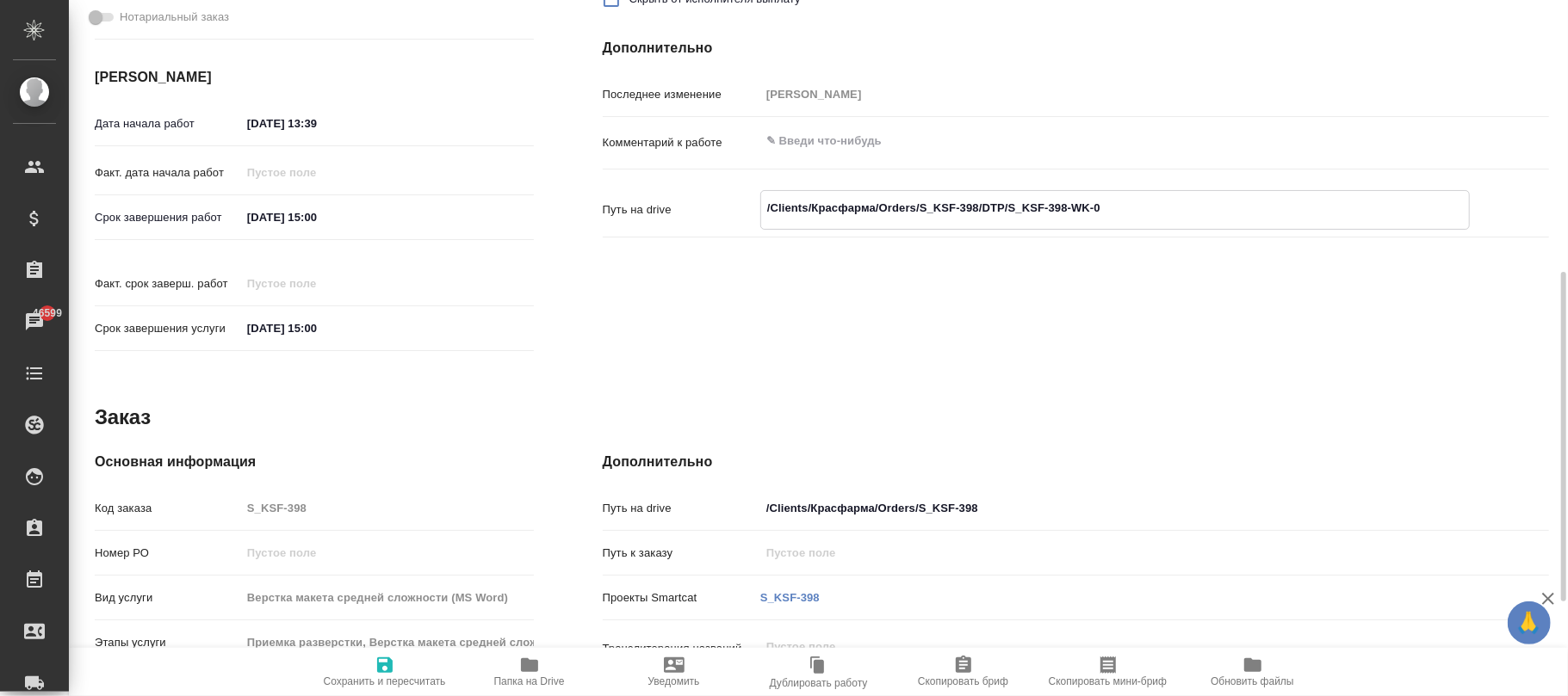
type textarea "x"
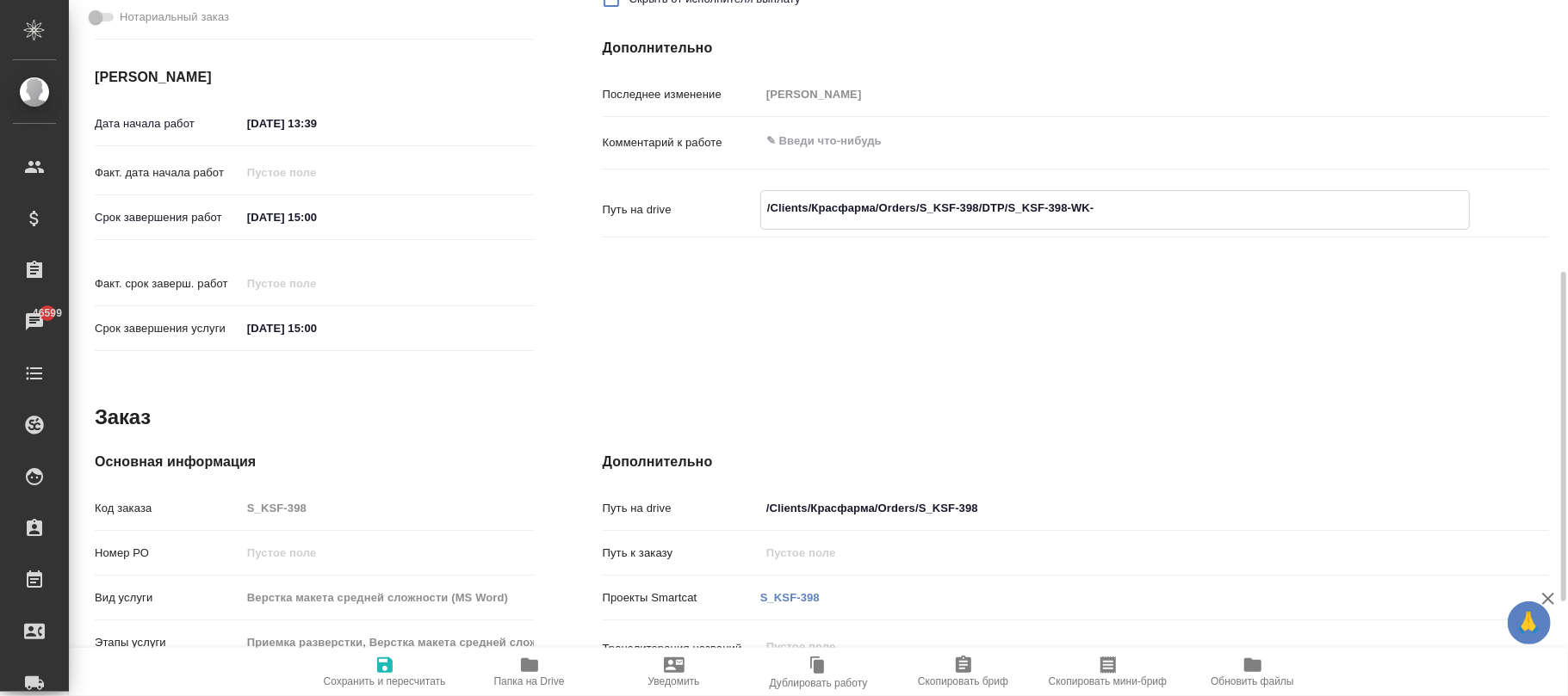
type textarea "/Clients/Красфарма/Orders/S_KSF-398/DTP/S_KSF-398-WK-0"
type textarea "x"
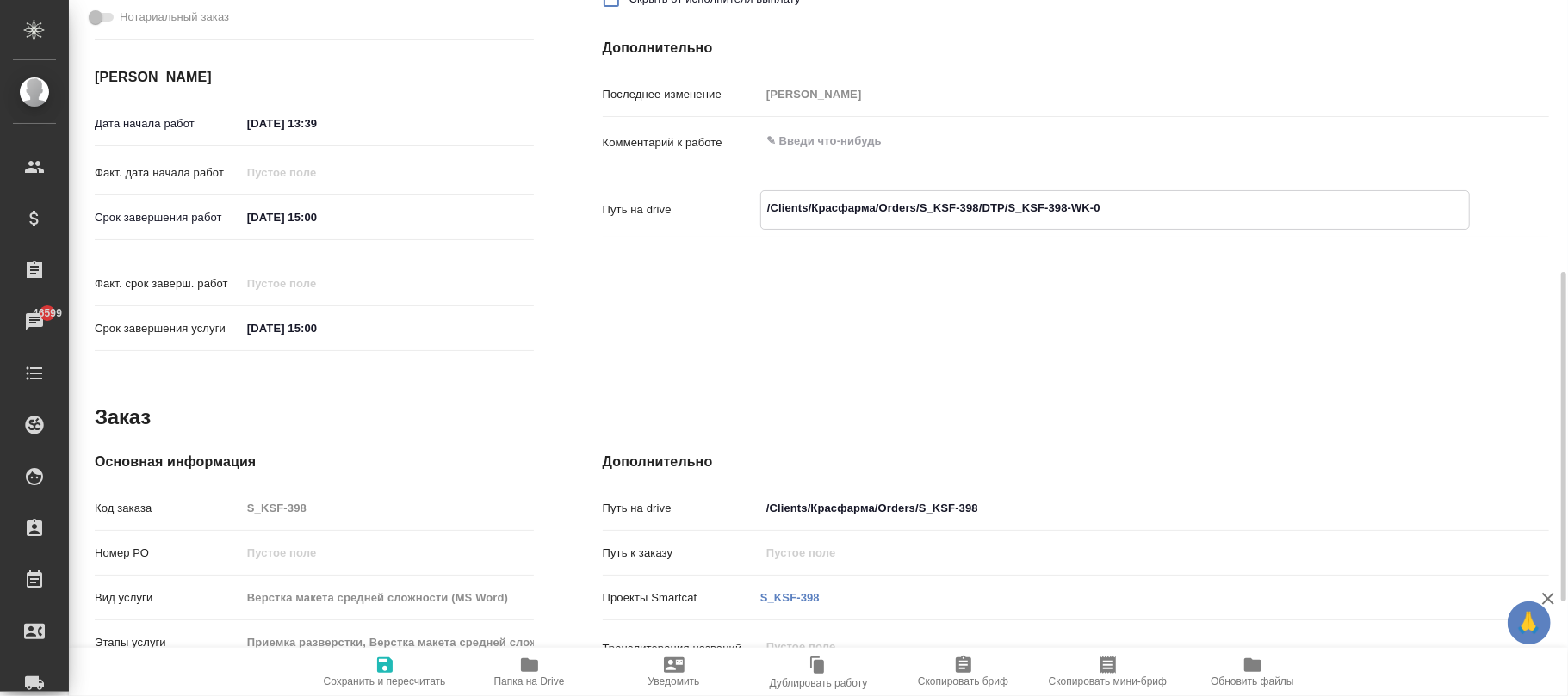
type textarea "x"
type textarea "/Clients/Красфарма/Orders/S_KSF-398/DTP/S_KSF-398-WK-00"
type textarea "x"
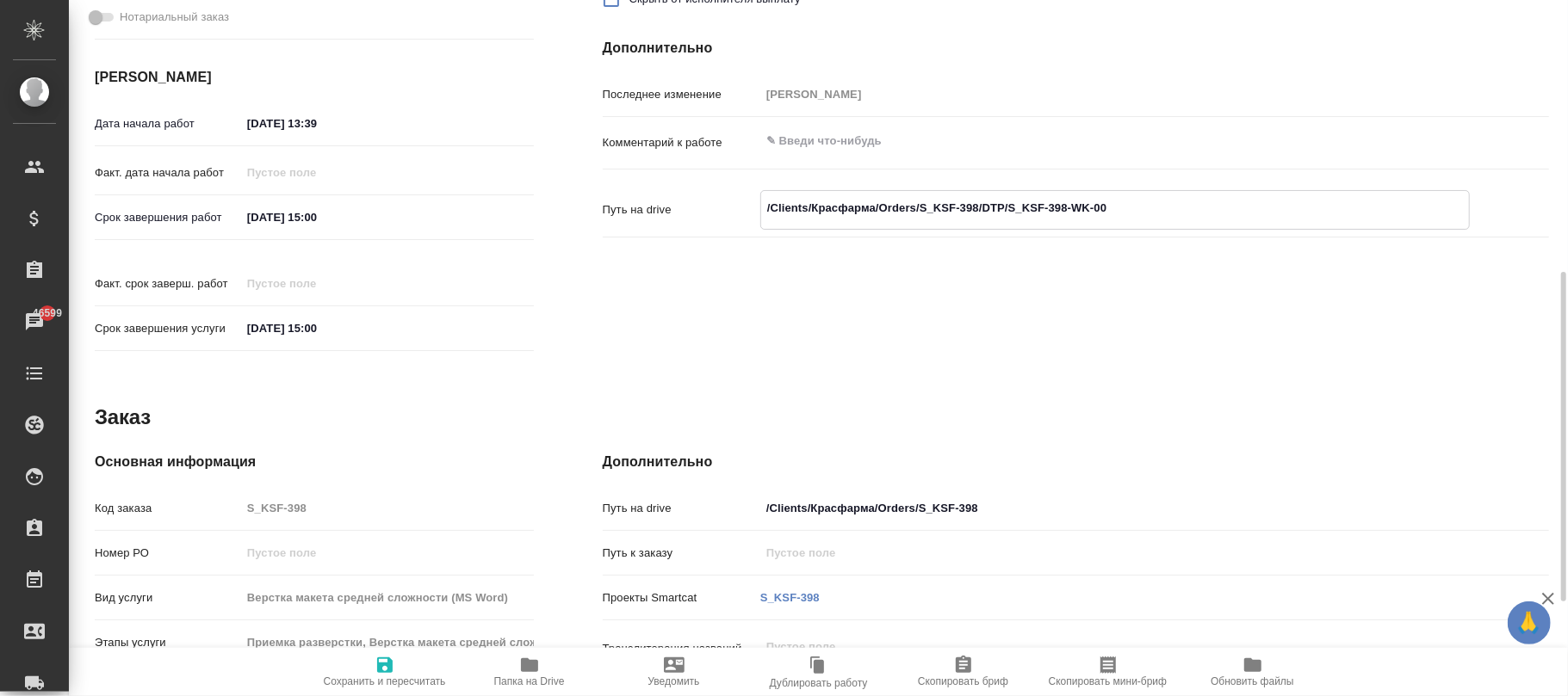
type textarea "x"
type textarea "/Clients/Красфарма/Orders/S_KSF-398/DTP/S_KSF-398-WK-006"
type textarea "x"
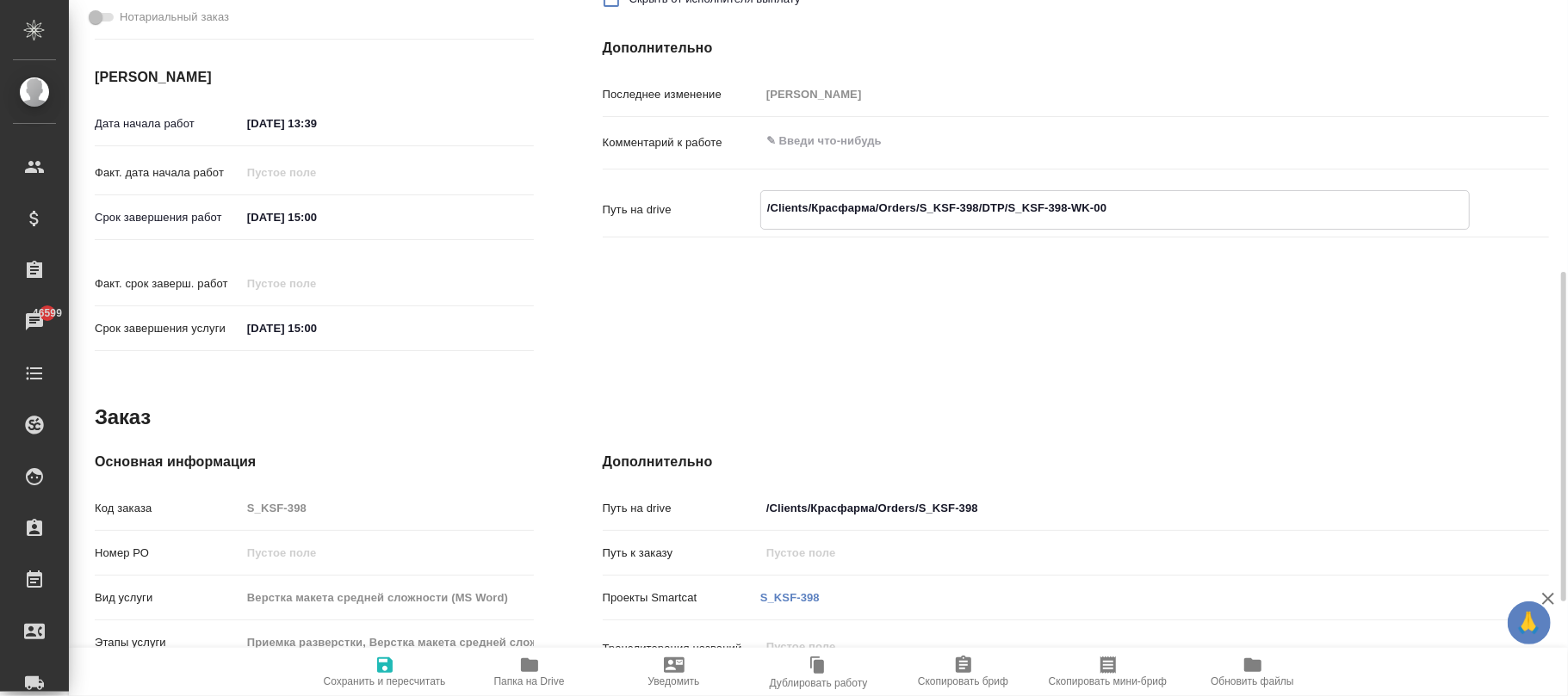
type textarea "x"
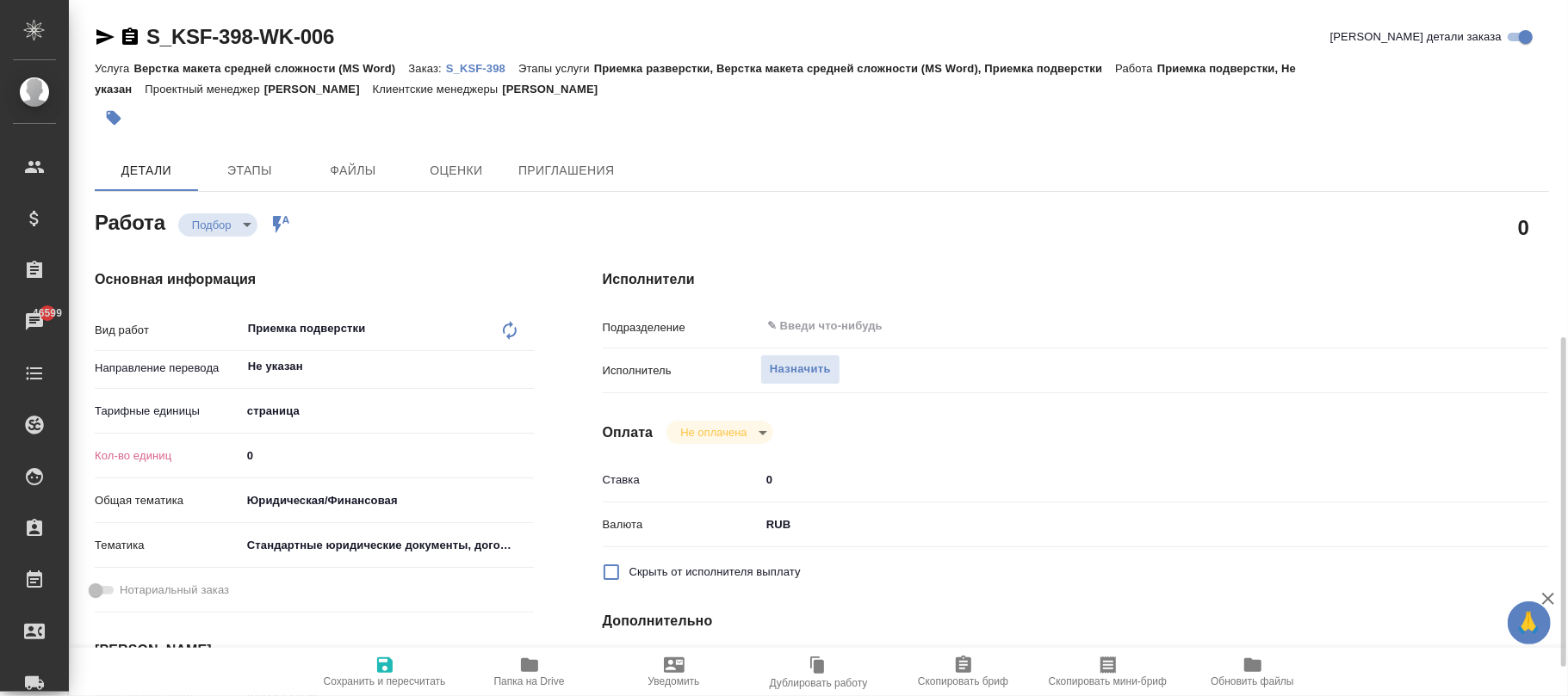
scroll to position [344, 0]
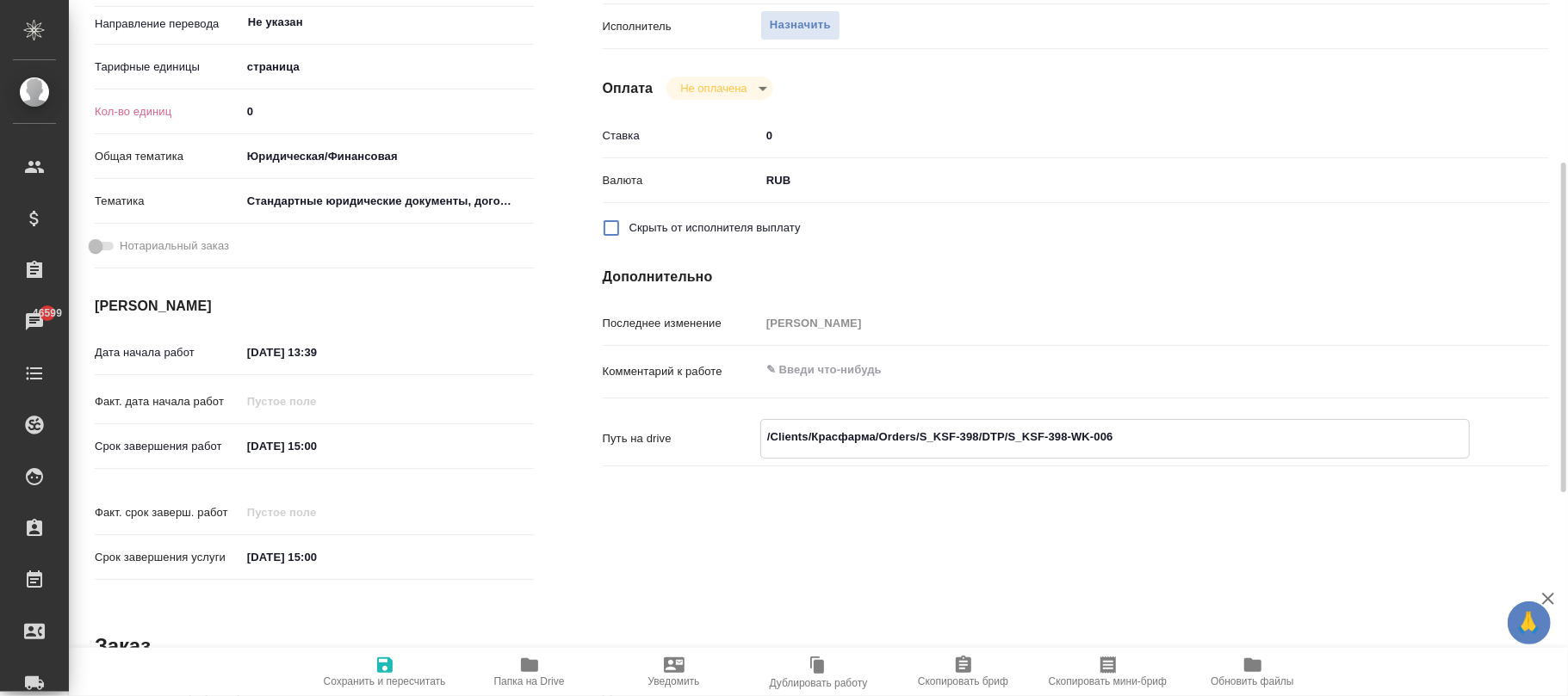
type textarea "/Clients/Красфарма/Orders/S_KSF-398/DTP/S_KSF-398-WK-006"
type textarea "x"
click at [973, 528] on div "Исполнители Подразделение ​ Исполнитель Назначить Оплата Не оплачена notPayed С…" at bounding box center [1077, 258] width 1016 height 735
click at [386, 672] on icon "button" at bounding box center [384, 665] width 20 height 20
type textarea "x"
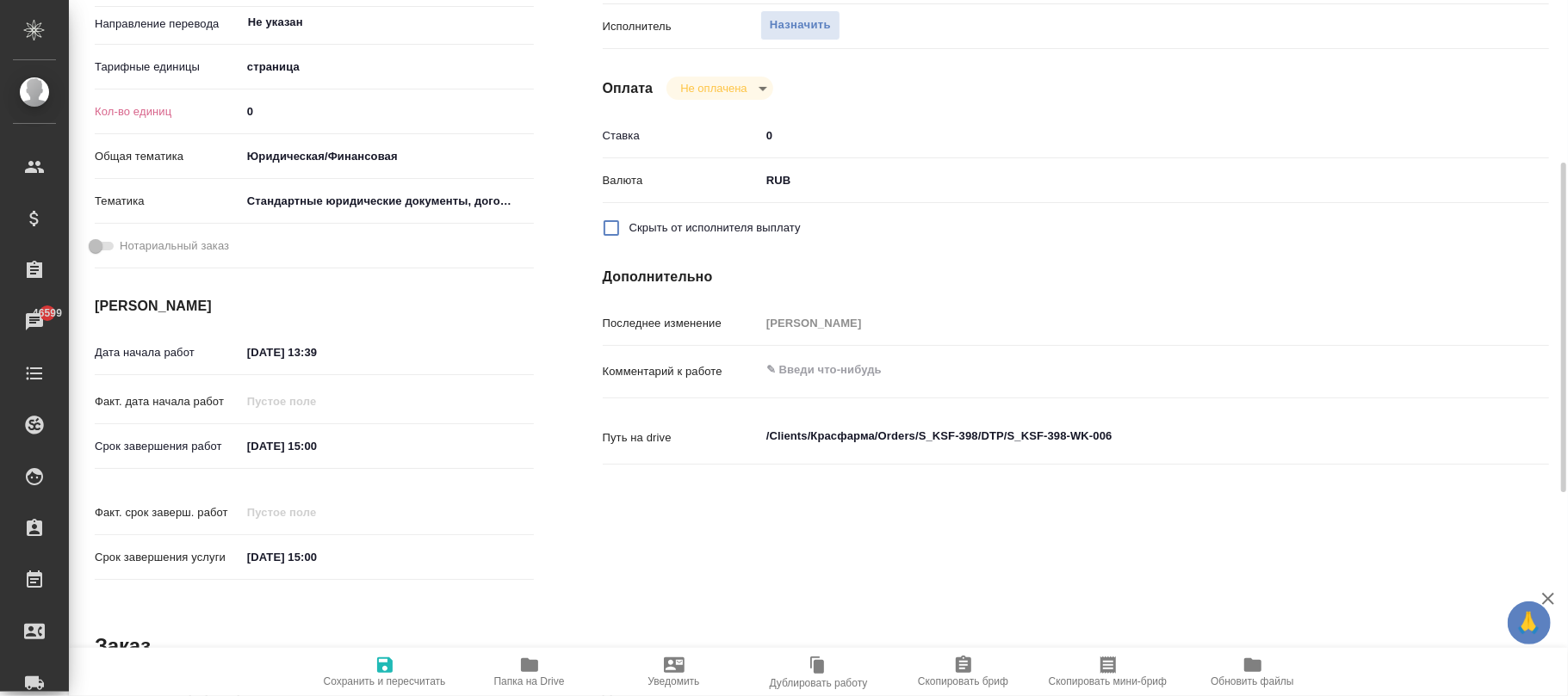
type textarea "x"
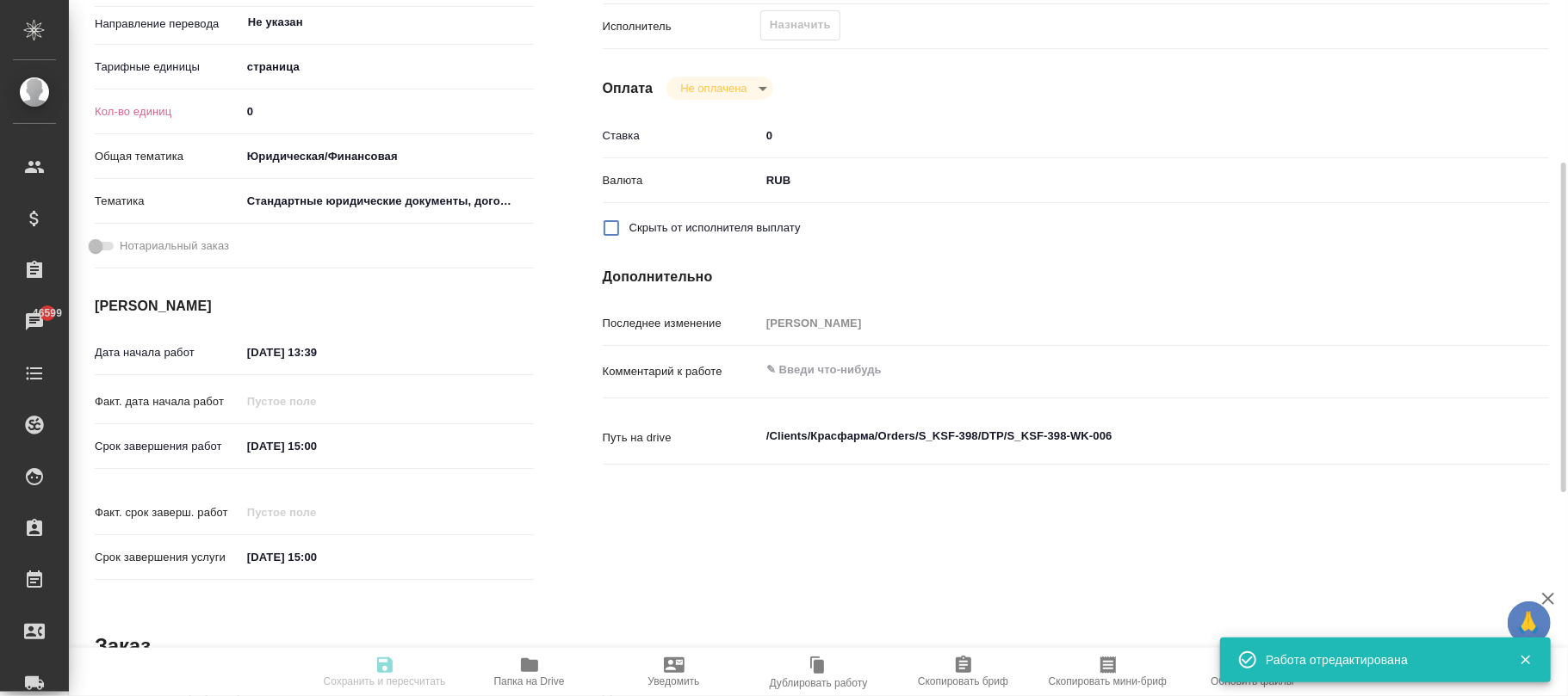
type textarea "x"
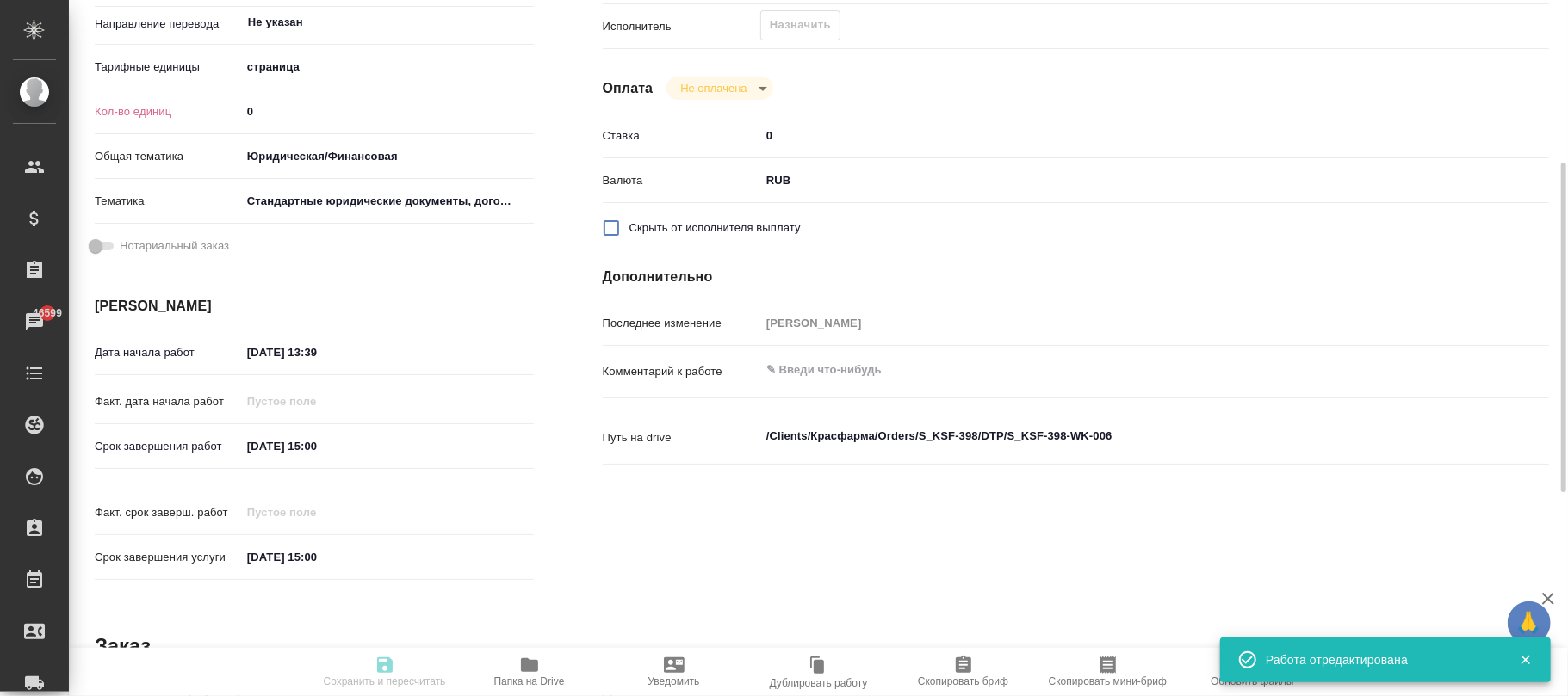
type input "recruiting"
type textarea "Приемка подверстки"
type textarea "x"
type input "Не указан"
type input "5a8b1489cc6b4906c91bfdb2"
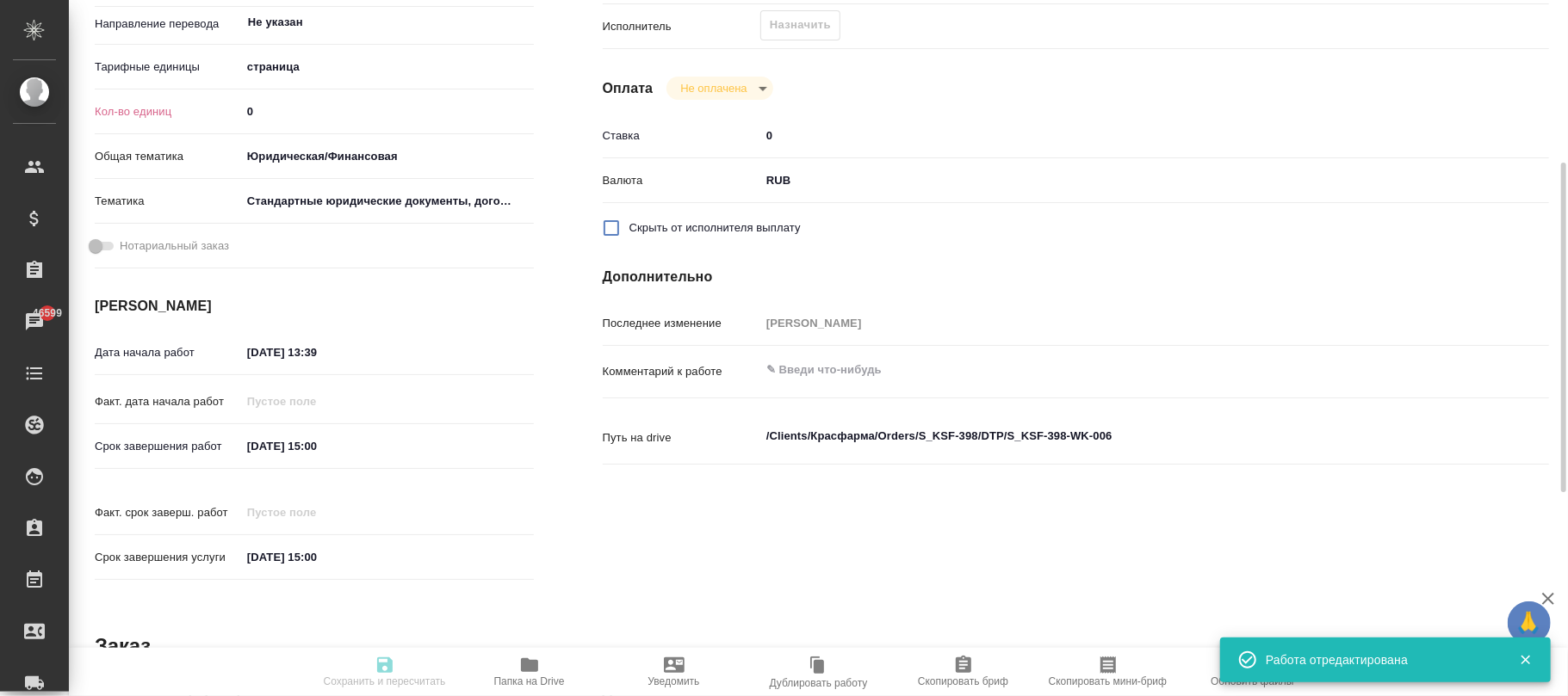
type input "0"
type input "yr-fn"
type input "5f647205b73bc97568ca66bf"
type input "03.10.2025 13:39"
type input "06.10.2025 15:00"
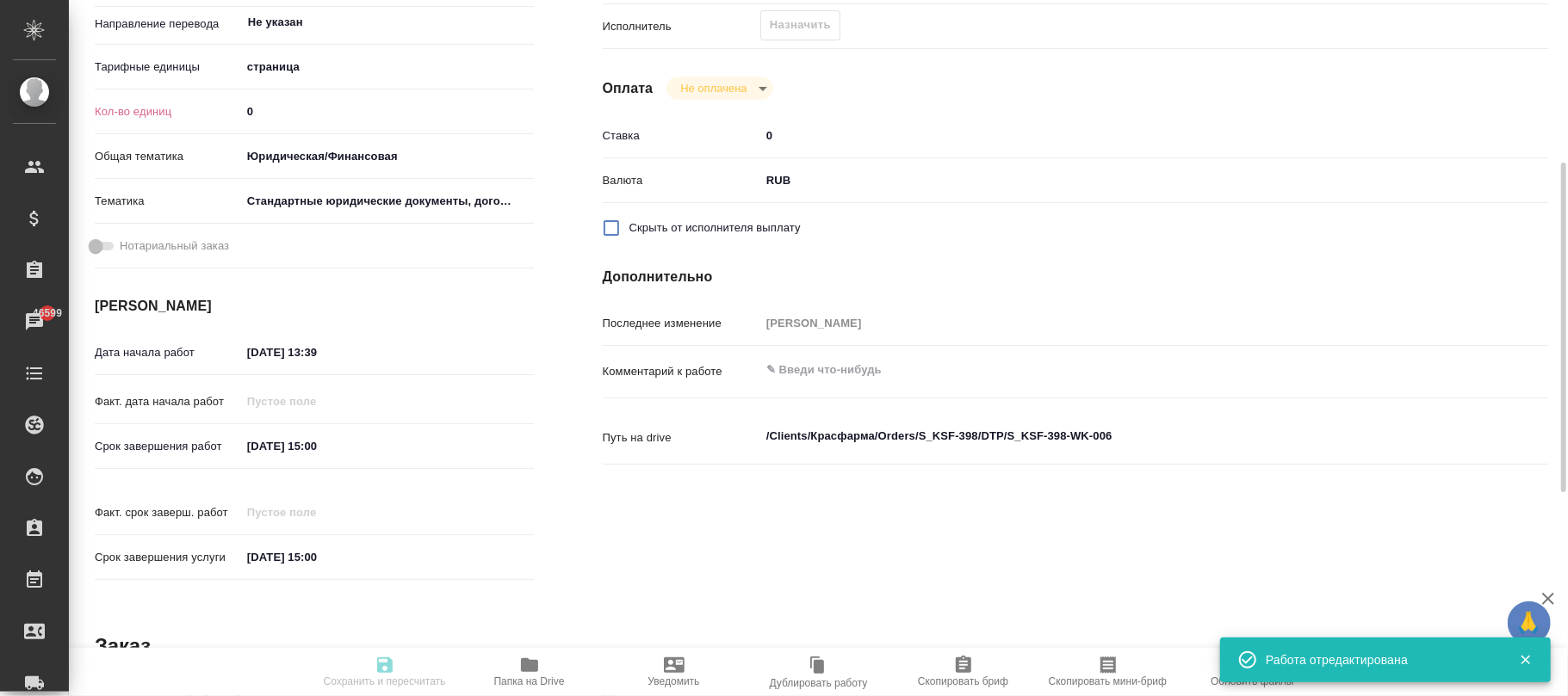
type input "06.10.2025 15:00"
type input "notPayed"
type input "0"
type input "RUB"
type input "Кабаргина Анна"
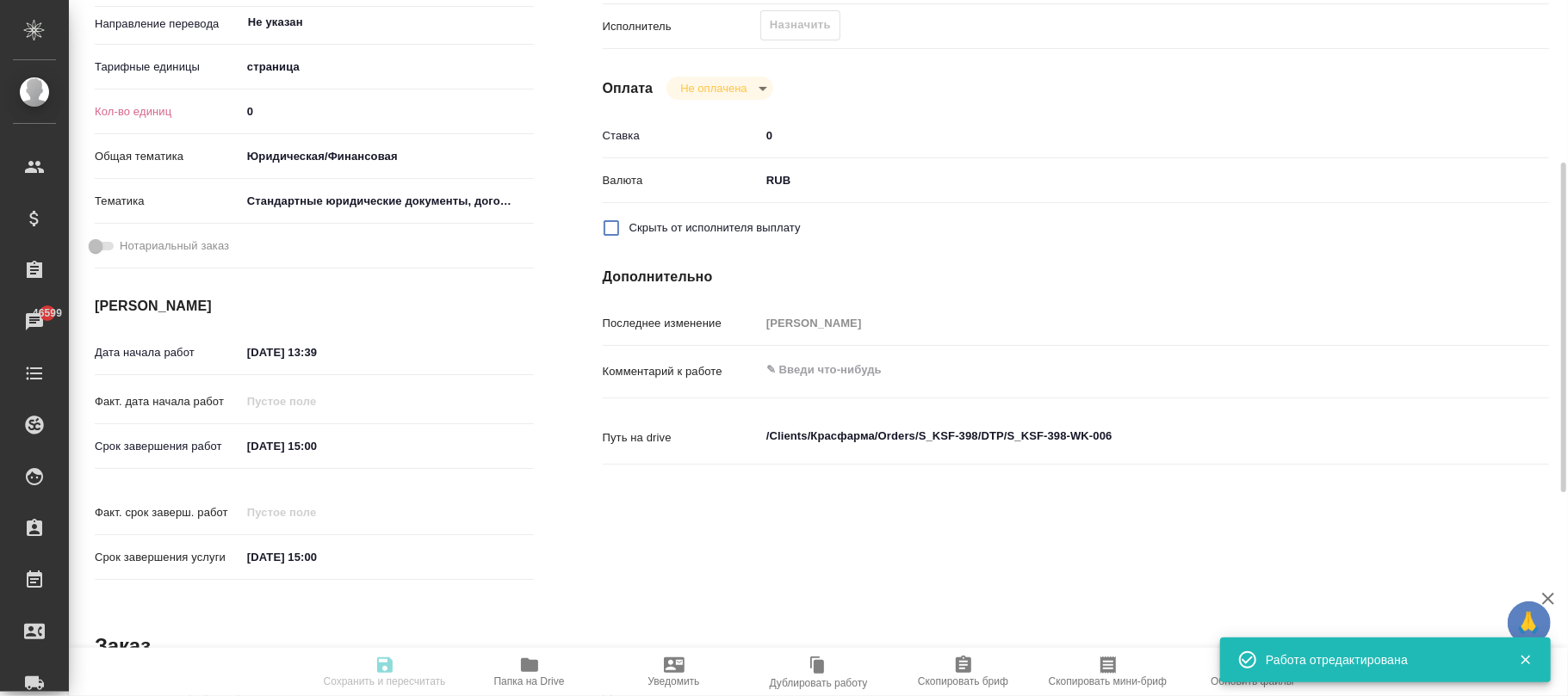
type textarea "x"
type textarea "/Clients/Красфарма/Orders/S_KSF-398/DTP/S_KSF-398-WK-006"
type textarea "x"
type input "S_KSF-398"
type input "Верстка макета средней сложности (MS Word)"
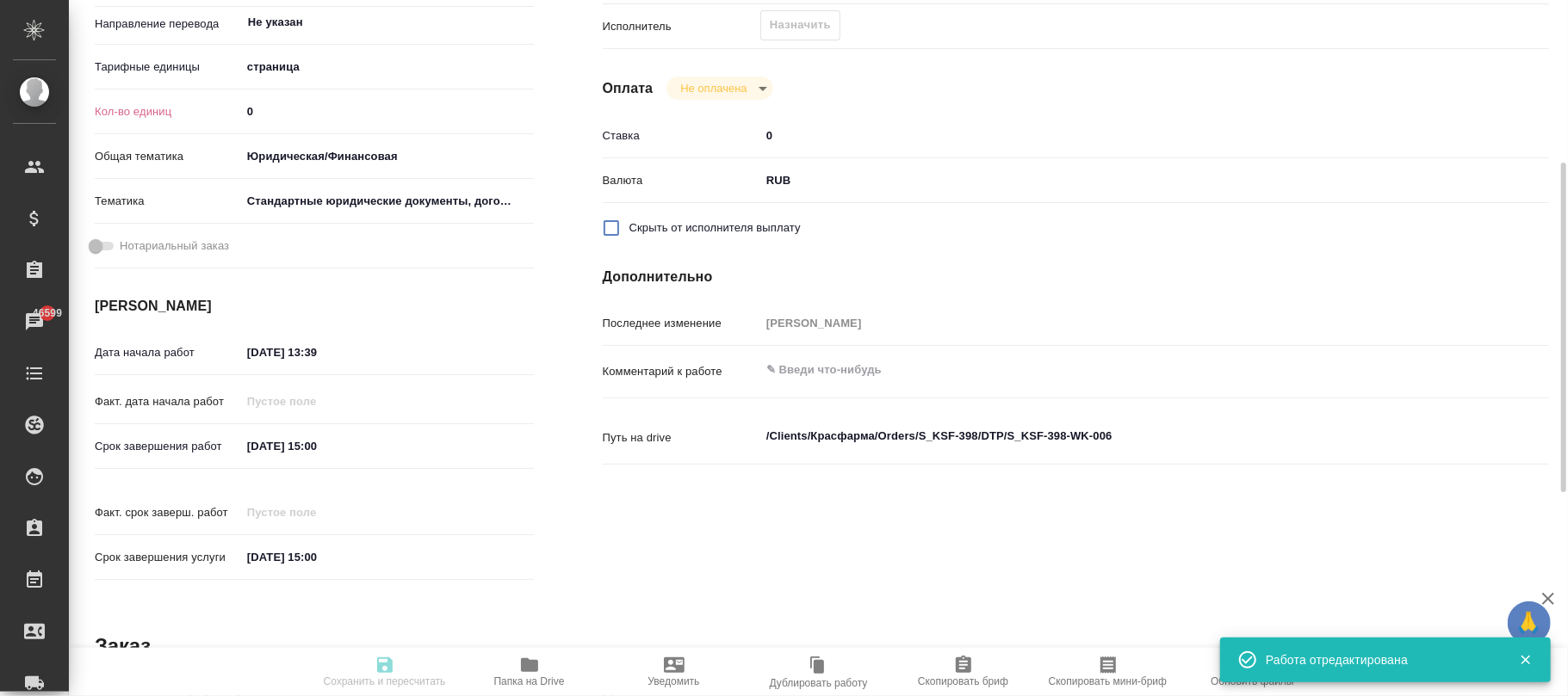
type input "Приемка разверстки, Верстка макета средней сложности (MS Word), Приемка подверс…"
type input "Кабаргина Анна"
type input "[PERSON_NAME]"
type input "/Clients/Красфарма/Orders/S_KSF-398"
type textarea "x"
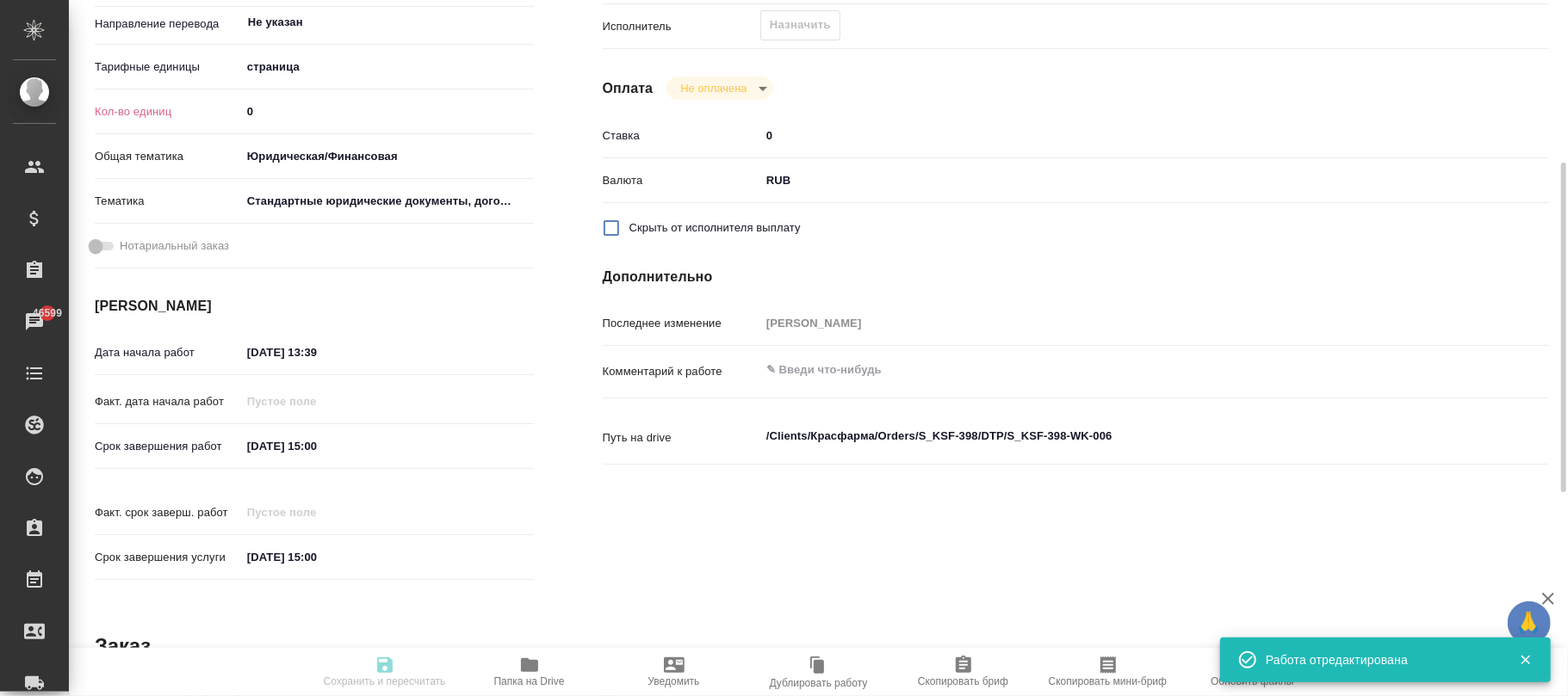
type textarea "Во вложении файл для коррекции и доперевода п.10 нужно полностью перевести, а п…"
type textarea "x"
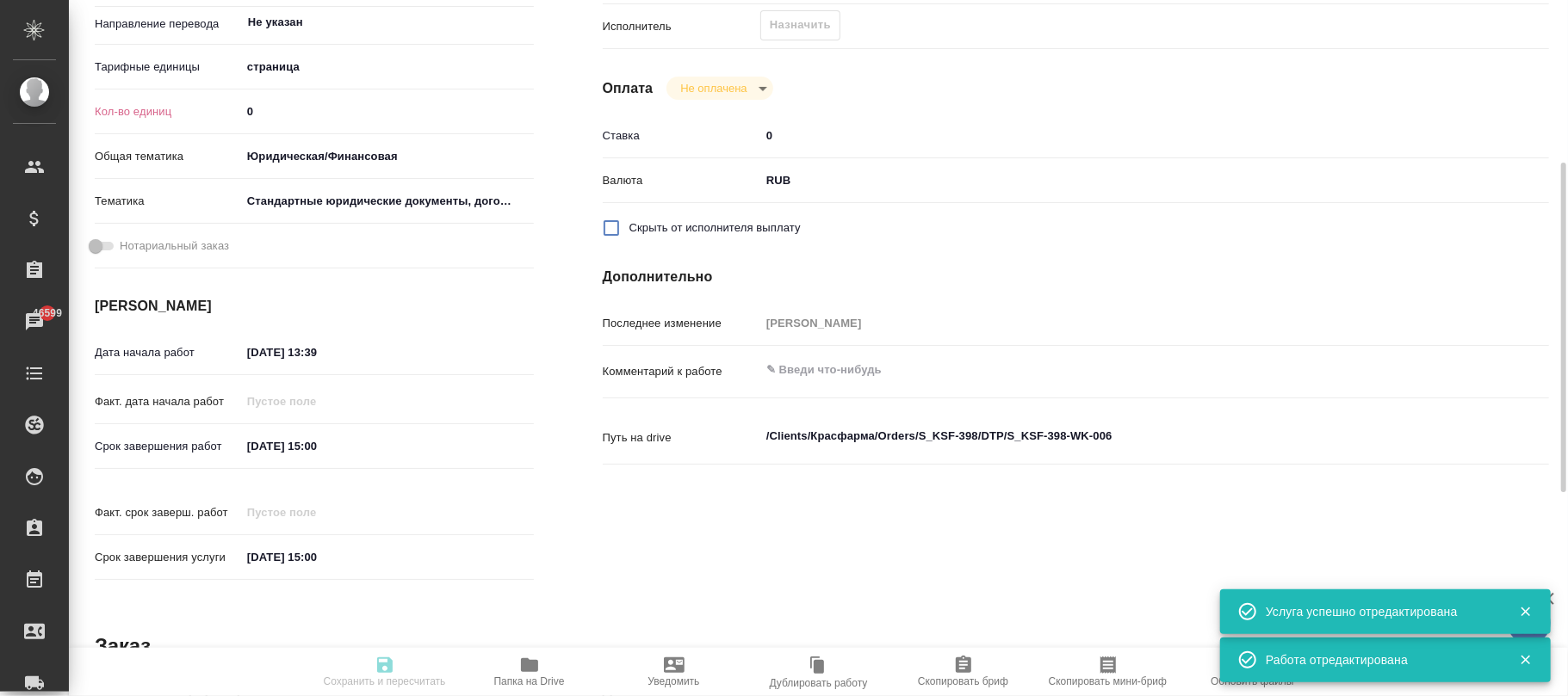
type textarea "x"
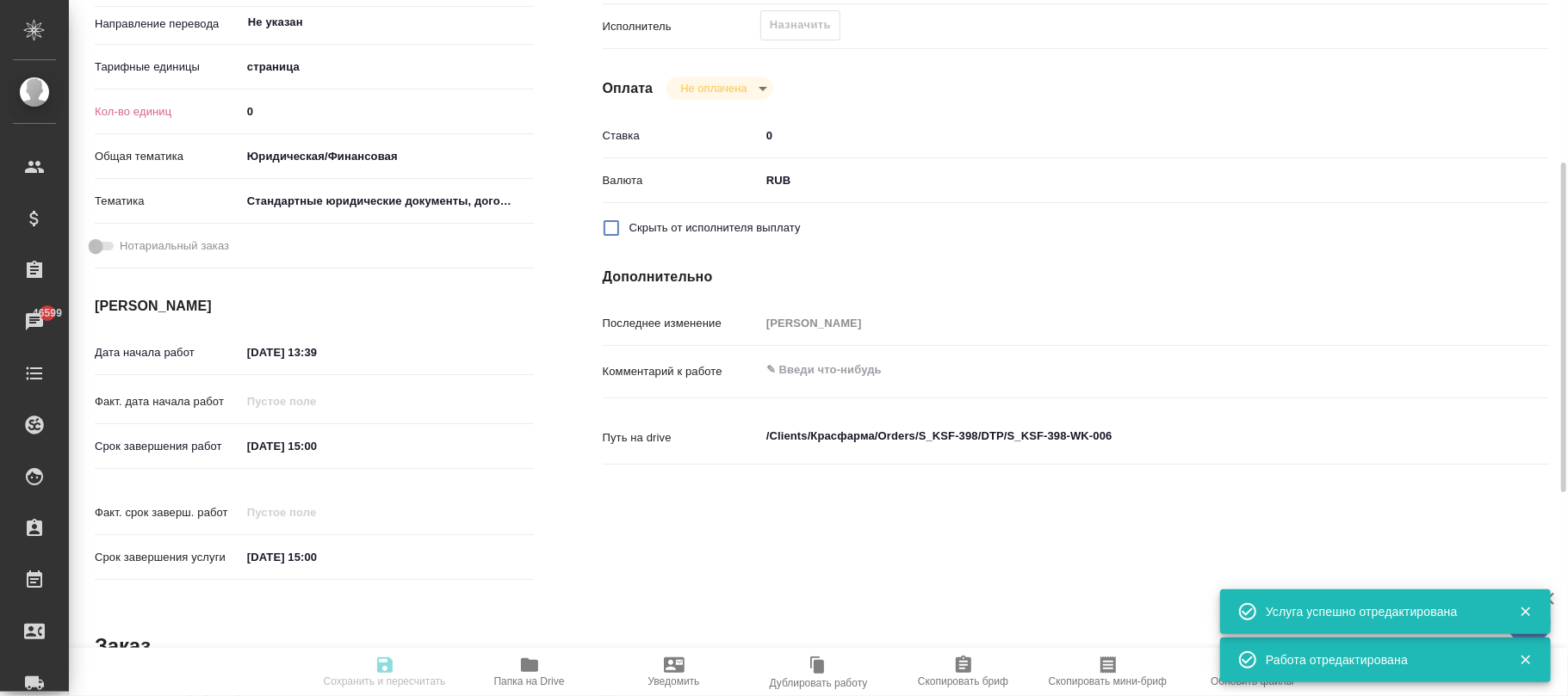
type textarea "x"
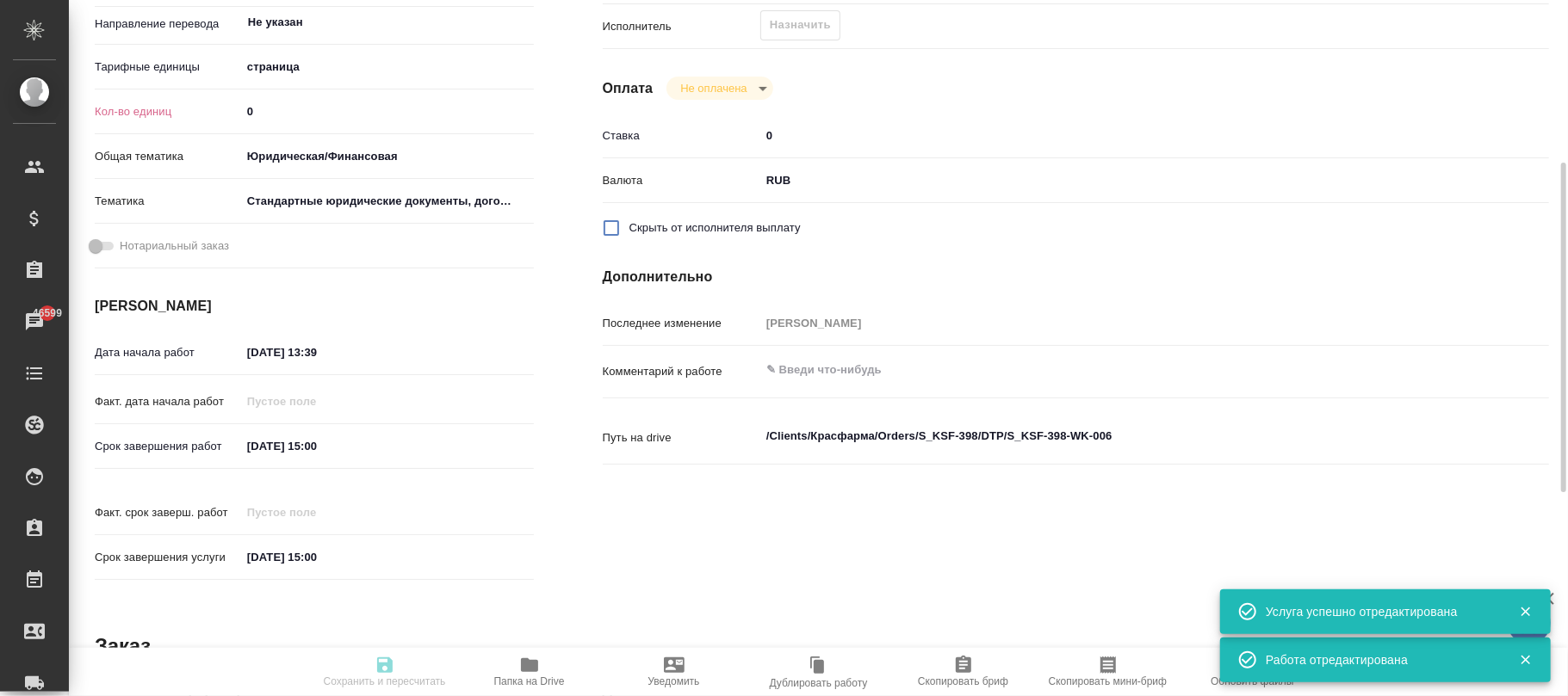
type textarea "x"
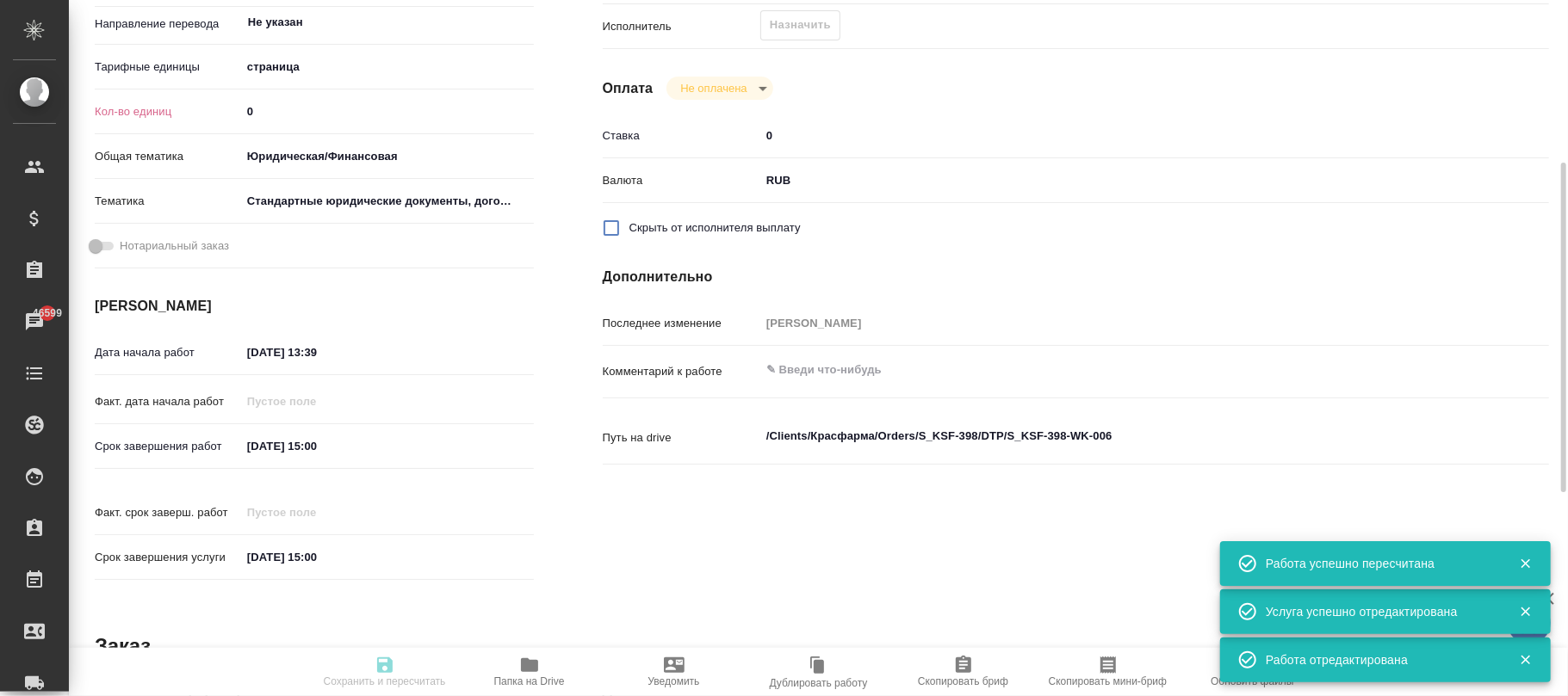
type input "recruiting"
type textarea "Приемка подверстки"
type textarea "x"
type input "Не указан"
type input "5a8b1489cc6b4906c91bfdb2"
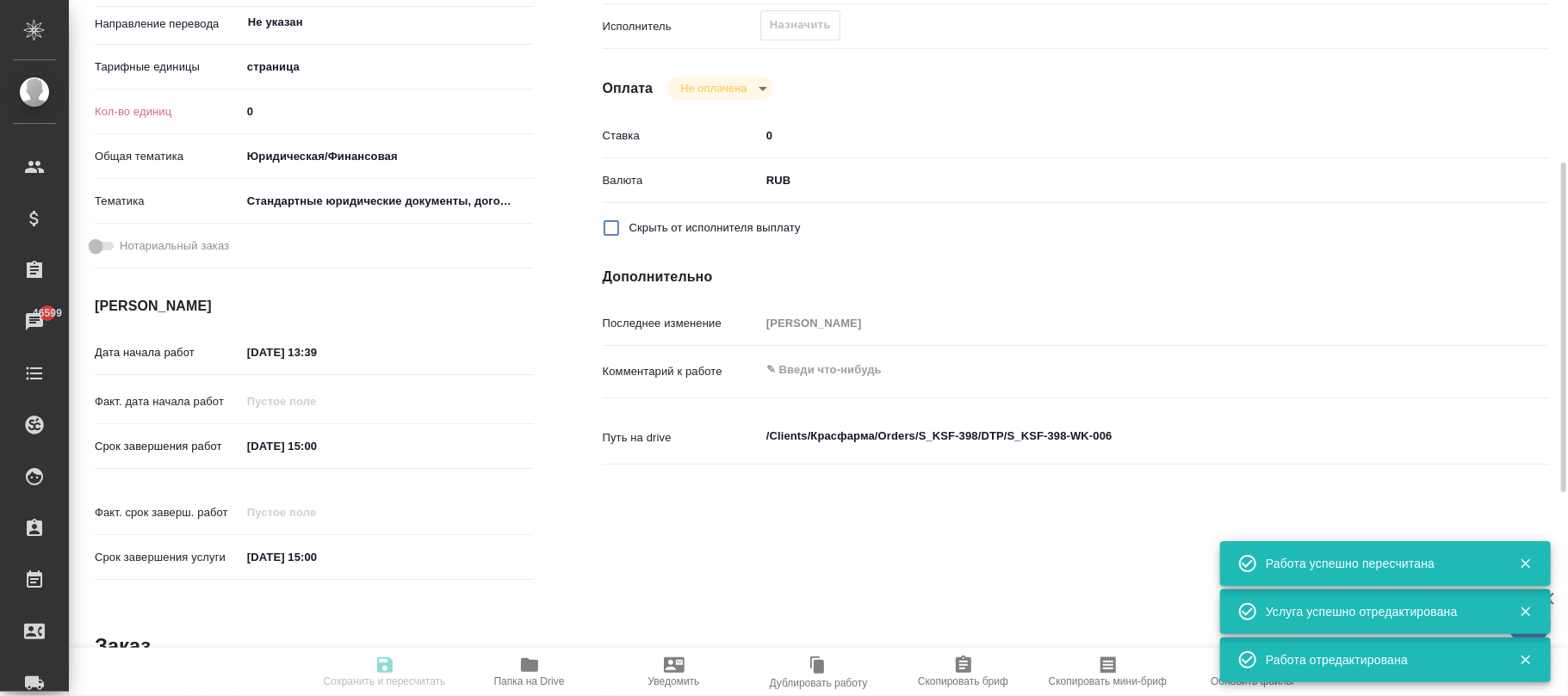
type input "0"
type input "yr-fn"
type input "5f647205b73bc97568ca66bf"
type input "03.10.2025 13:39"
type input "06.10.2025 15:00"
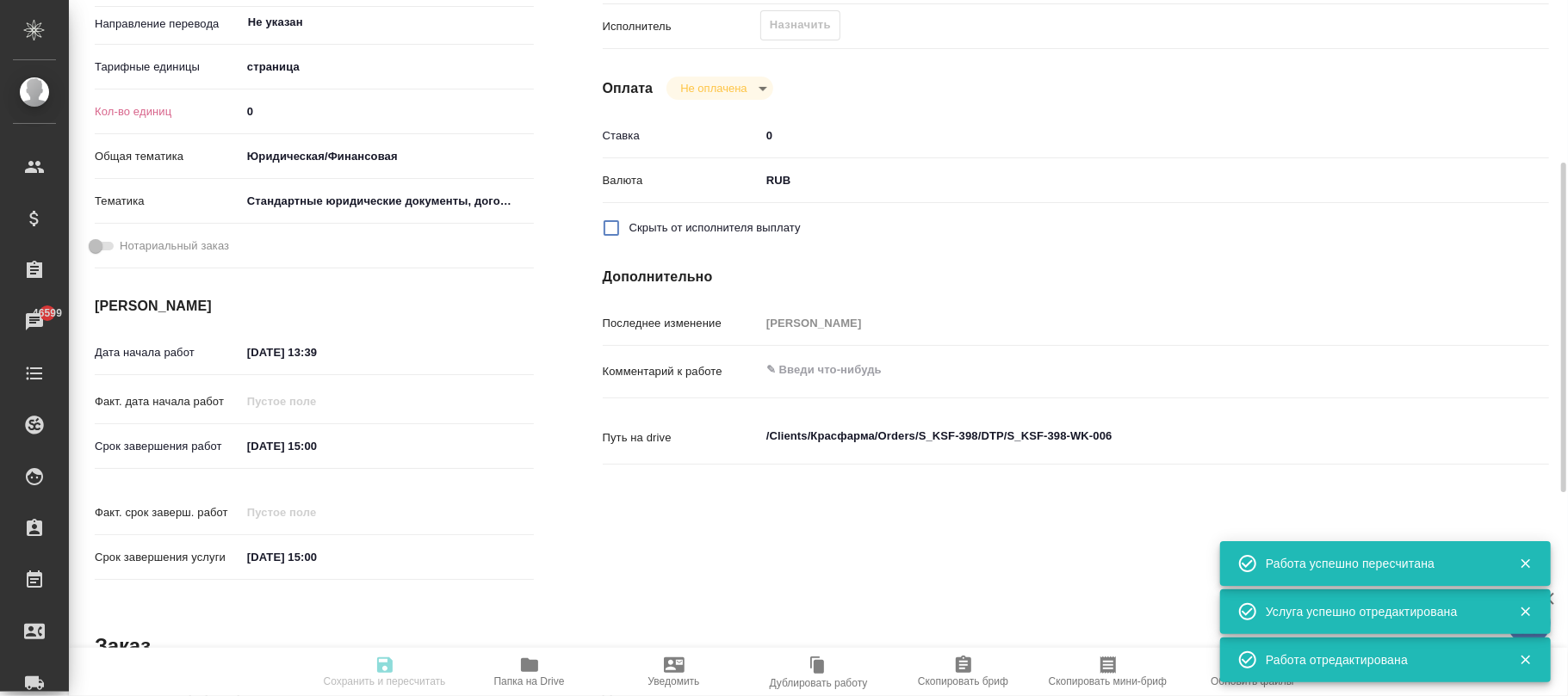
type input "06.10.2025 15:00"
type input "notPayed"
type input "0"
type input "RUB"
type input "Кабаргина Анна"
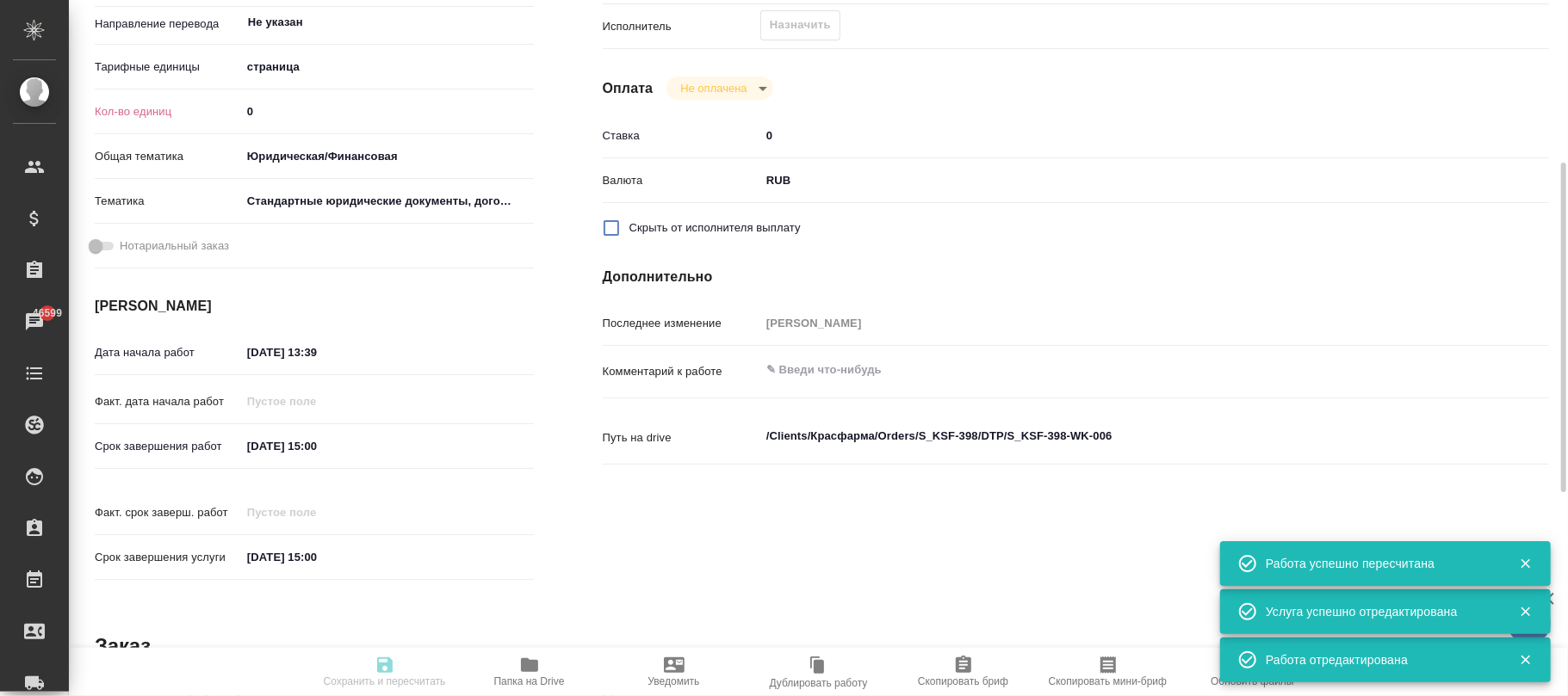
type textarea "x"
type textarea "/Clients/Красфарма/Orders/S_KSF-398/DTP/S_KSF-398-WK-006"
type textarea "x"
type input "S_KSF-398"
type input "Верстка макета средней сложности (MS Word)"
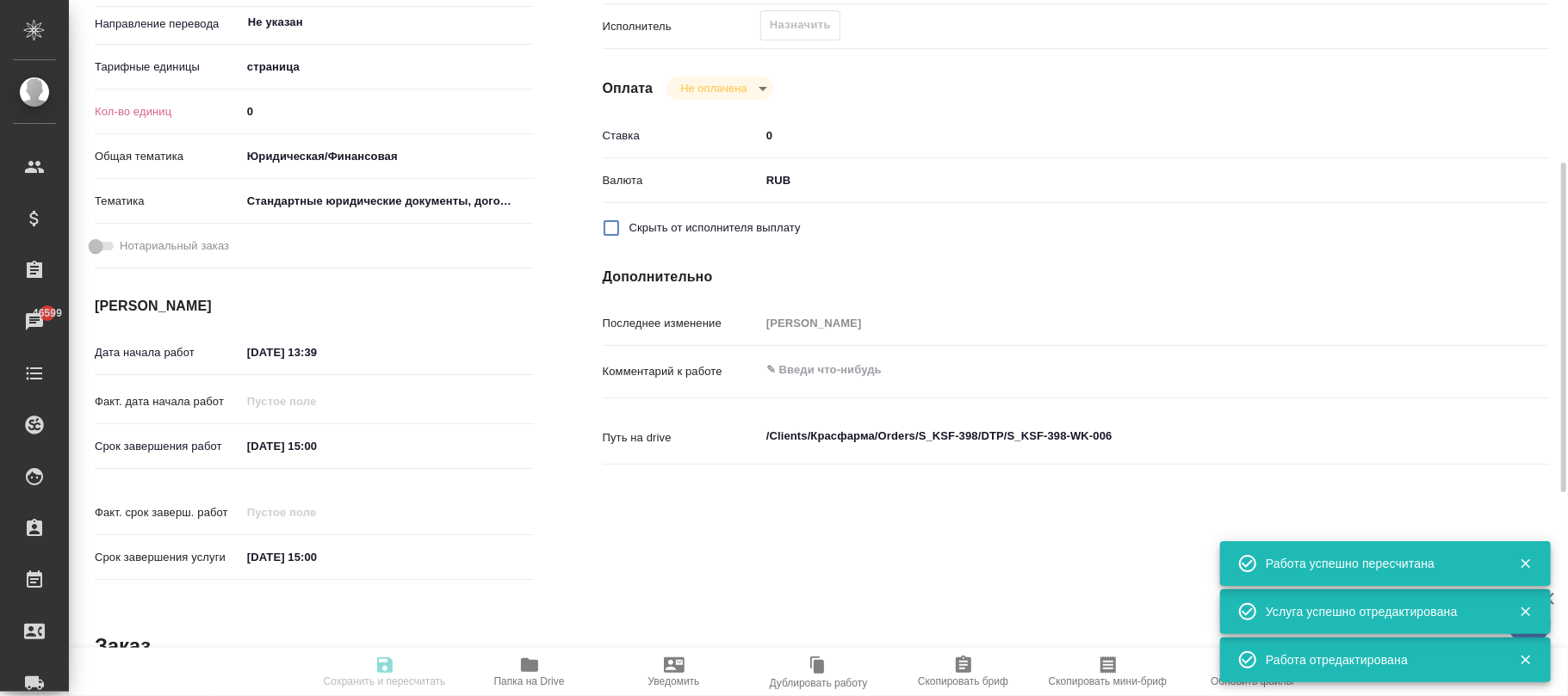
type input "Приемка разверстки, Верстка макета средней сложности (MS Word), Приемка подверс…"
type input "Кабаргина Анна"
type input "[PERSON_NAME]"
type input "/Clients/Красфарма/Orders/S_KSF-398"
type textarea "x"
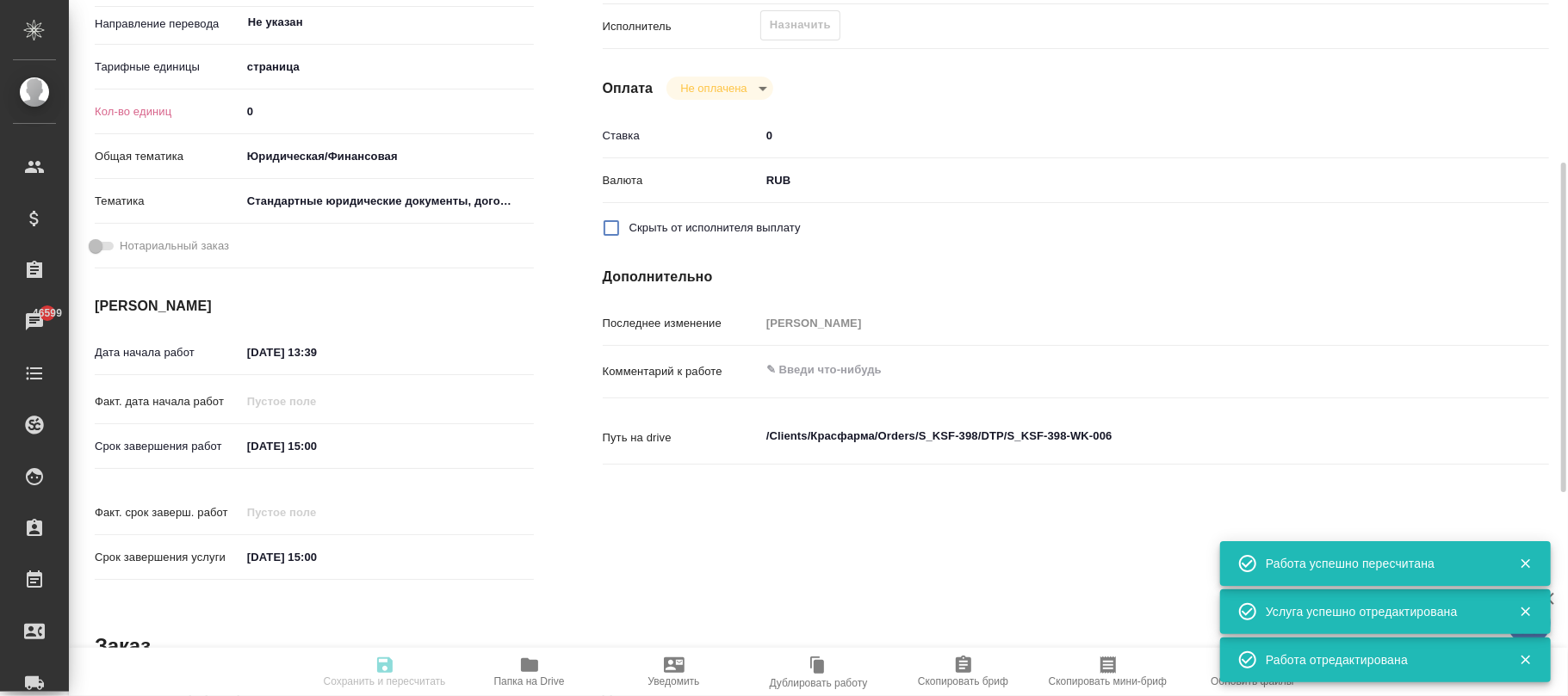
type textarea "Во вложении файл для коррекции и доперевода п.10 нужно полностью перевести, а п…"
type textarea "x"
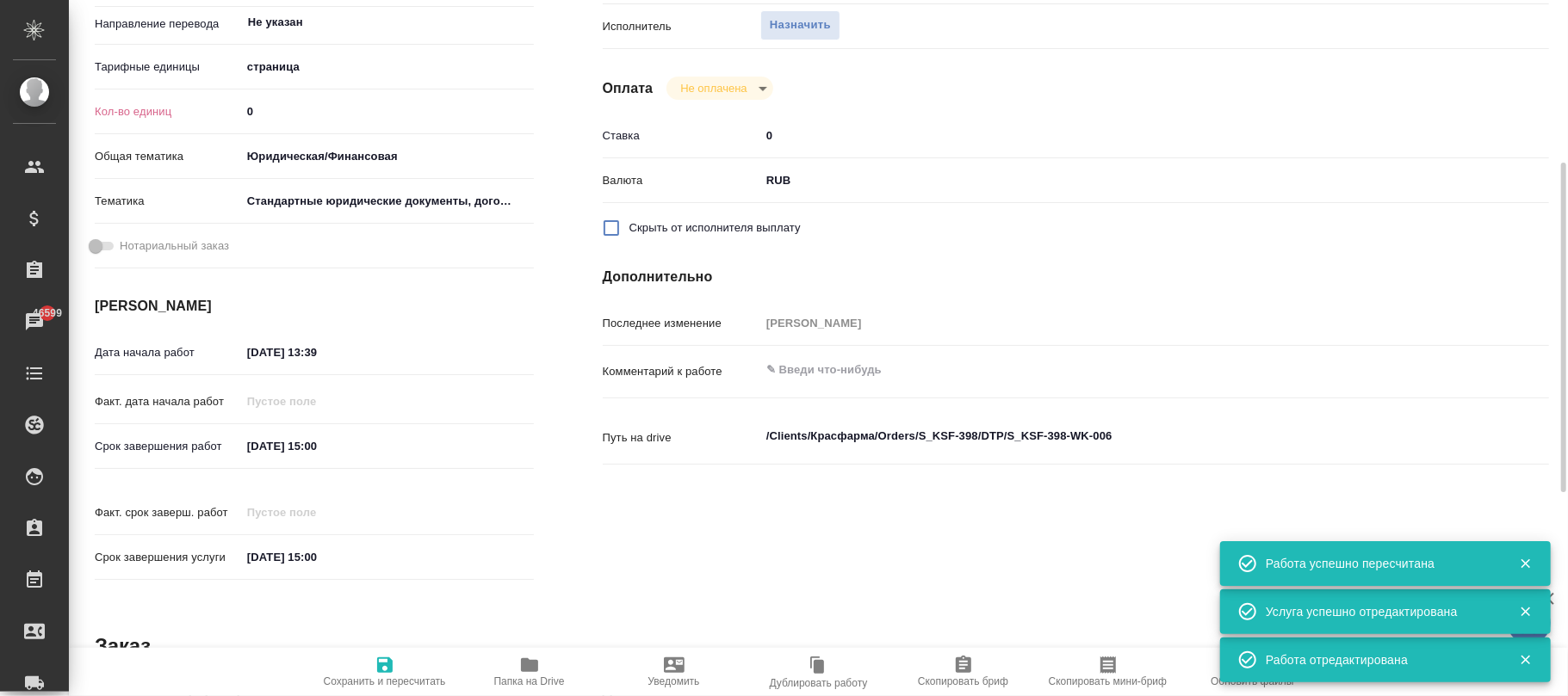
type textarea "x"
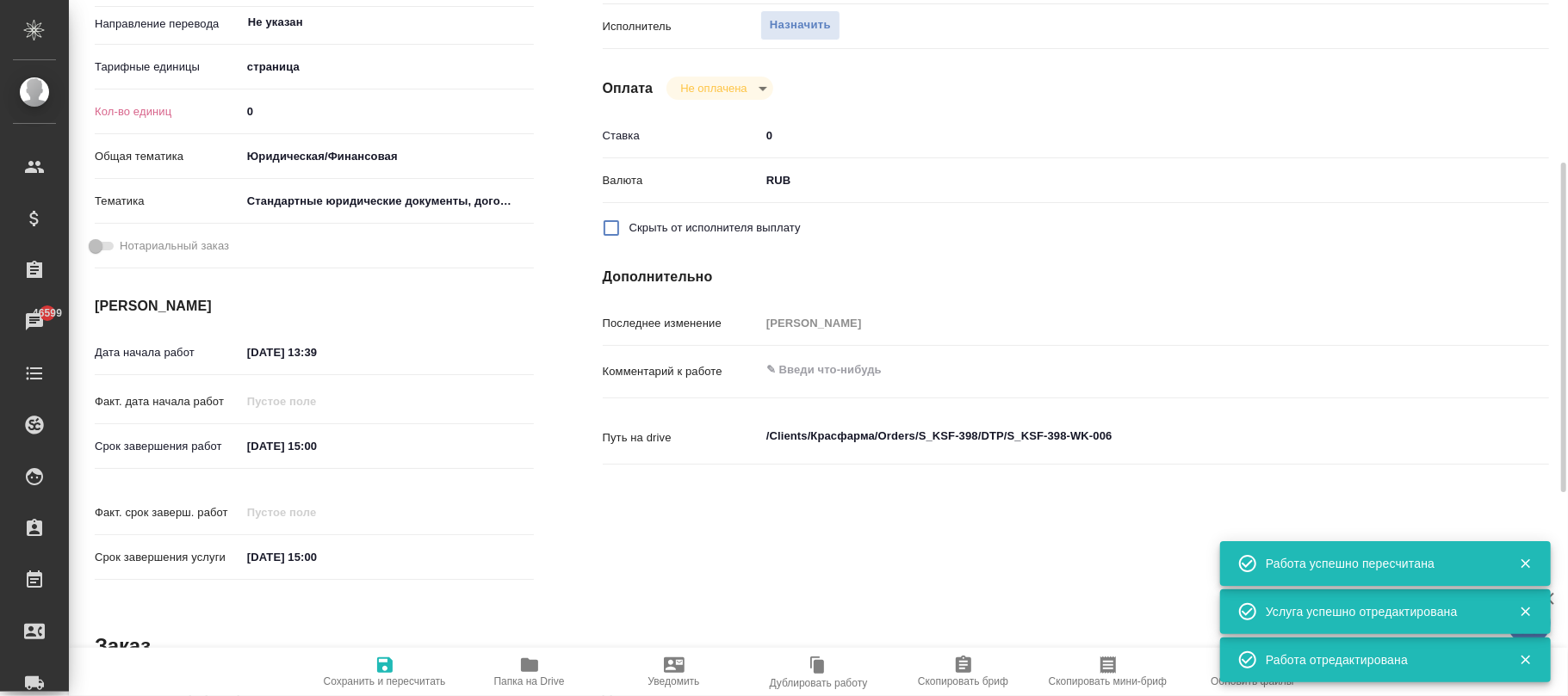
type textarea "x"
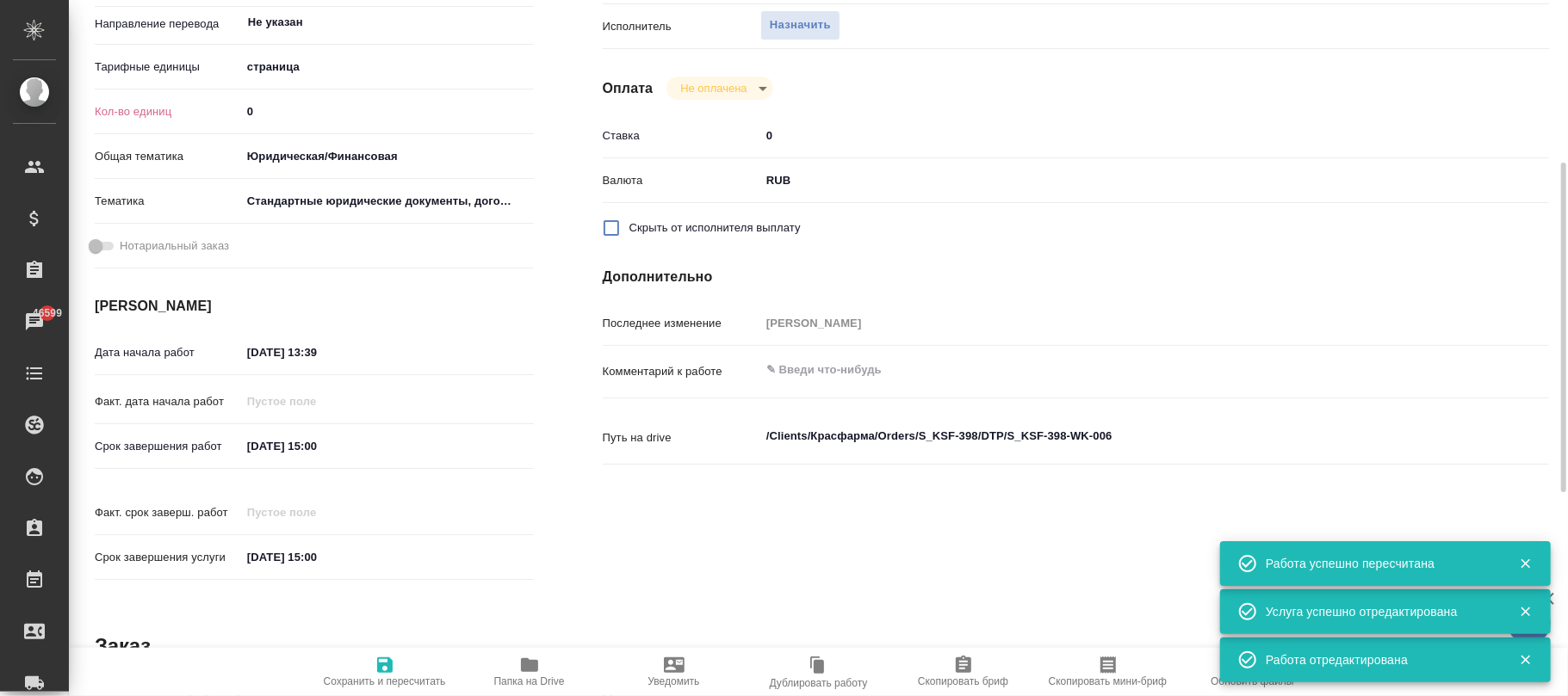
type textarea "x"
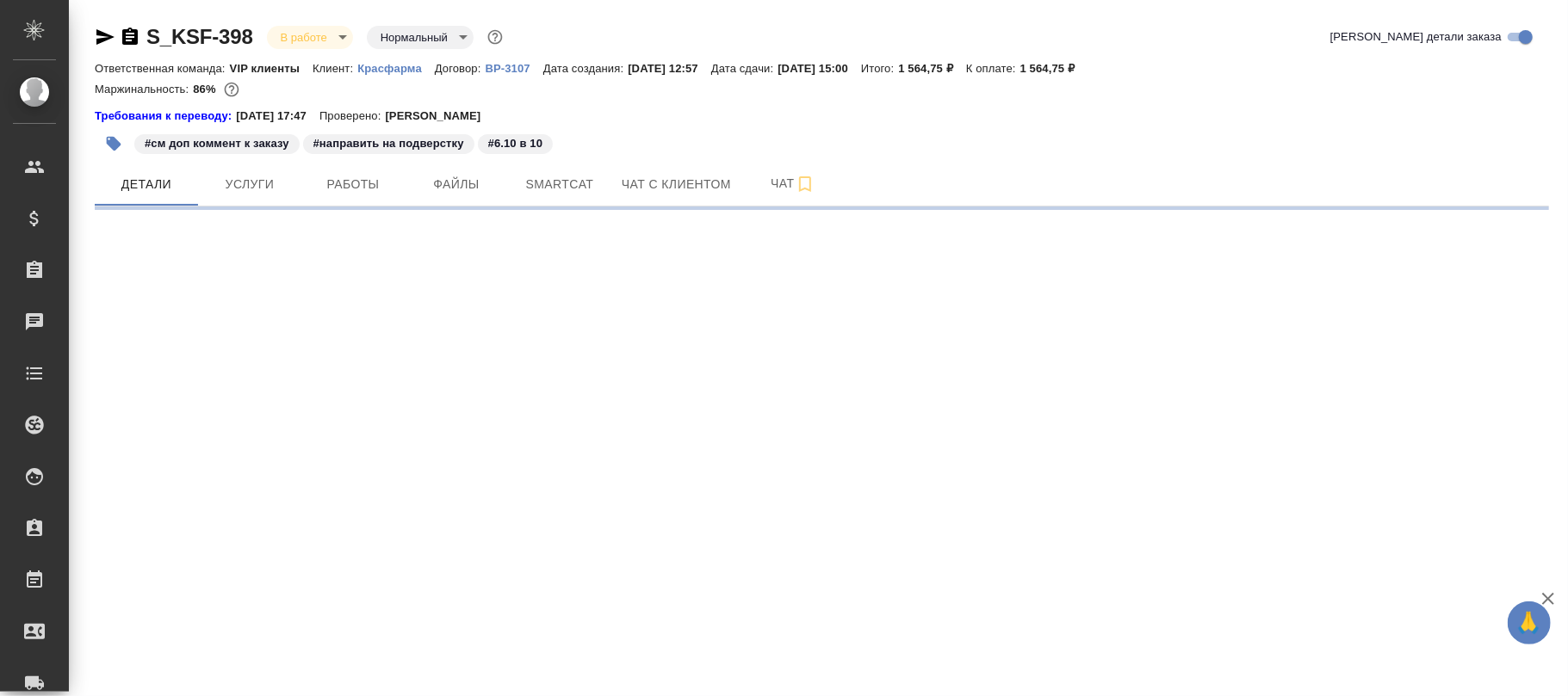
select select "RU"
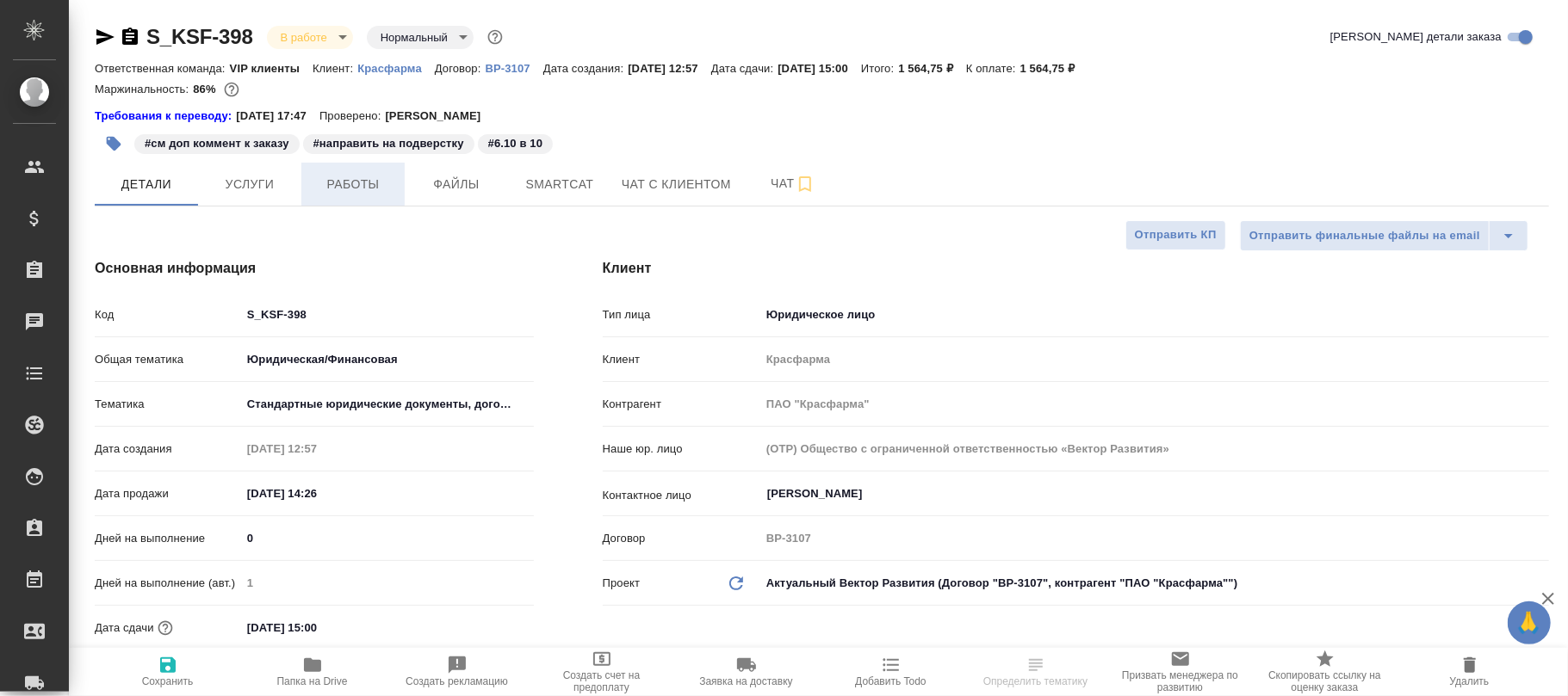
click at [360, 183] on span "Работы" at bounding box center [352, 185] width 82 height 21
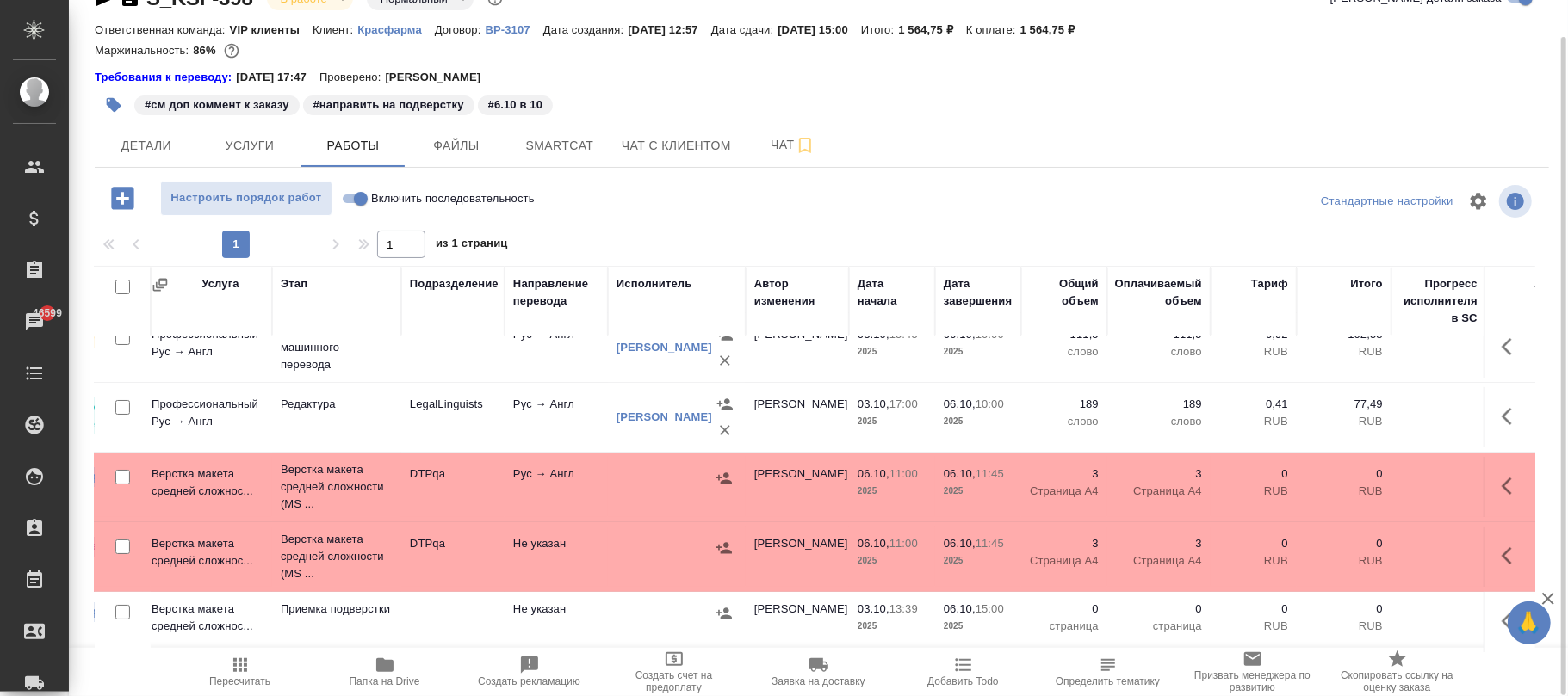
scroll to position [44, 301]
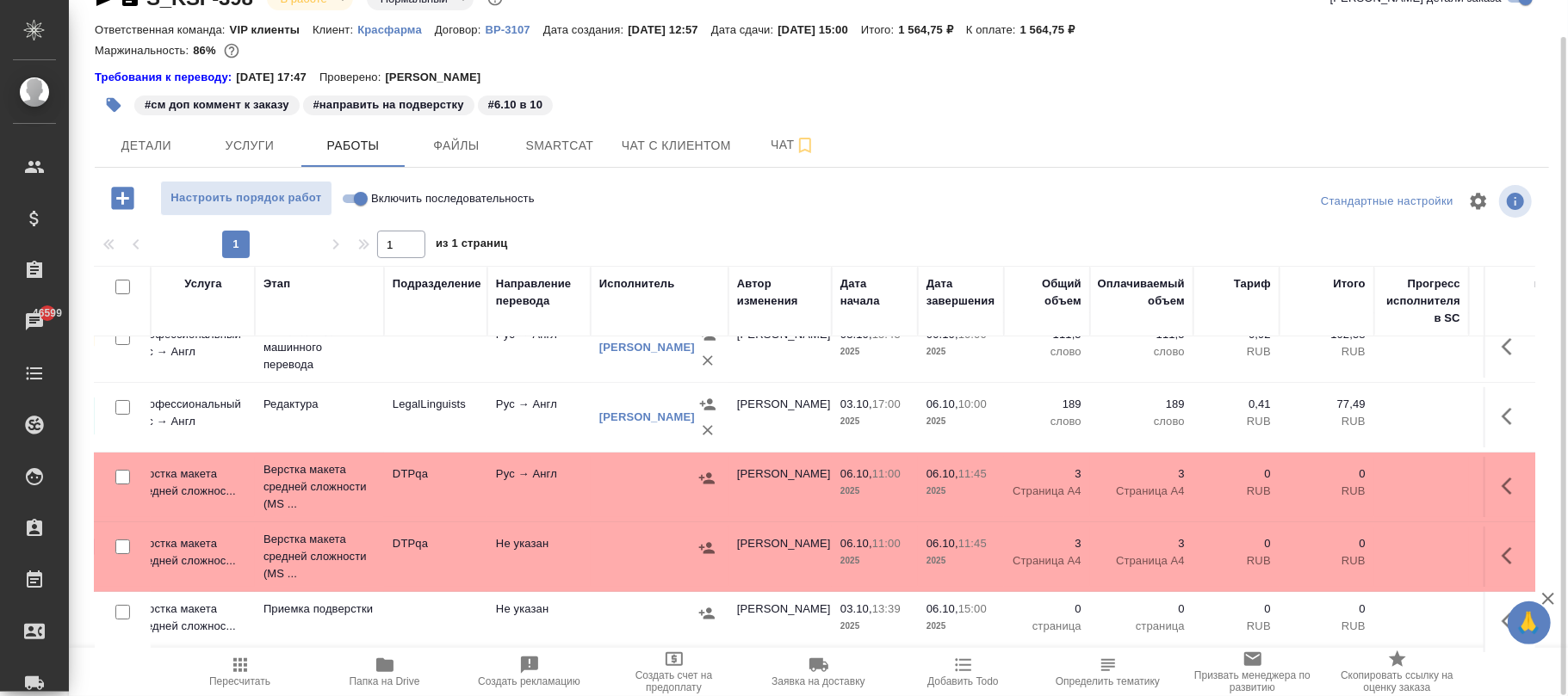
click at [601, 541] on div at bounding box center [660, 548] width 121 height 26
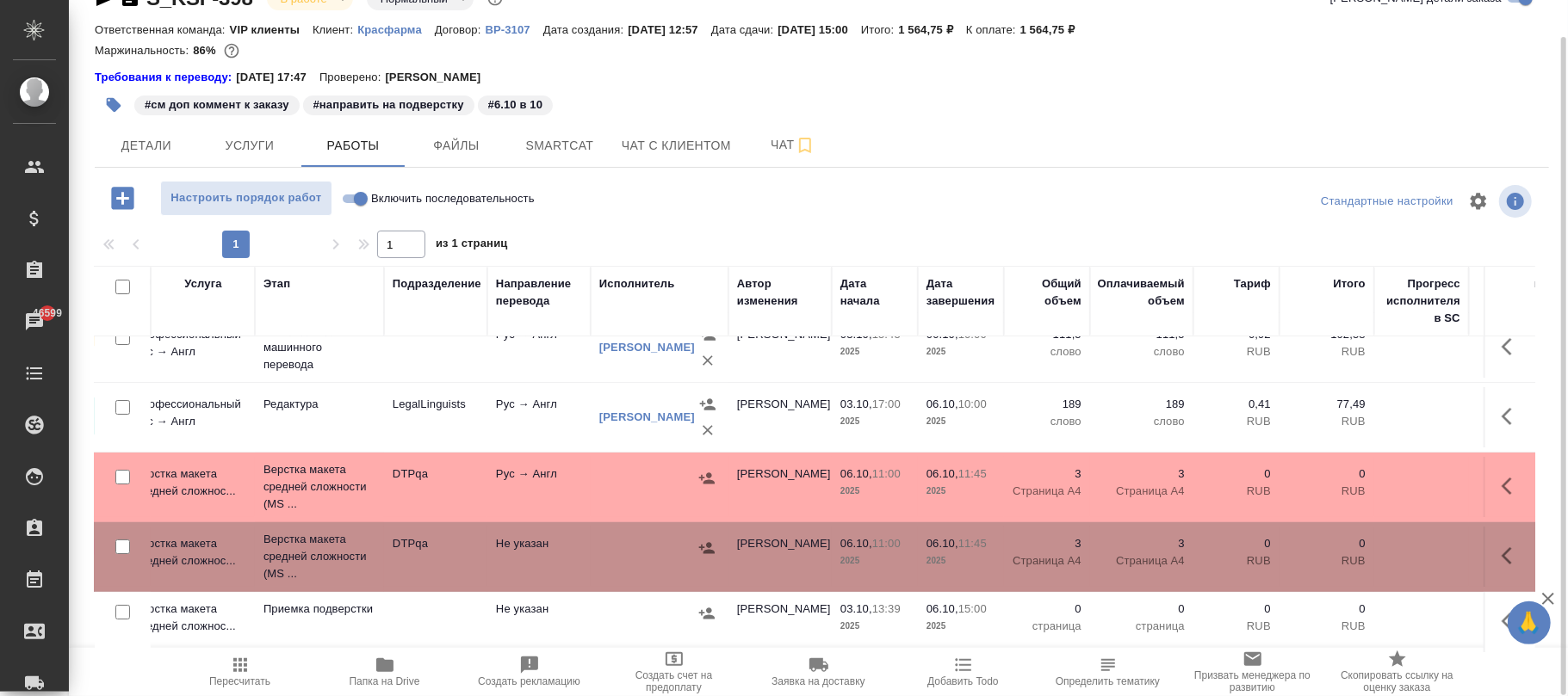
click at [584, 461] on td "Рус → Англ" at bounding box center [539, 487] width 104 height 60
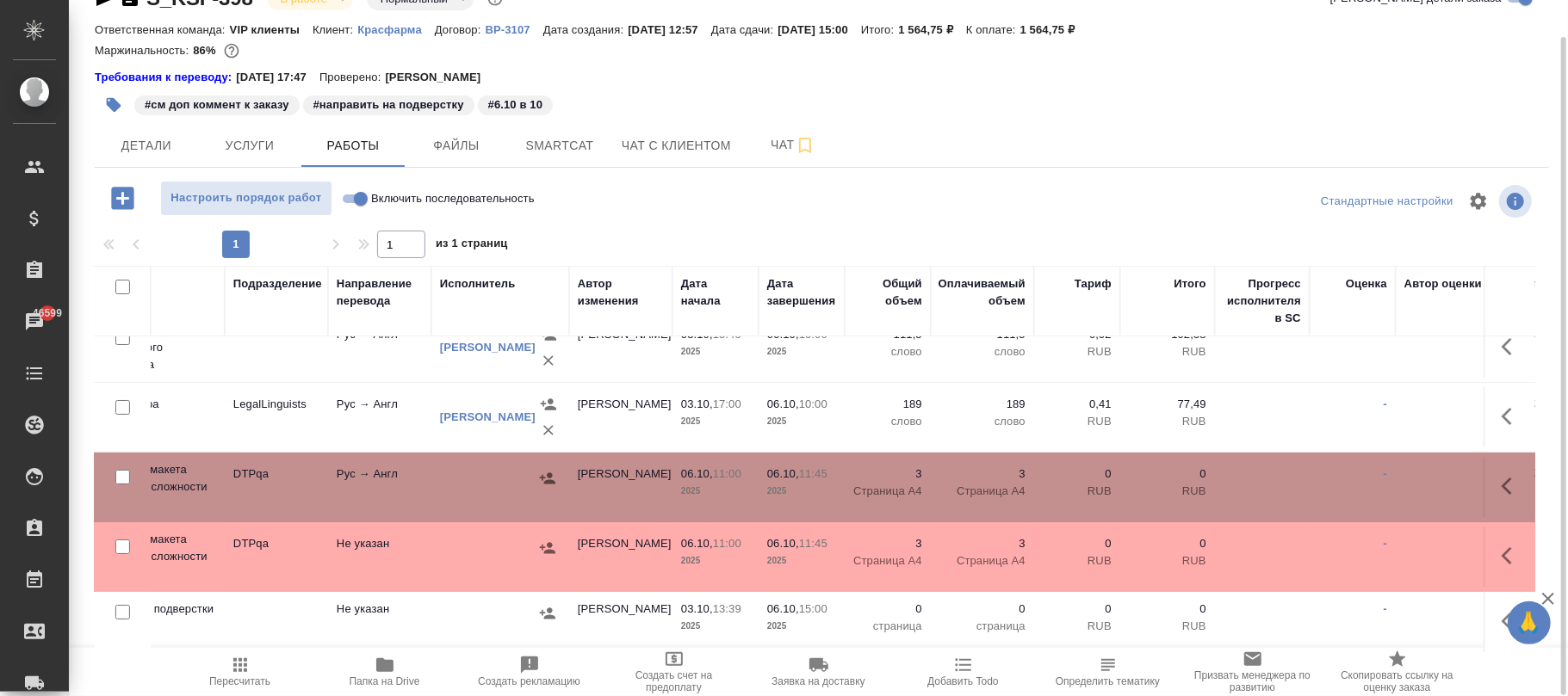
scroll to position [44, 466]
click at [1502, 546] on icon "button" at bounding box center [1512, 556] width 20 height 20
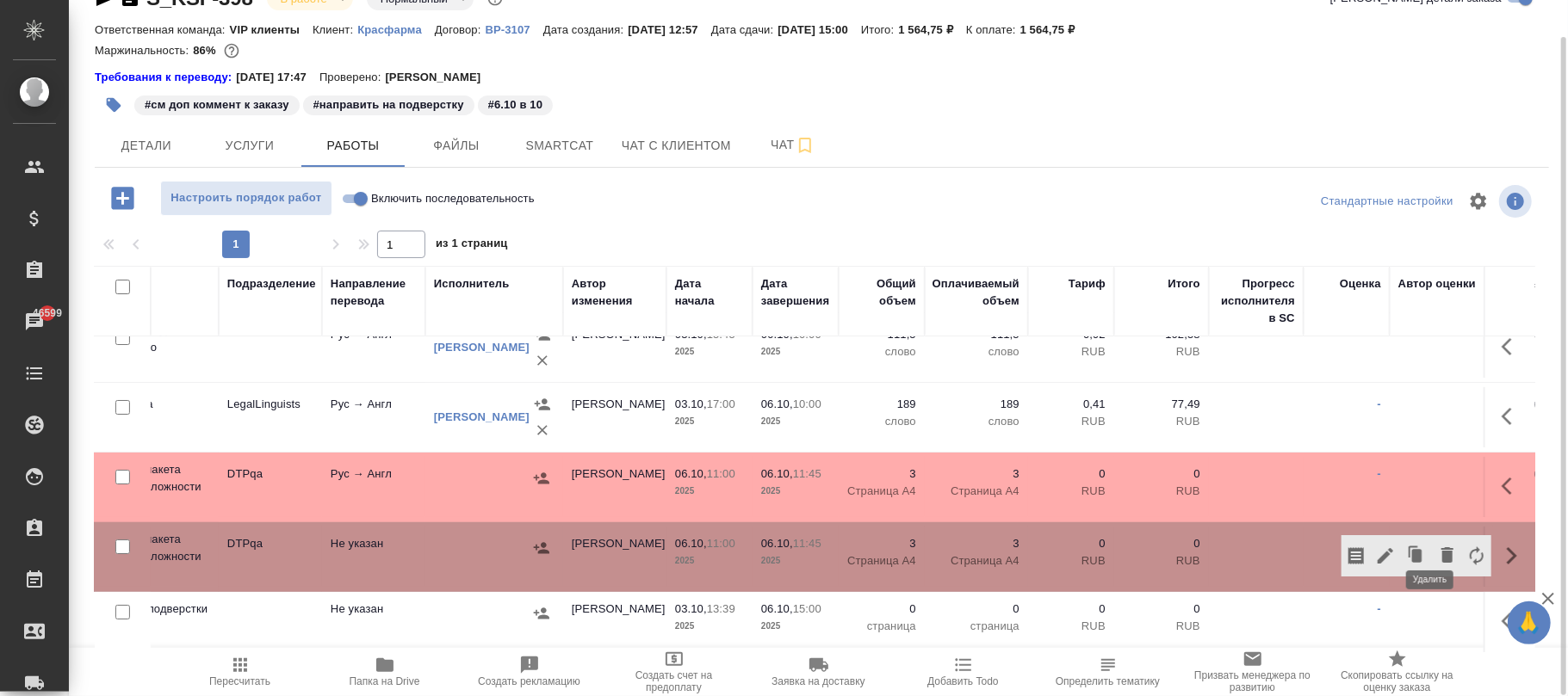
click at [1442, 547] on icon "button" at bounding box center [1448, 555] width 12 height 15
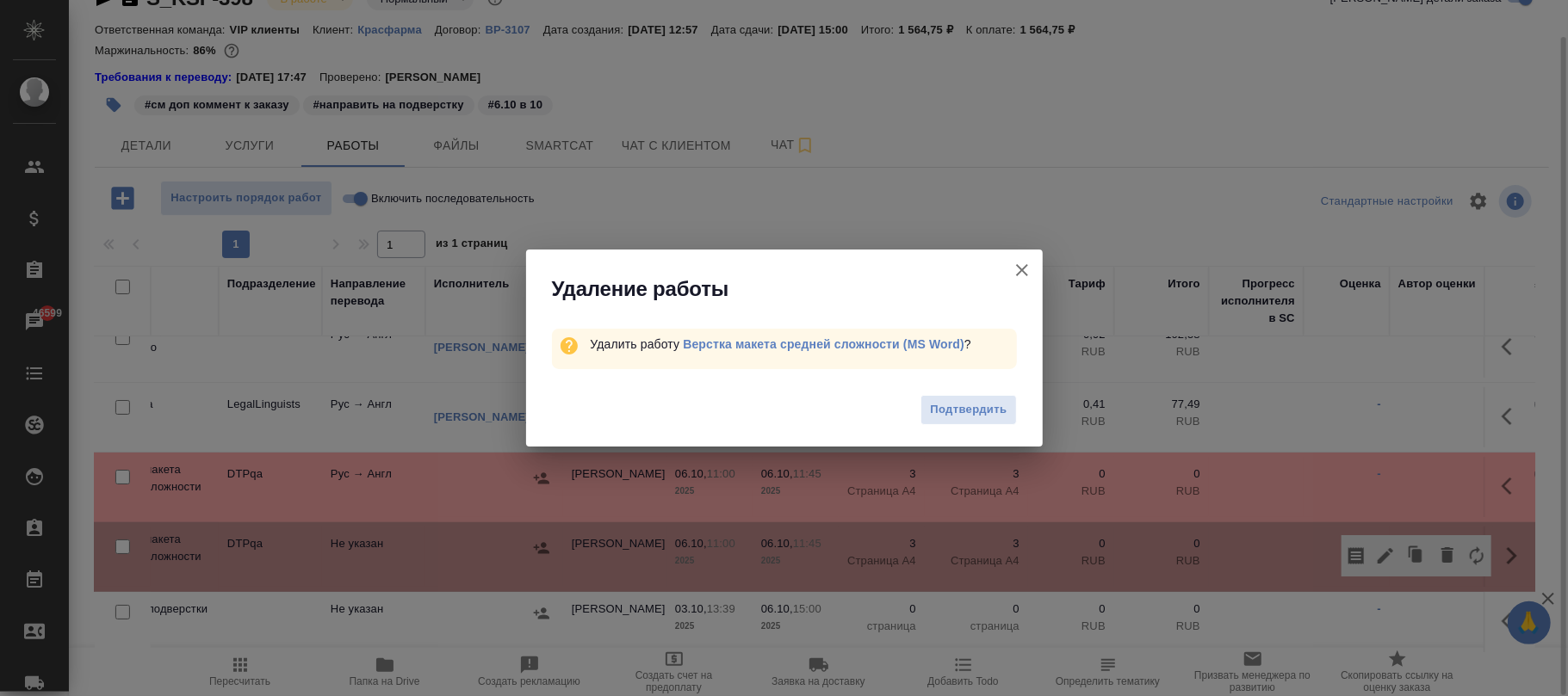
drag, startPoint x: 1004, startPoint y: 404, endPoint x: 984, endPoint y: 415, distance: 22.8
click at [990, 413] on button "Подтвердить" at bounding box center [968, 410] width 96 height 30
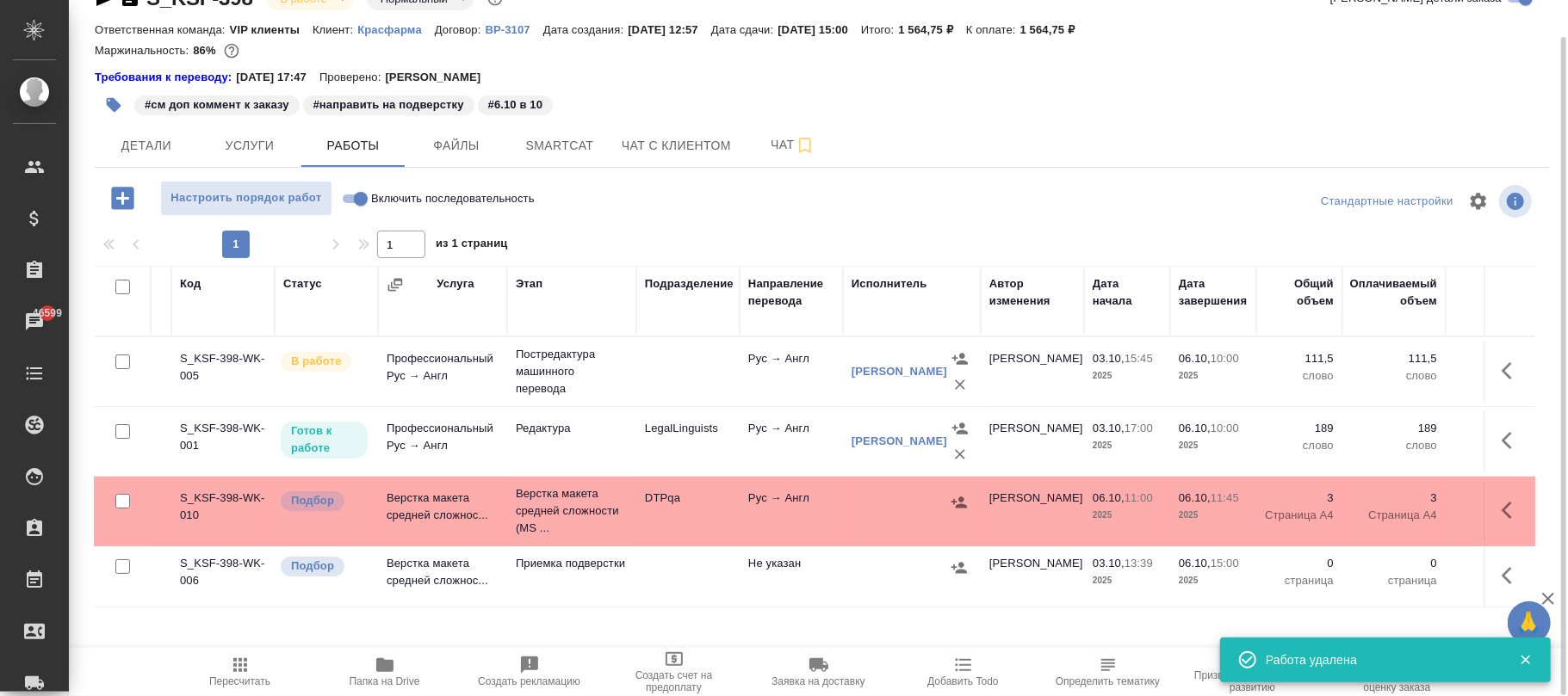
scroll to position [0, 256]
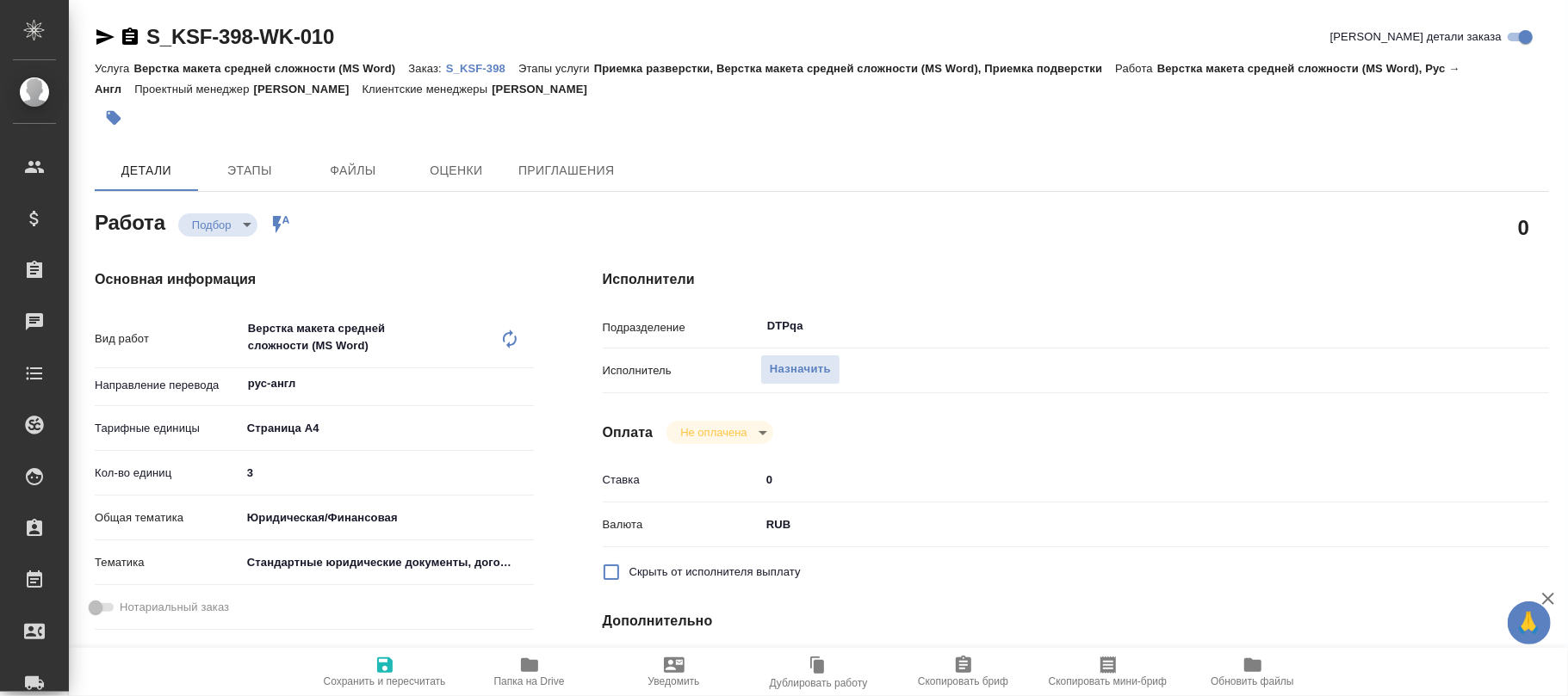
type textarea "x"
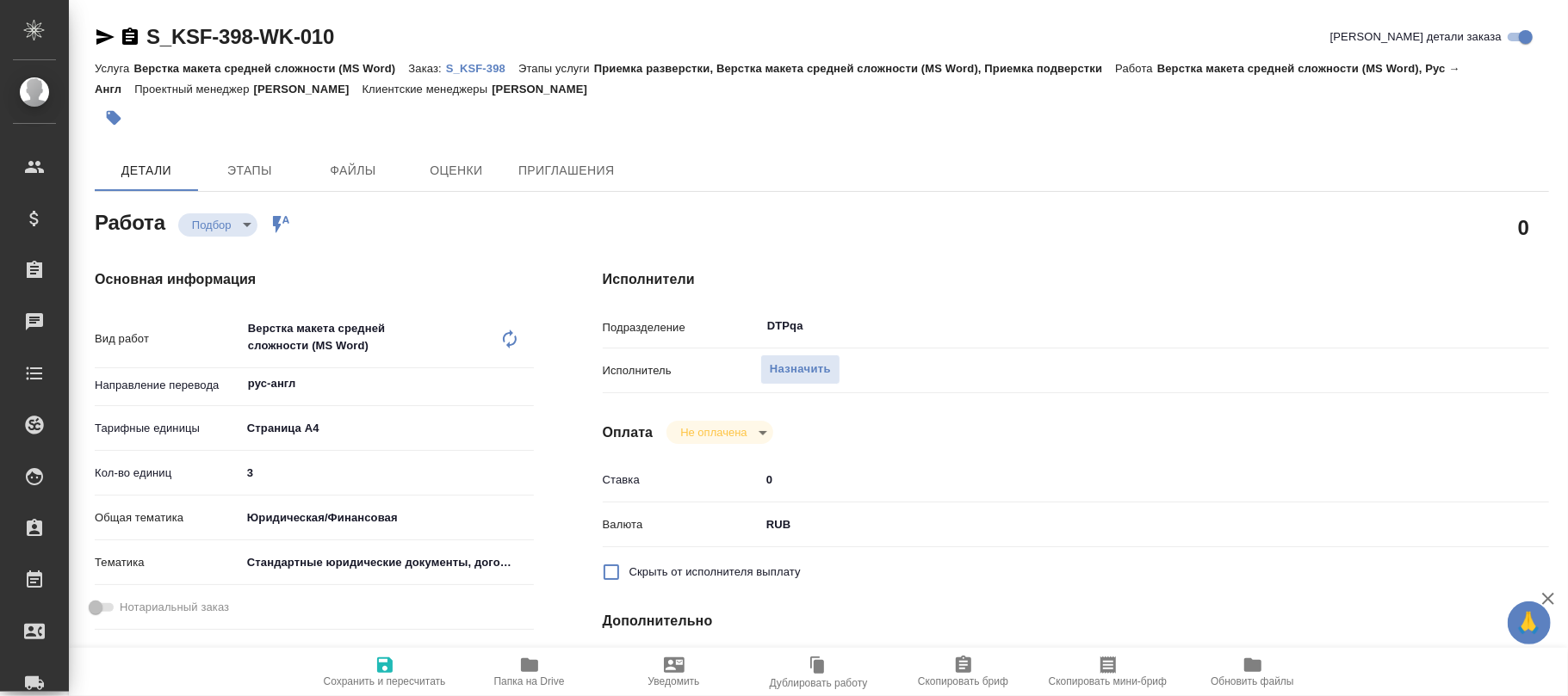
type textarea "x"
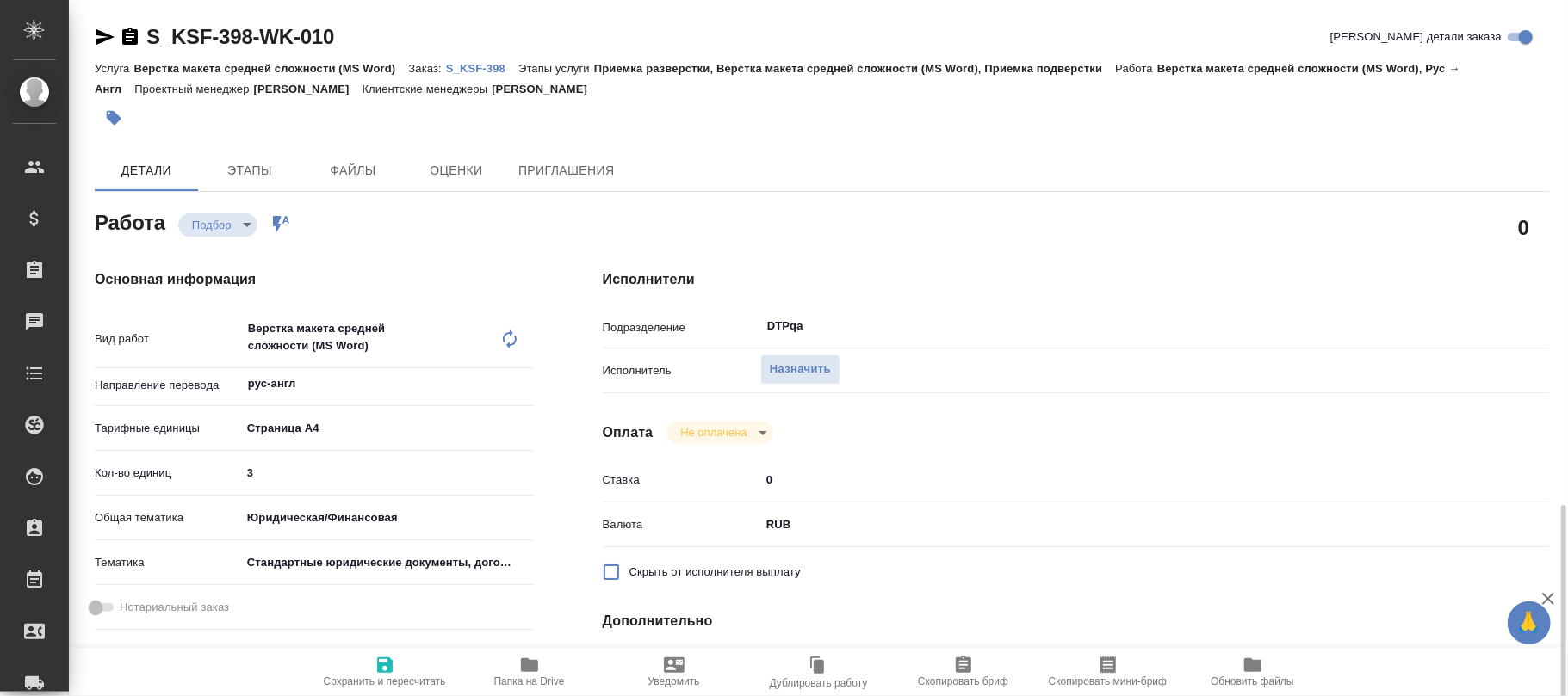
scroll to position [459, 0]
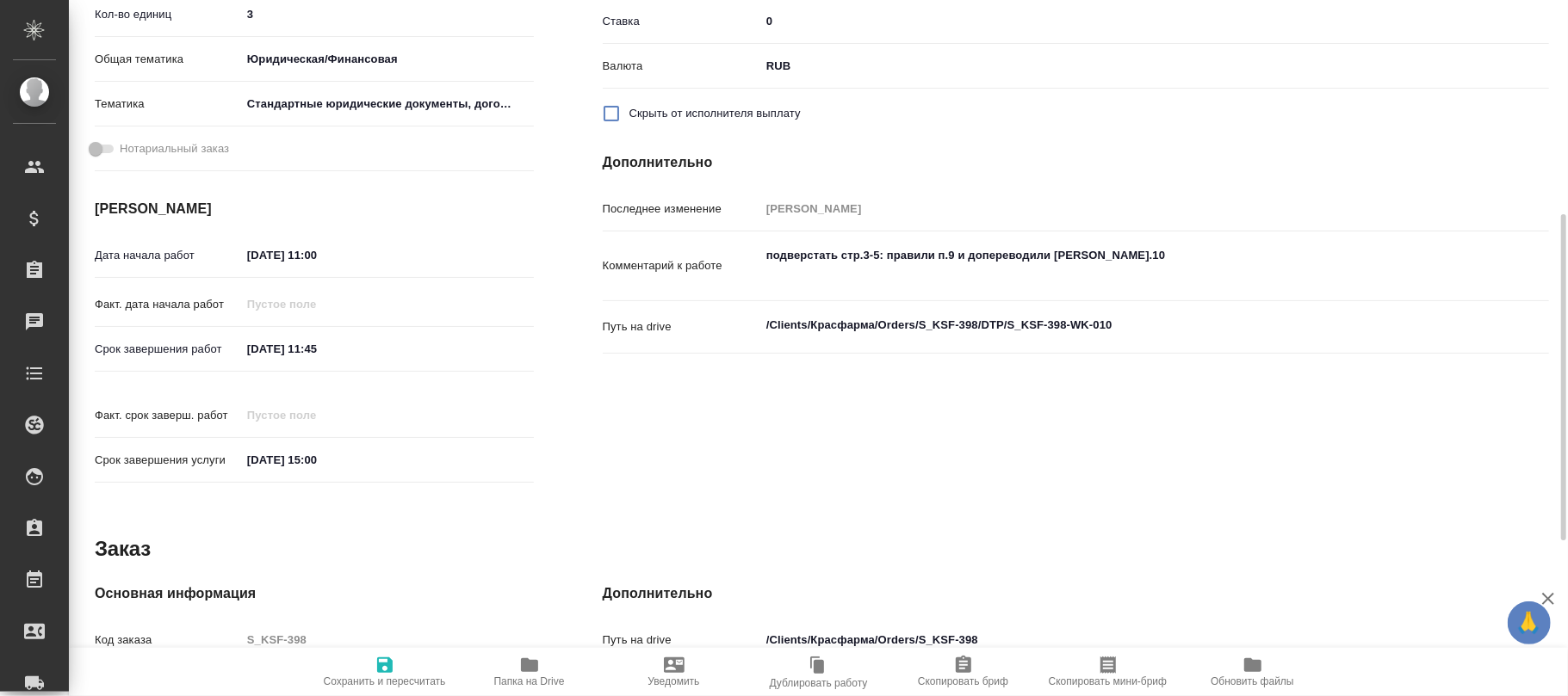
type textarea "x"
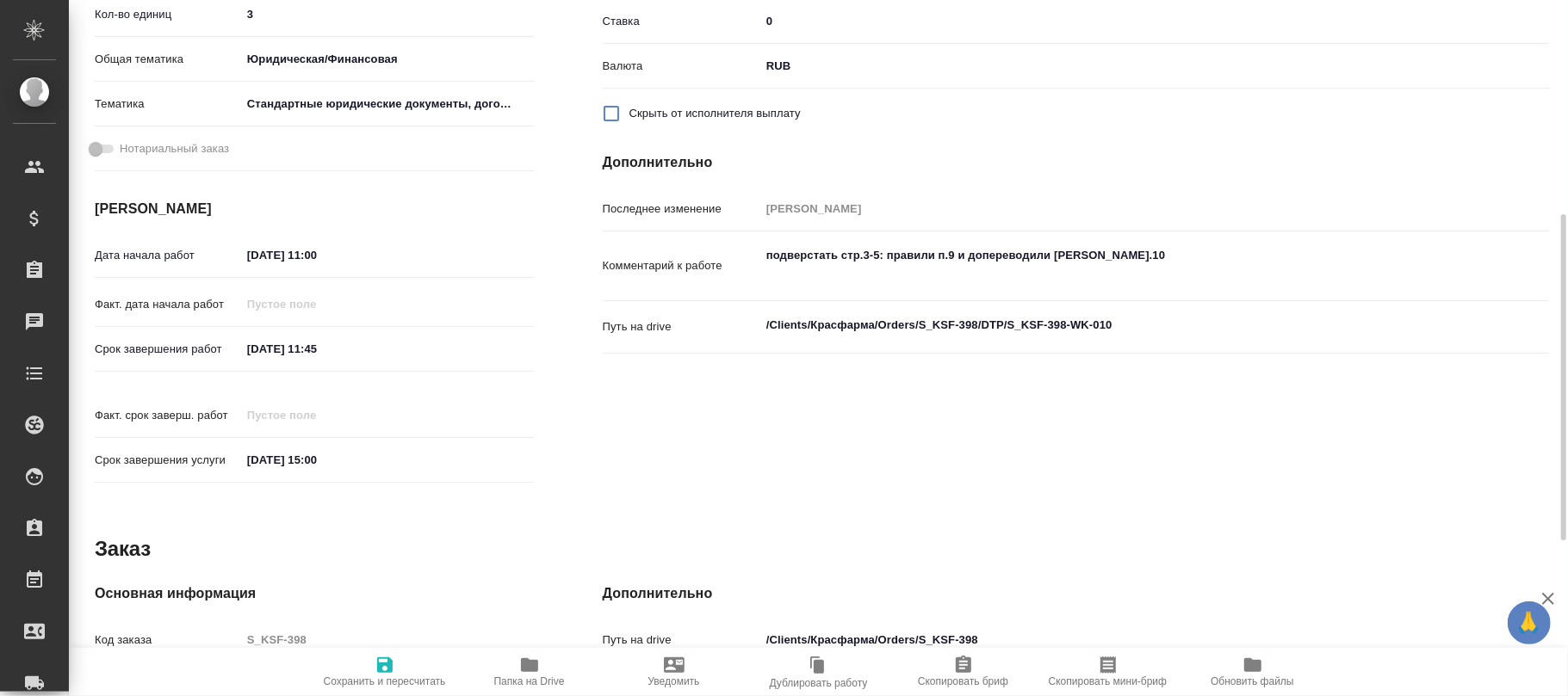
type textarea "x"
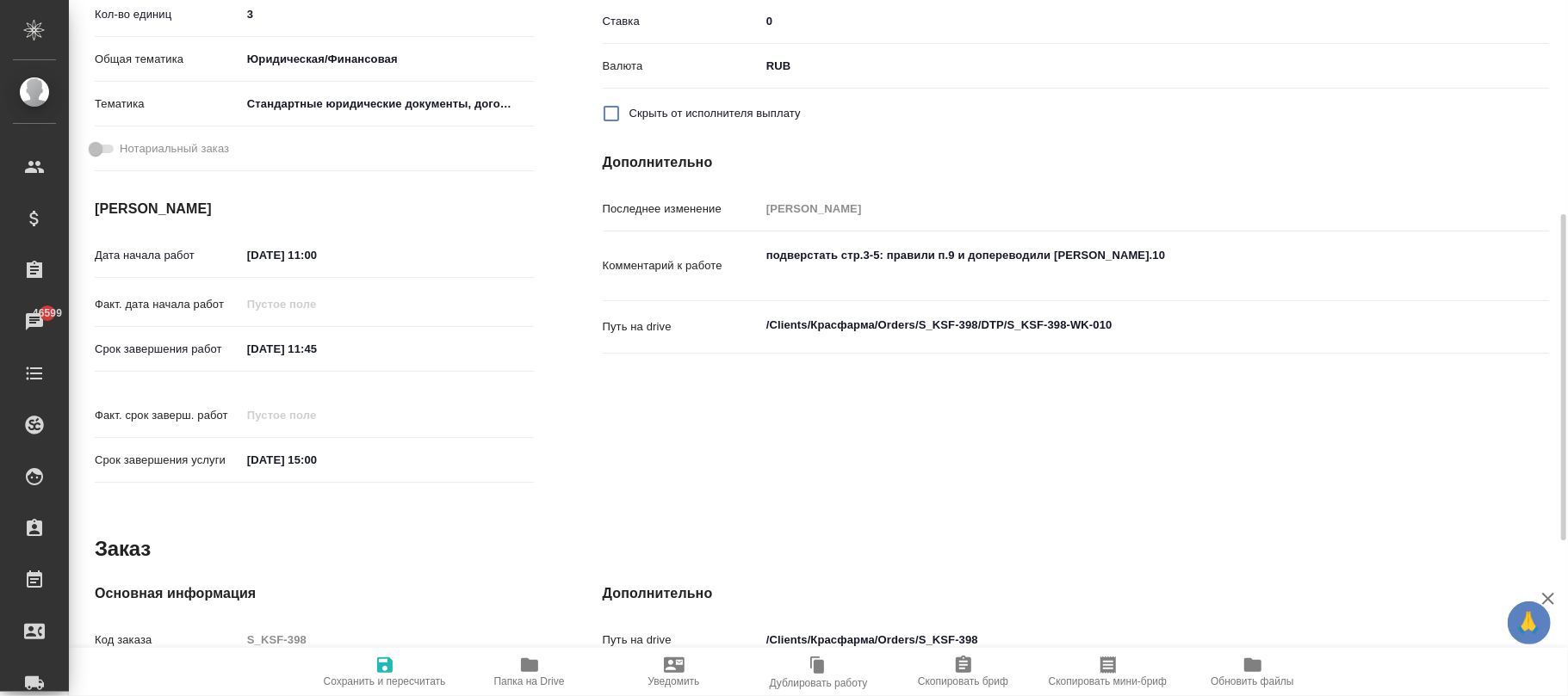
scroll to position [573, 0]
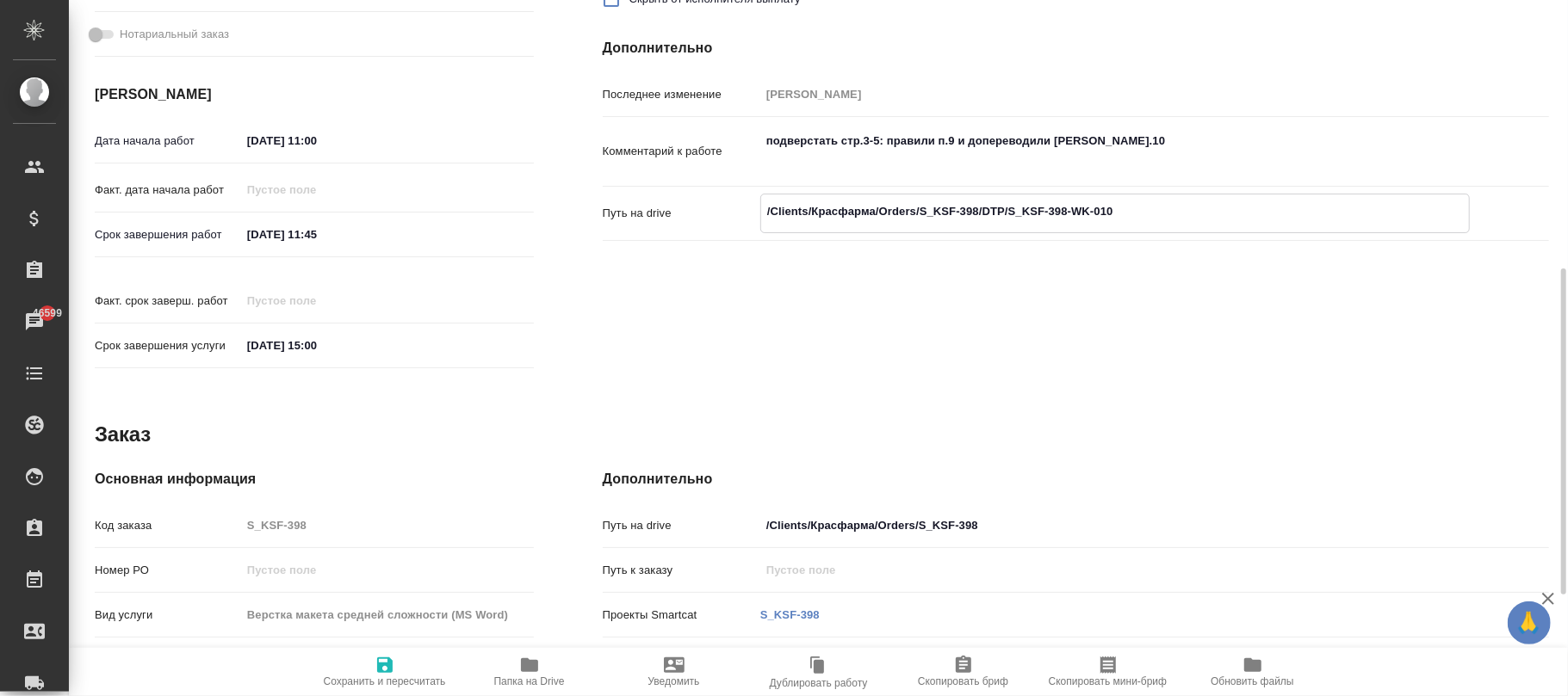
drag, startPoint x: 1183, startPoint y: 196, endPoint x: 851, endPoint y: 215, distance: 332.5
click at [696, 201] on div "Путь на drive /Clients/Красфарма/Orders/S_KSF-398/DTP/S_KSF-398-WK-010 x" at bounding box center [1076, 213] width 947 height 40
type textarea "x"
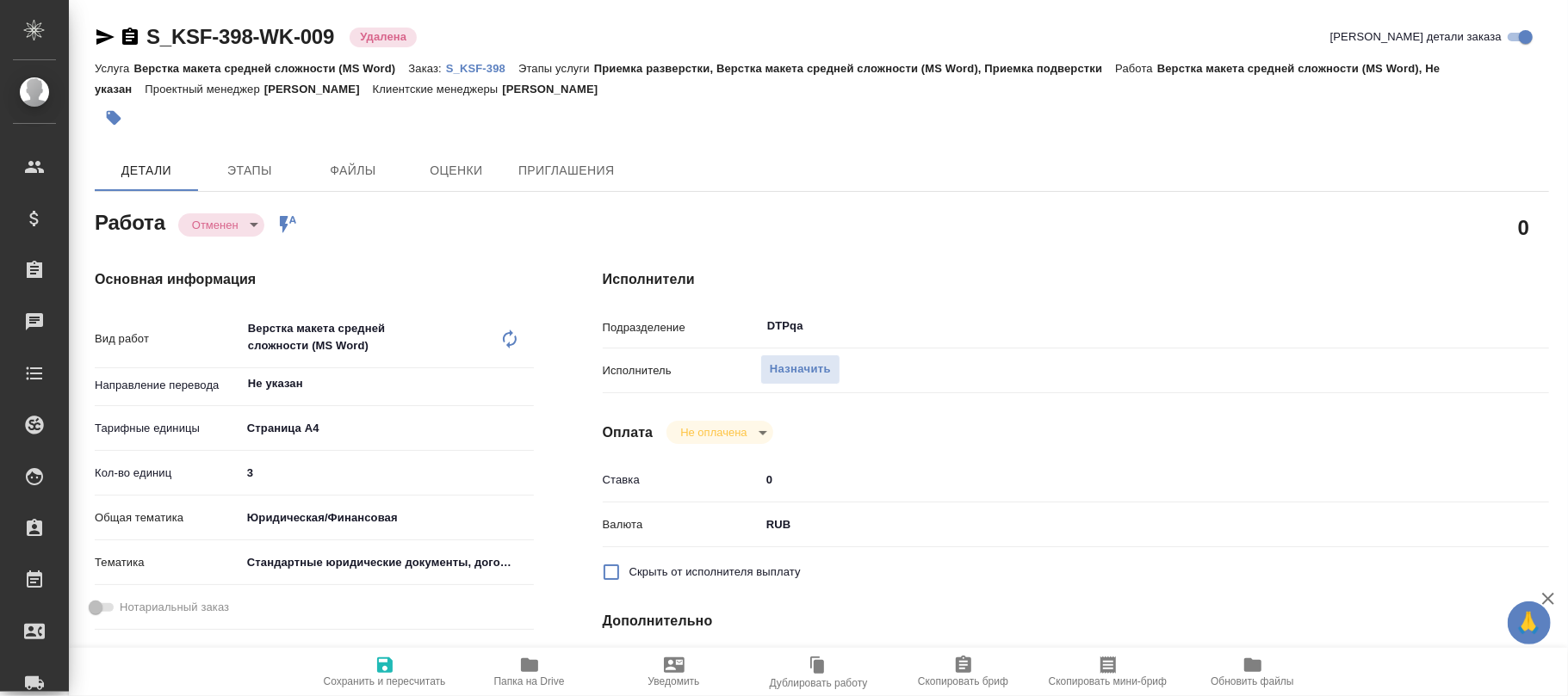
type textarea "x"
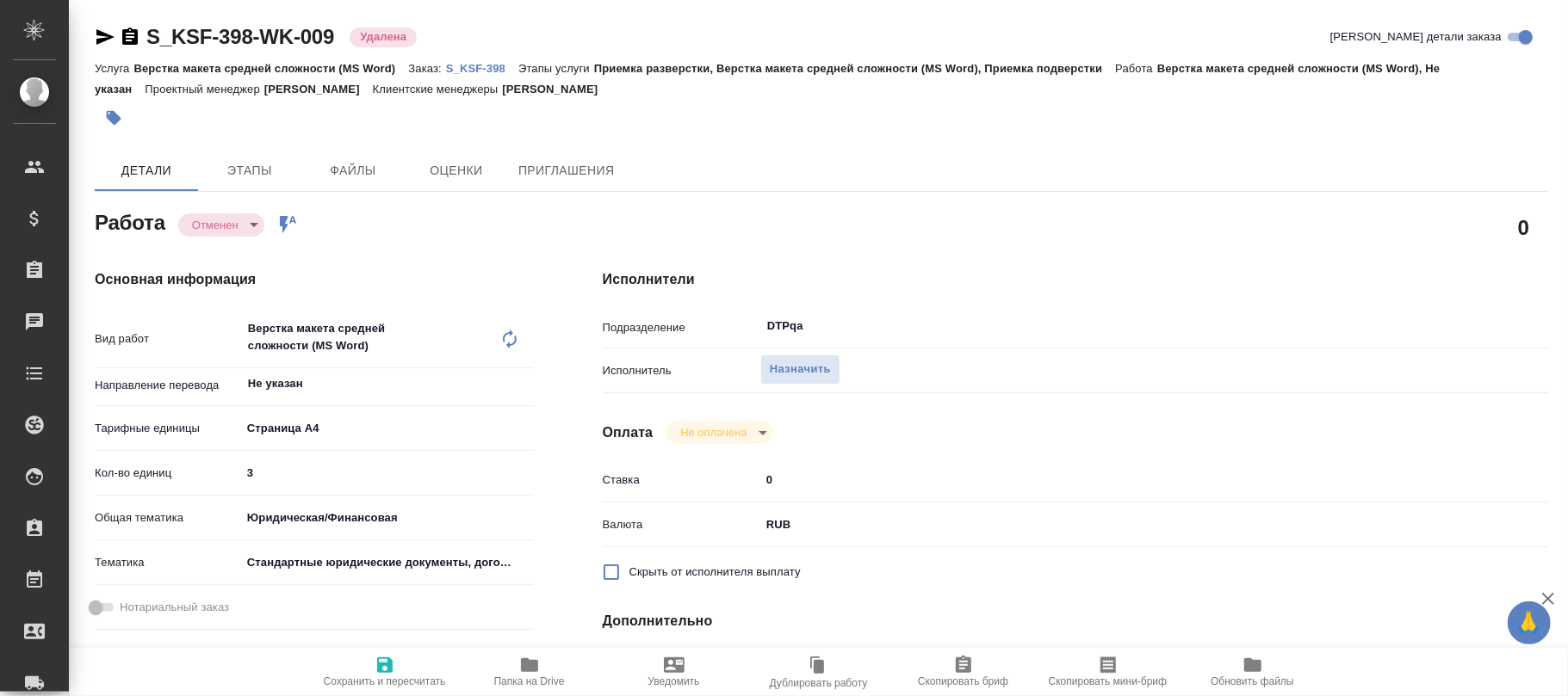
type textarea "x"
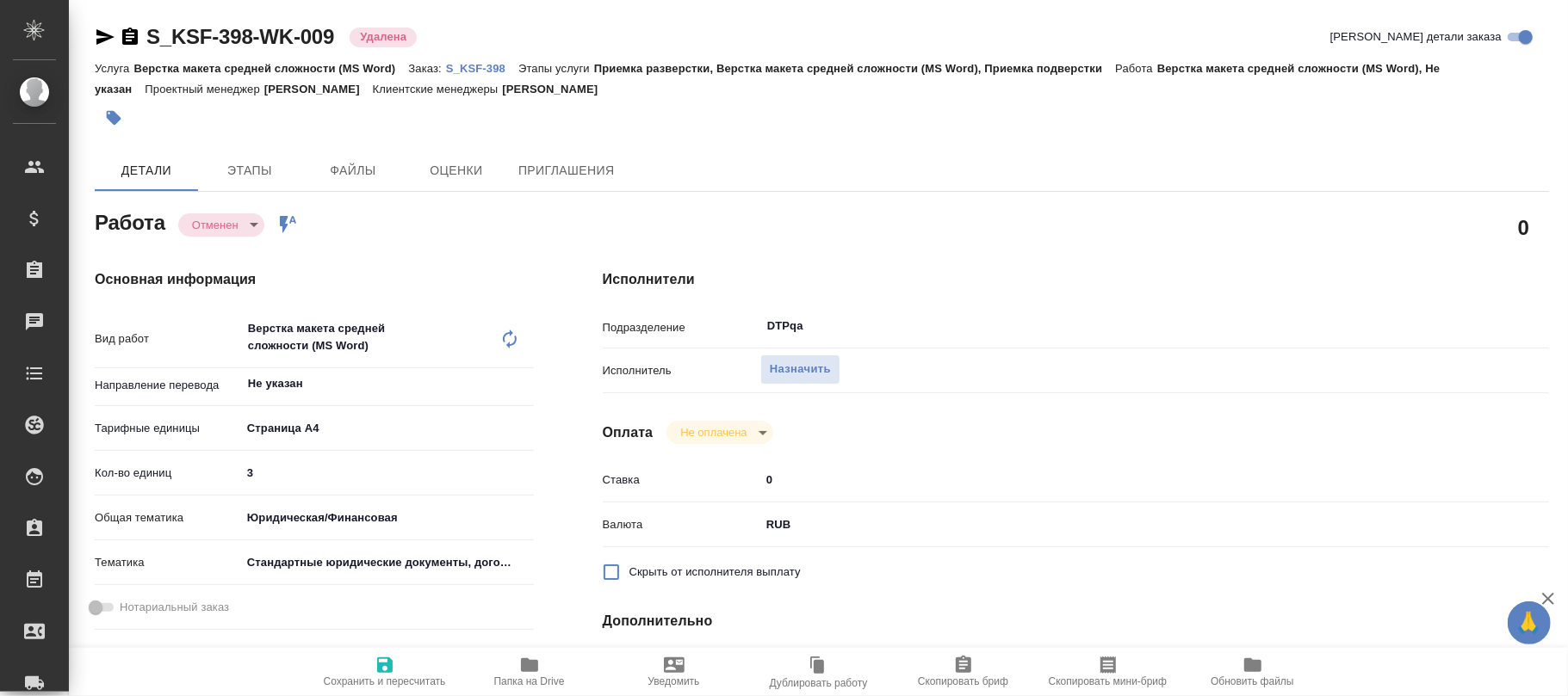
type textarea "x"
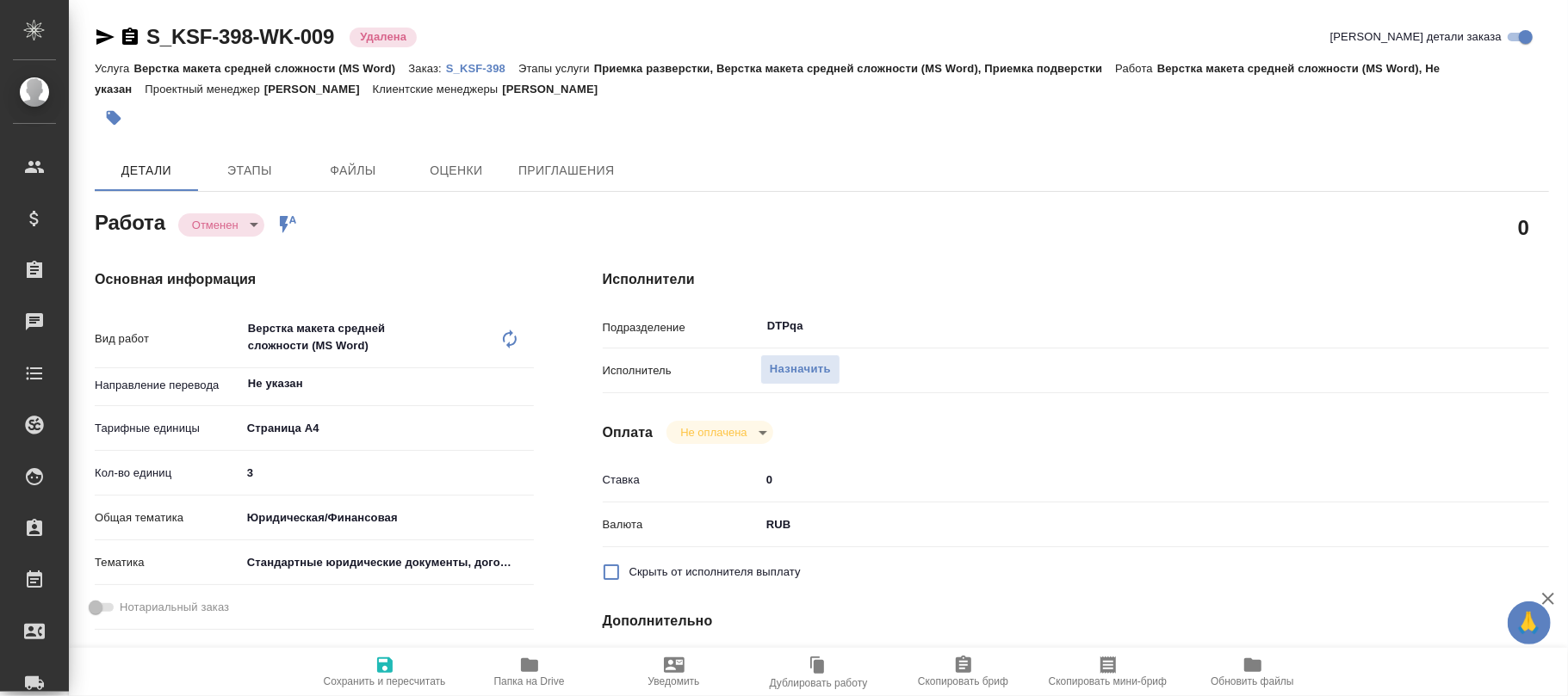
type textarea "x"
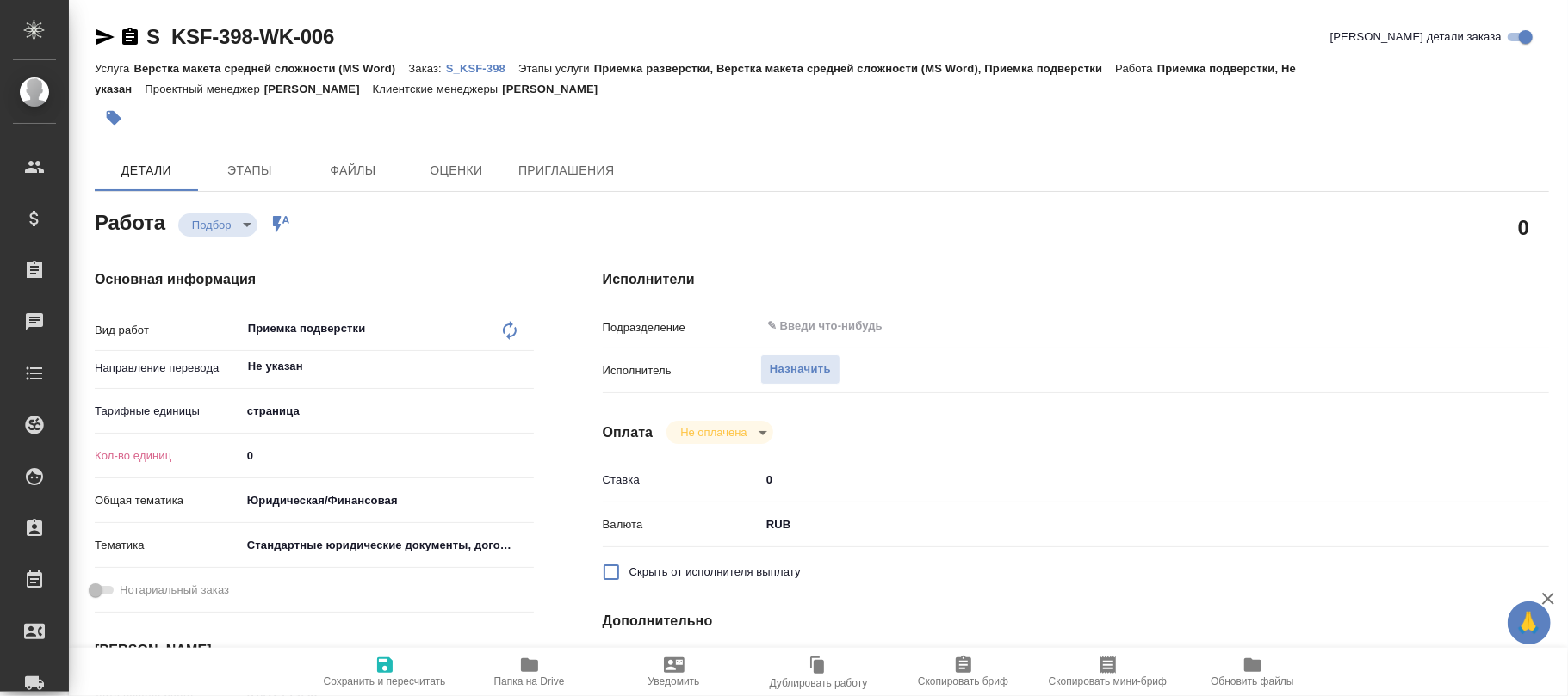
type textarea "x"
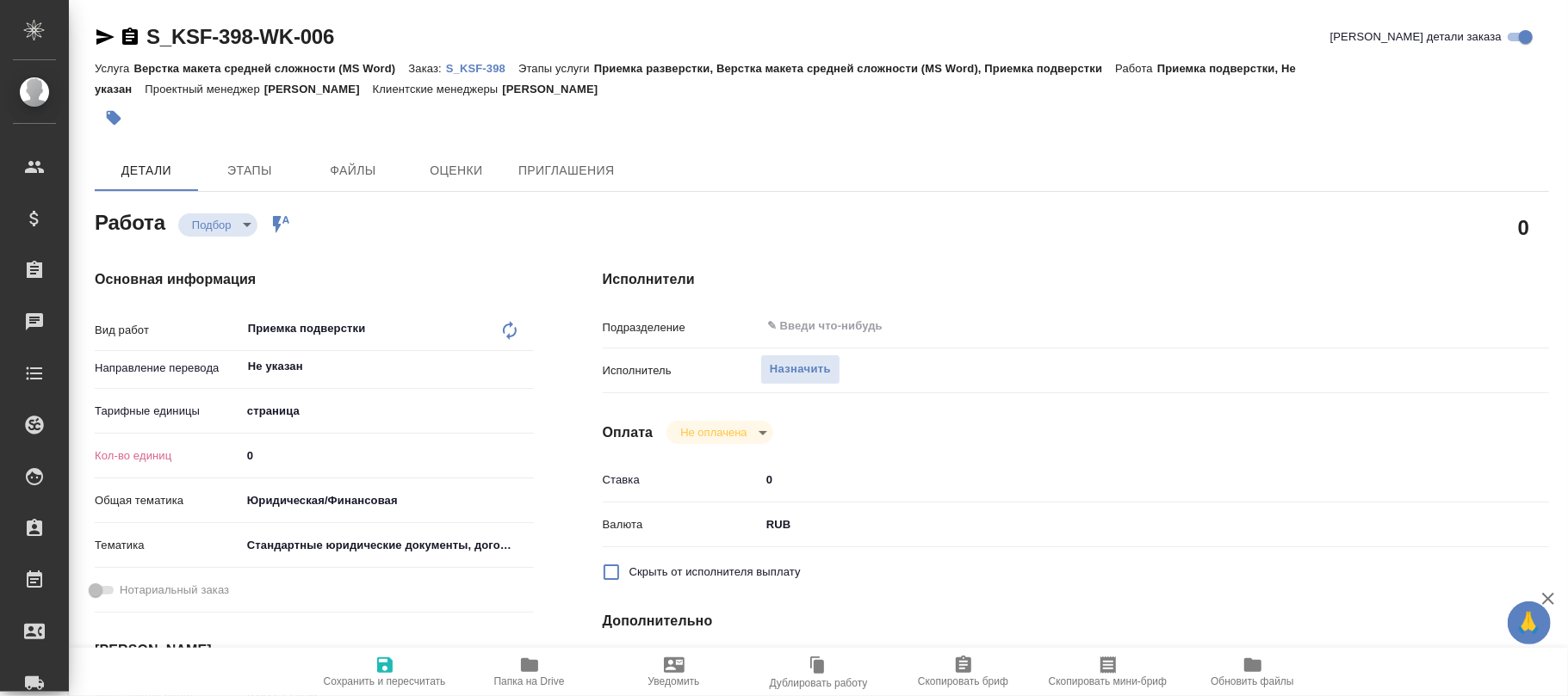
type textarea "x"
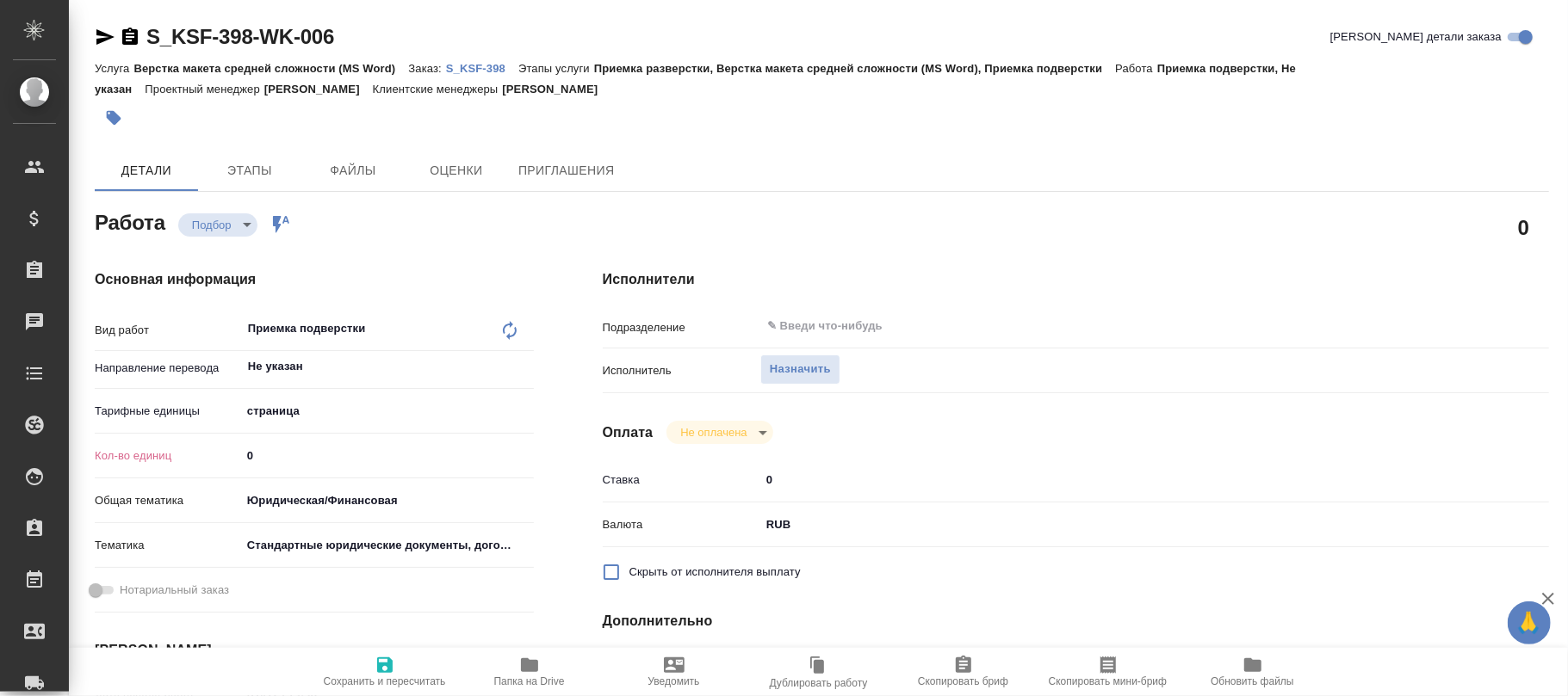
type textarea "x"
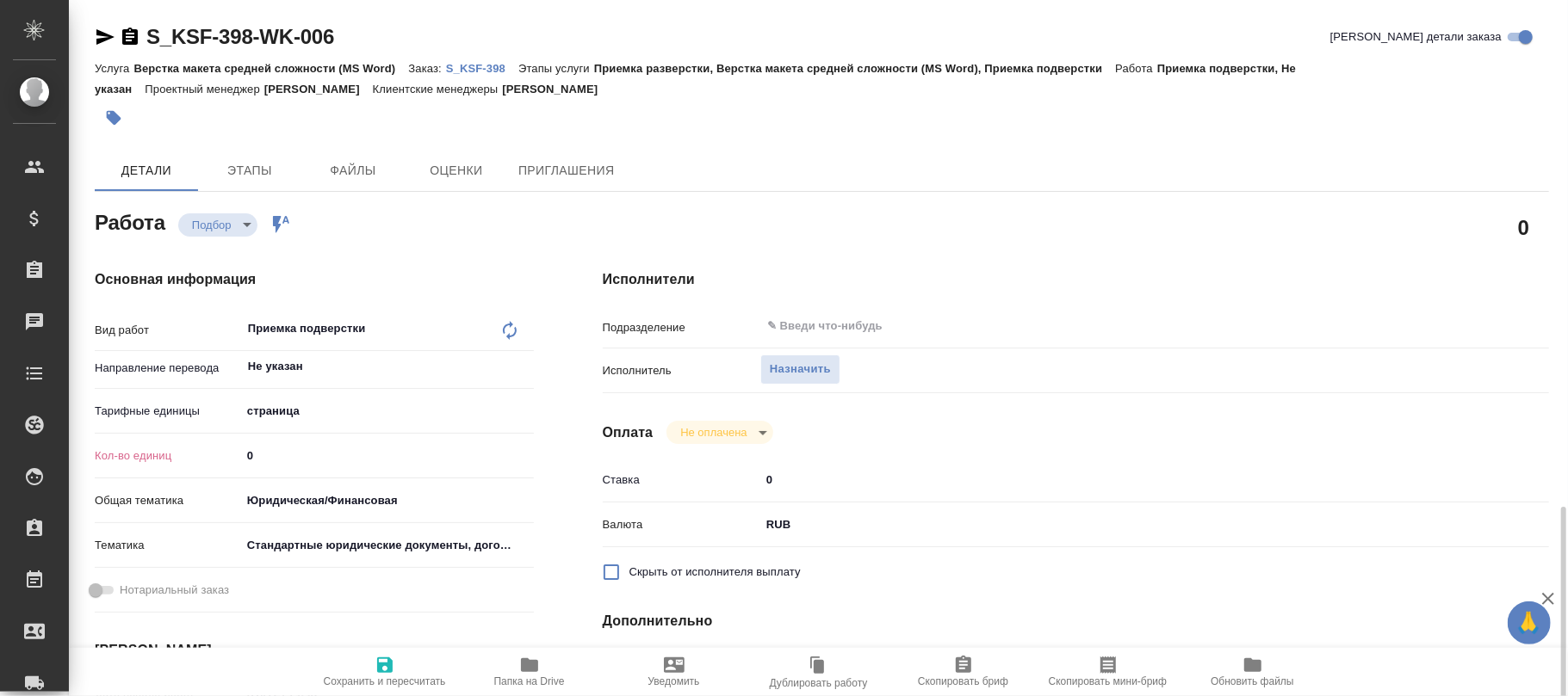
scroll to position [344, 0]
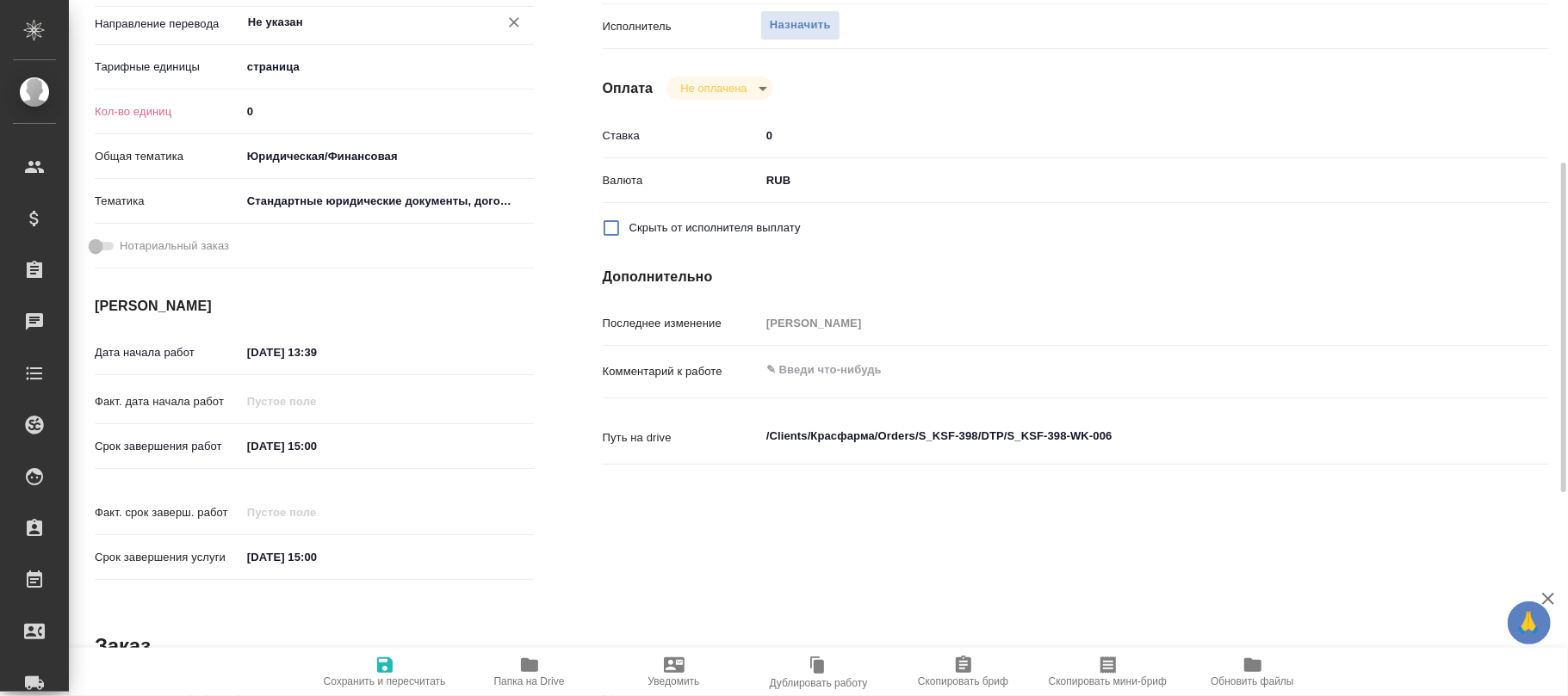
type textarea "x"
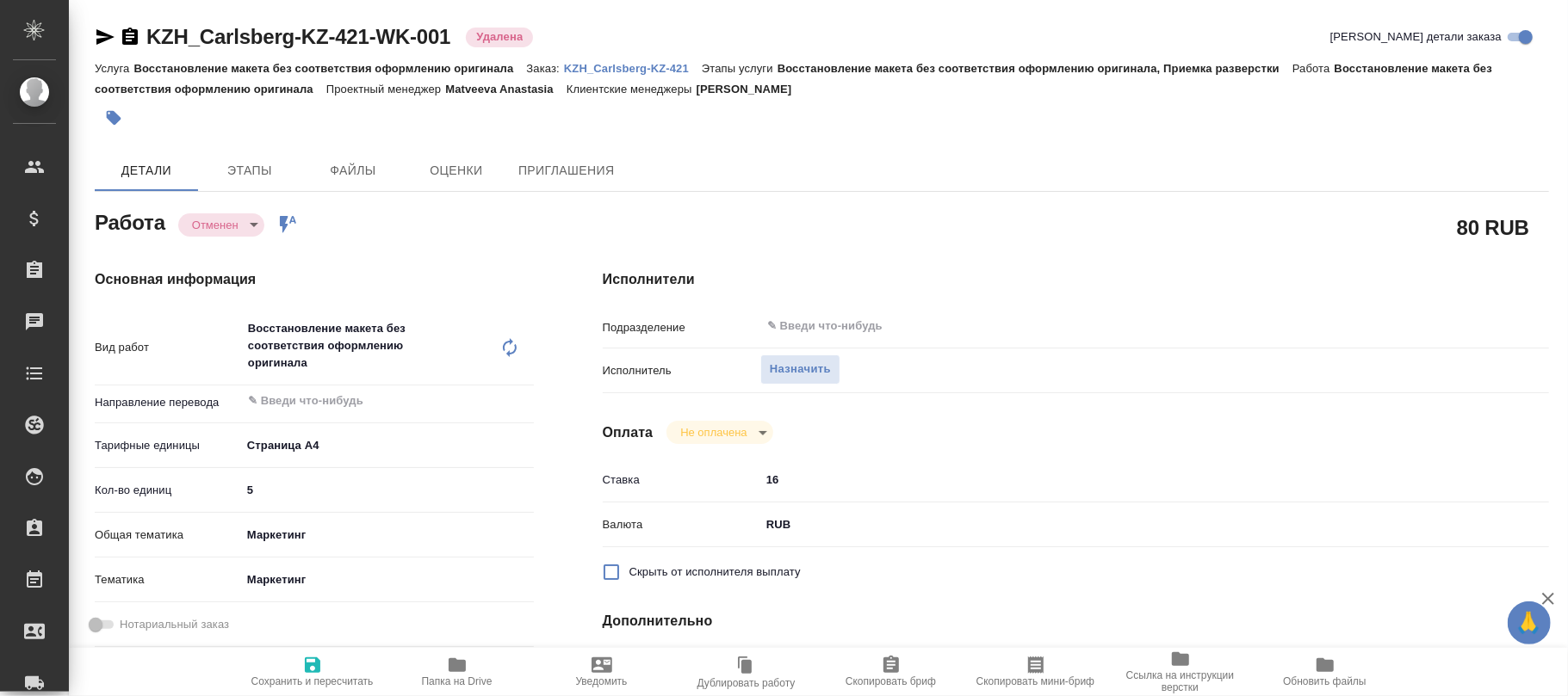
type textarea "x"
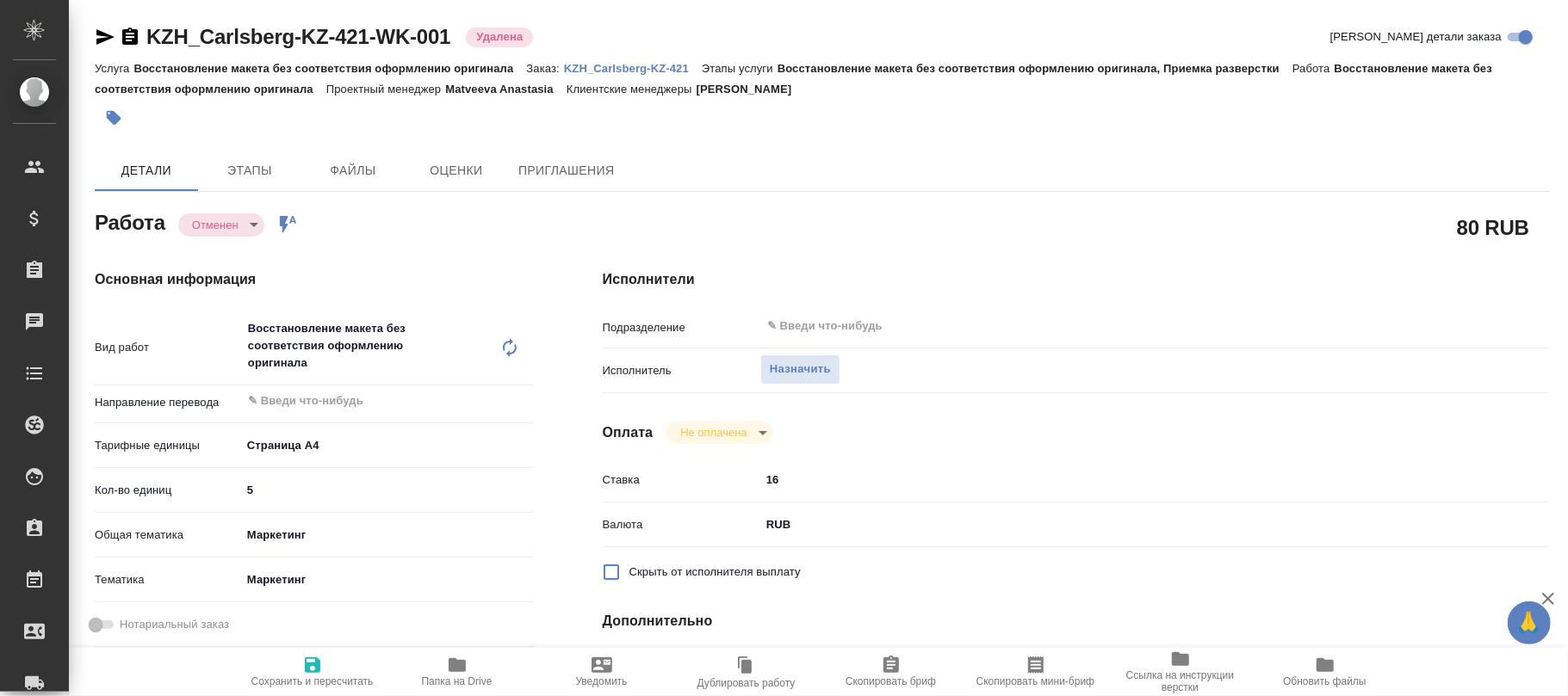
type textarea "x"
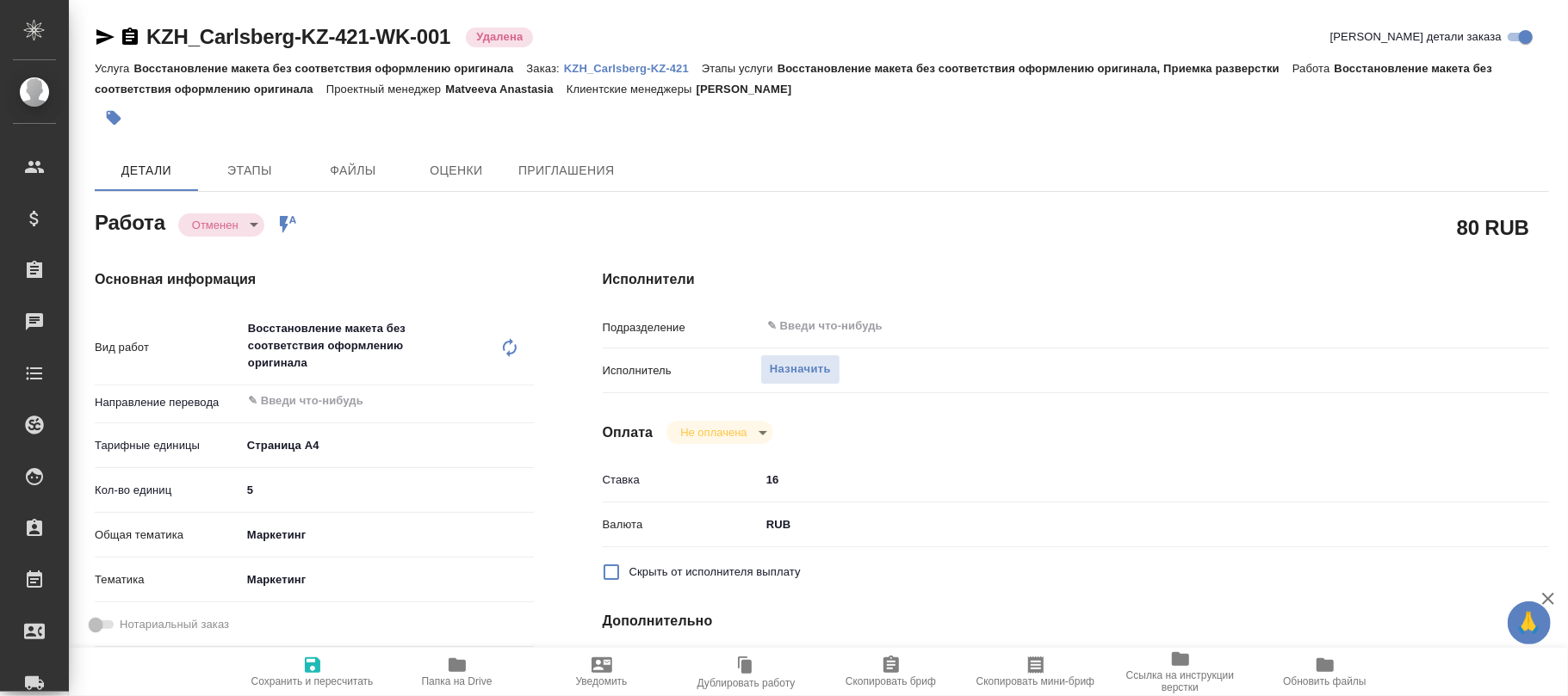
scroll to position [114, 0]
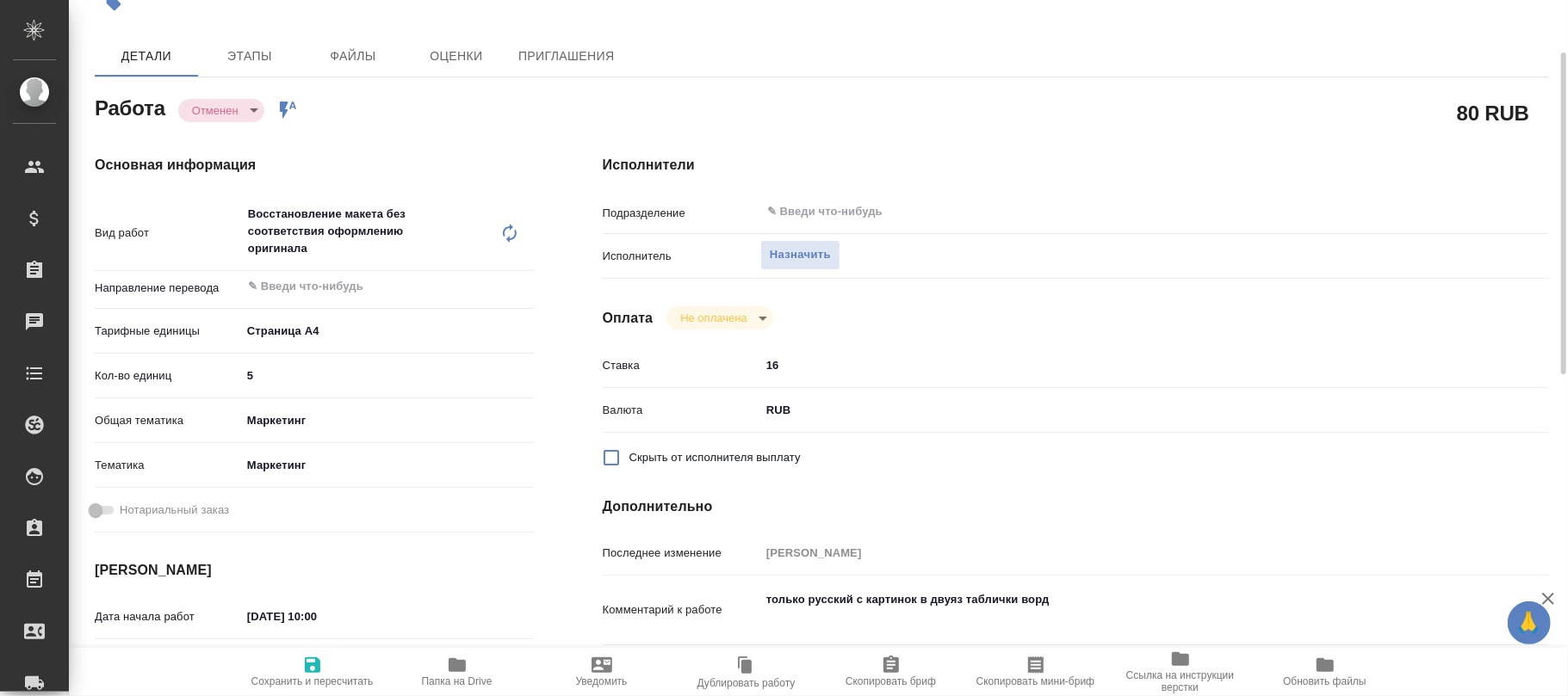
type textarea "x"
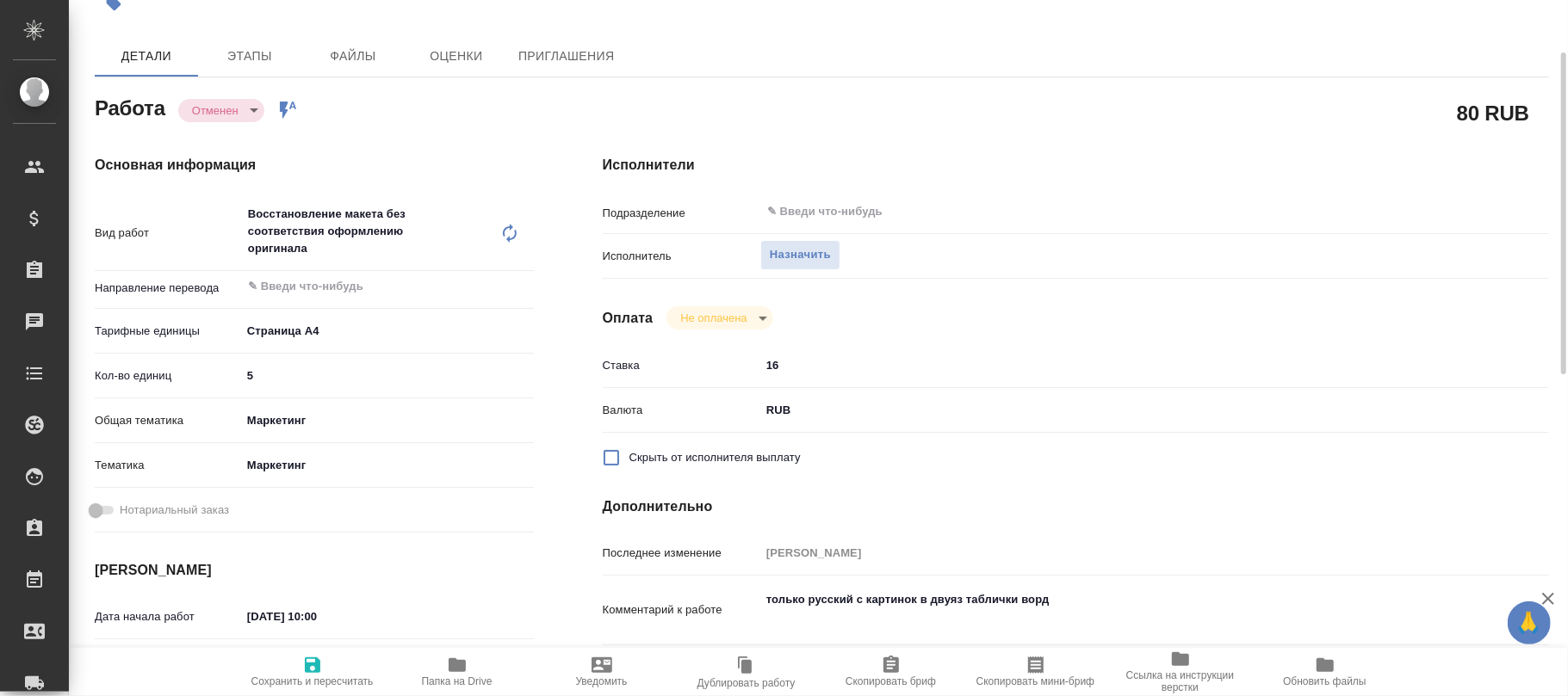
scroll to position [0, 0]
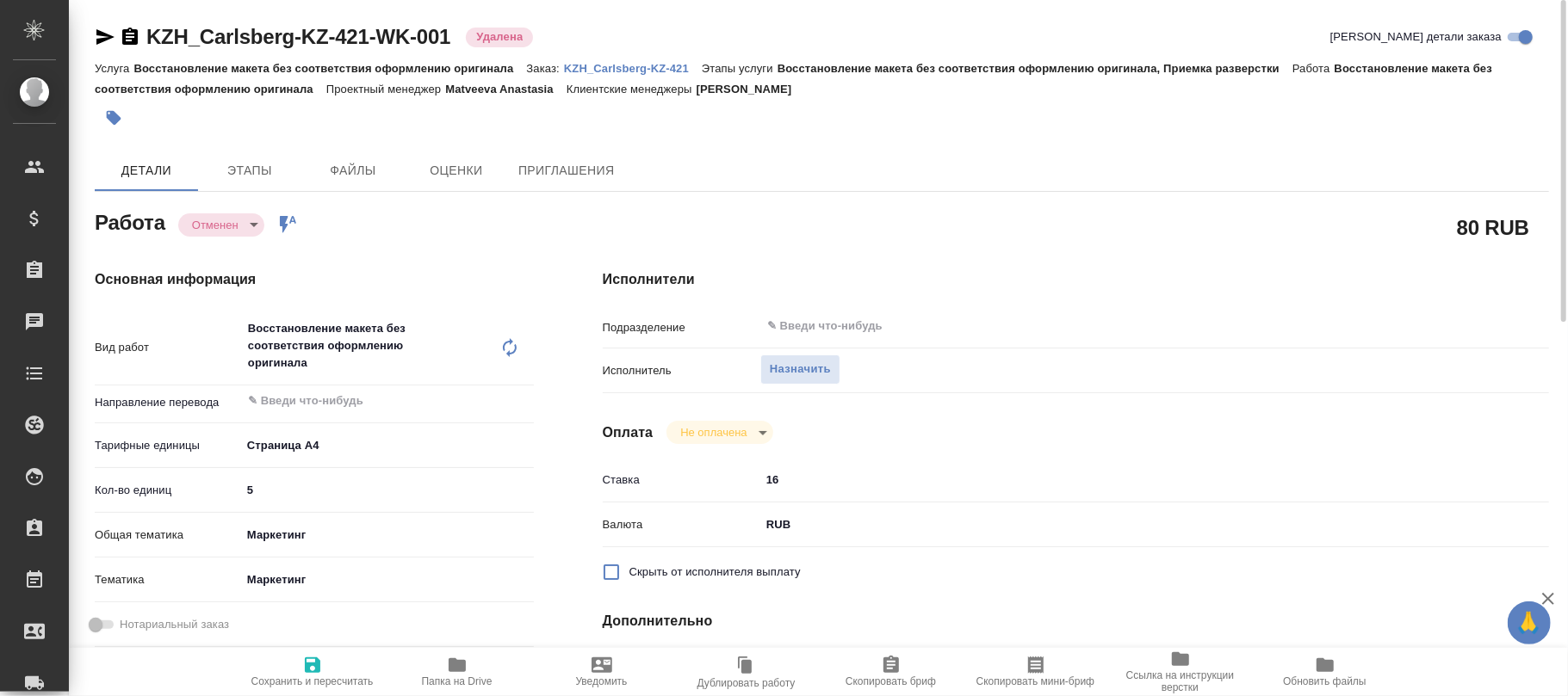
type textarea "x"
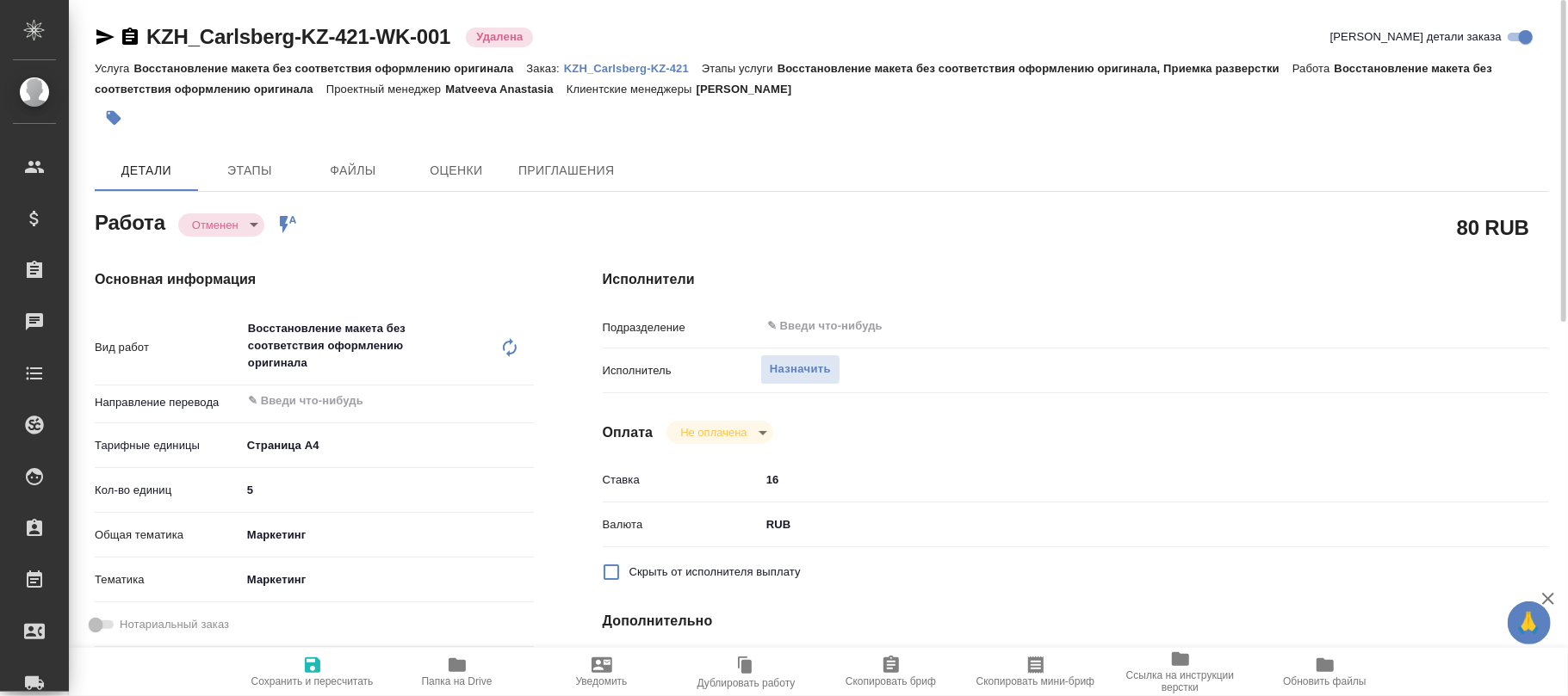
click at [658, 67] on p "KZH_Carlsberg-KZ-421" at bounding box center [633, 68] width 137 height 13
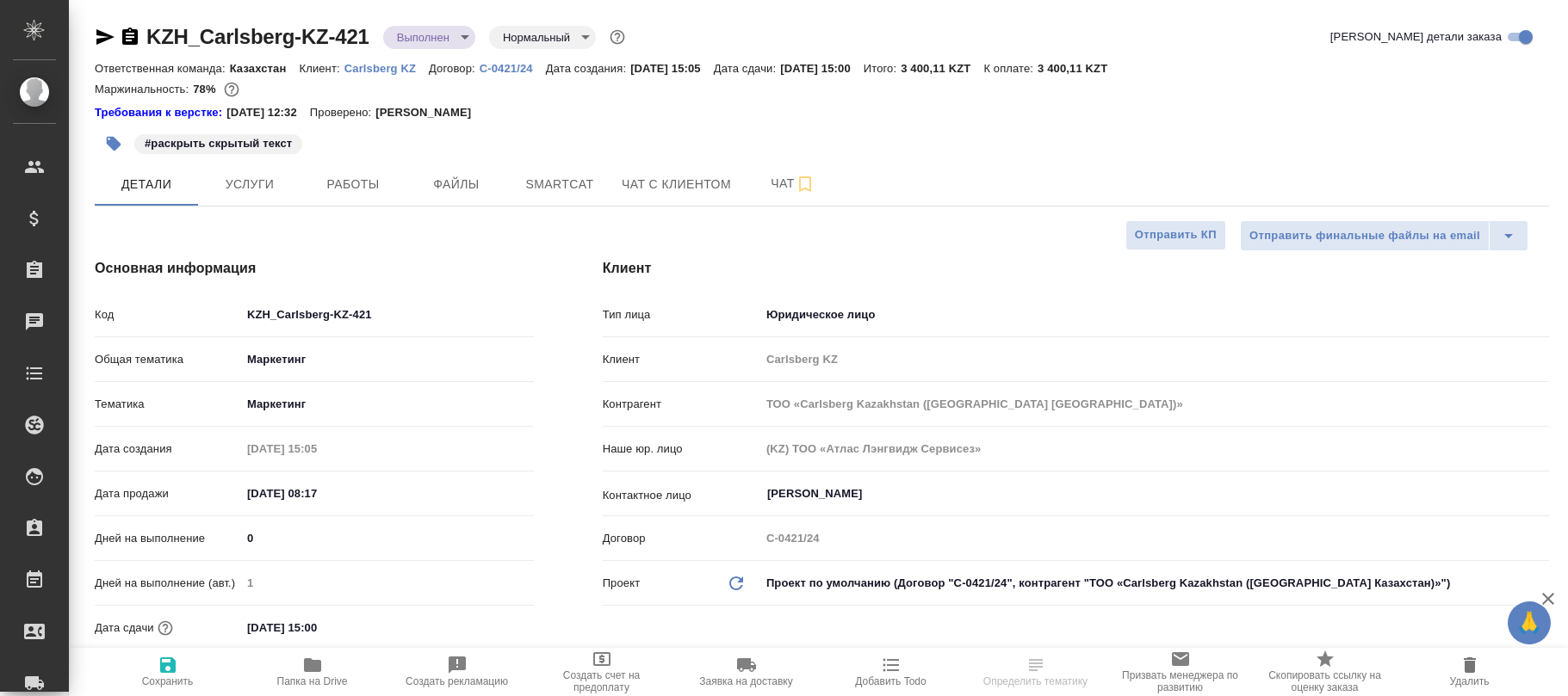
select select "RU"
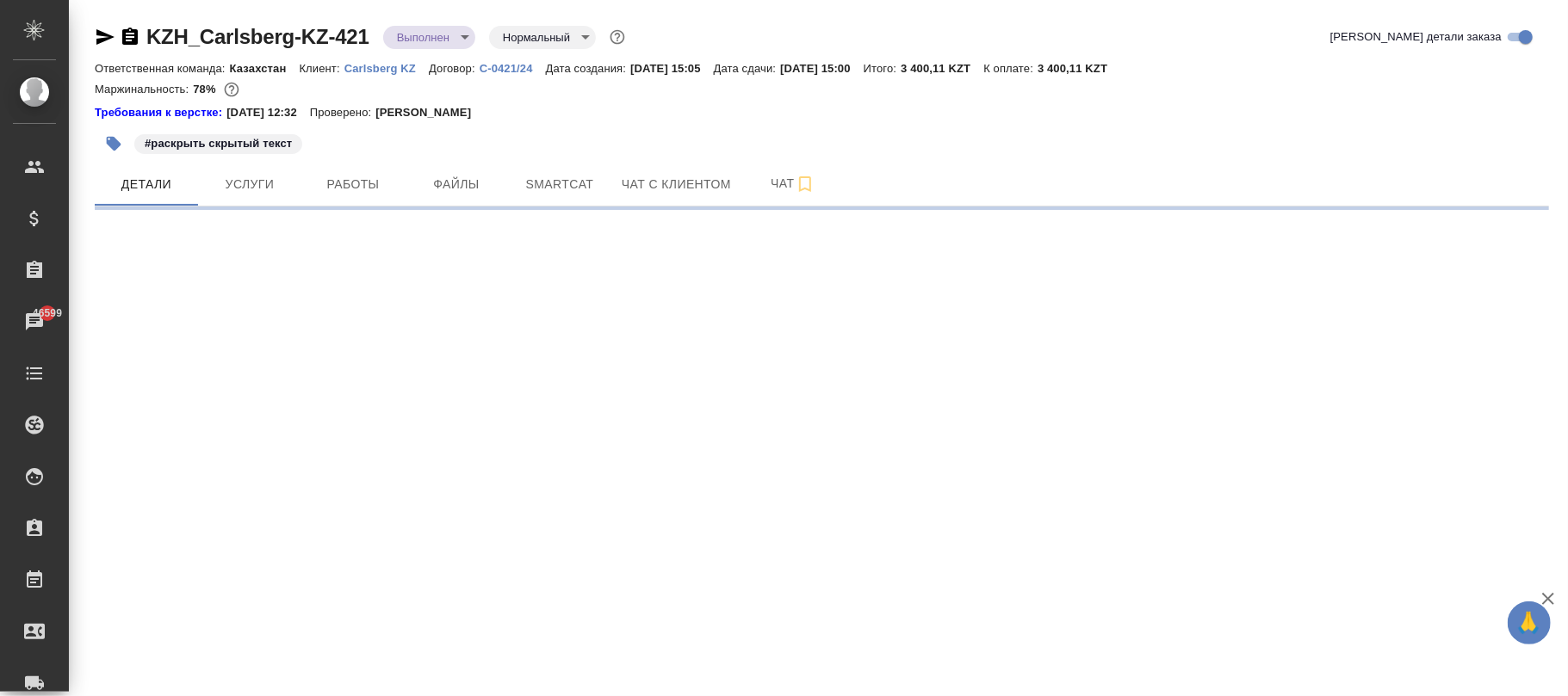
select select "RU"
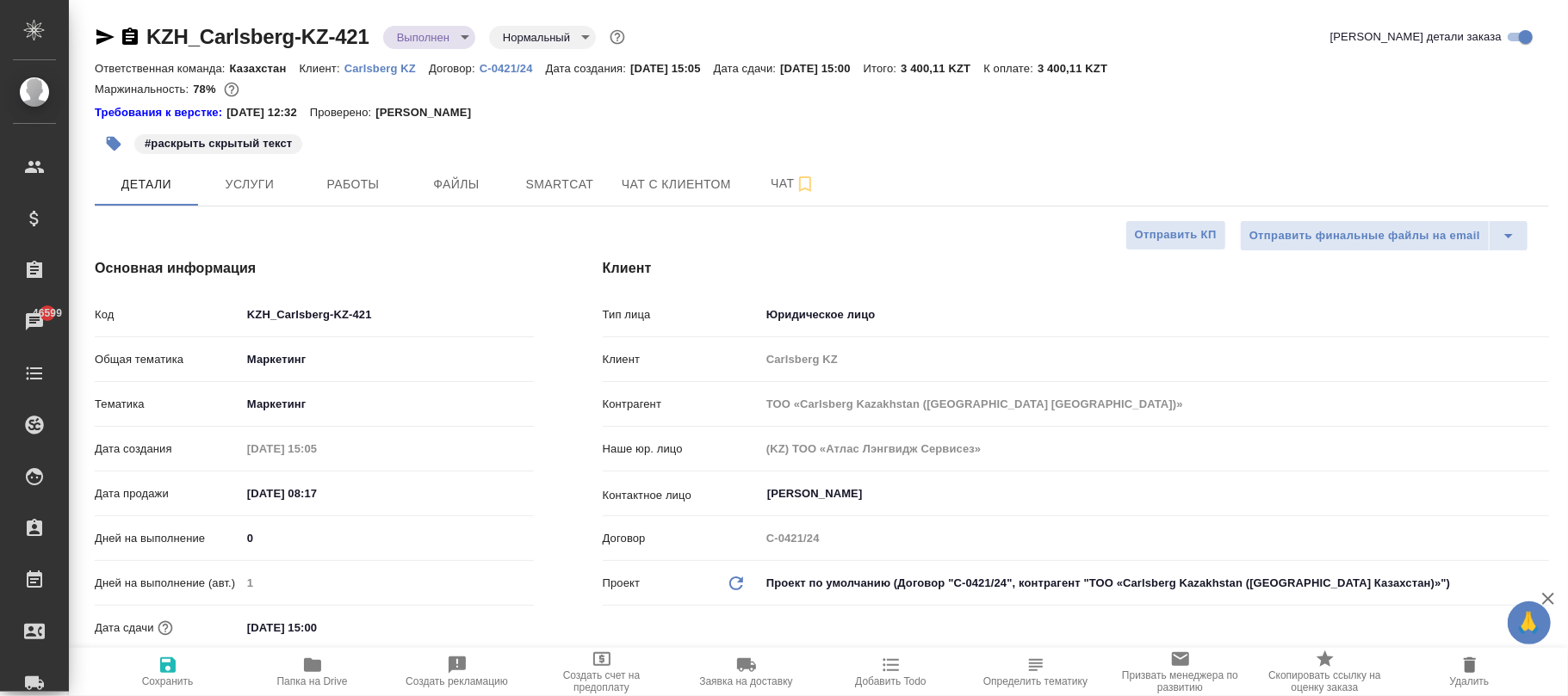
type textarea "x"
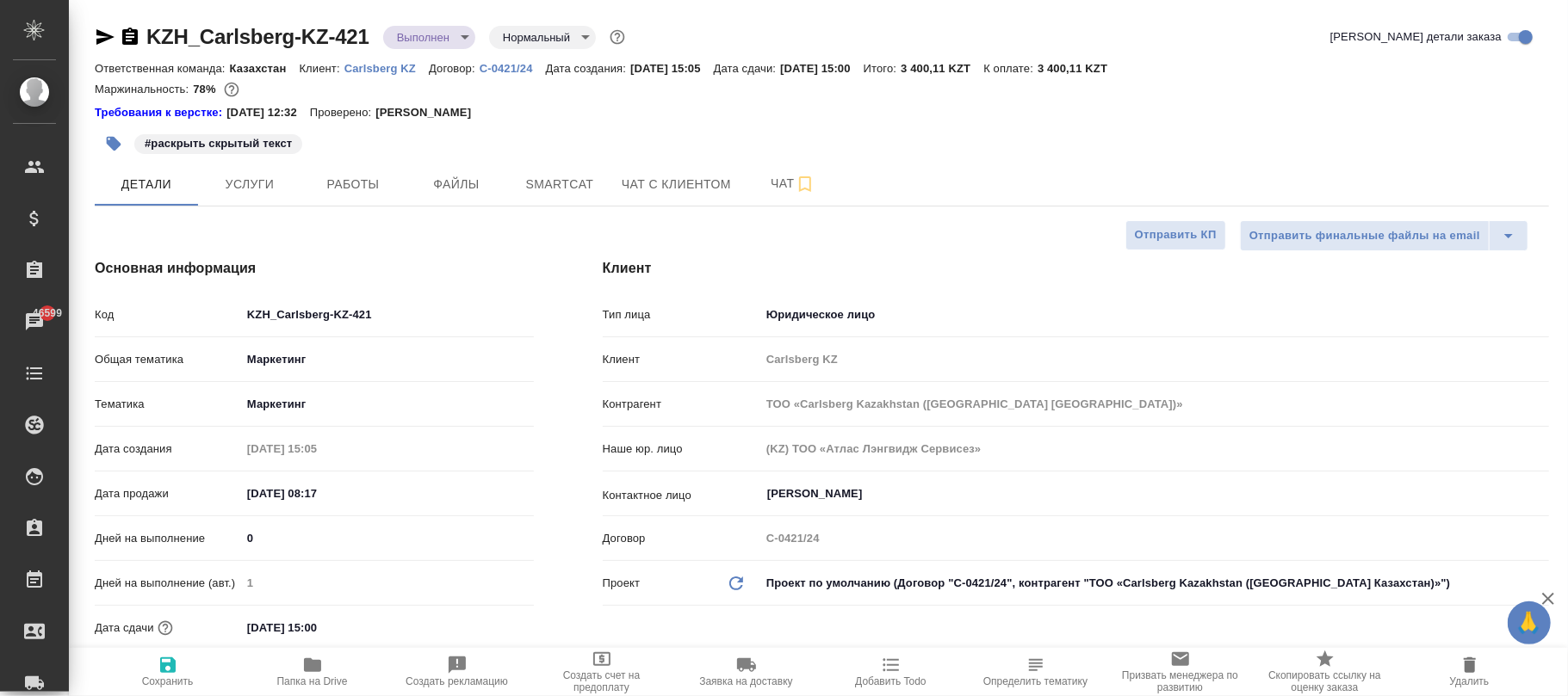
type textarea "x"
click at [350, 174] on span "Работы" at bounding box center [352, 185] width 82 height 21
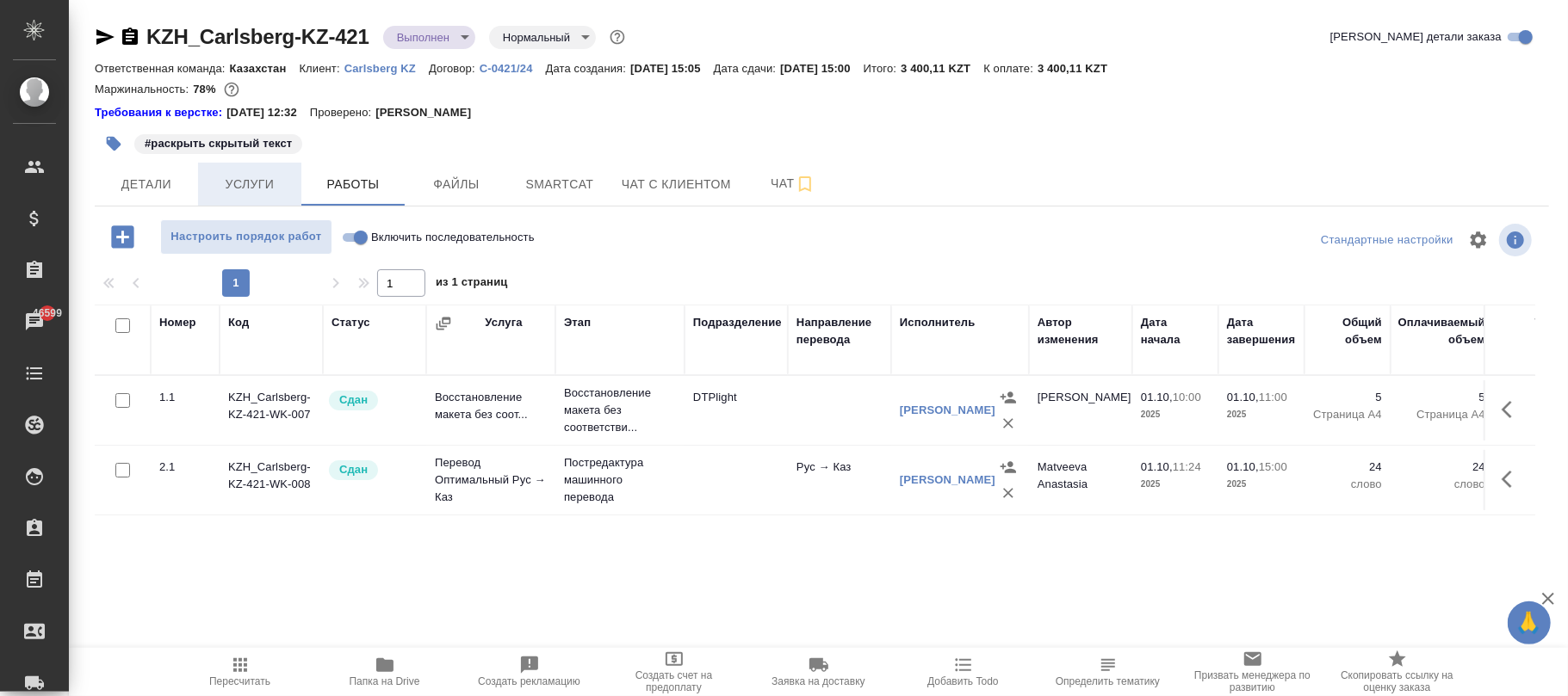
click at [255, 172] on button "Услуги" at bounding box center [250, 184] width 104 height 44
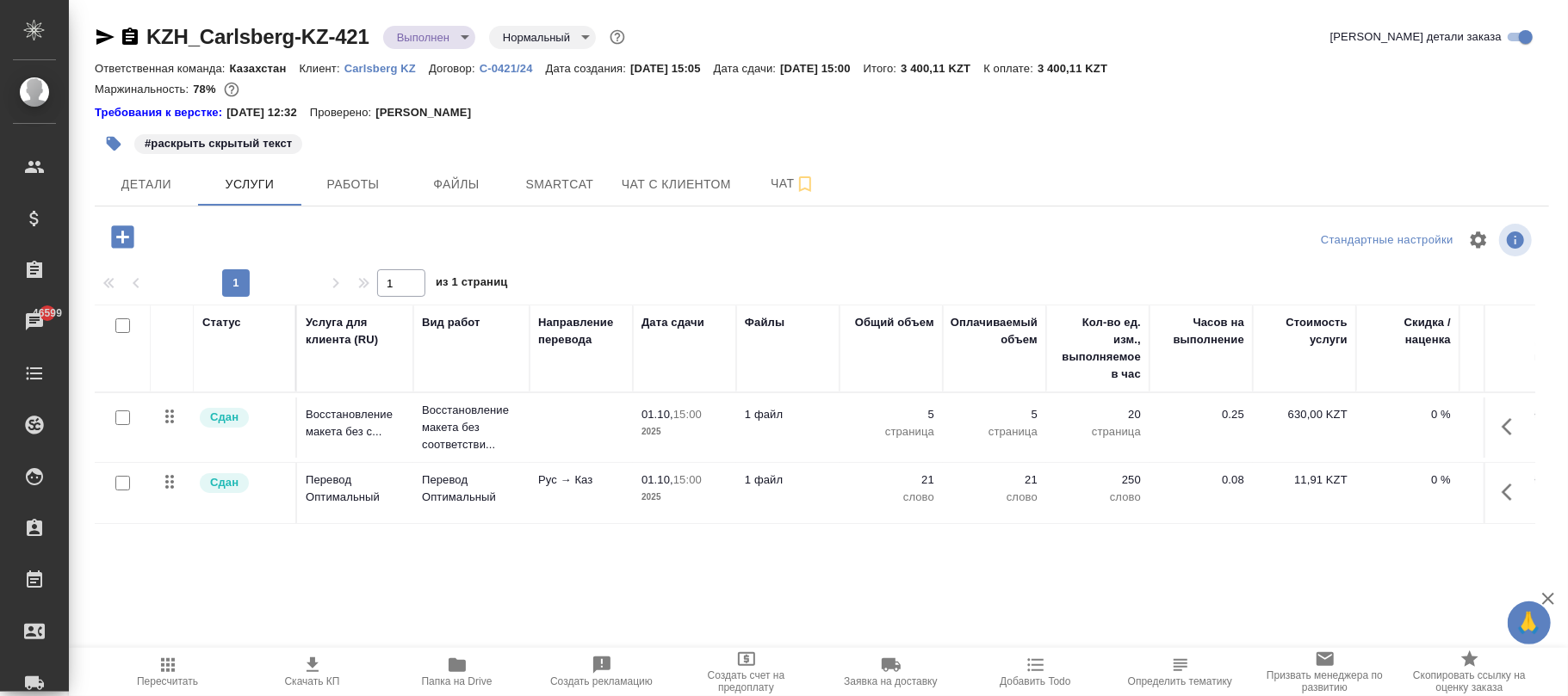
click at [167, 673] on icon "button" at bounding box center [167, 665] width 20 height 20
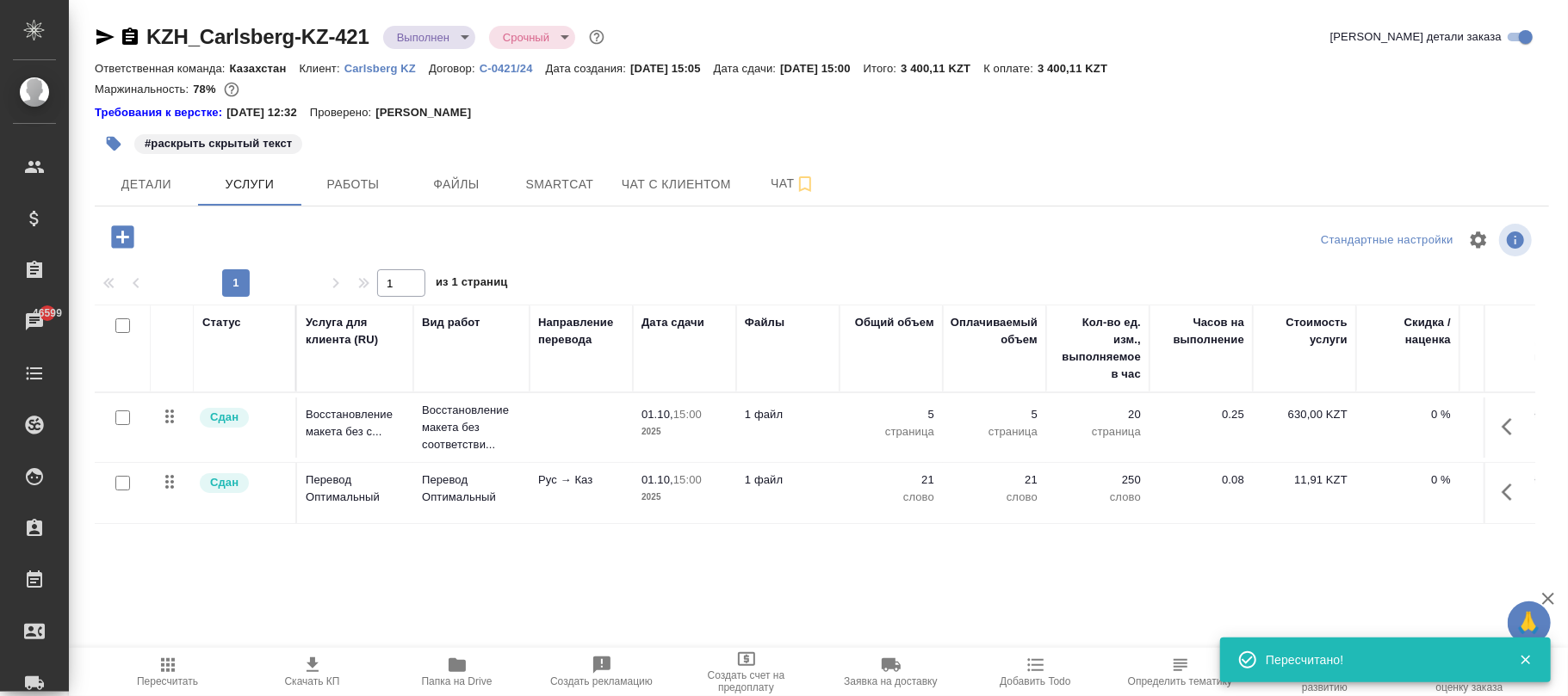
type input "urgent"
drag, startPoint x: 376, startPoint y: 14, endPoint x: 149, endPoint y: 25, distance: 227.3
click at [149, 25] on div "KZH_Carlsberg-KZ-421 Выполнен completed Срочный urgent Кратко детали заказа Отв…" at bounding box center [821, 359] width 1473 height 718
copy link "KZH_Carlsberg-KZ-421"
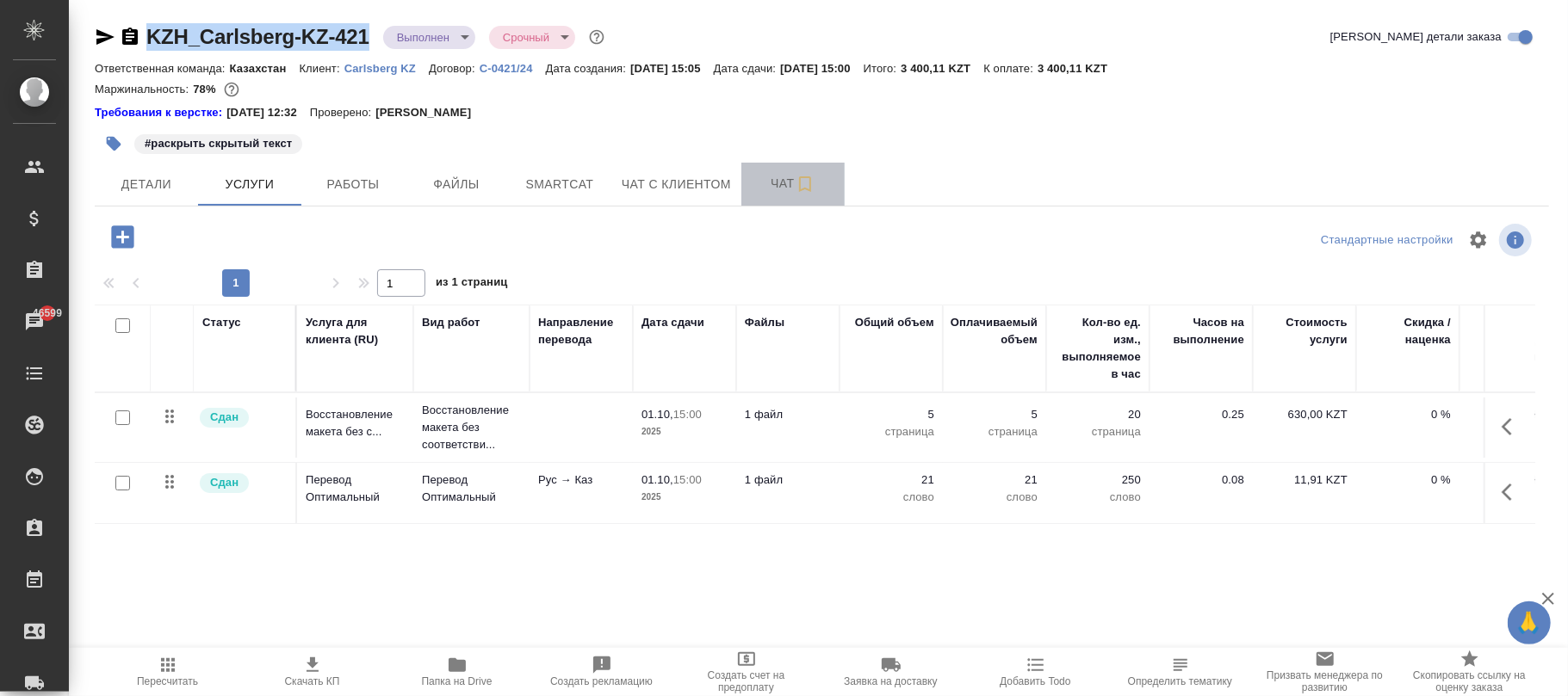
click at [772, 181] on span "Чат" at bounding box center [792, 184] width 82 height 21
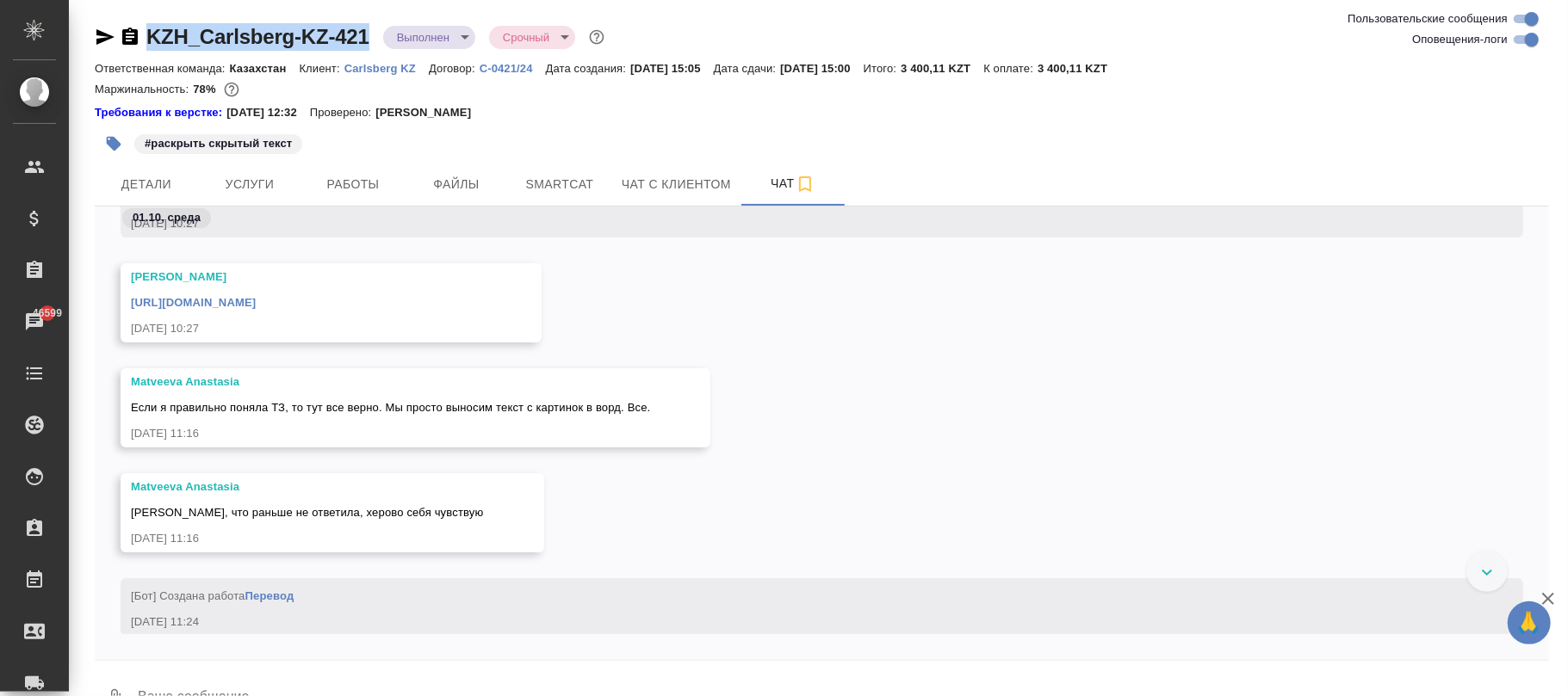
scroll to position [4539, 0]
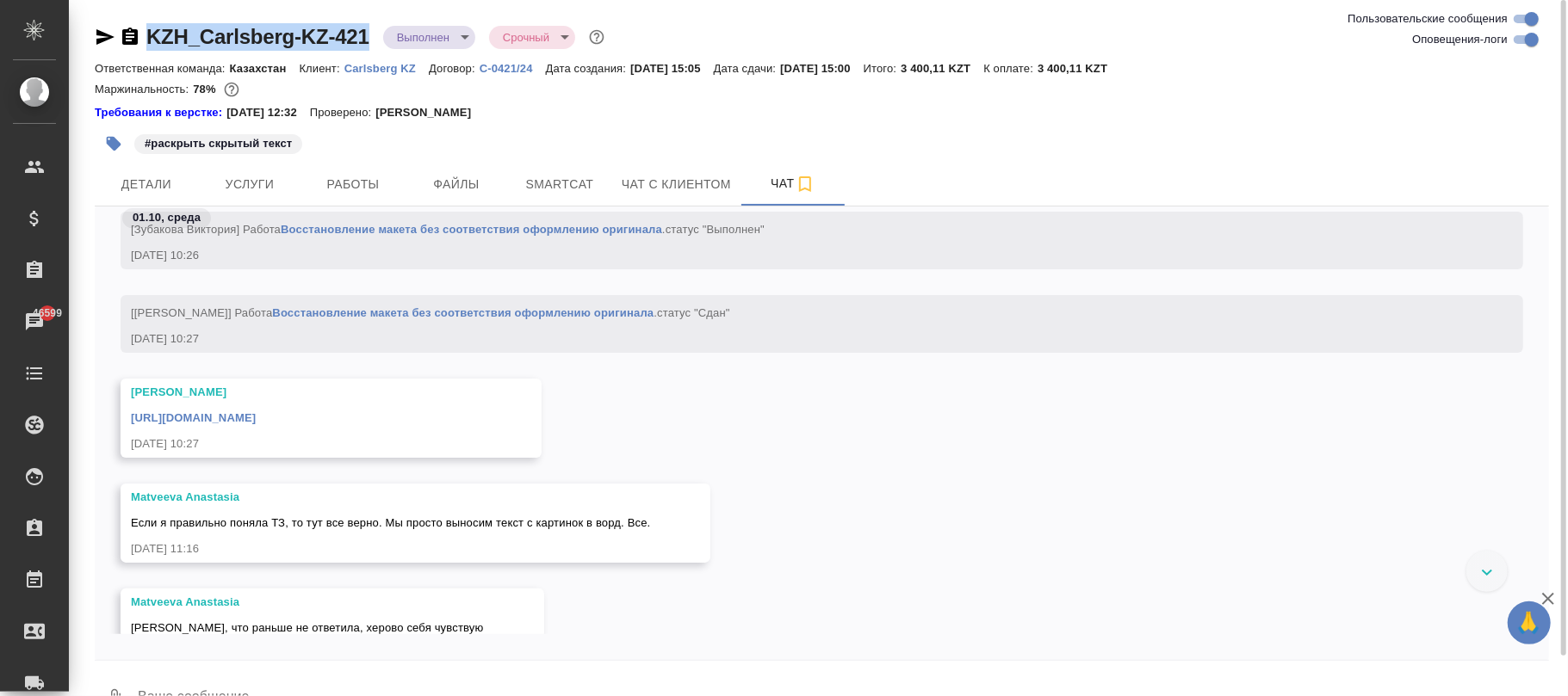
click at [255, 419] on link "[URL][DOMAIN_NAME]" at bounding box center [192, 418] width 125 height 13
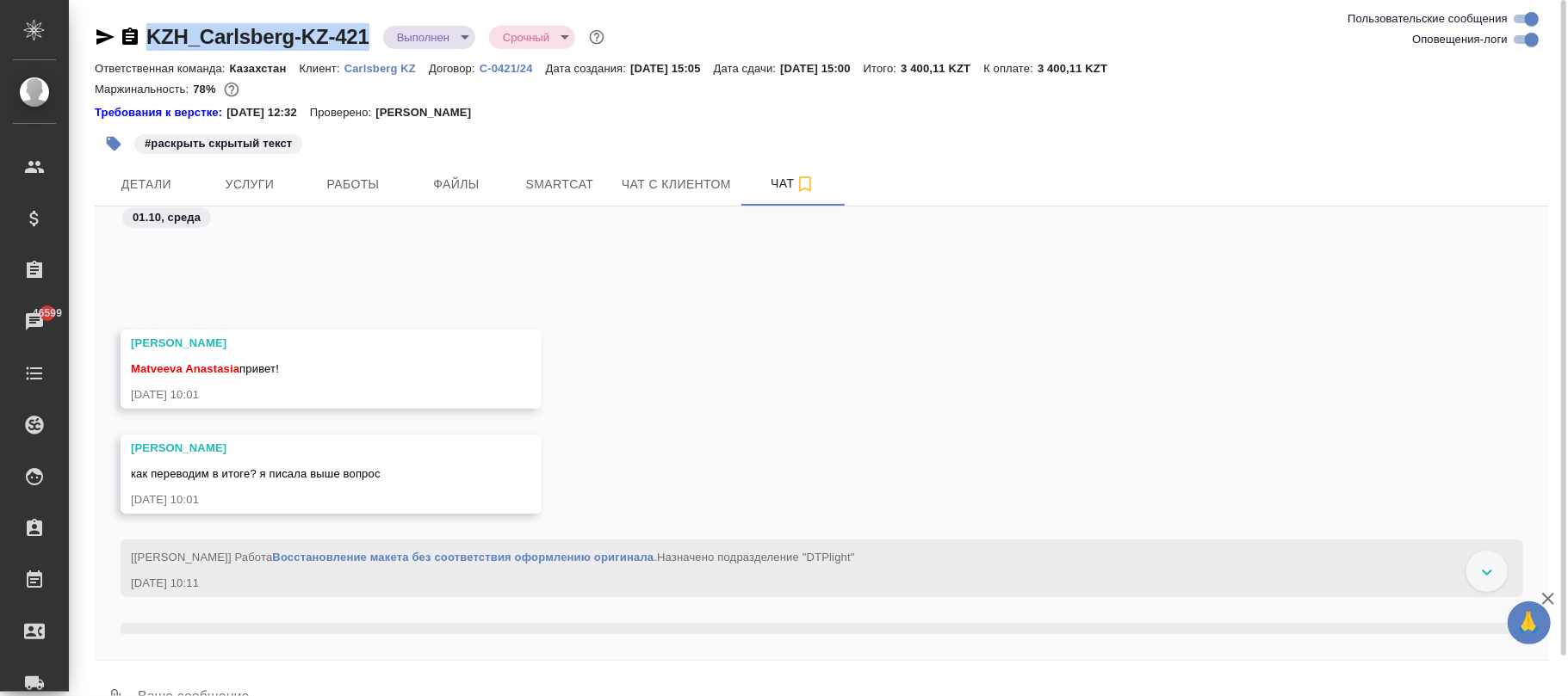
scroll to position [2442, 0]
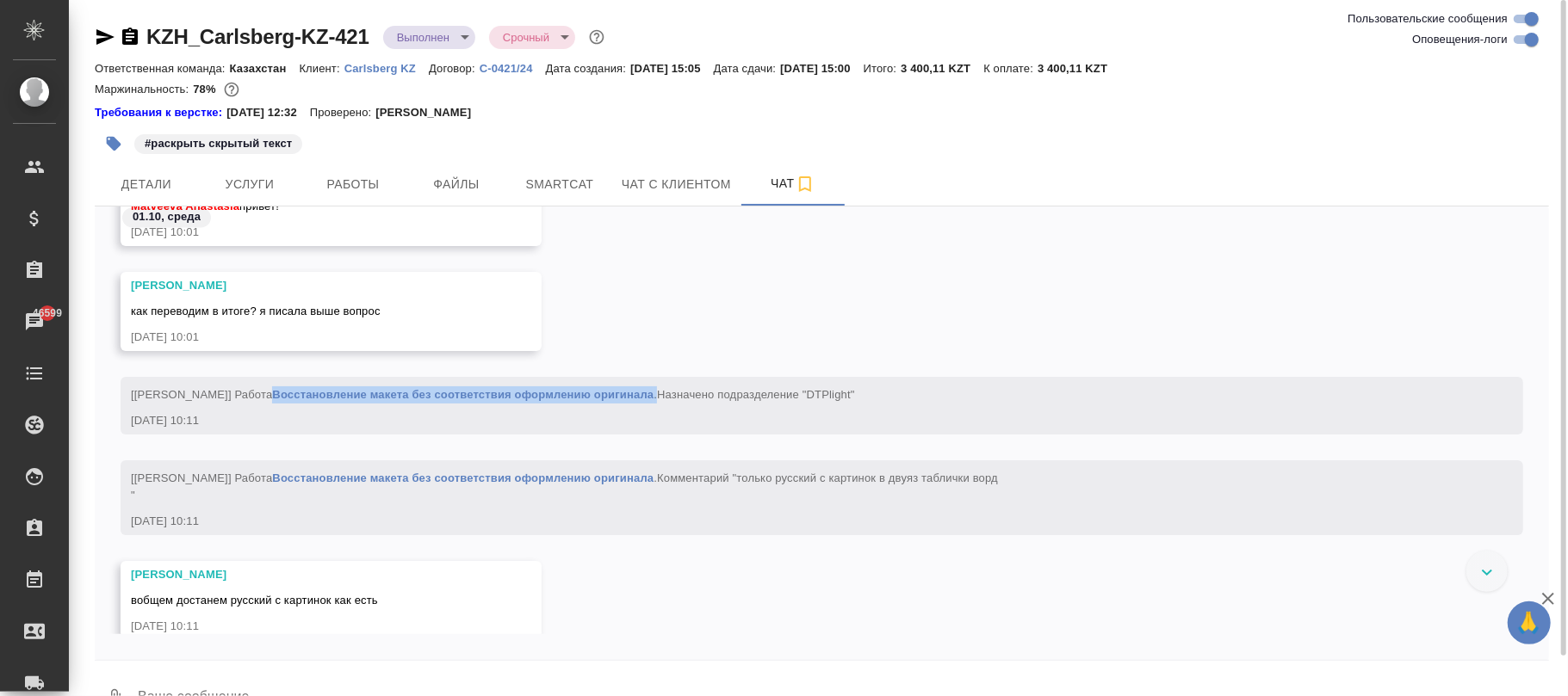
drag, startPoint x: 662, startPoint y: 396, endPoint x: 276, endPoint y: 393, distance: 386.0
click at [276, 393] on span "[[PERSON_NAME]] Работа Восстановление макета без соответствия оформлению оригин…" at bounding box center [492, 394] width 725 height 13
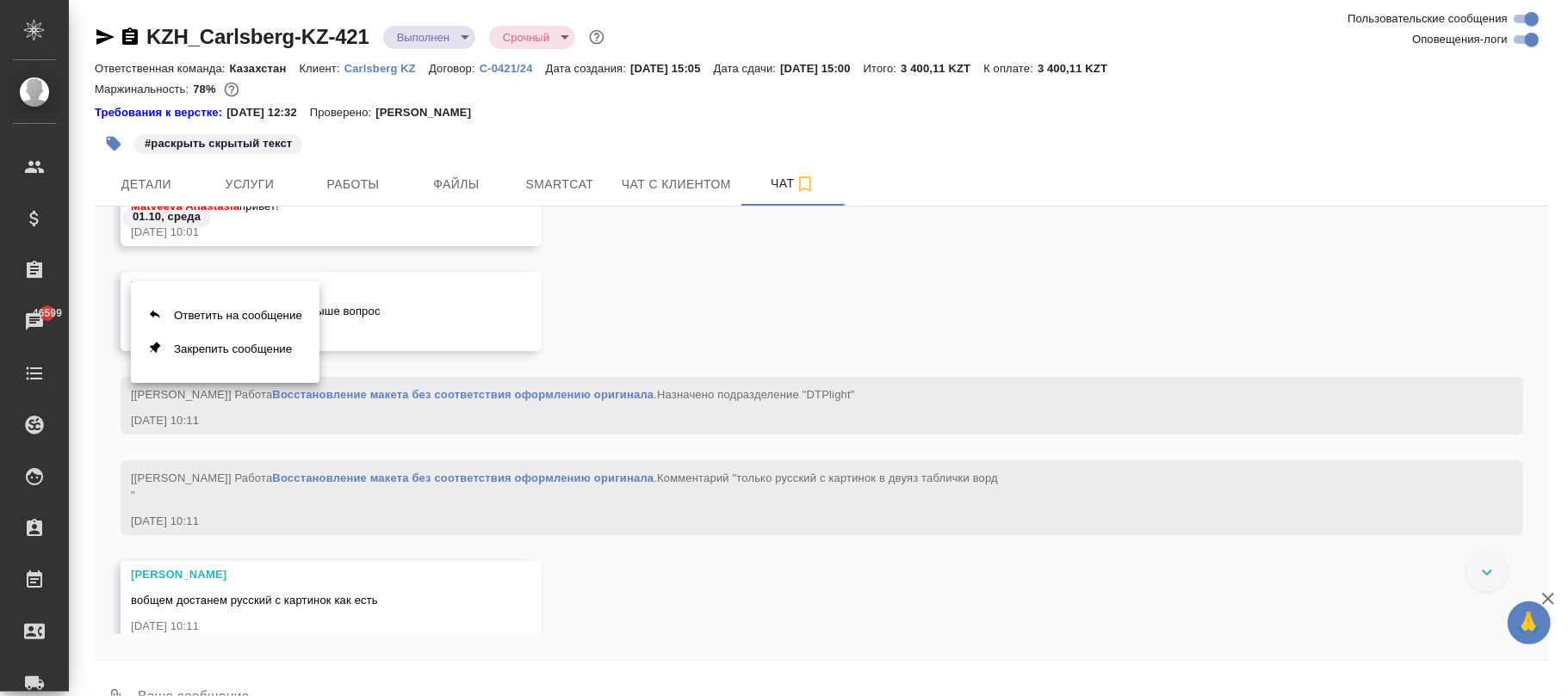
drag, startPoint x: 465, startPoint y: 404, endPoint x: 386, endPoint y: 424, distance: 81.5
click at [367, 424] on div at bounding box center [784, 348] width 1568 height 696
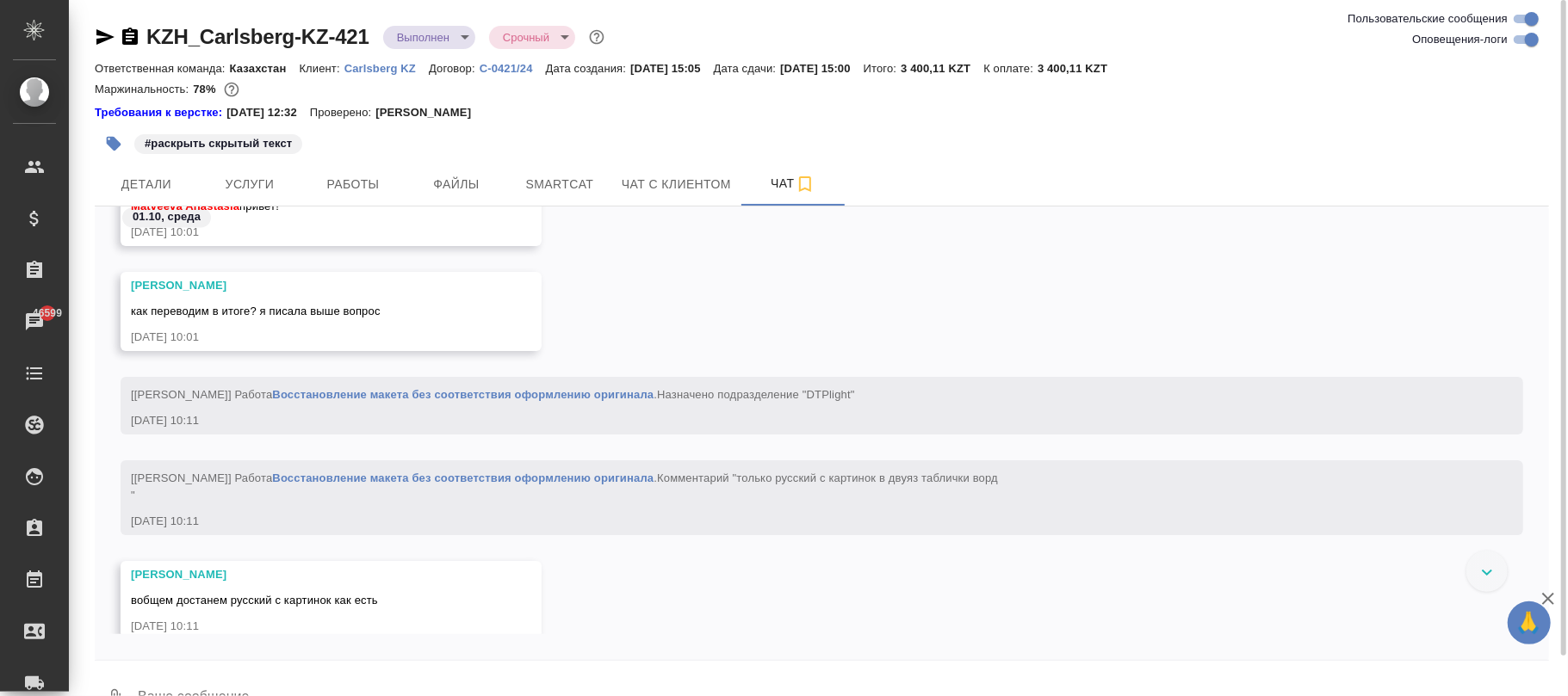
click at [942, 331] on div "[PERSON_NAME] как переводим в итоге? я писала выше вопрос [DATE] 10:01" at bounding box center [822, 324] width 1455 height 105
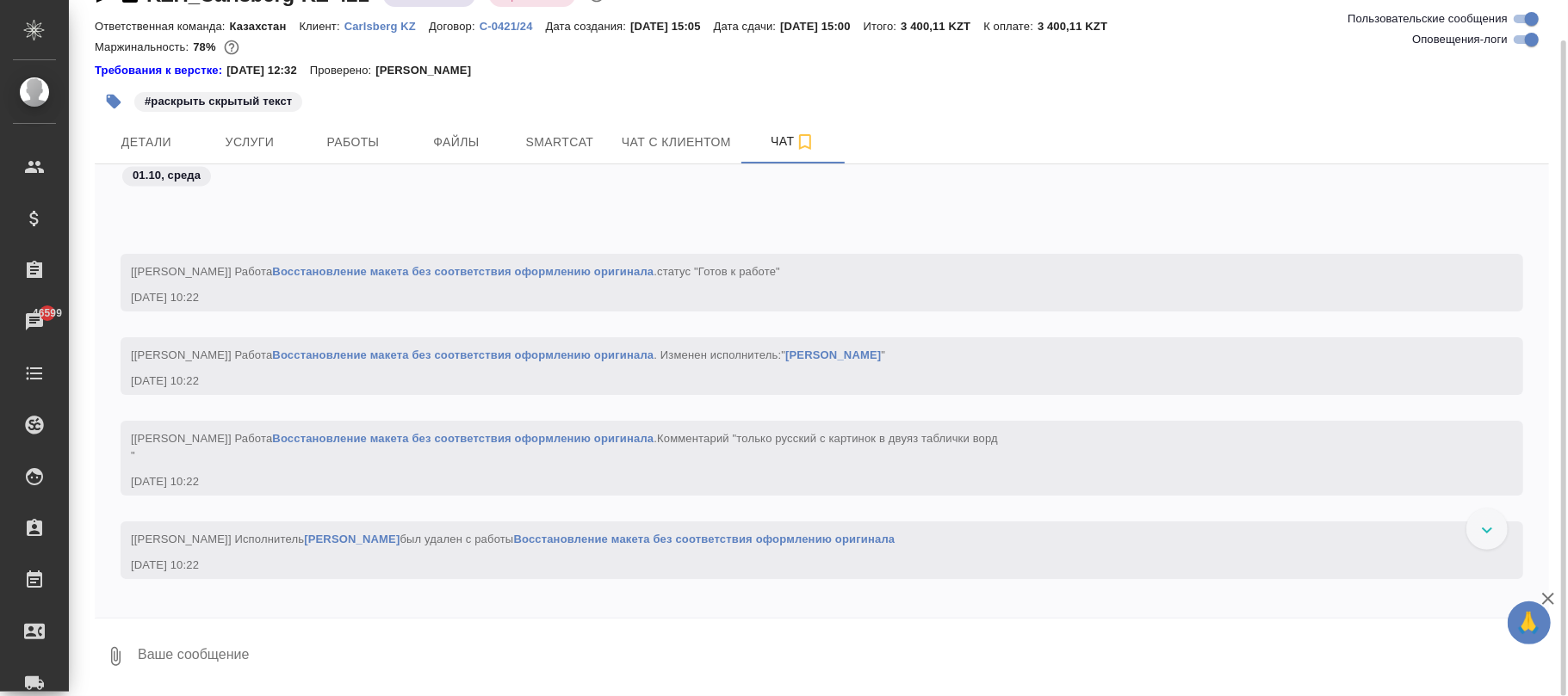
scroll to position [2869, 0]
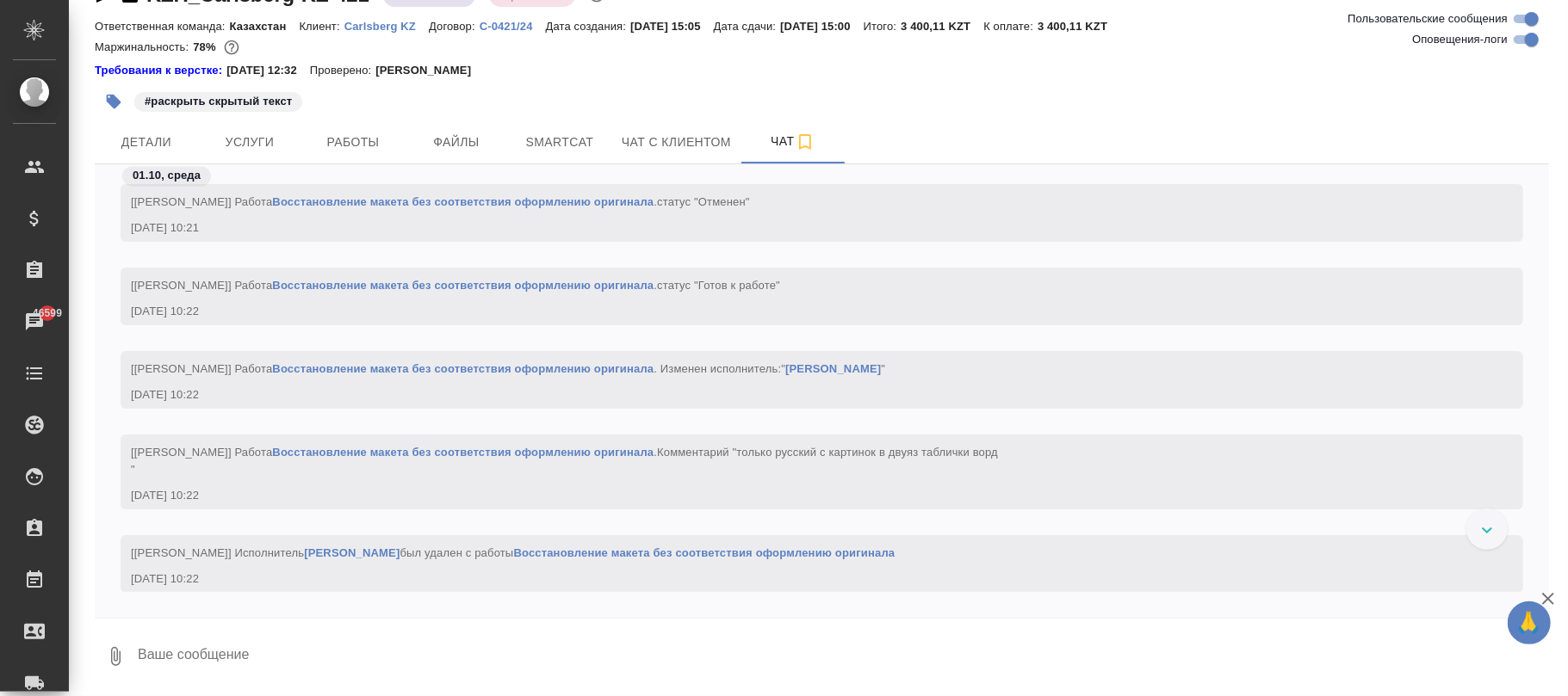
click at [436, 194] on div "01.10, среда" at bounding box center [822, 180] width 1455 height 32
click at [435, 205] on link "Восстановление макета без соответствия оформлению оригинала" at bounding box center [462, 201] width 381 height 13
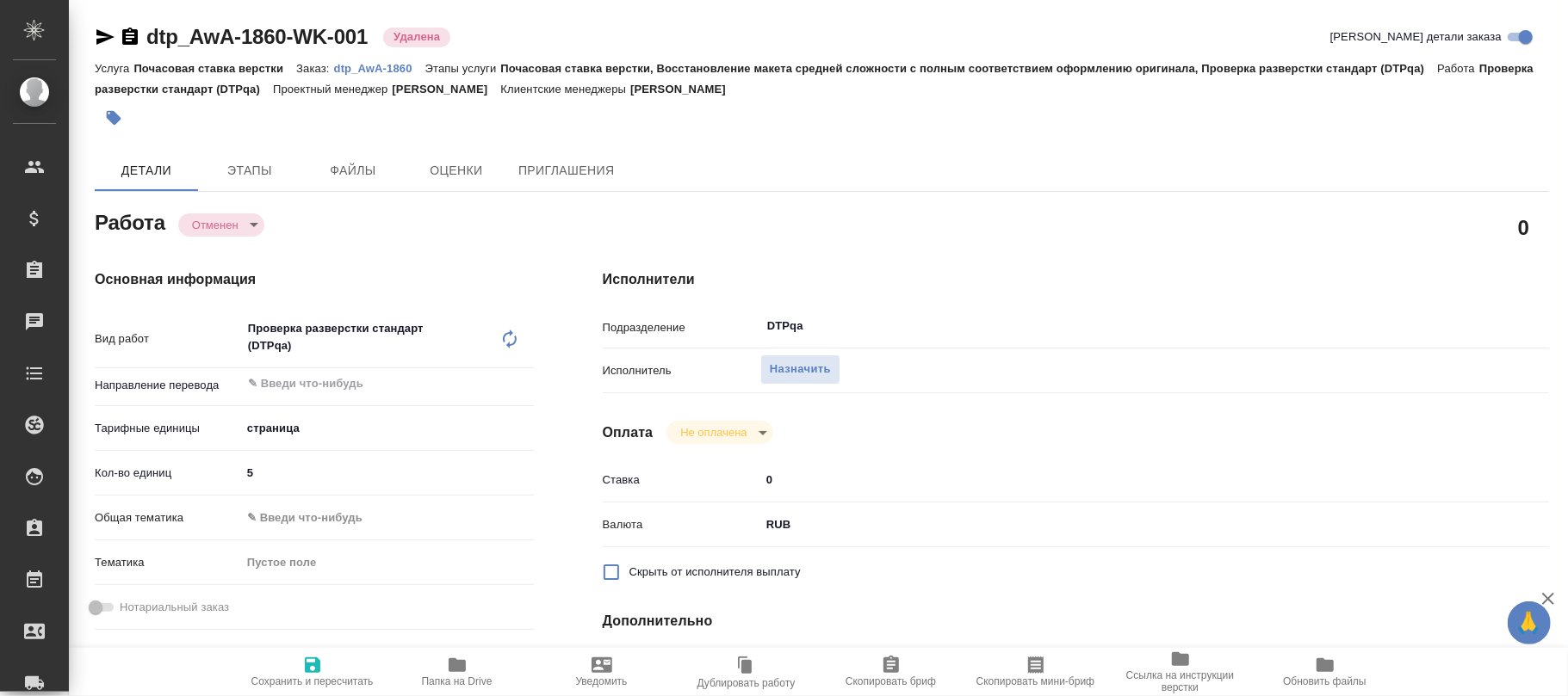
type textarea "x"
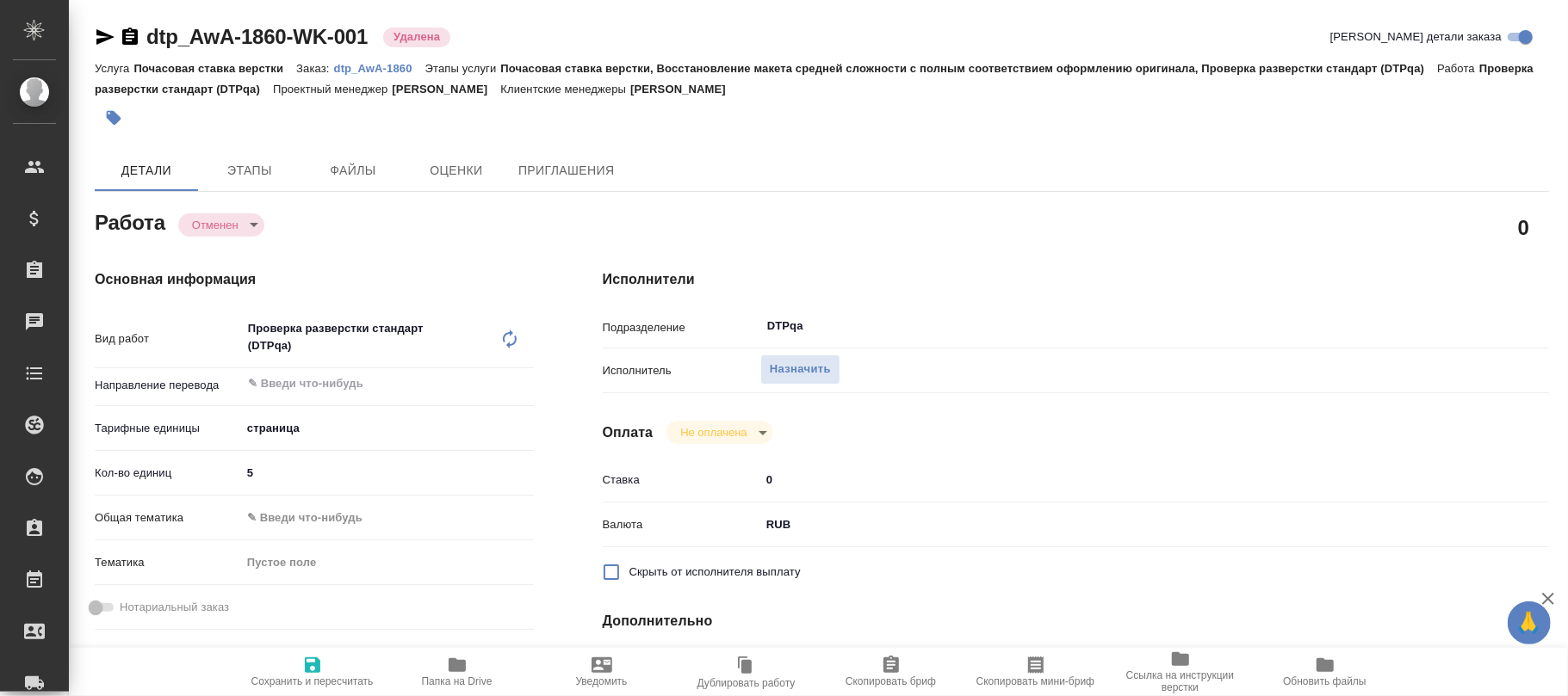
type textarea "x"
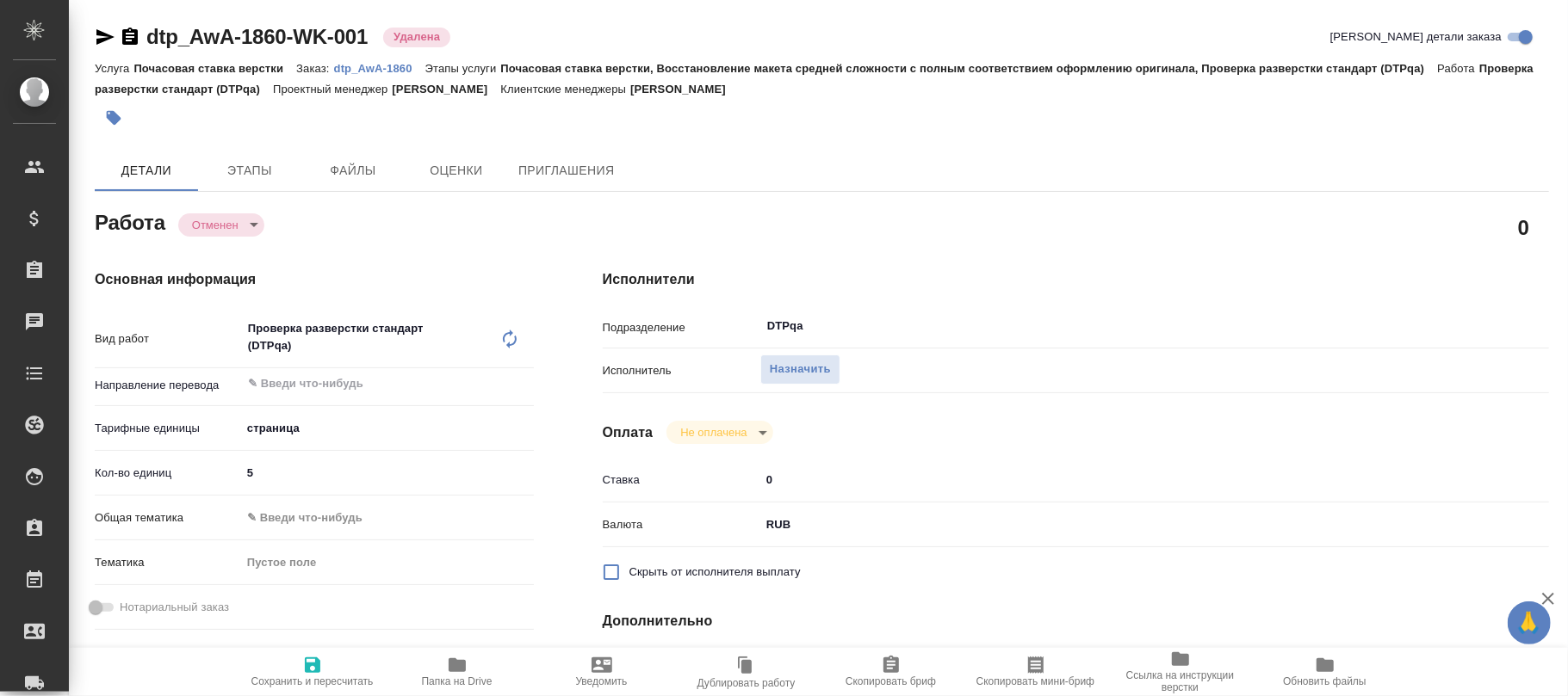
type textarea "x"
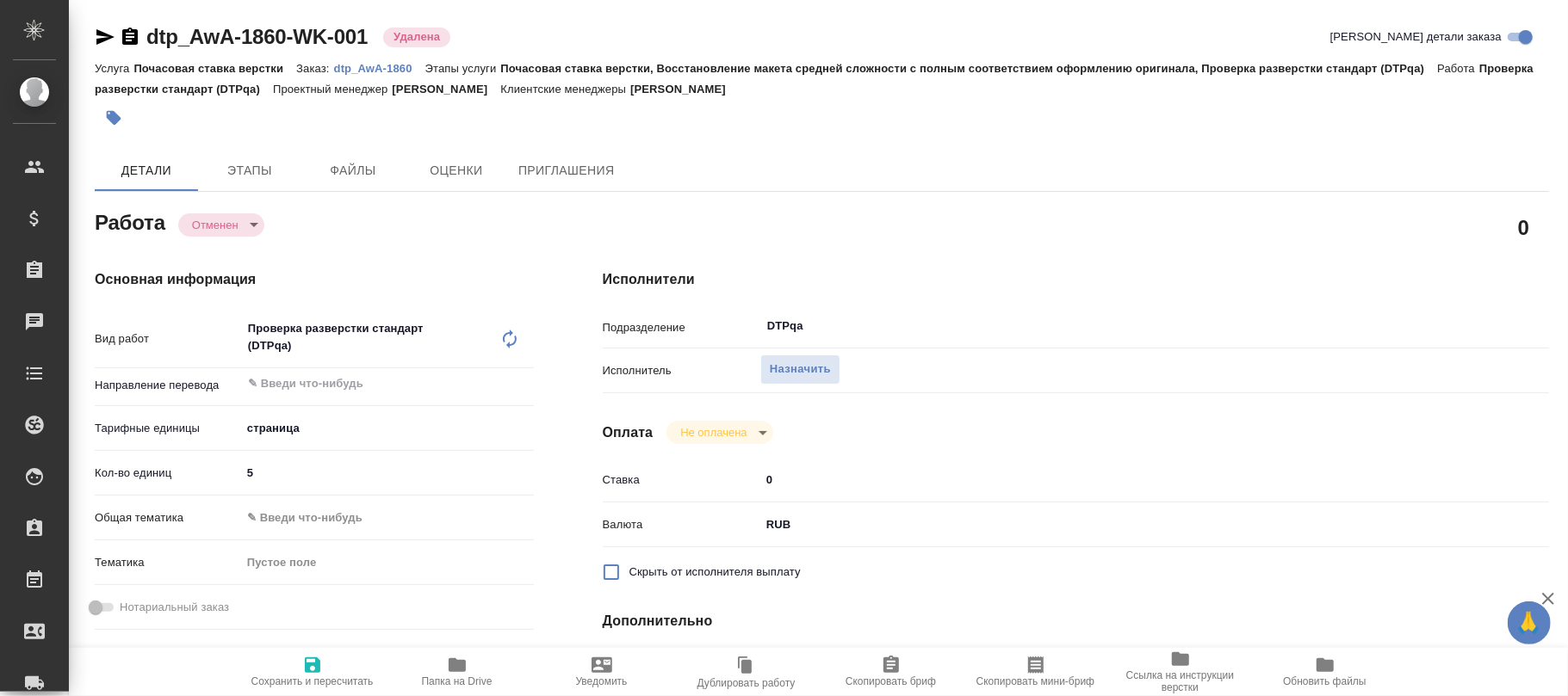
type textarea "x"
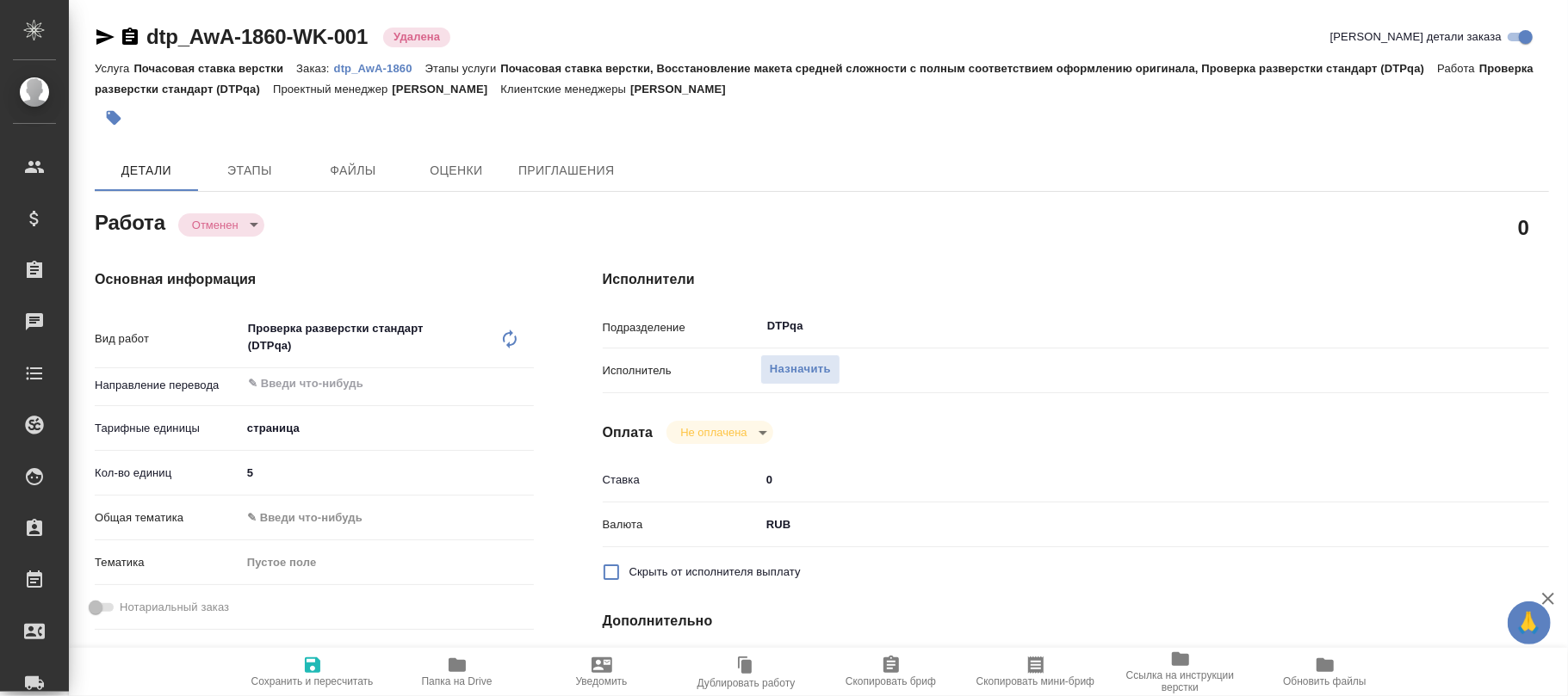
type textarea "x"
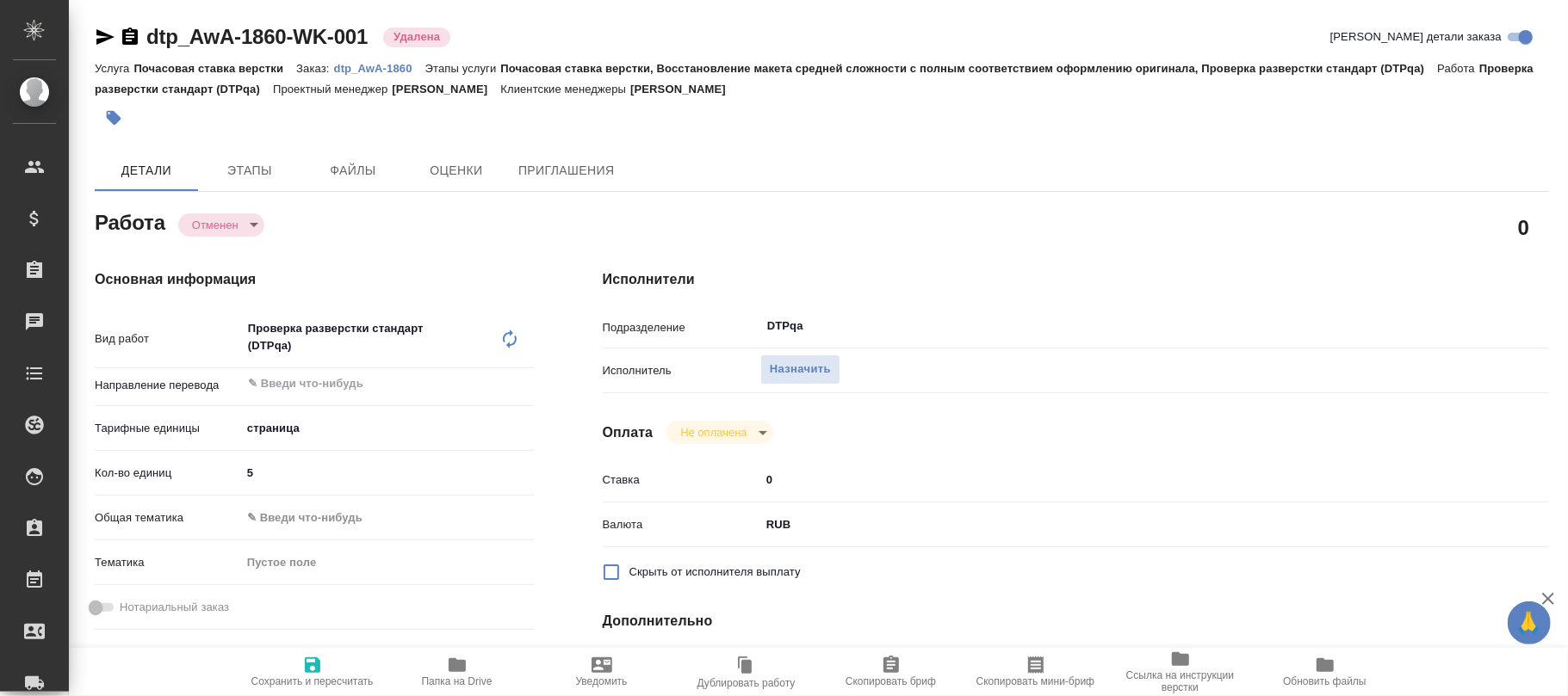
type textarea "x"
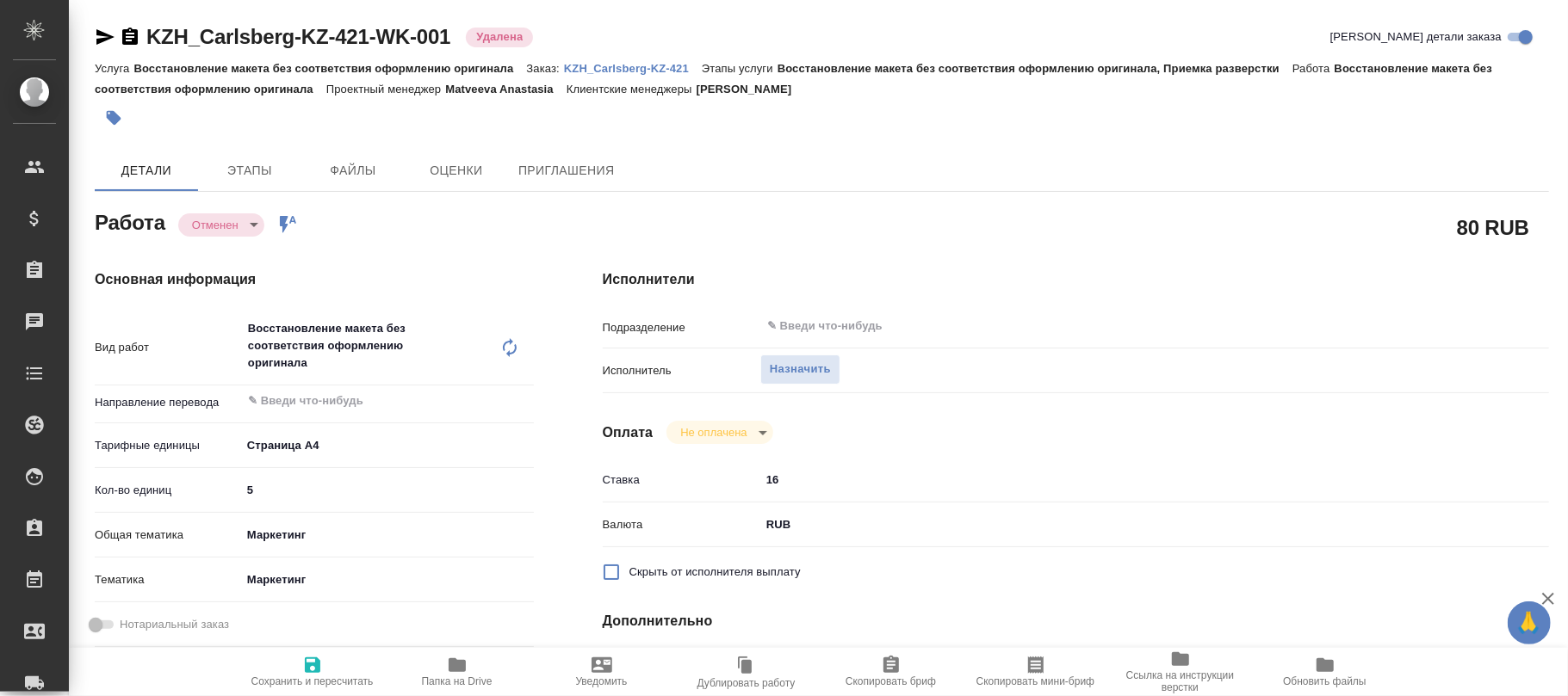
type textarea "x"
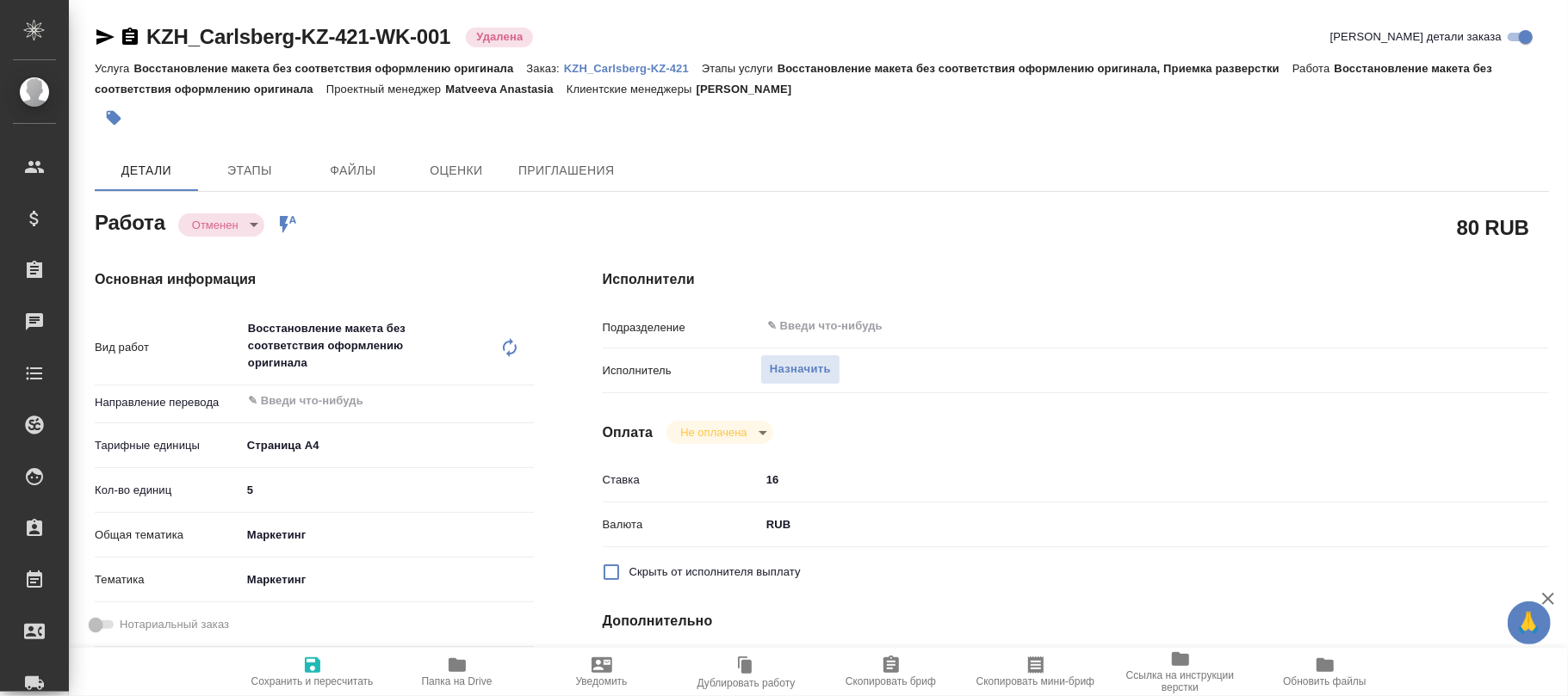
type textarea "x"
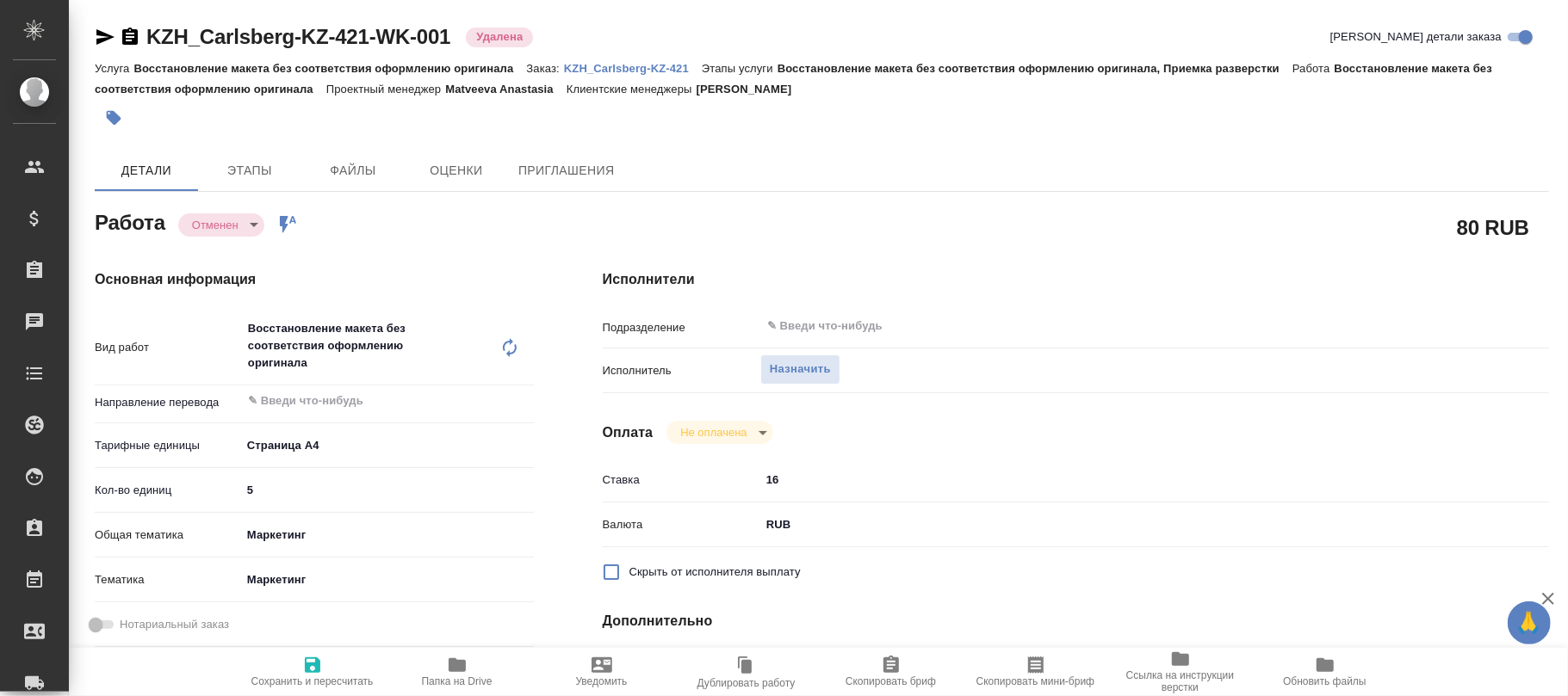
type textarea "x"
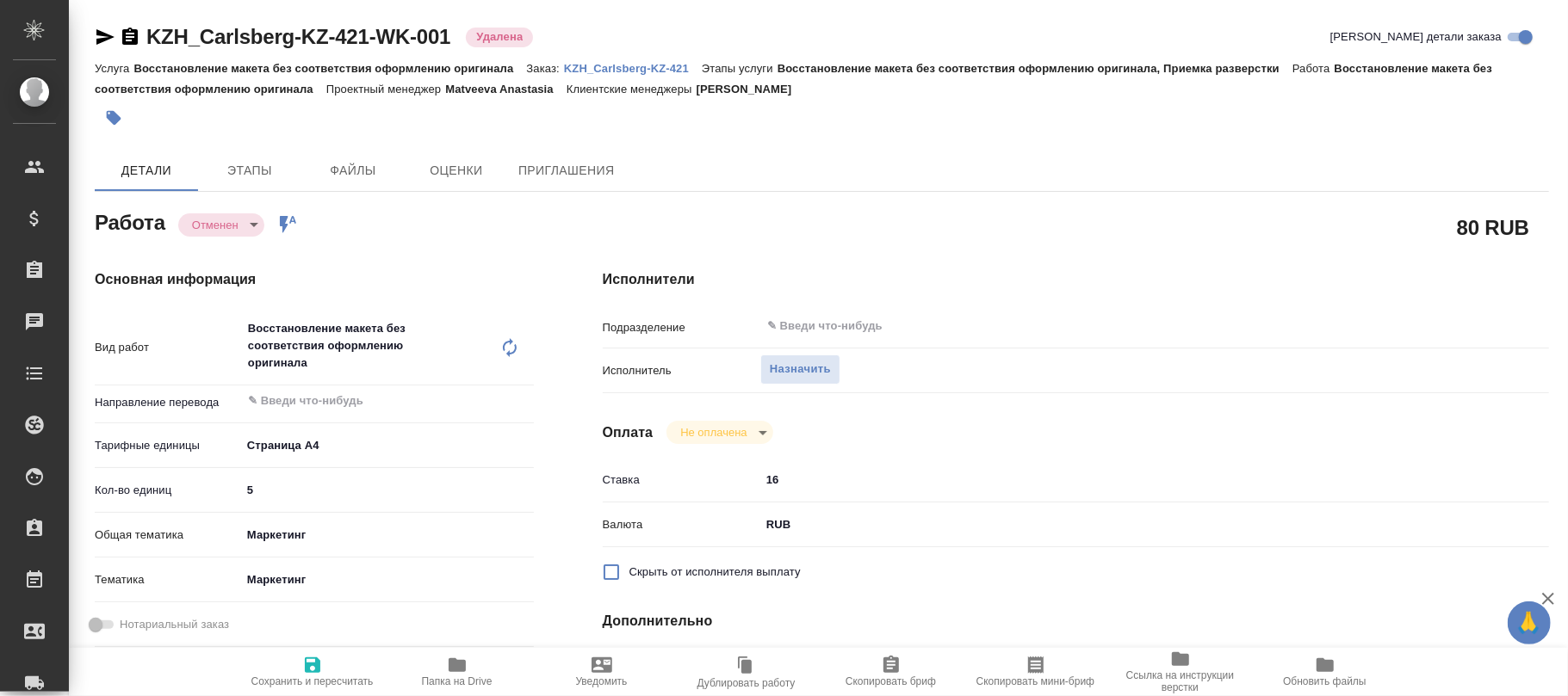
type textarea "x"
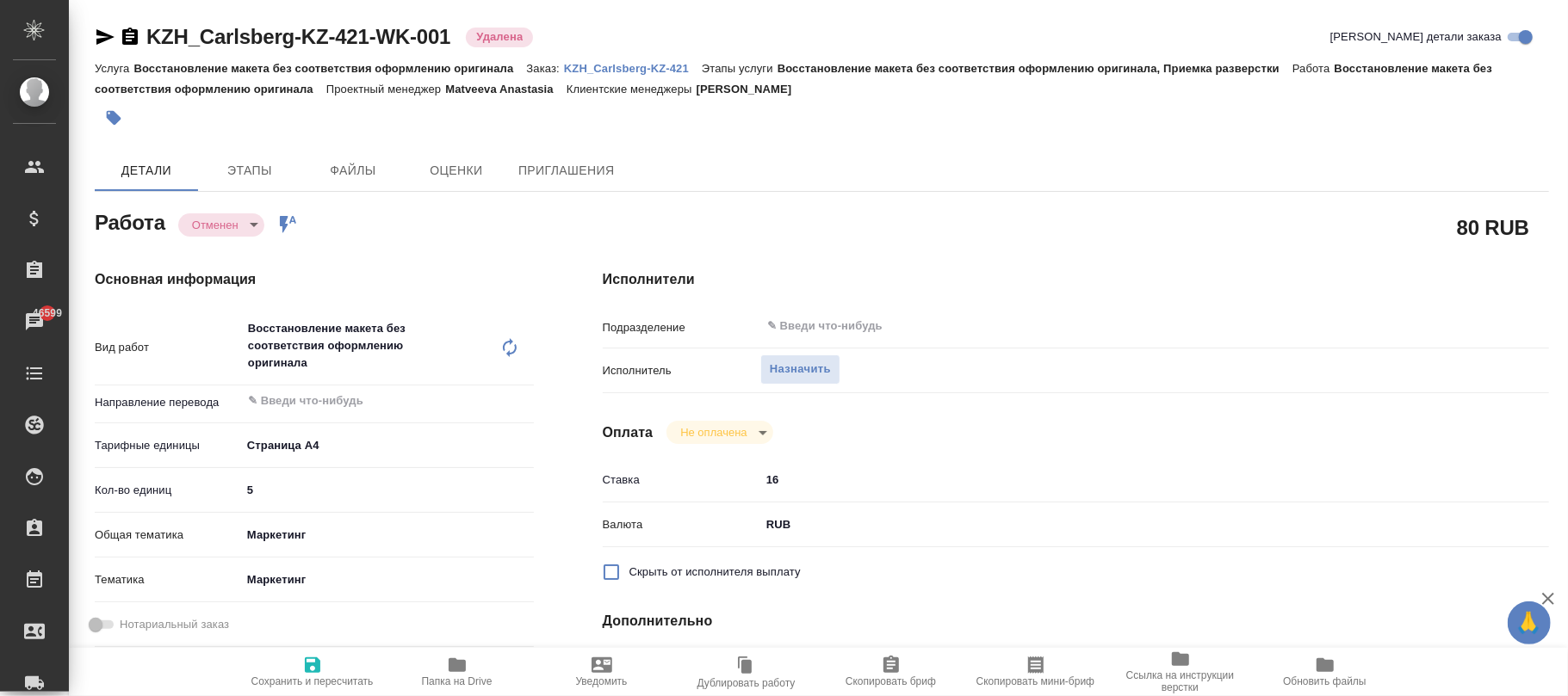
drag, startPoint x: 318, startPoint y: 363, endPoint x: 241, endPoint y: 320, distance: 88.2
click at [232, 321] on div "Вид работ Восстановление макета без соответствия оформлению оригинала x ​" at bounding box center [314, 347] width 439 height 74
drag, startPoint x: 246, startPoint y: 318, endPoint x: 311, endPoint y: 360, distance: 77.4
click at [311, 360] on div "Восстановление макета без соответствия оформлению оригинала x ​" at bounding box center [370, 347] width 258 height 74
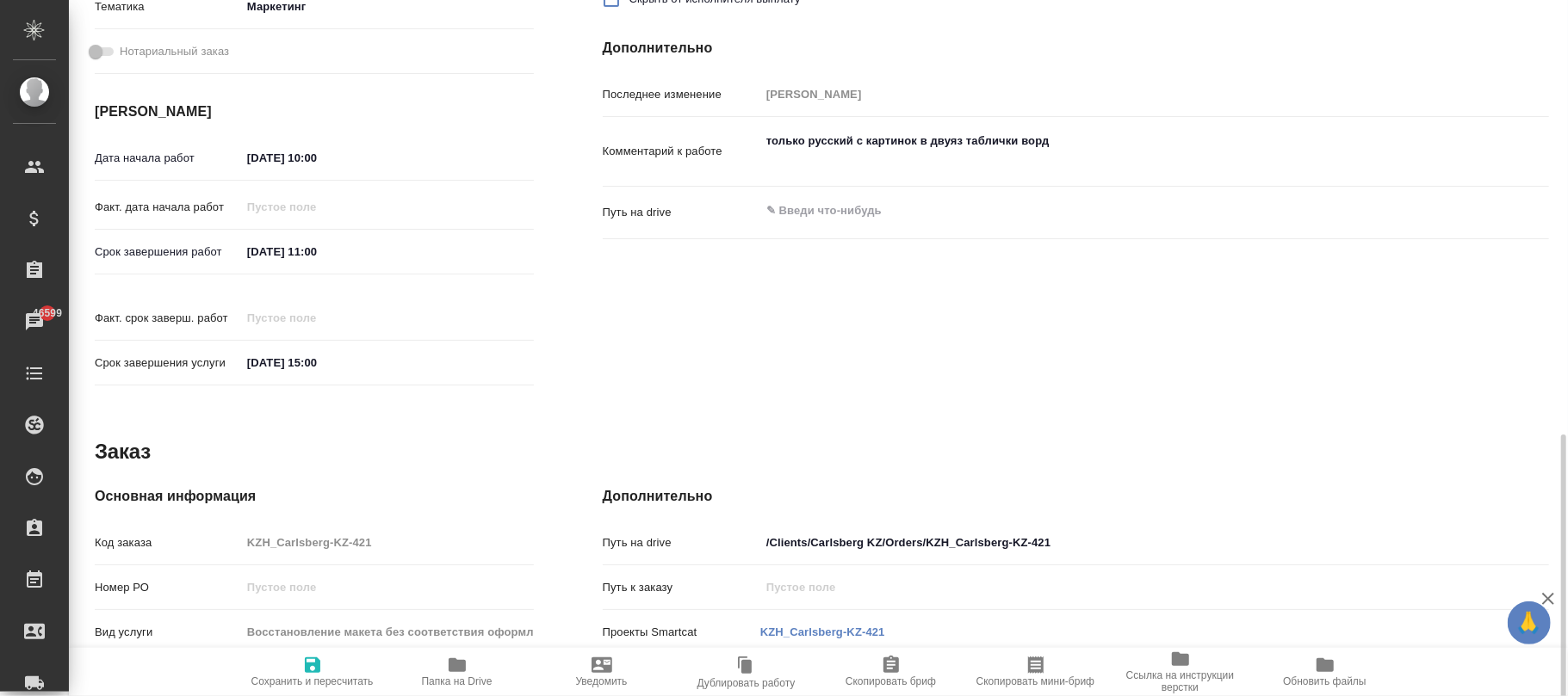
scroll to position [688, 0]
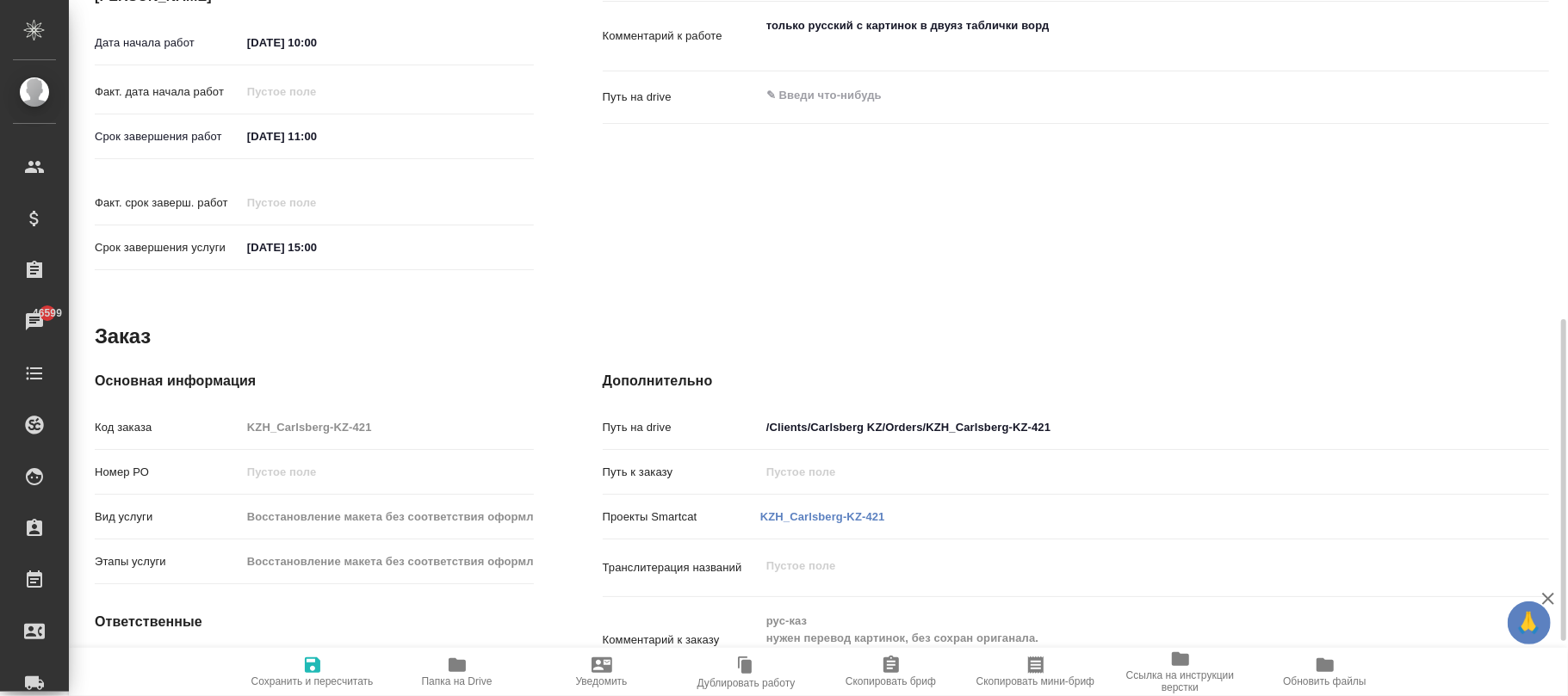
click at [456, 666] on icon "button" at bounding box center [458, 665] width 17 height 14
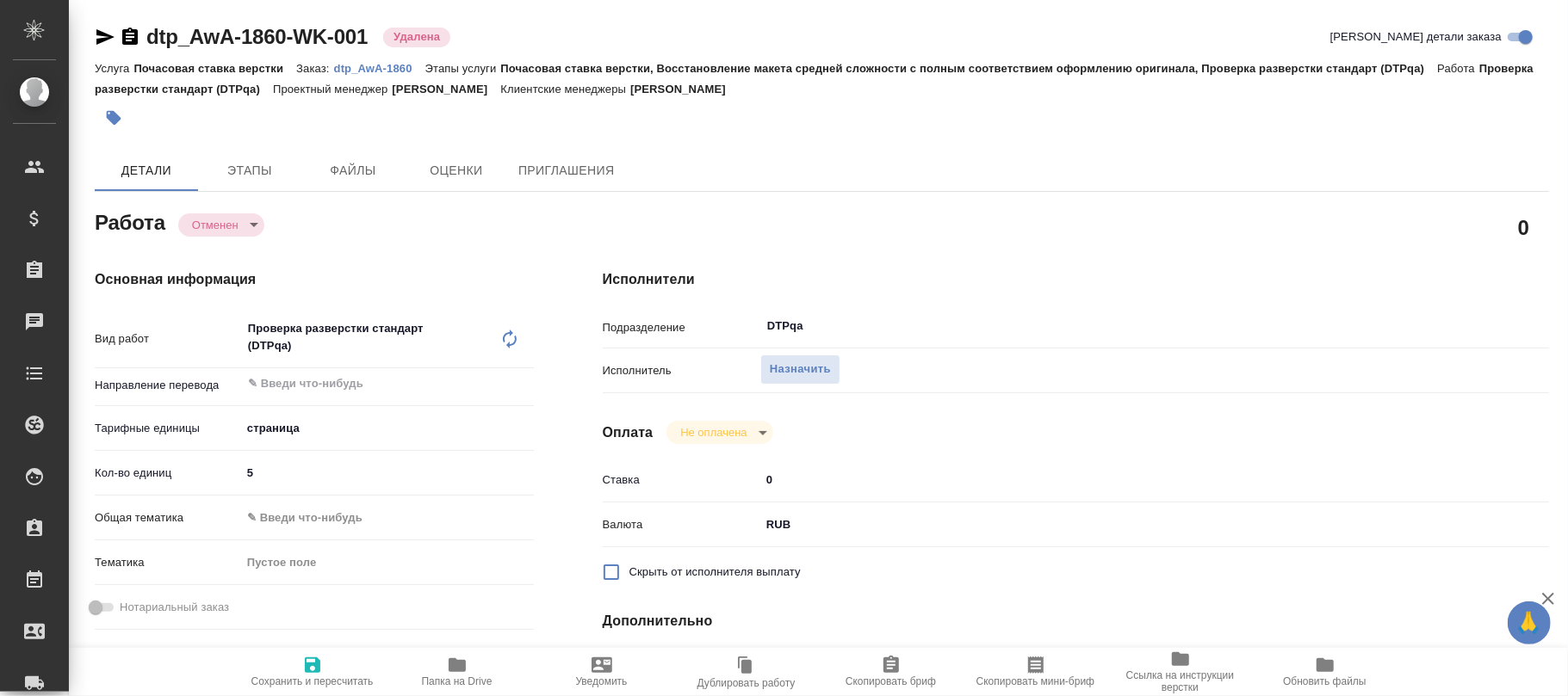
type textarea "x"
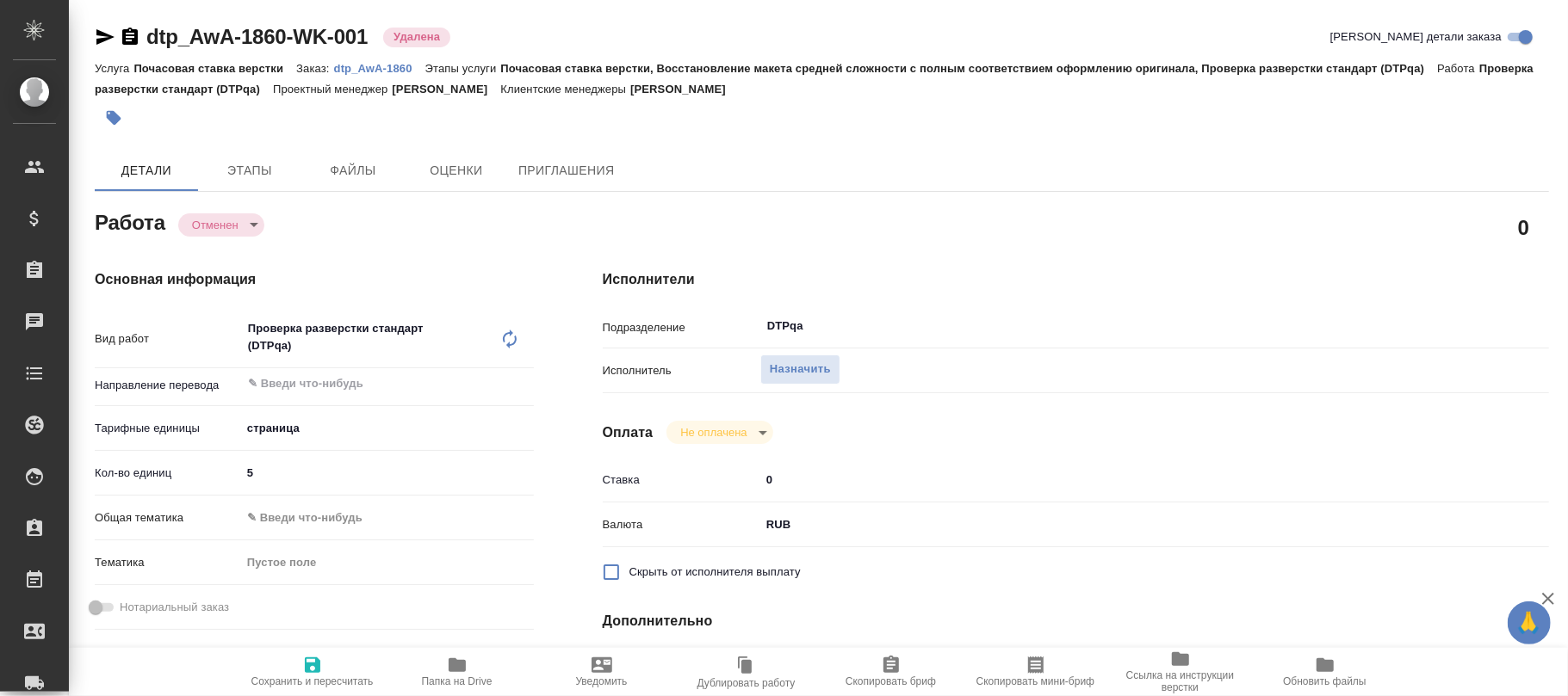
type textarea "x"
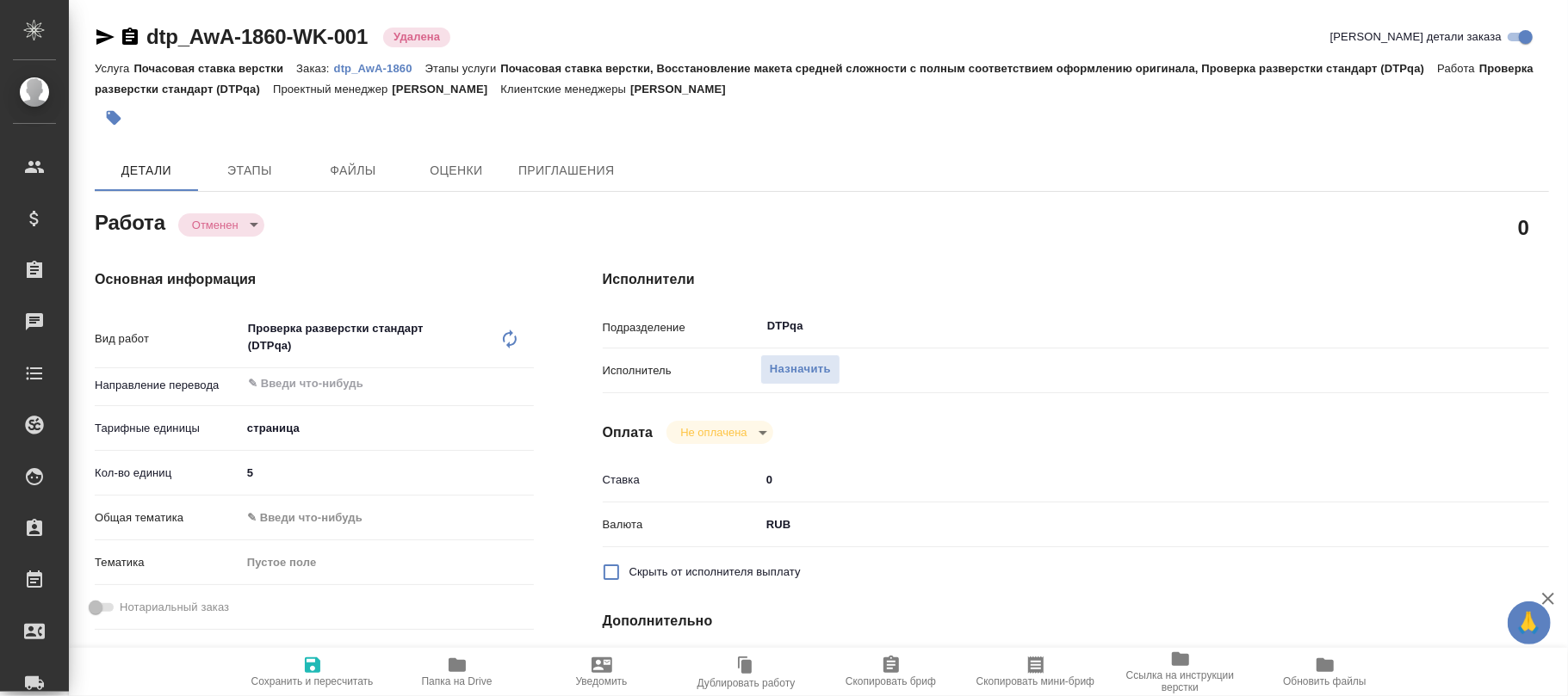
type textarea "x"
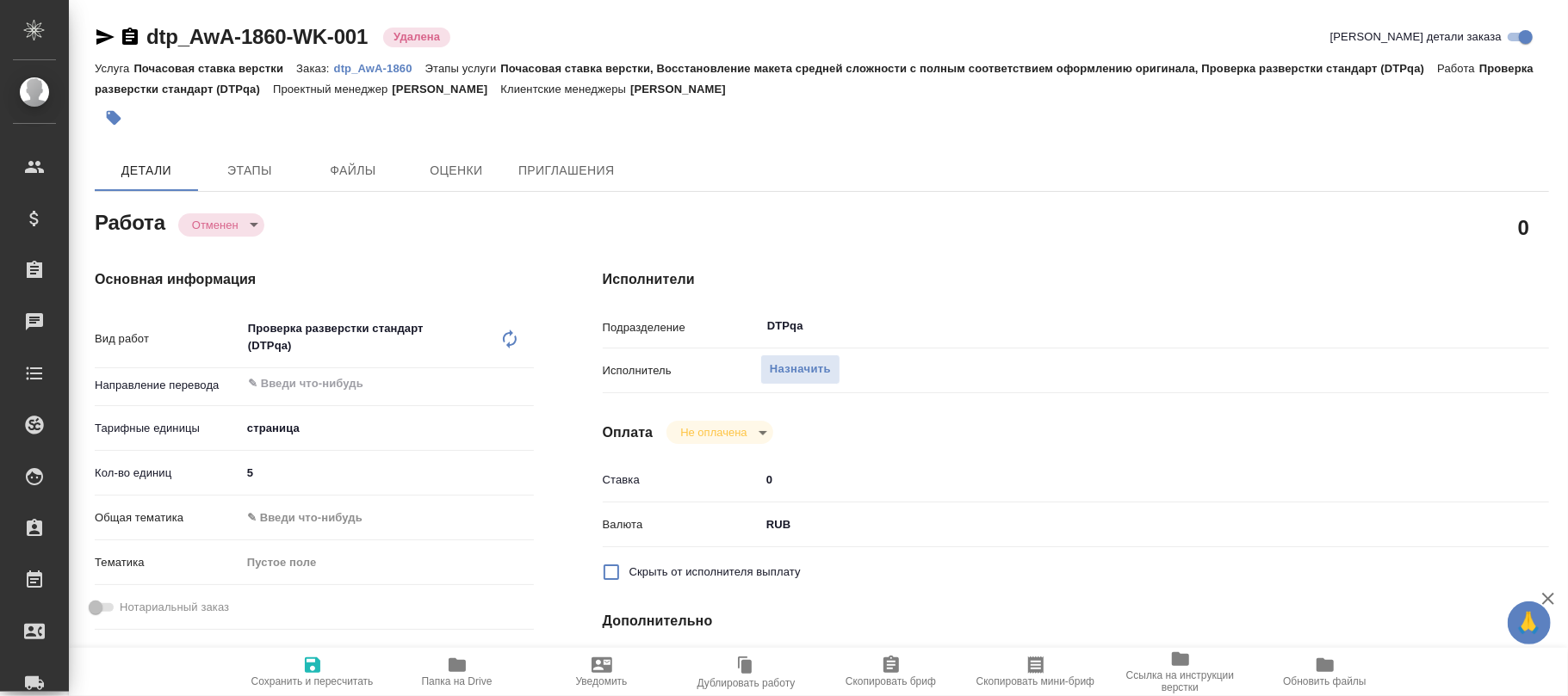
type textarea "x"
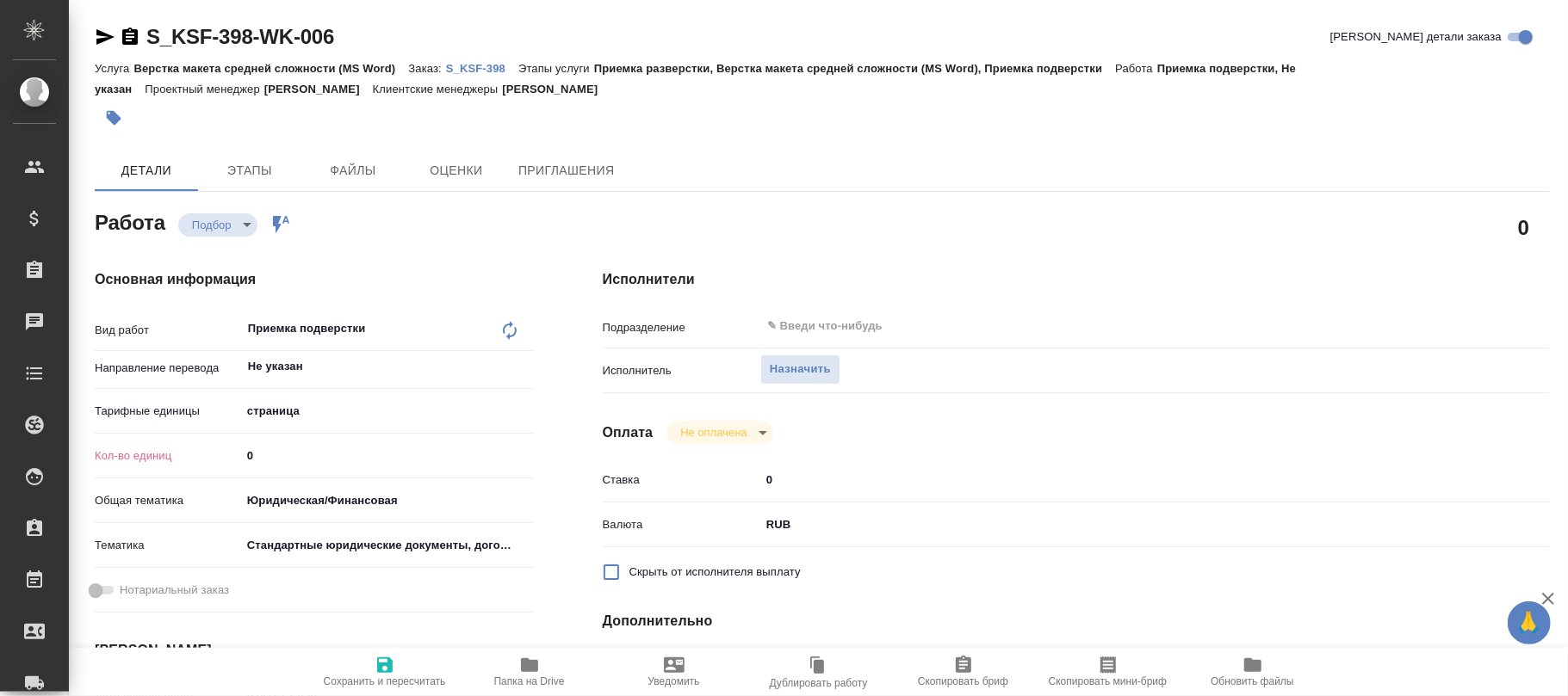
type textarea "x"
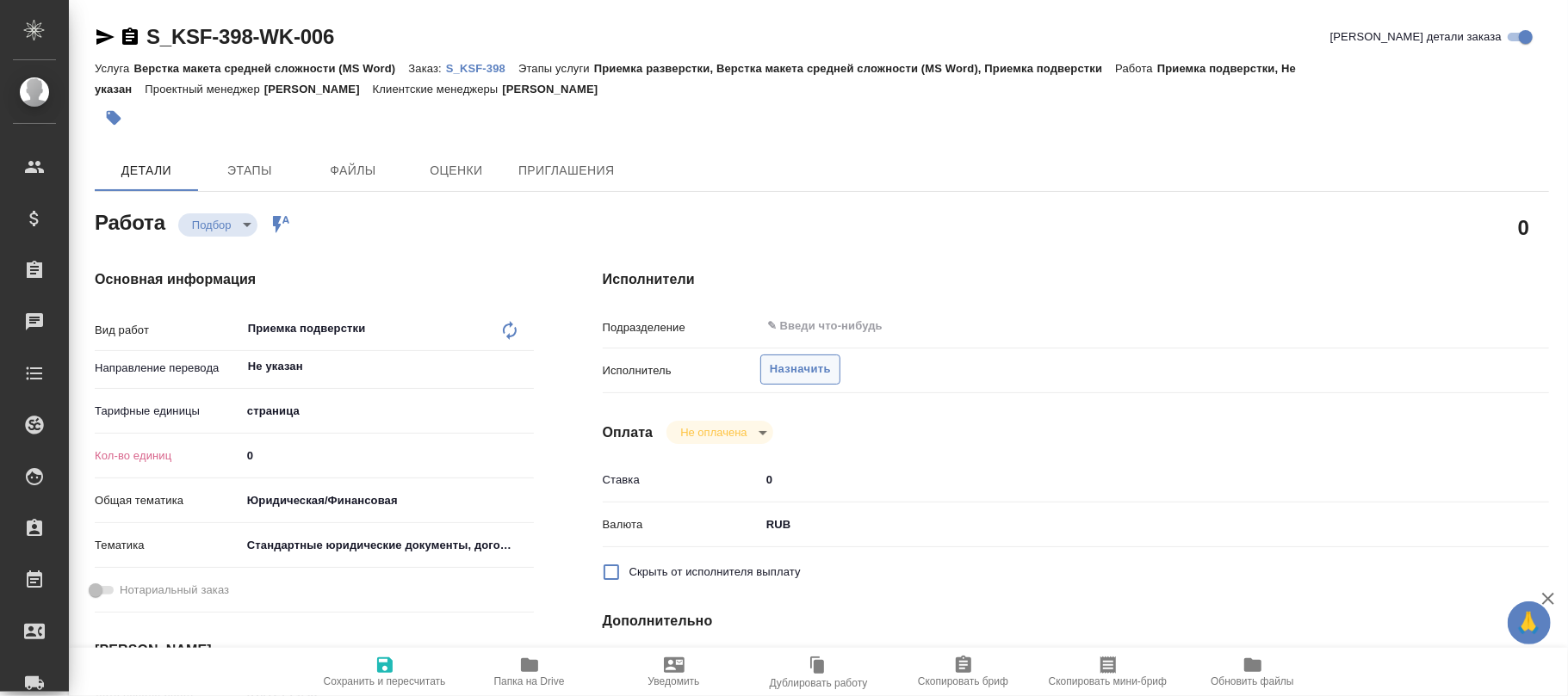
type textarea "x"
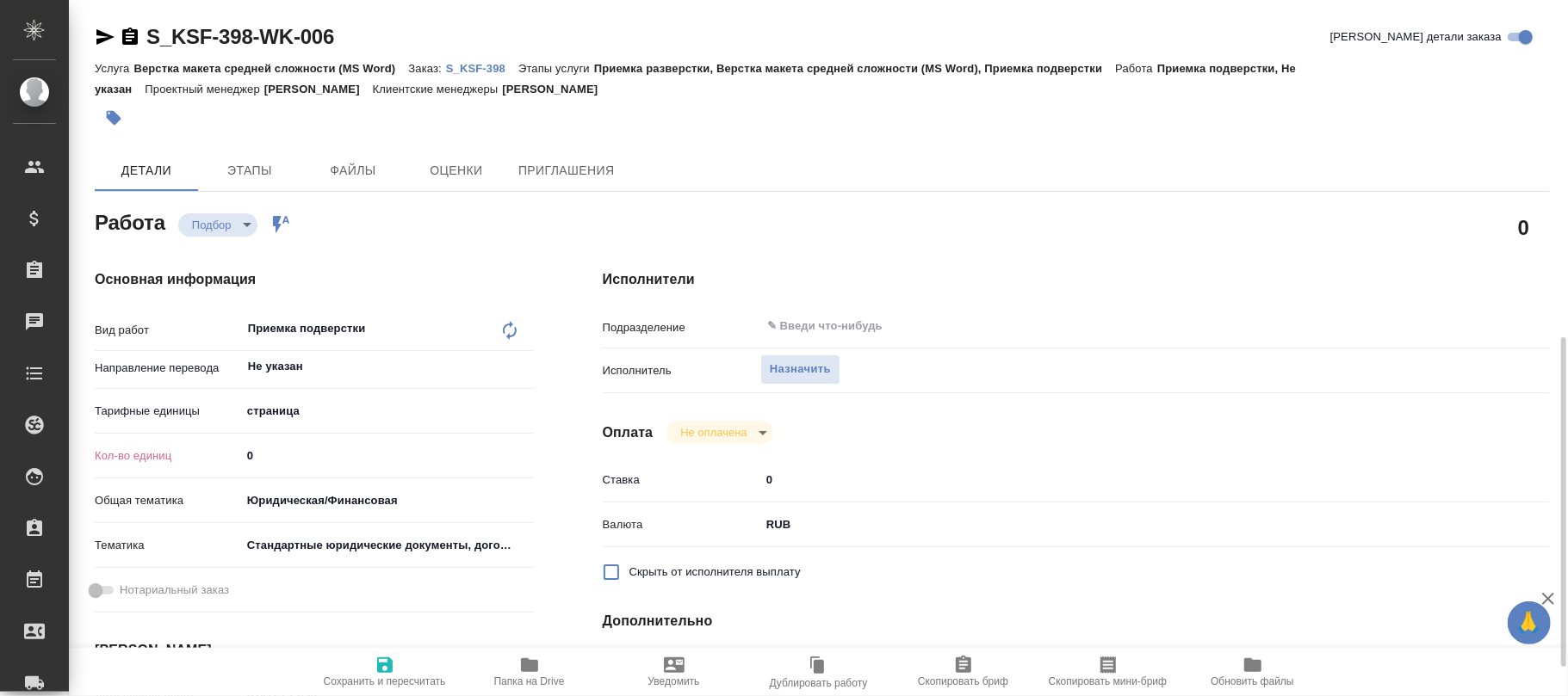
scroll to position [229, 0]
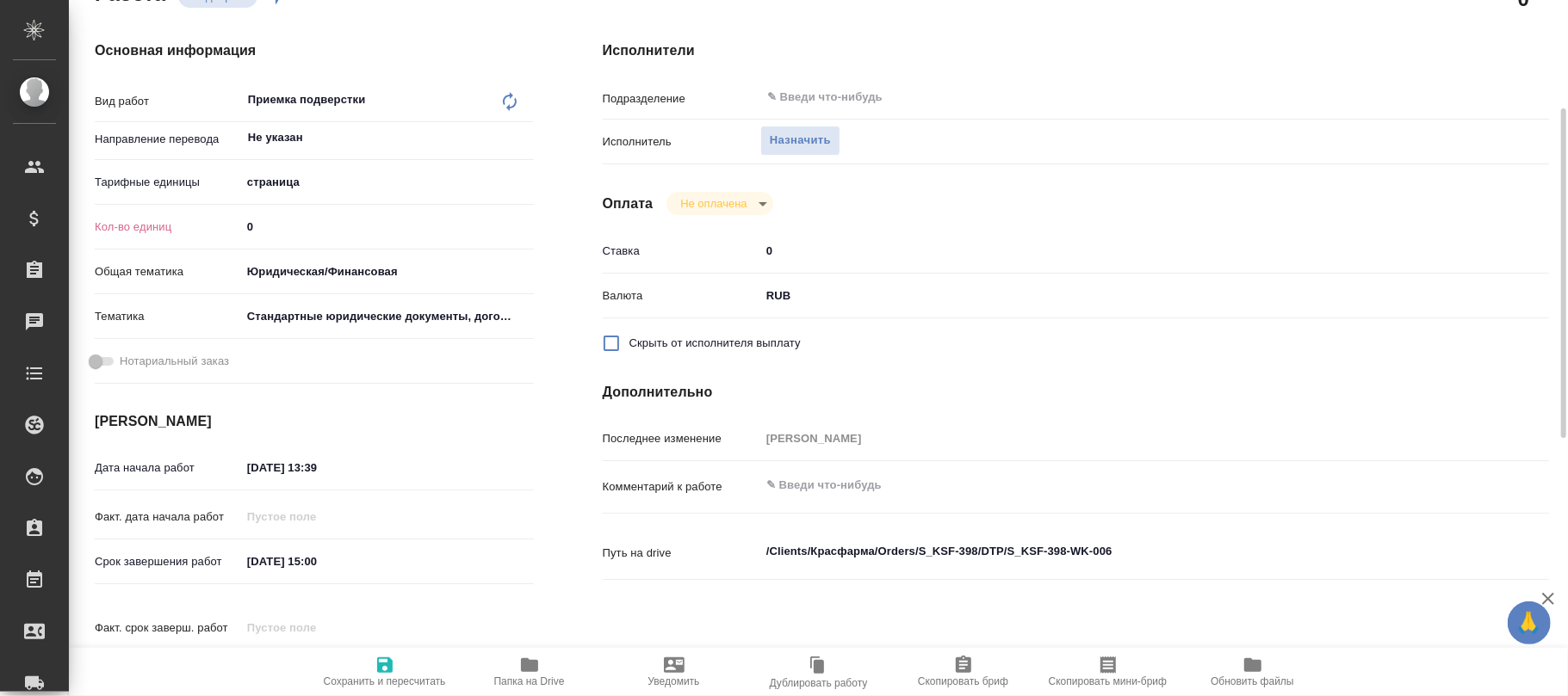
type textarea "x"
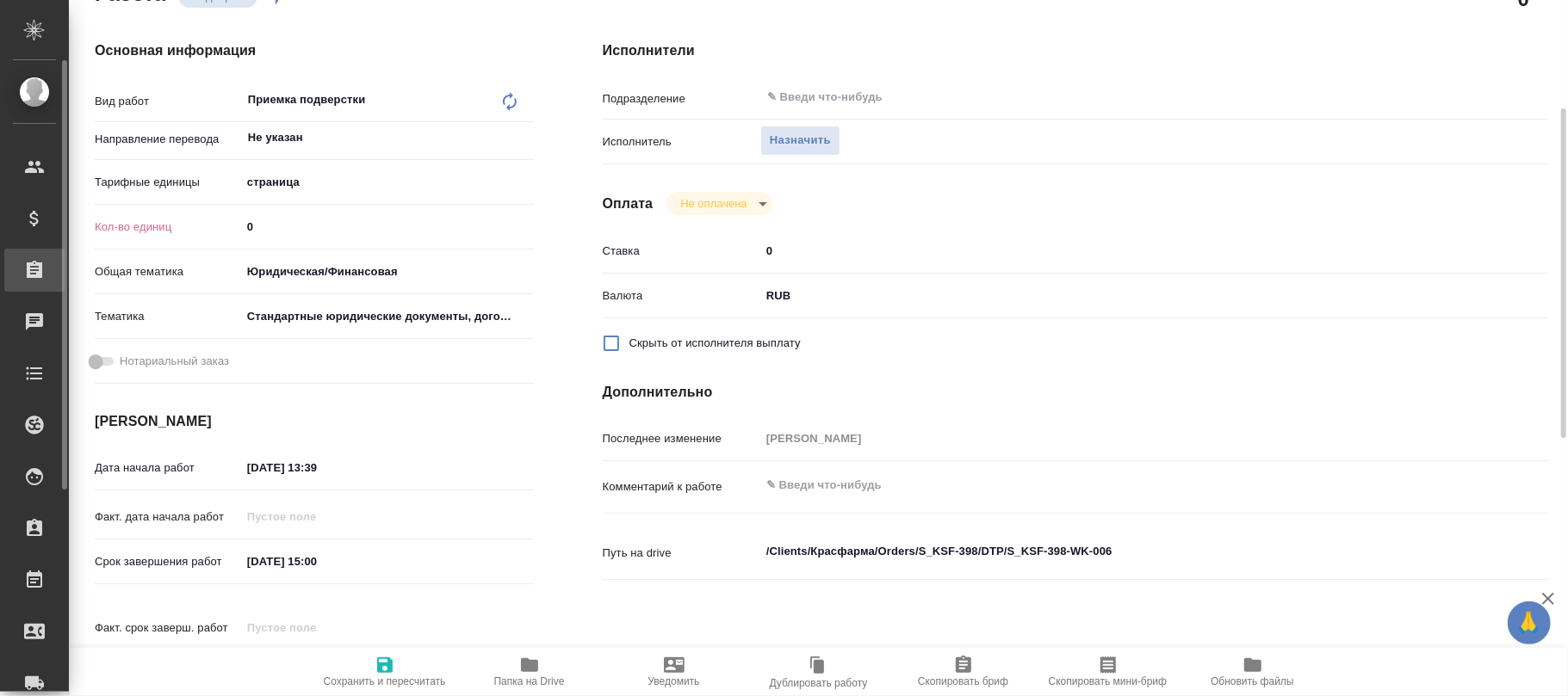
type textarea "x"
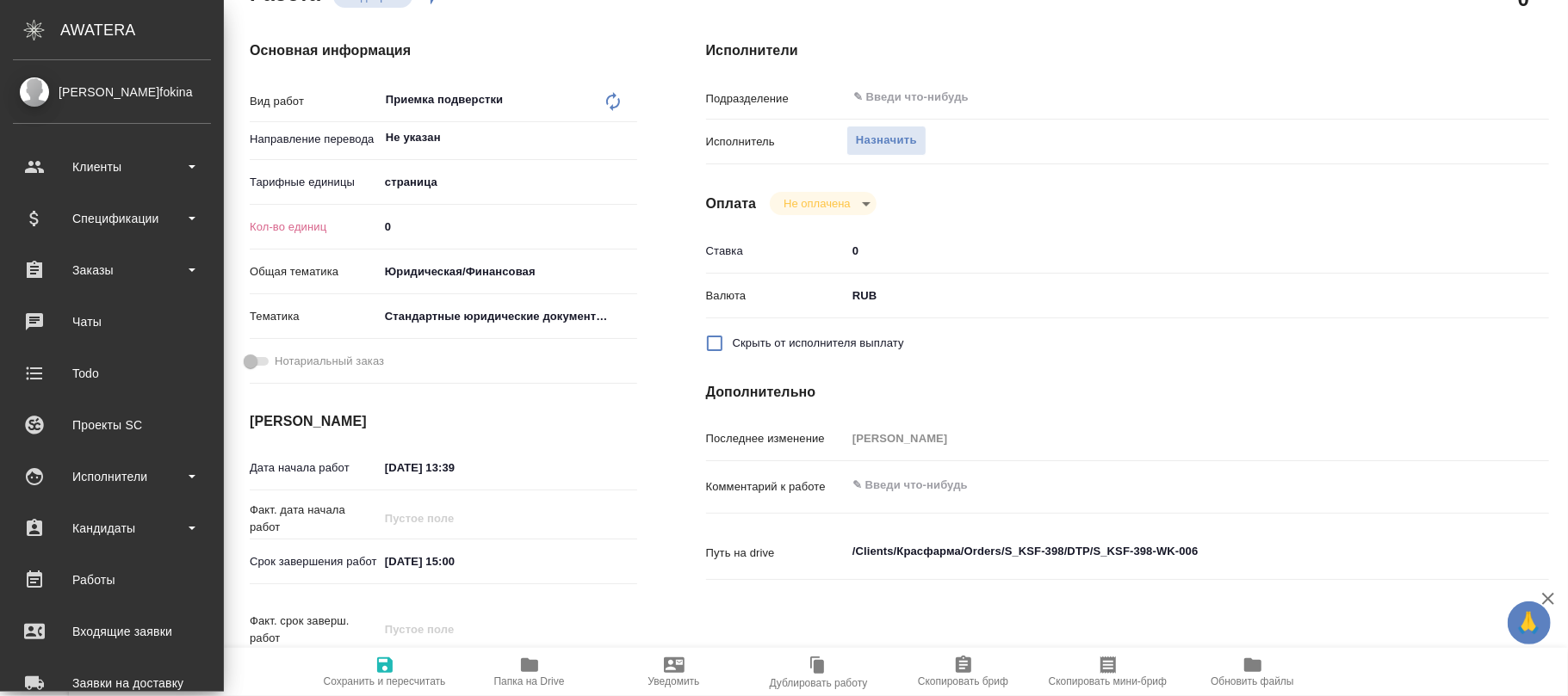
type textarea "x"
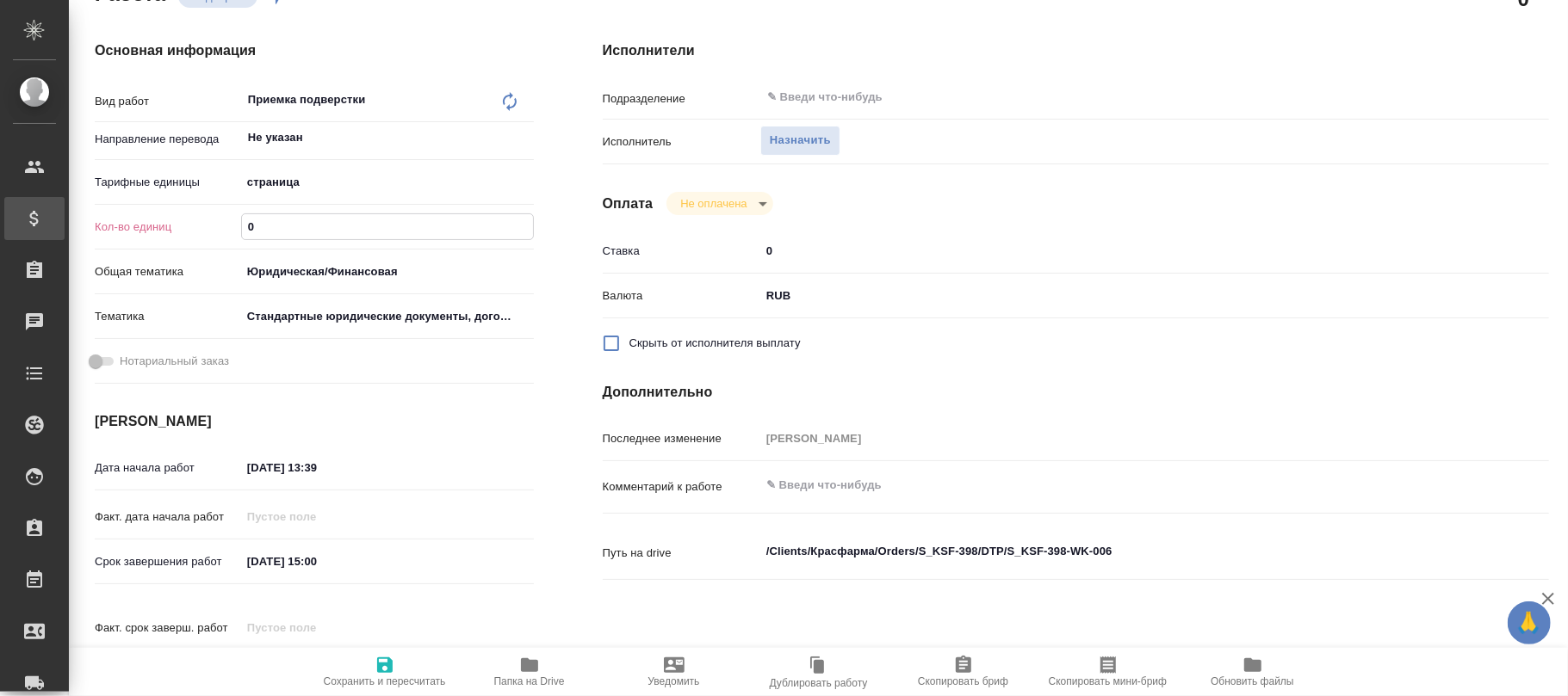
drag, startPoint x: 375, startPoint y: 225, endPoint x: 62, endPoint y: 225, distance: 313.0
click at [62, 225] on div ".cls-1 fill:#fff; AWATERA Фокина Наталья n.fokina Клиенты Спецификации Заказы Ч…" at bounding box center [784, 348] width 1568 height 696
type textarea "x"
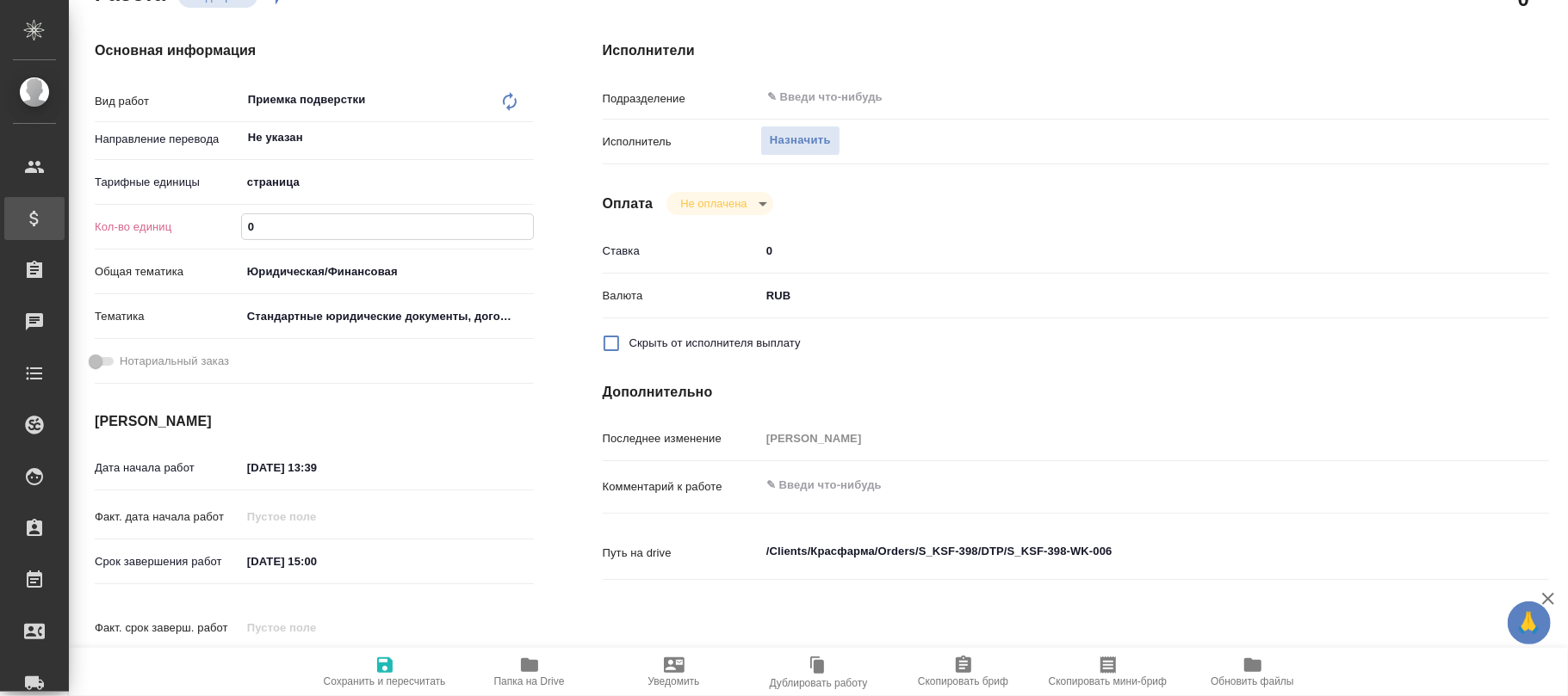
type textarea "x"
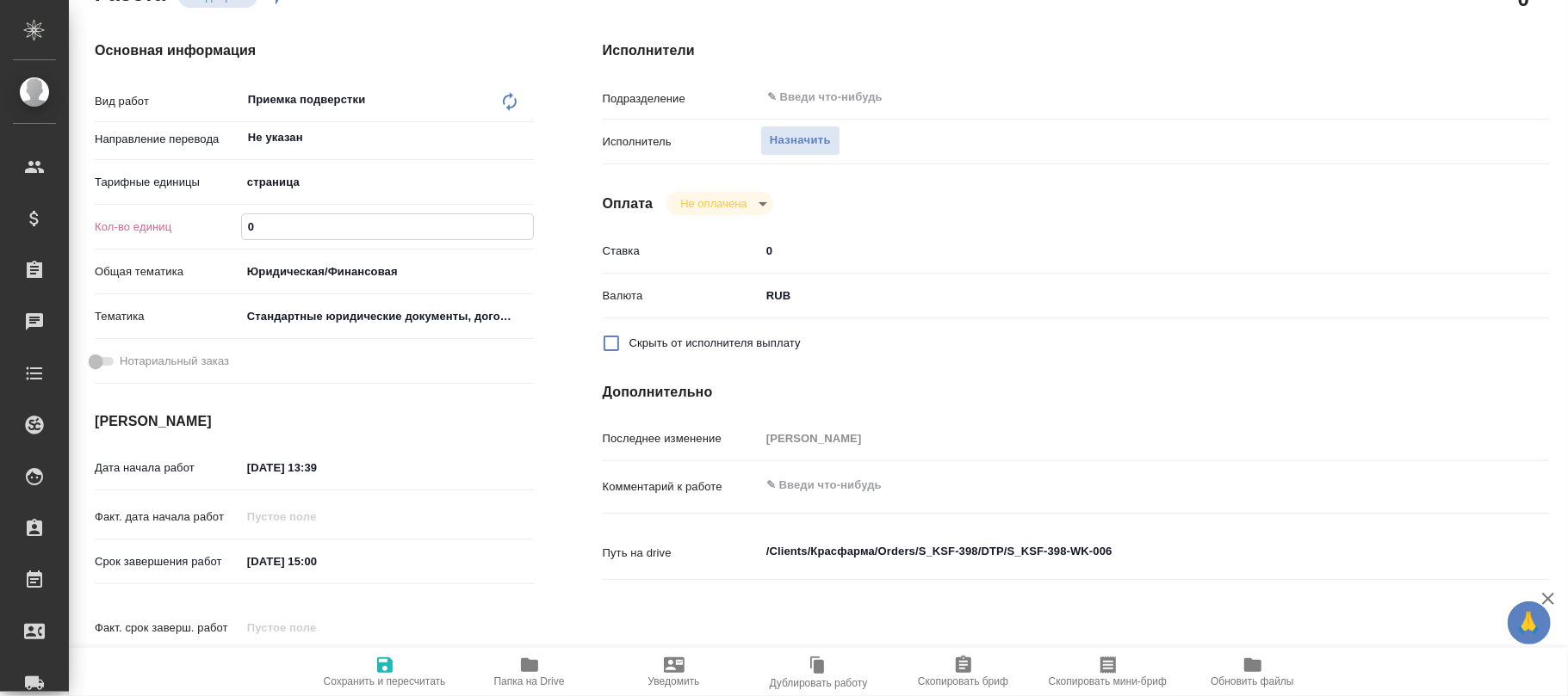
type textarea "x"
type input "1"
type textarea "x"
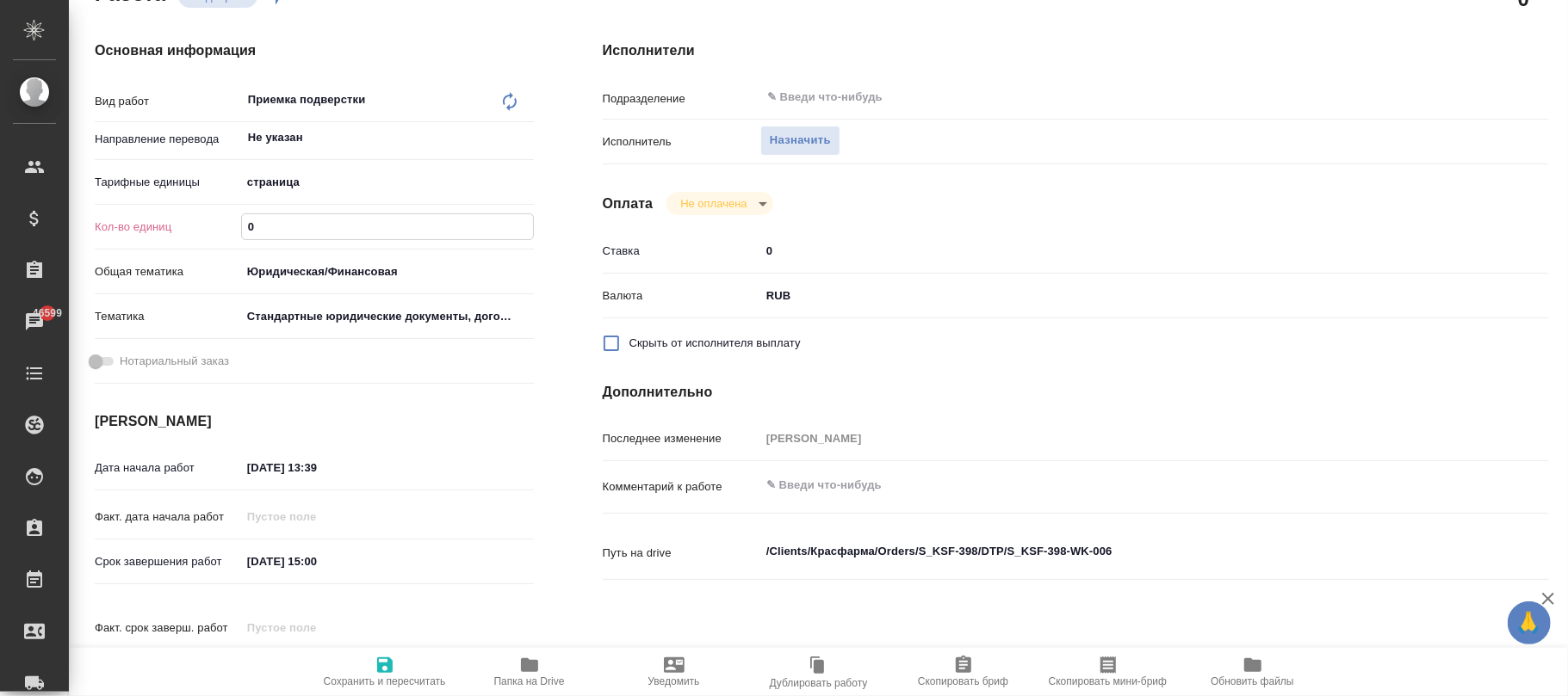
type textarea "x"
type input "1"
click at [387, 659] on icon "button" at bounding box center [385, 665] width 15 height 15
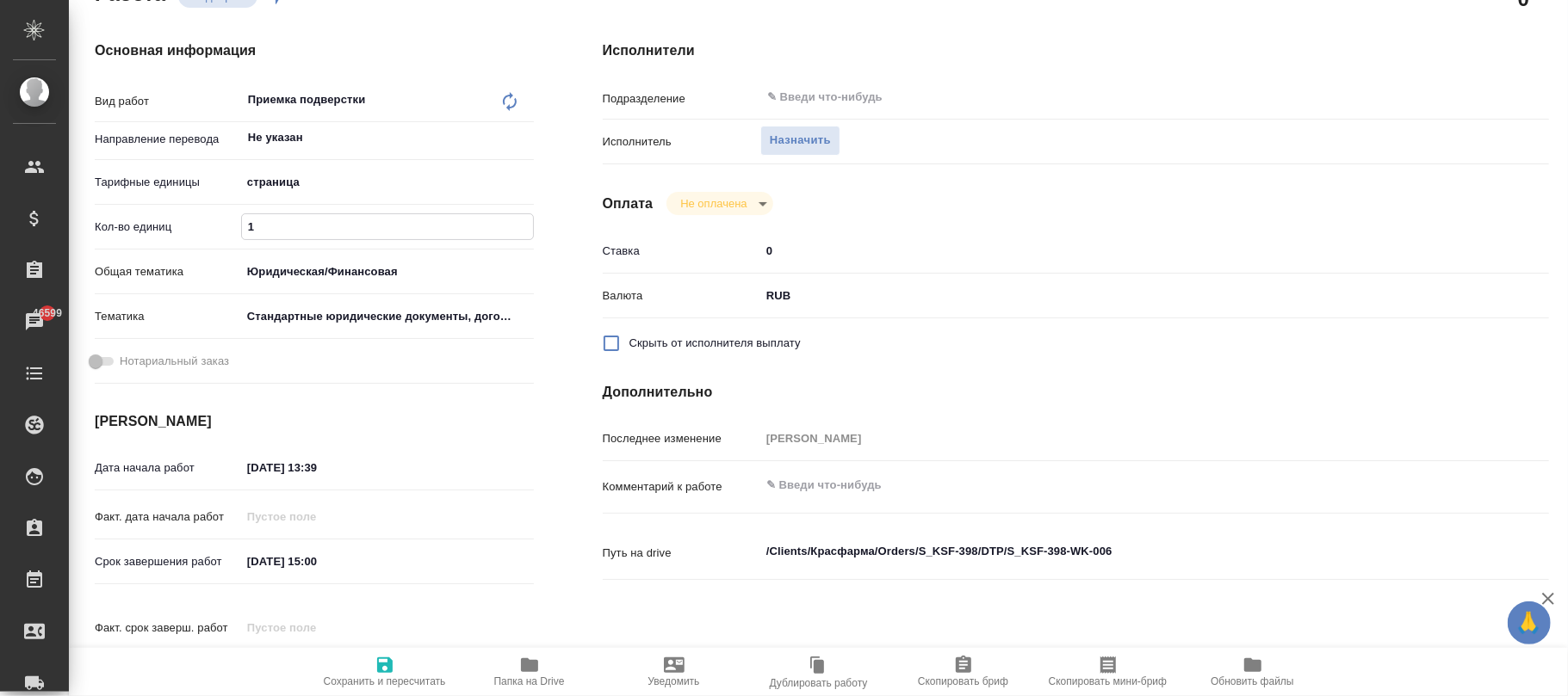
type textarea "x"
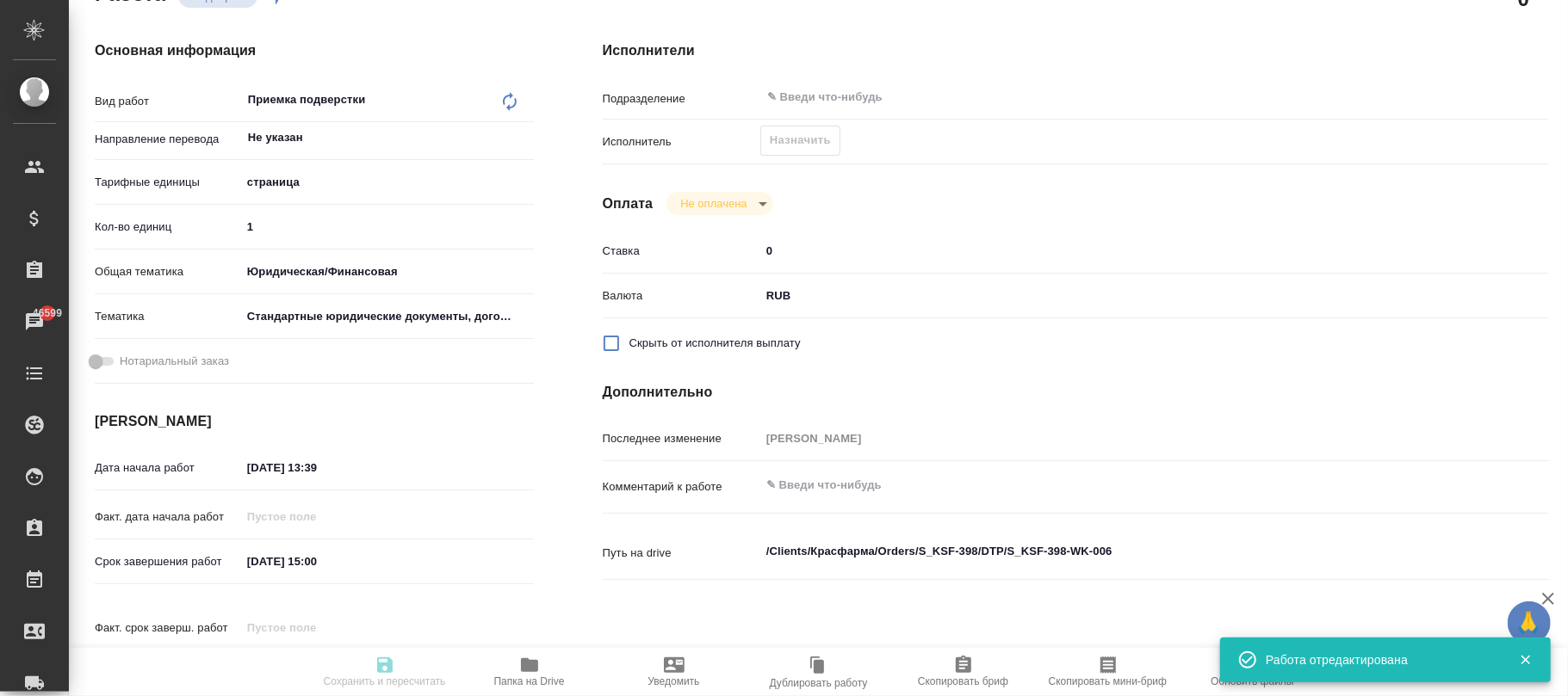
type textarea "x"
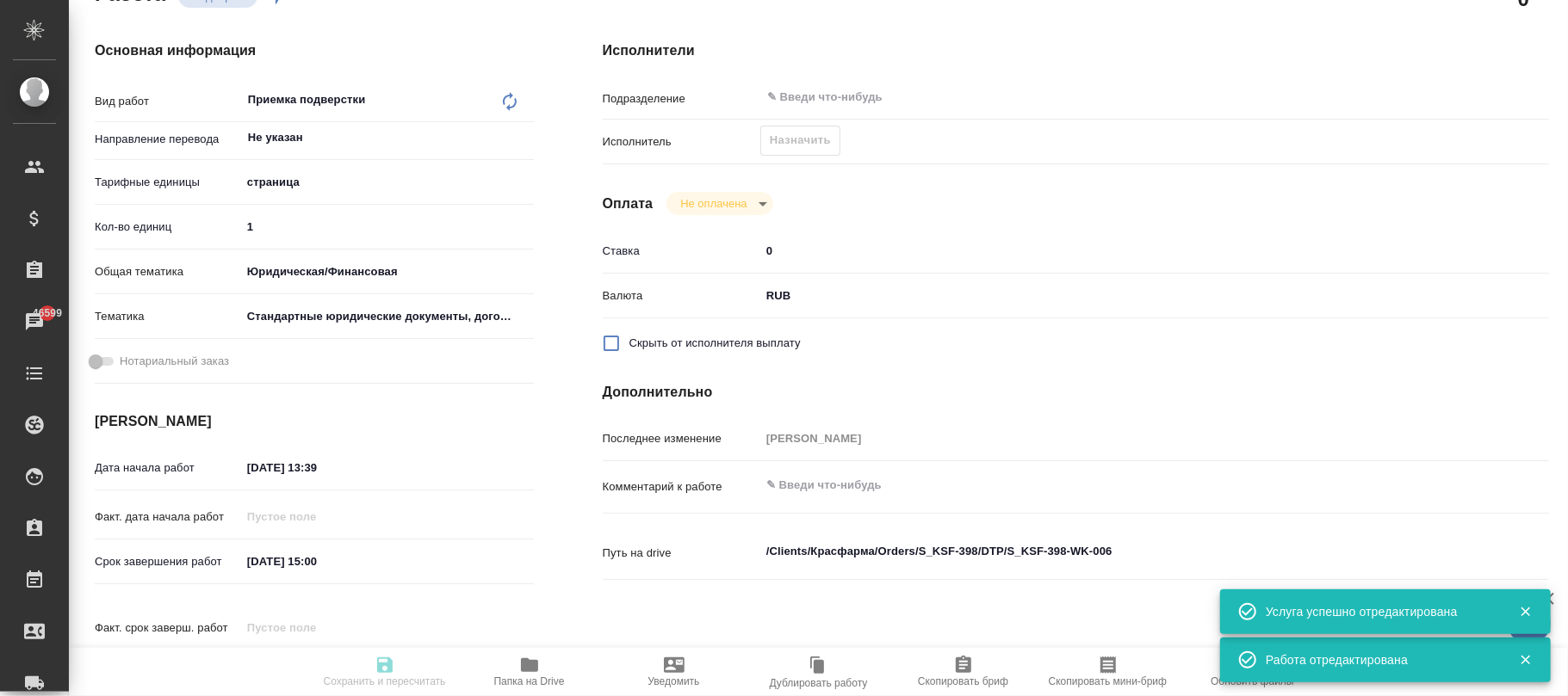
type input "recruiting"
type textarea "Приемка подверстки"
type textarea "x"
type input "Не указан"
type input "5a8b1489cc6b4906c91bfdb2"
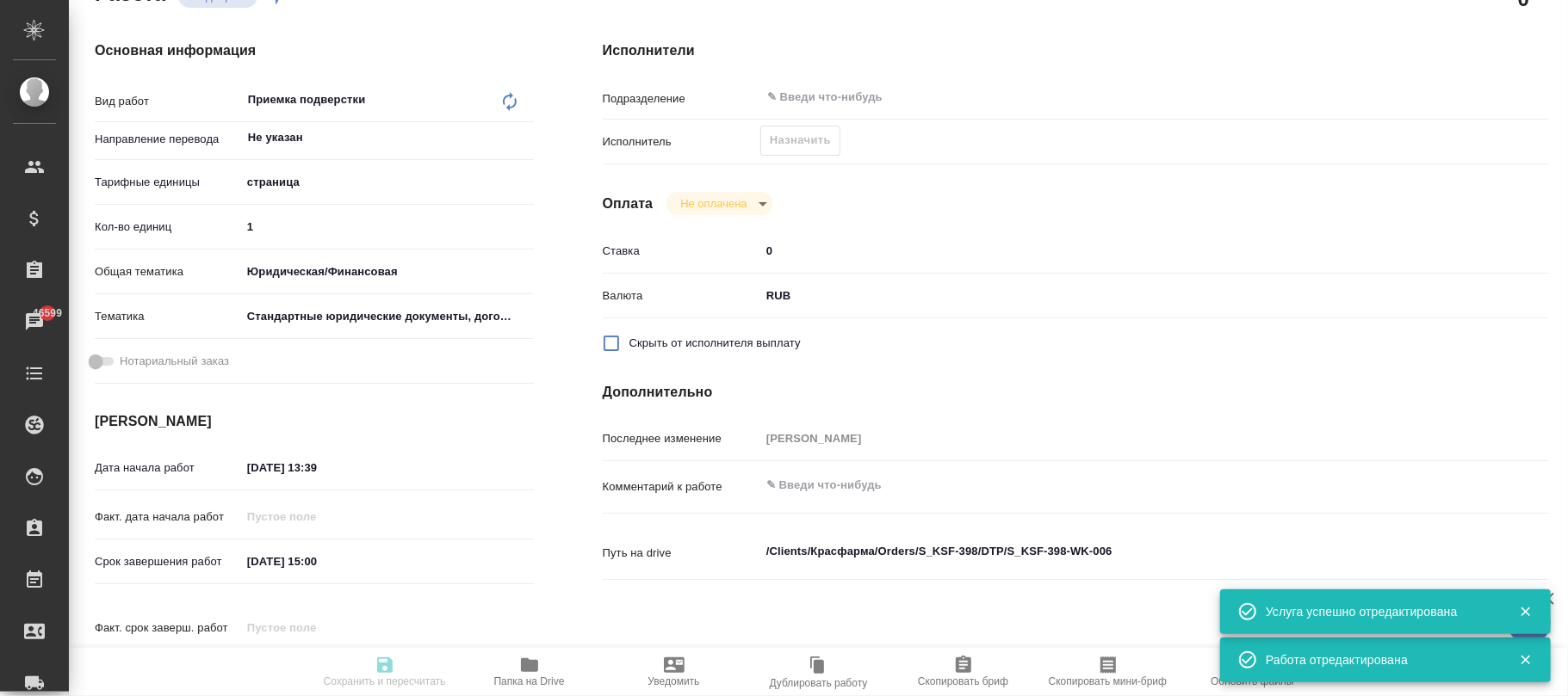
type input "1"
type input "yr-fn"
type input "5f647205b73bc97568ca66bf"
type input "03.10.2025 13:39"
type input "06.10.2025 15:00"
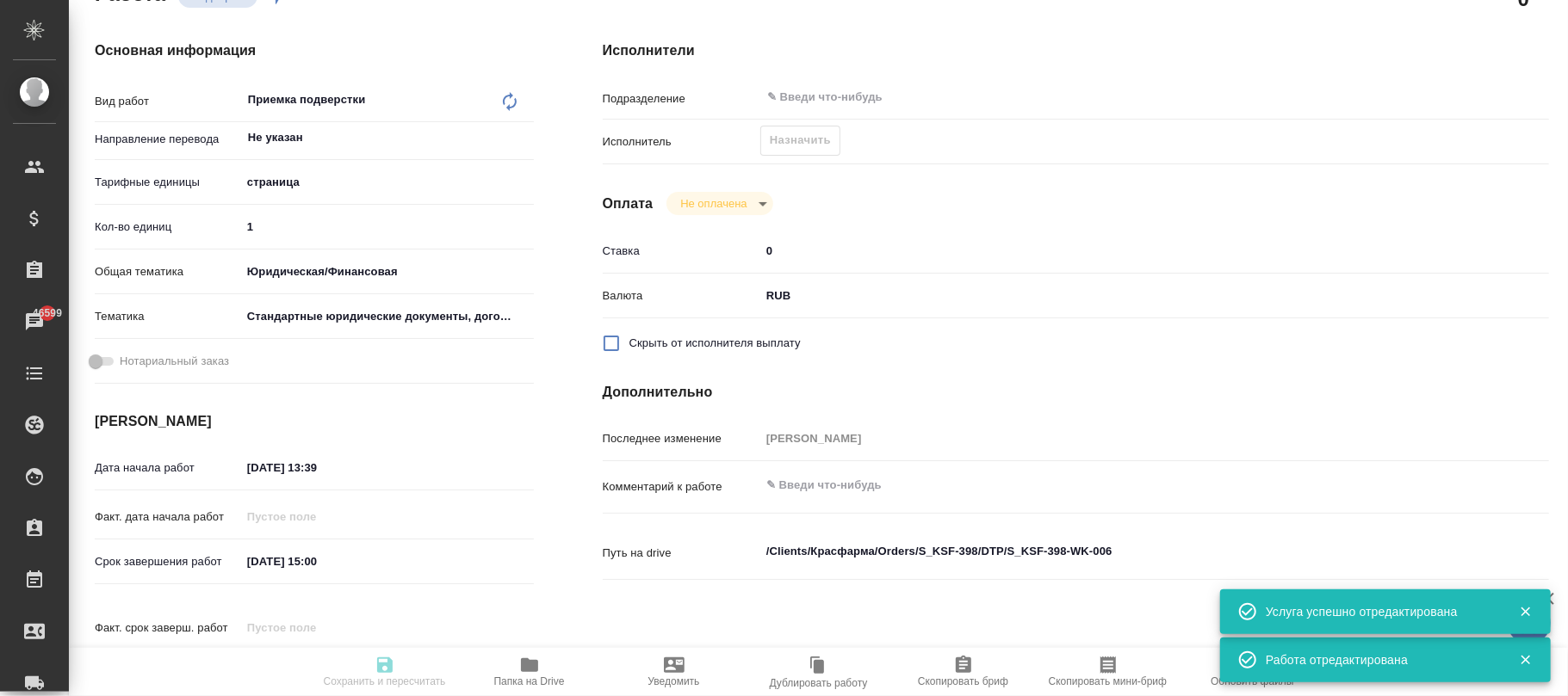
type input "06.10.2025 15:00"
type input "notPayed"
type input "0"
type input "RUB"
type input "Фокина Наталья"
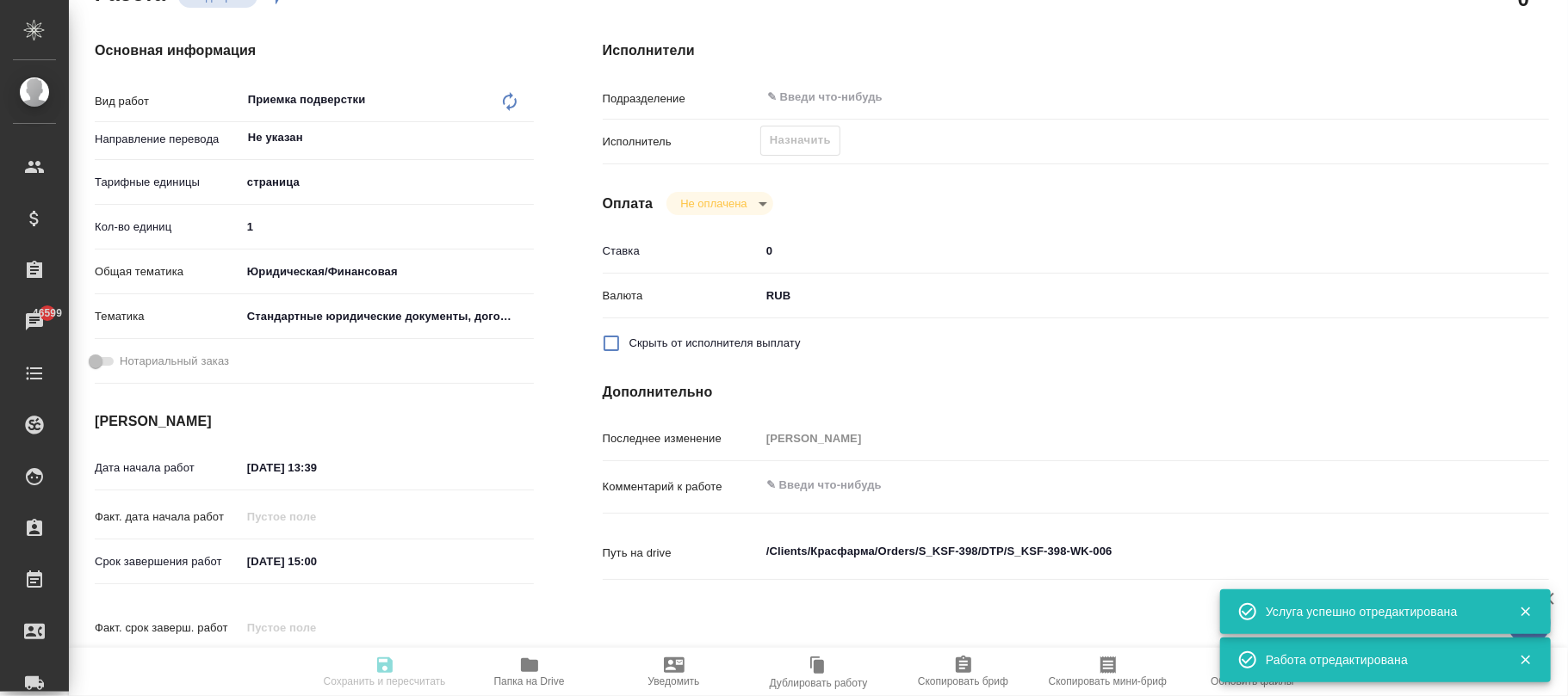
type textarea "x"
type textarea "/Clients/Красфарма/Orders/S_KSF-398/DTP/S_KSF-398-WK-006"
type textarea "x"
type input "S_KSF-398"
type input "Верстка макета средней сложности (MS Word)"
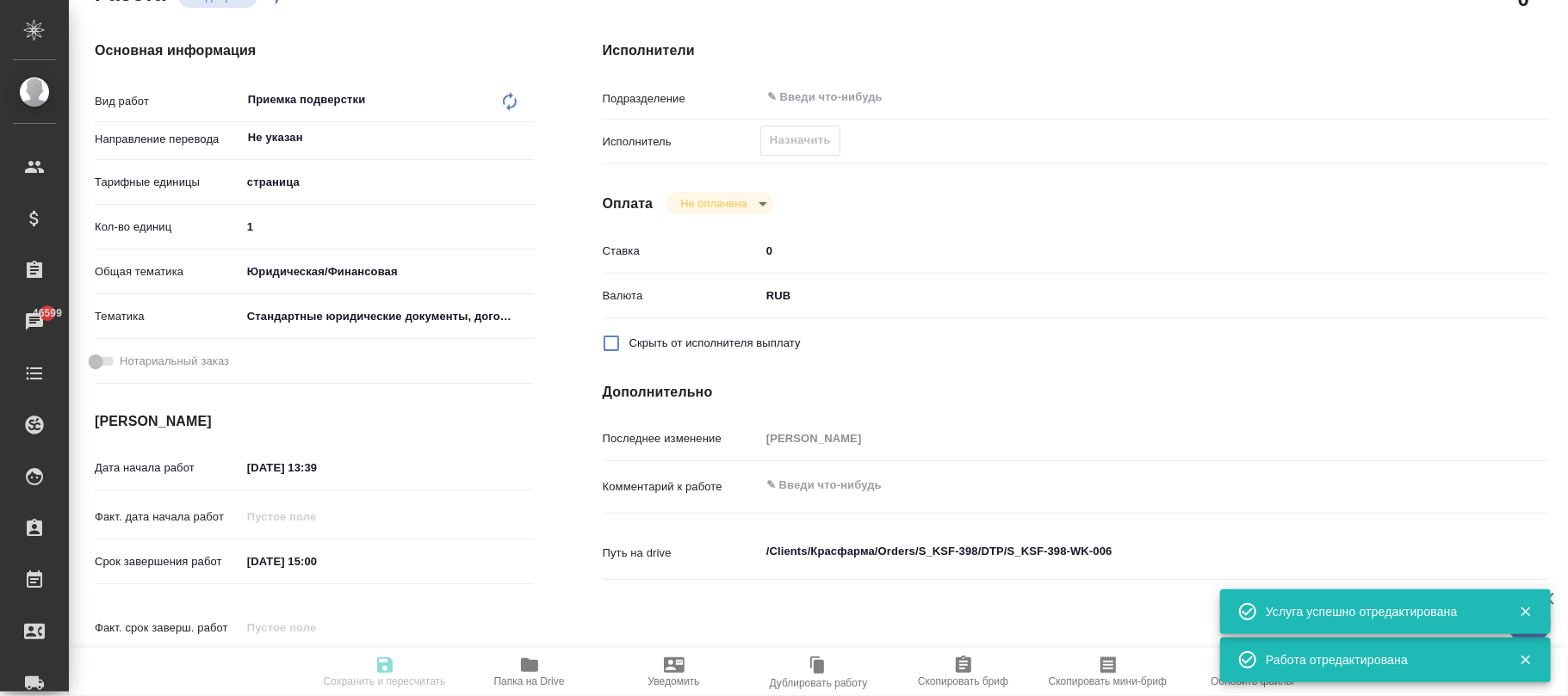
type input "Приемка разверстки, Верстка макета средней сложности (MS Word), Приемка подверс…"
type input "Кабаргина Анна"
type input "Петрова Валерия"
type input "/Clients/Красфарма/Orders/S_KSF-398"
type textarea "x"
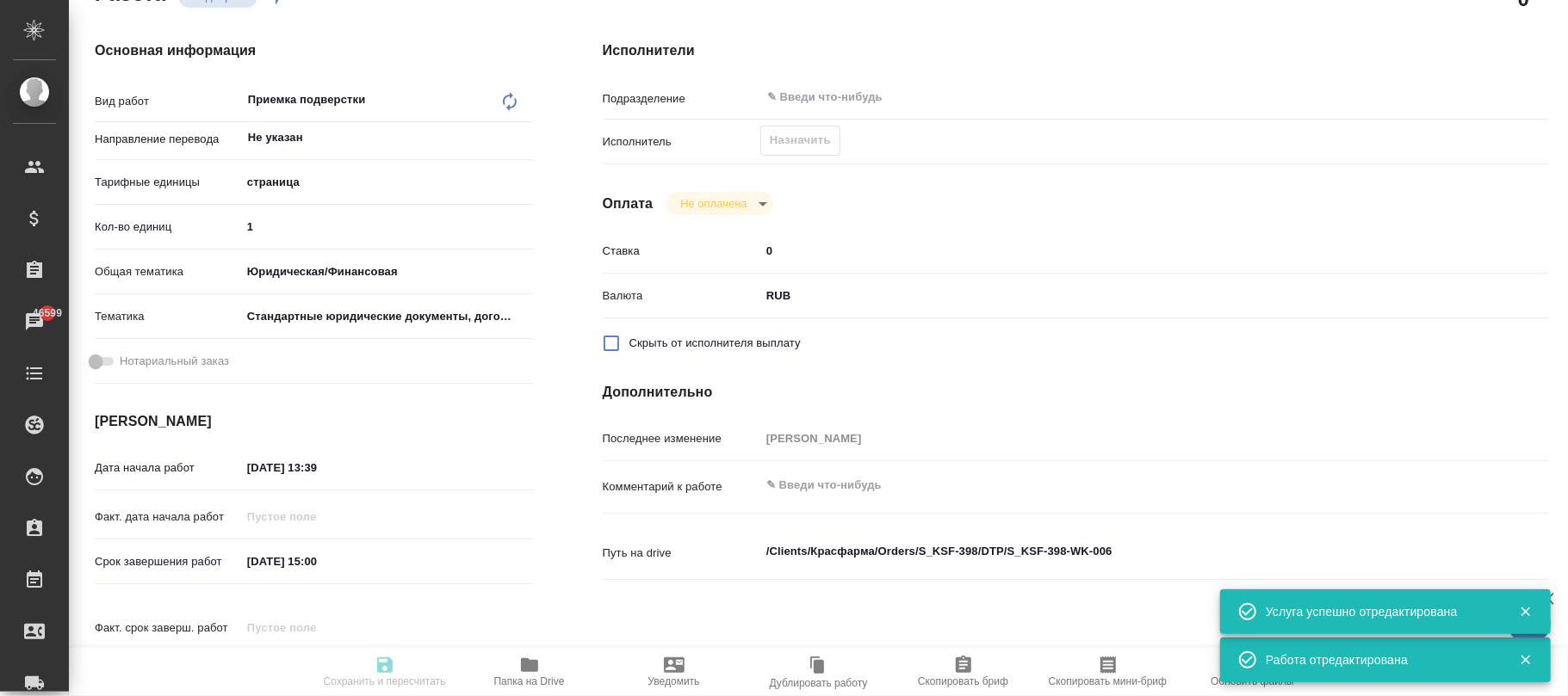
type textarea "Во вложении файл для коррекции и доперевода п.10 нужно полностью перевести, а п…"
type textarea "x"
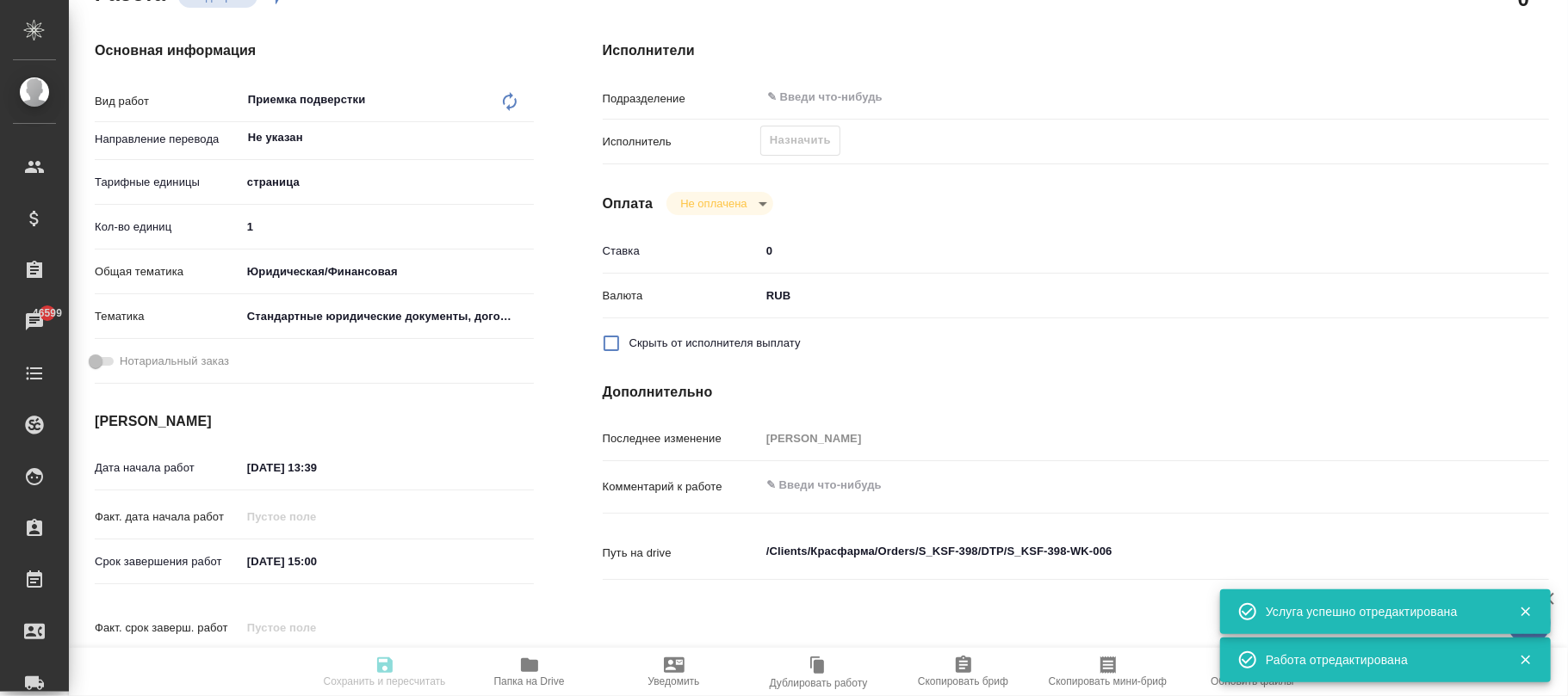
type textarea "x"
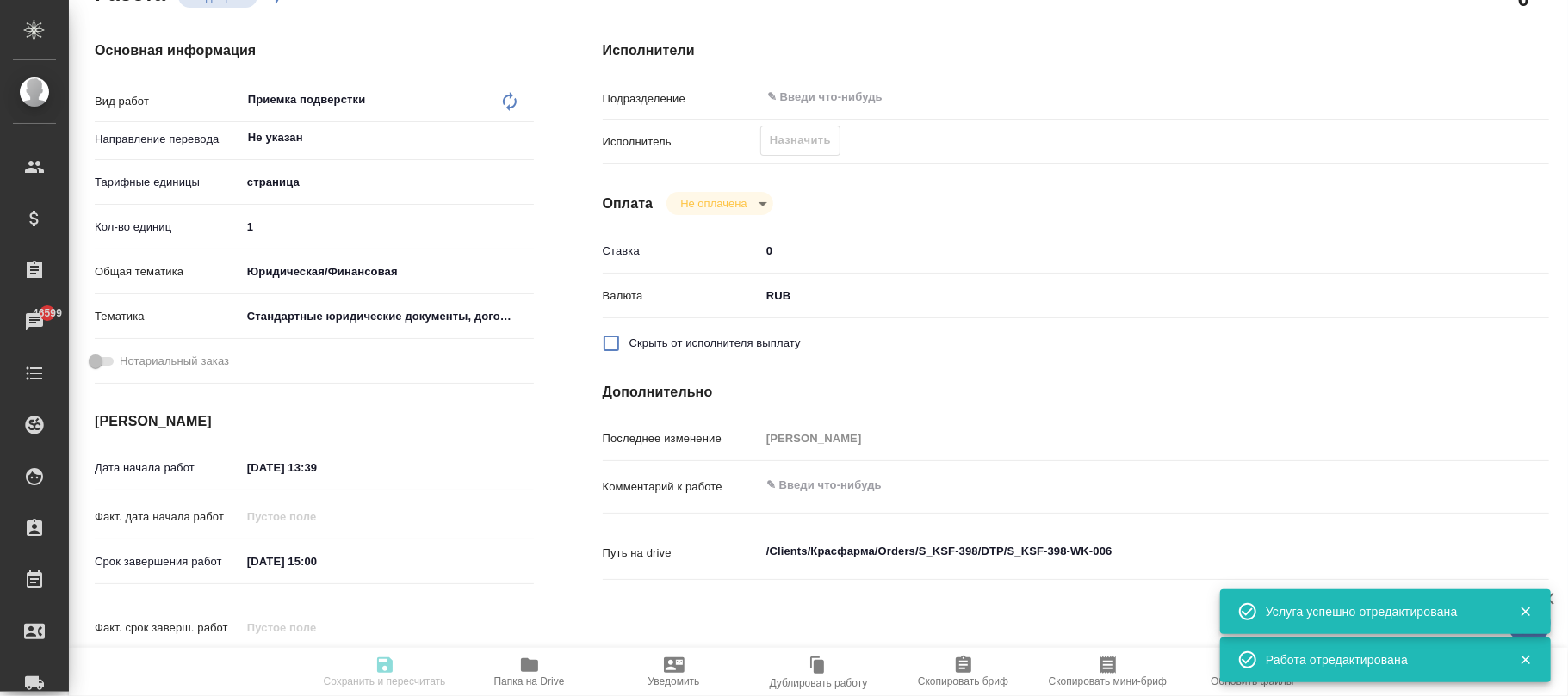
type textarea "x"
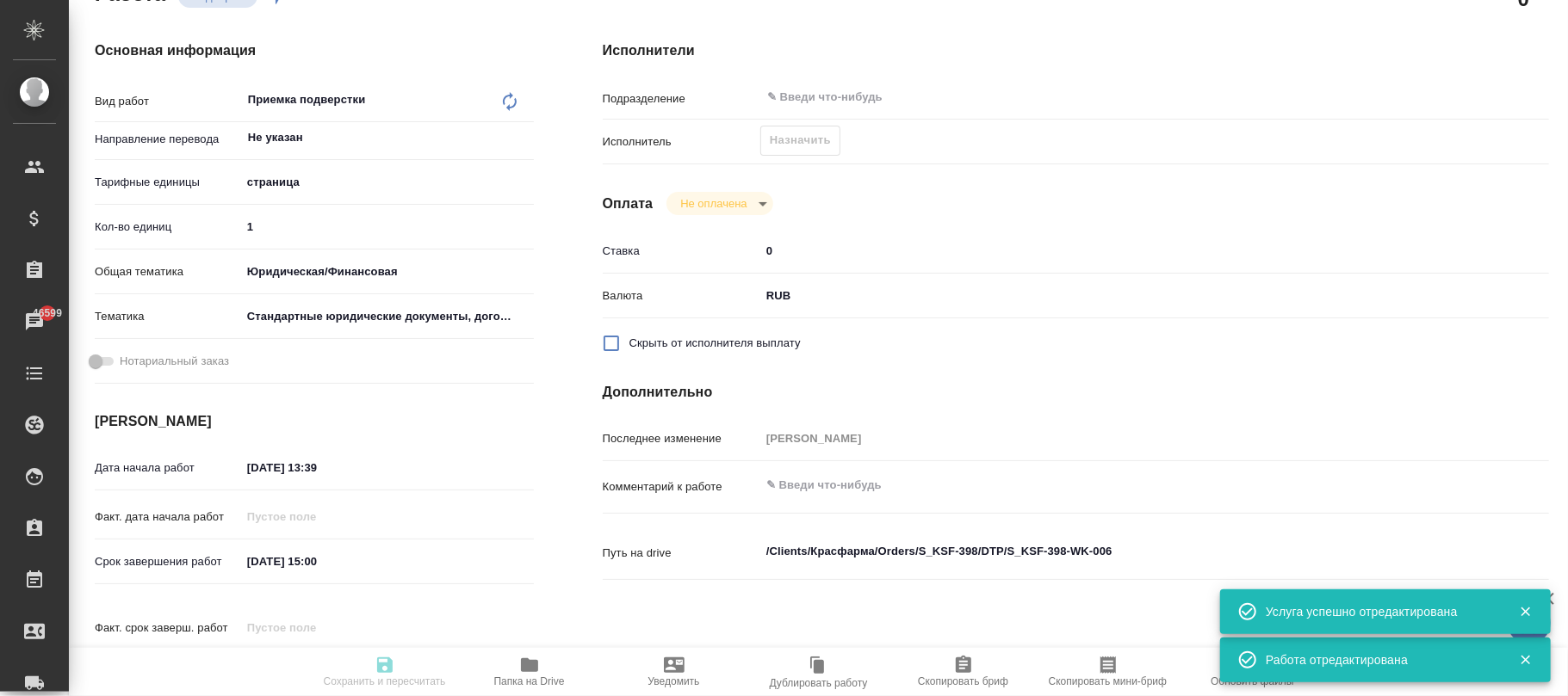
type textarea "x"
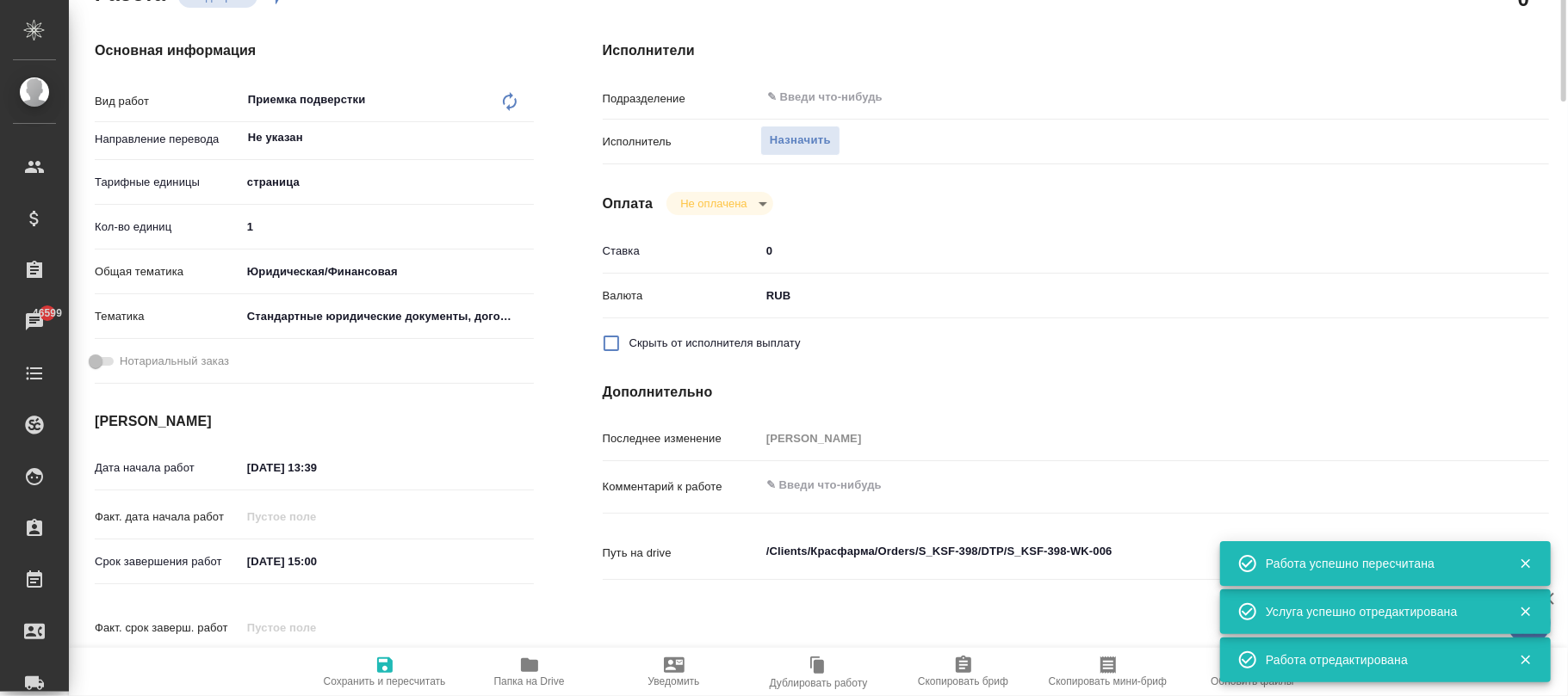
type input "recruiting"
type textarea "Приемка подверстки"
type textarea "x"
type input "Не указан"
type input "5a8b1489cc6b4906c91bfdb2"
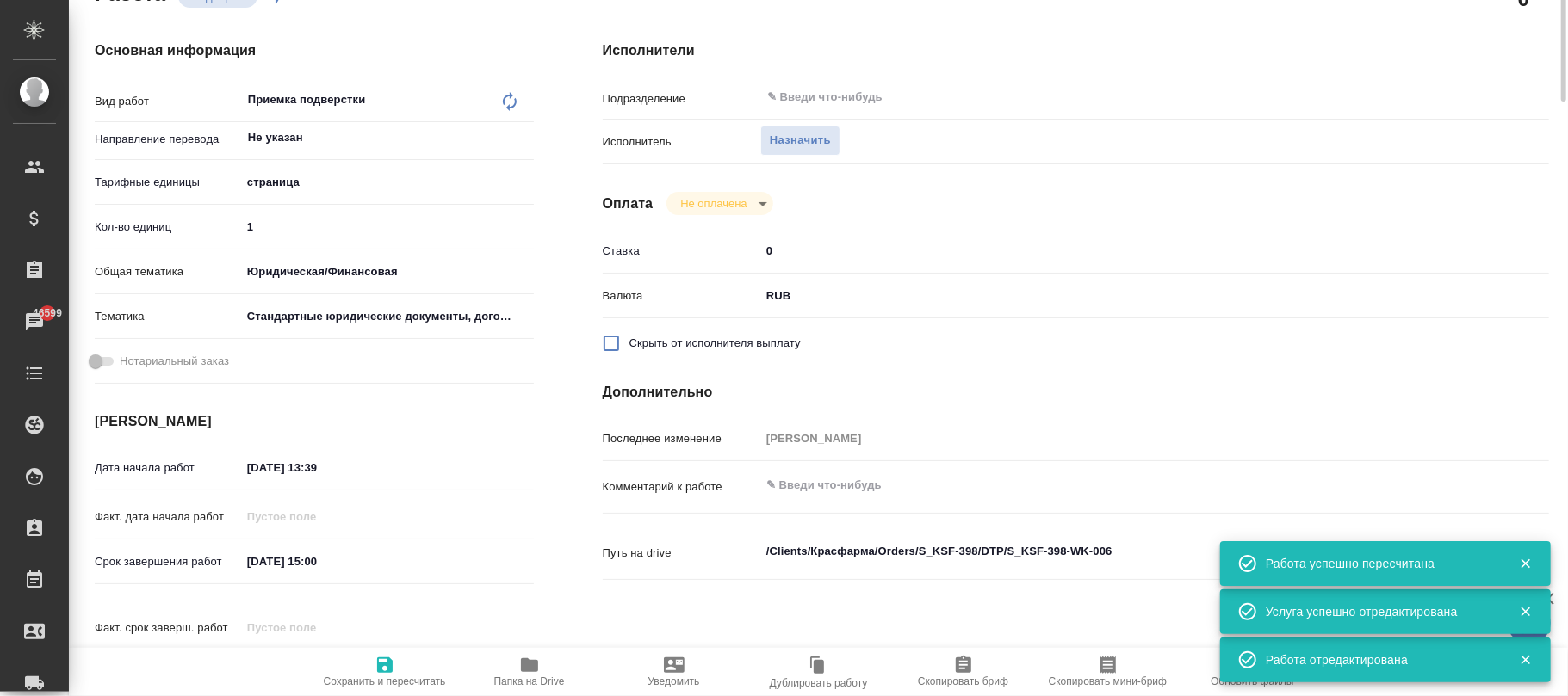
type input "1"
type input "yr-fn"
type input "5f647205b73bc97568ca66bf"
type input "03.10.2025 13:39"
type input "06.10.2025 15:00"
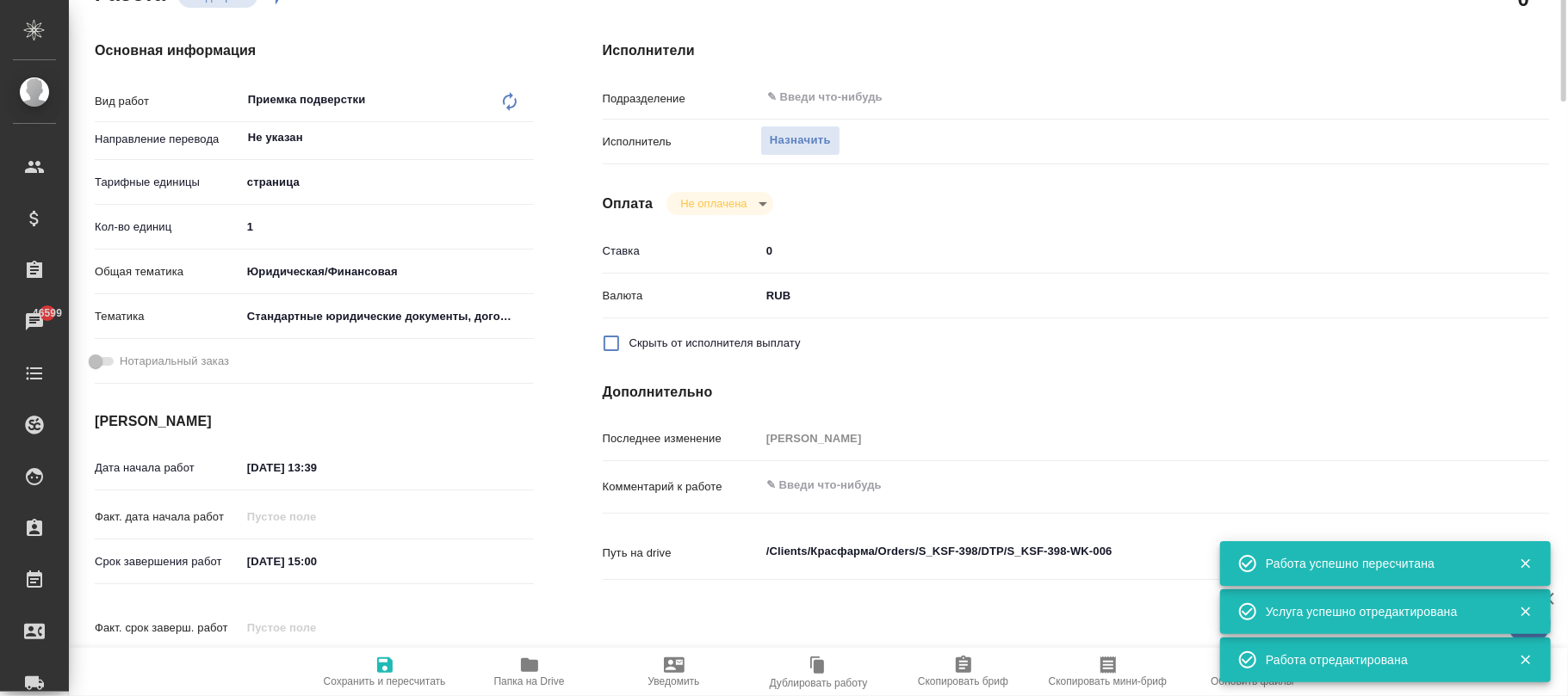
type input "06.10.2025 15:00"
type input "notPayed"
type input "0"
type input "RUB"
type input "Фокина Наталья"
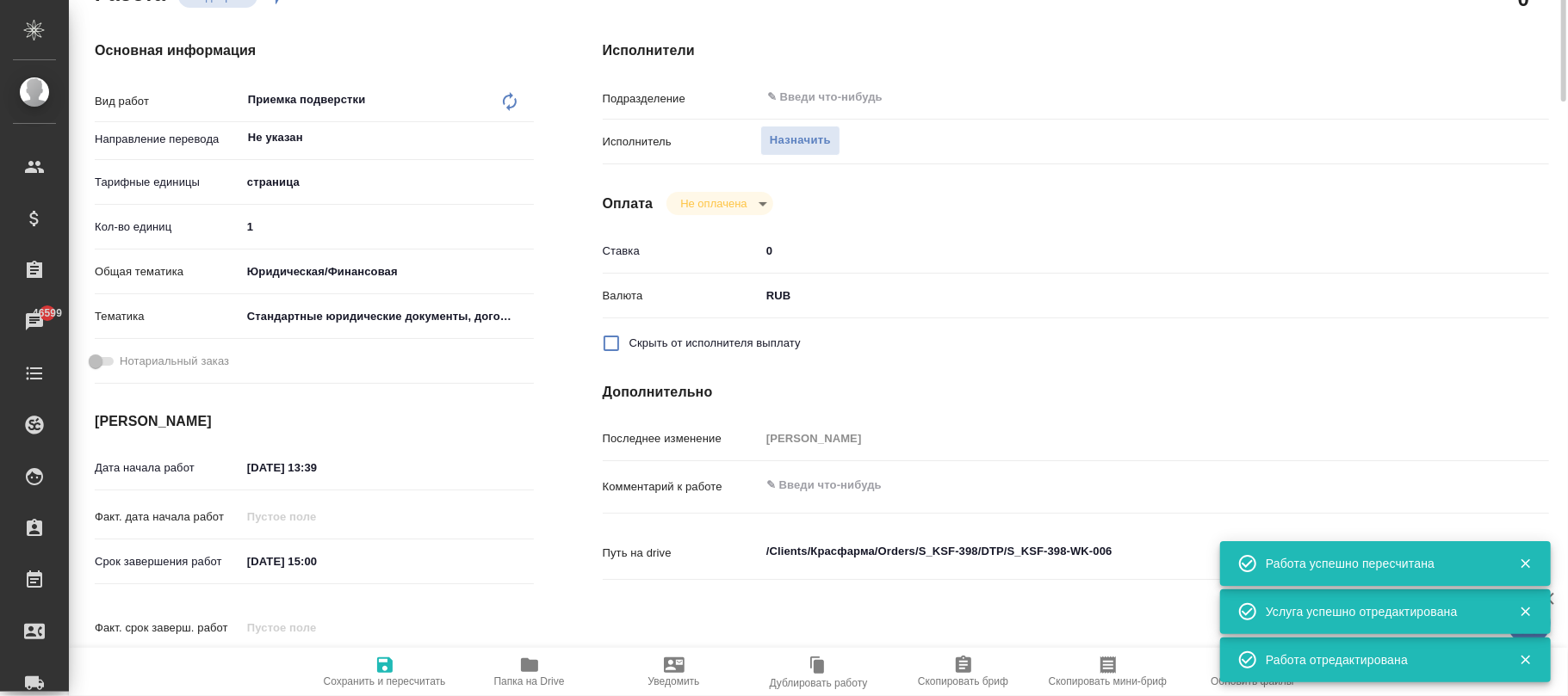
type textarea "x"
type textarea "/Clients/Красфарма/Orders/S_KSF-398/DTP/S_KSF-398-WK-006"
type textarea "x"
type input "S_KSF-398"
type input "Верстка макета средней сложности (MS Word)"
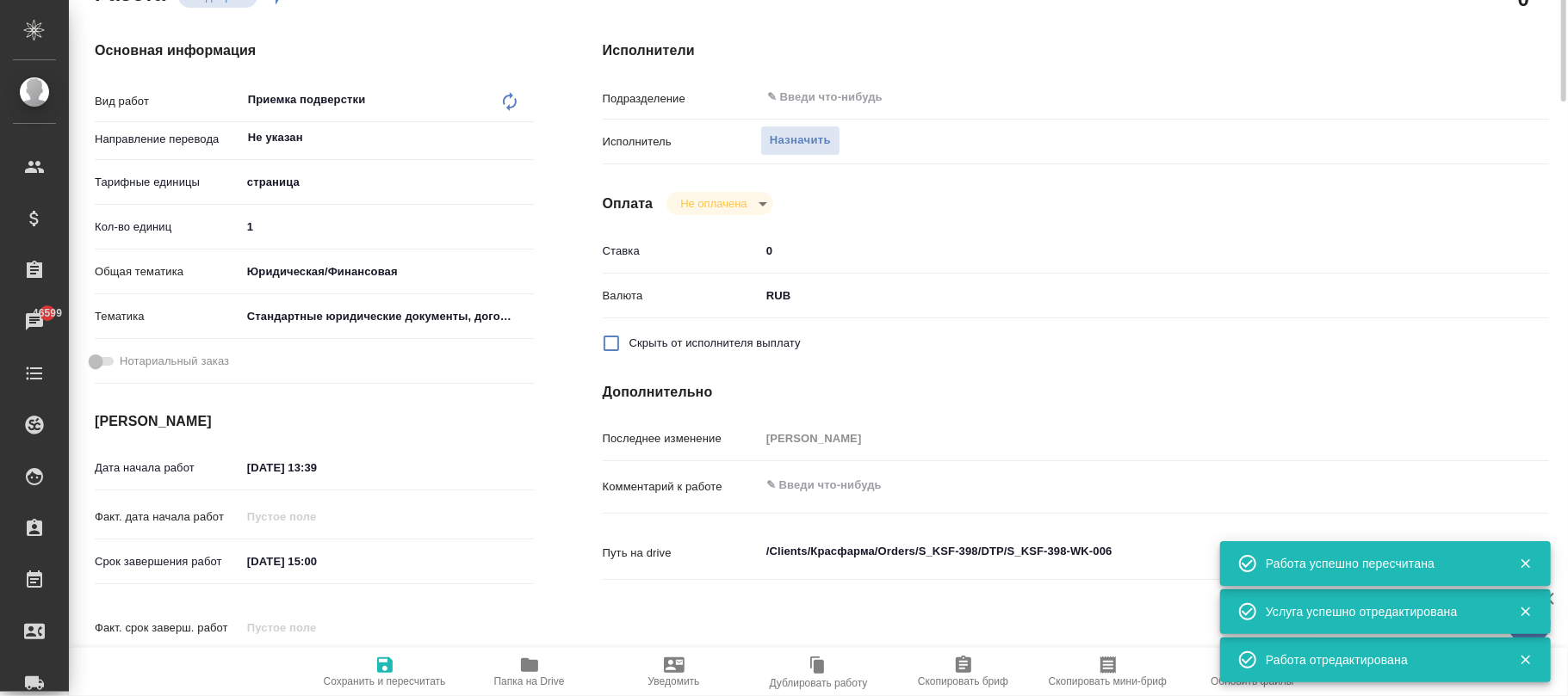
type input "Приемка разверстки, Верстка макета средней сложности (MS Word), Приемка подверс…"
type input "Кабаргина Анна"
type input "Петрова Валерия"
type input "/Clients/Красфарма/Orders/S_KSF-398"
type textarea "x"
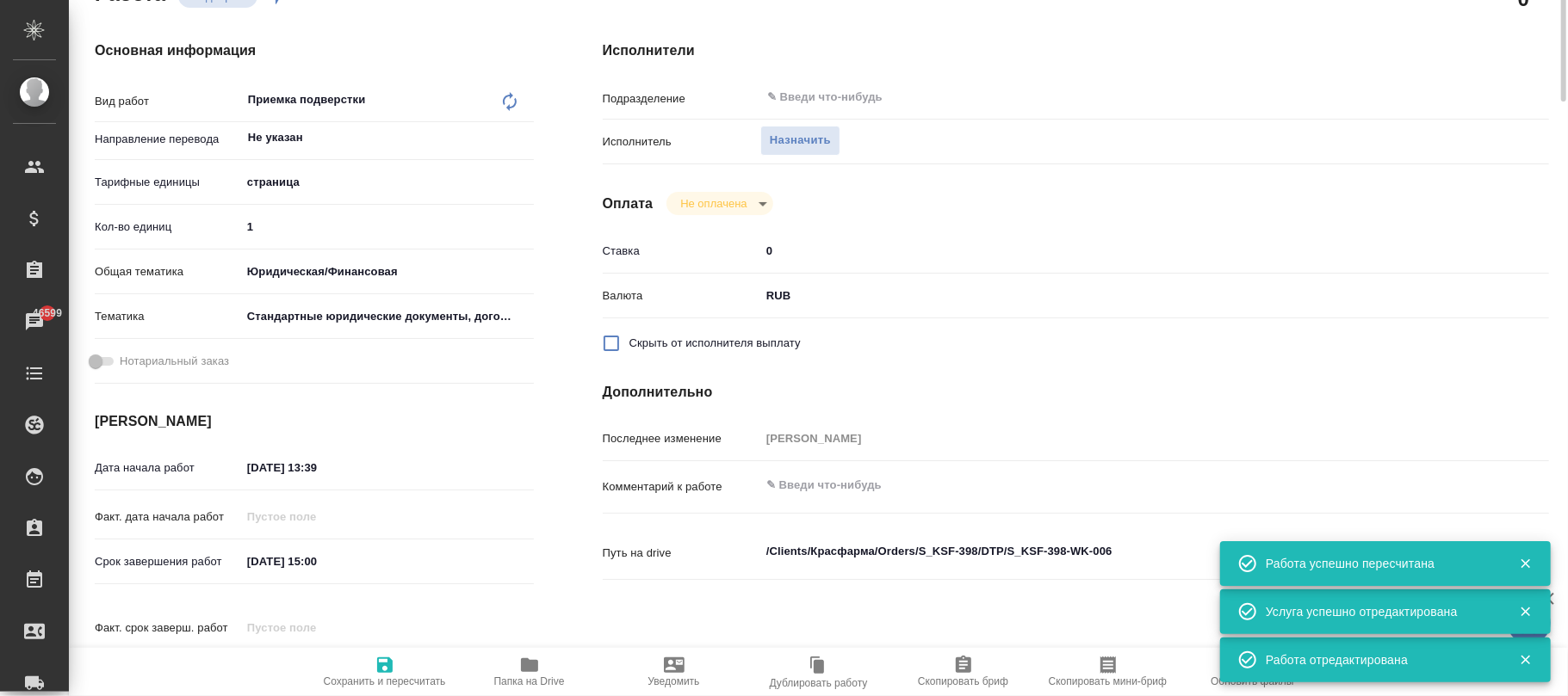
type textarea "Во вложении файл для коррекции и доперевода п.10 нужно полностью перевести, а п…"
type textarea "x"
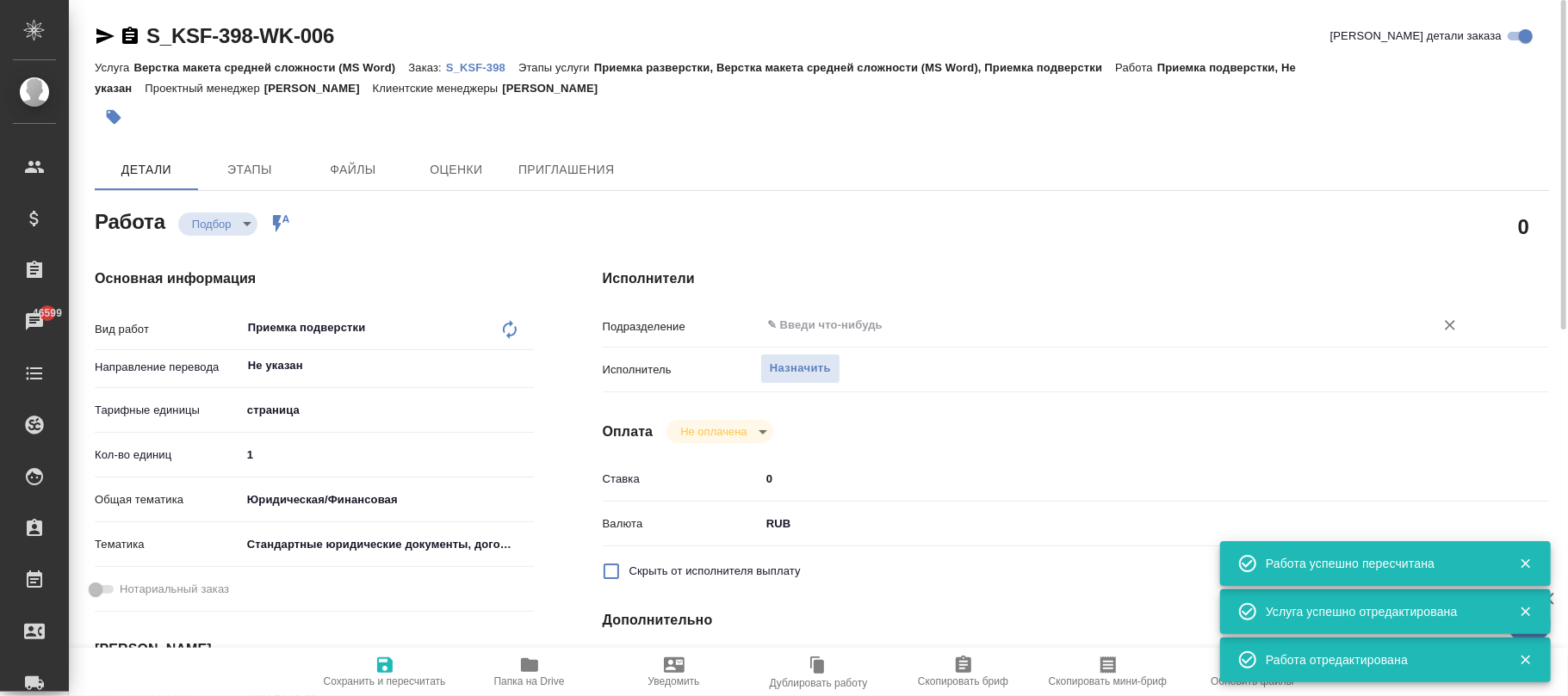
type textarea "x"
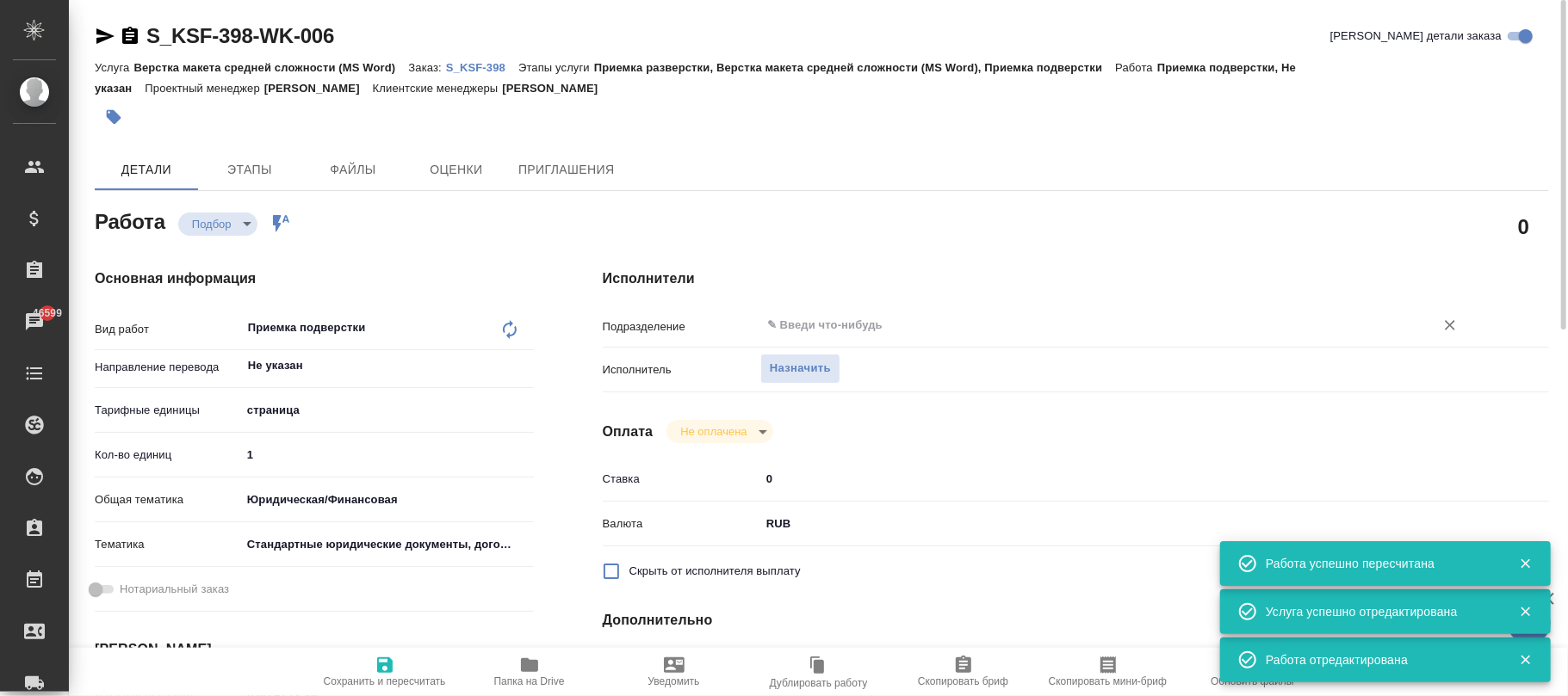
type textarea "x"
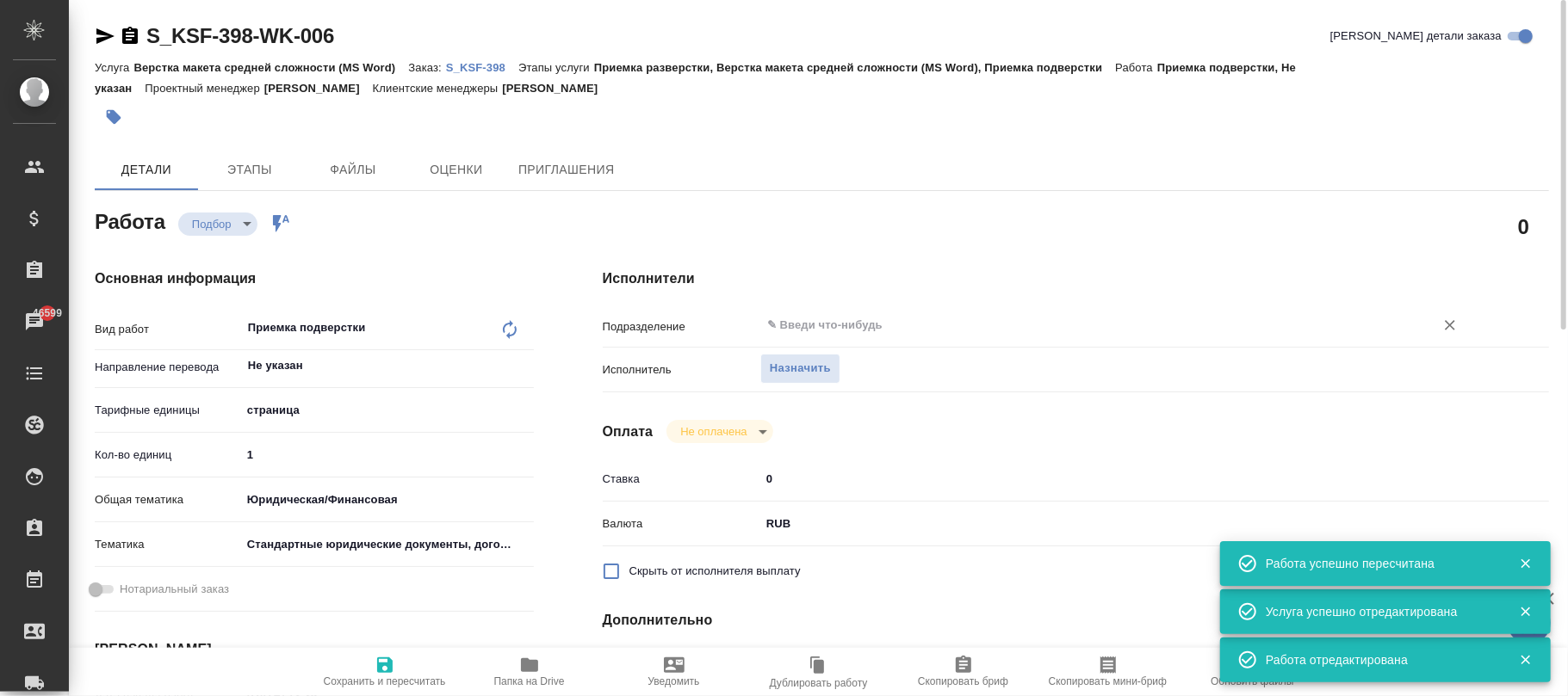
scroll to position [0, 0]
type textarea "x"
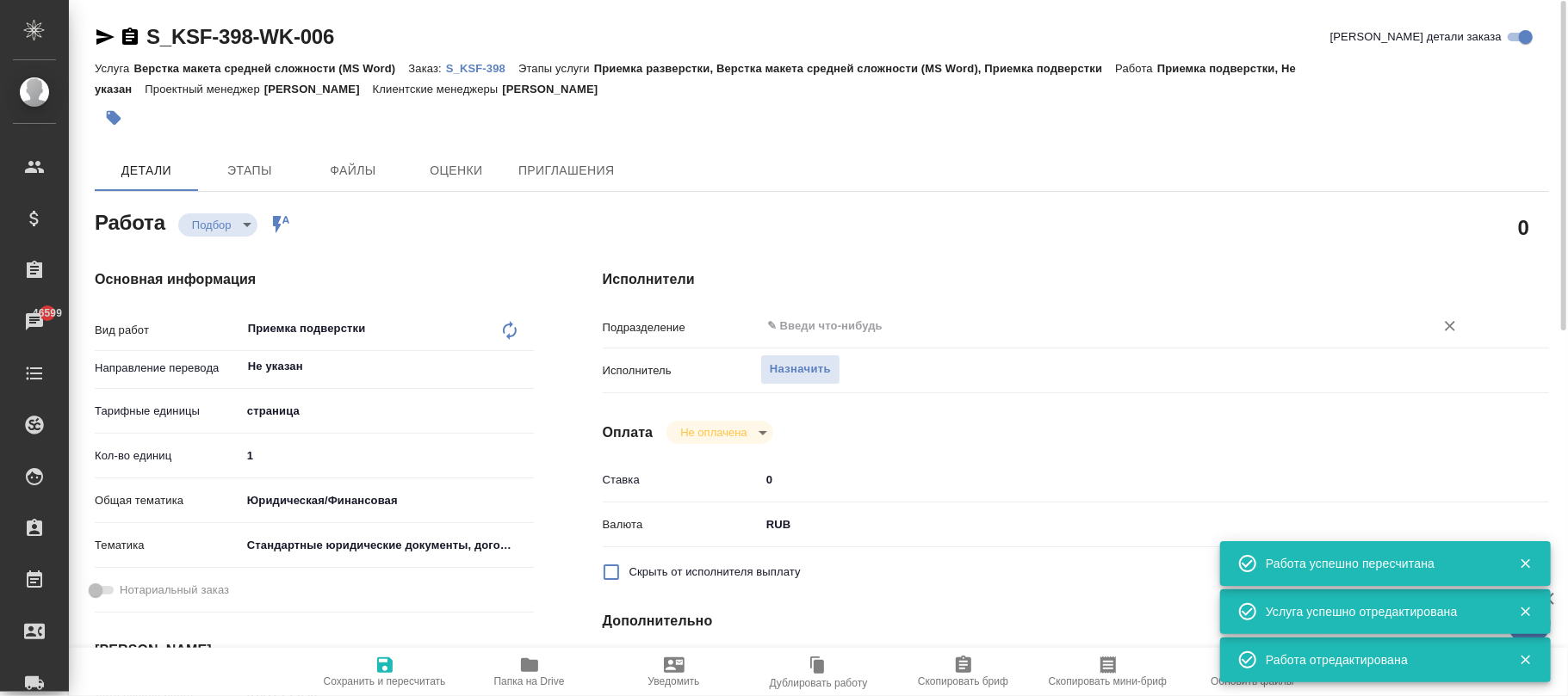
type textarea "x"
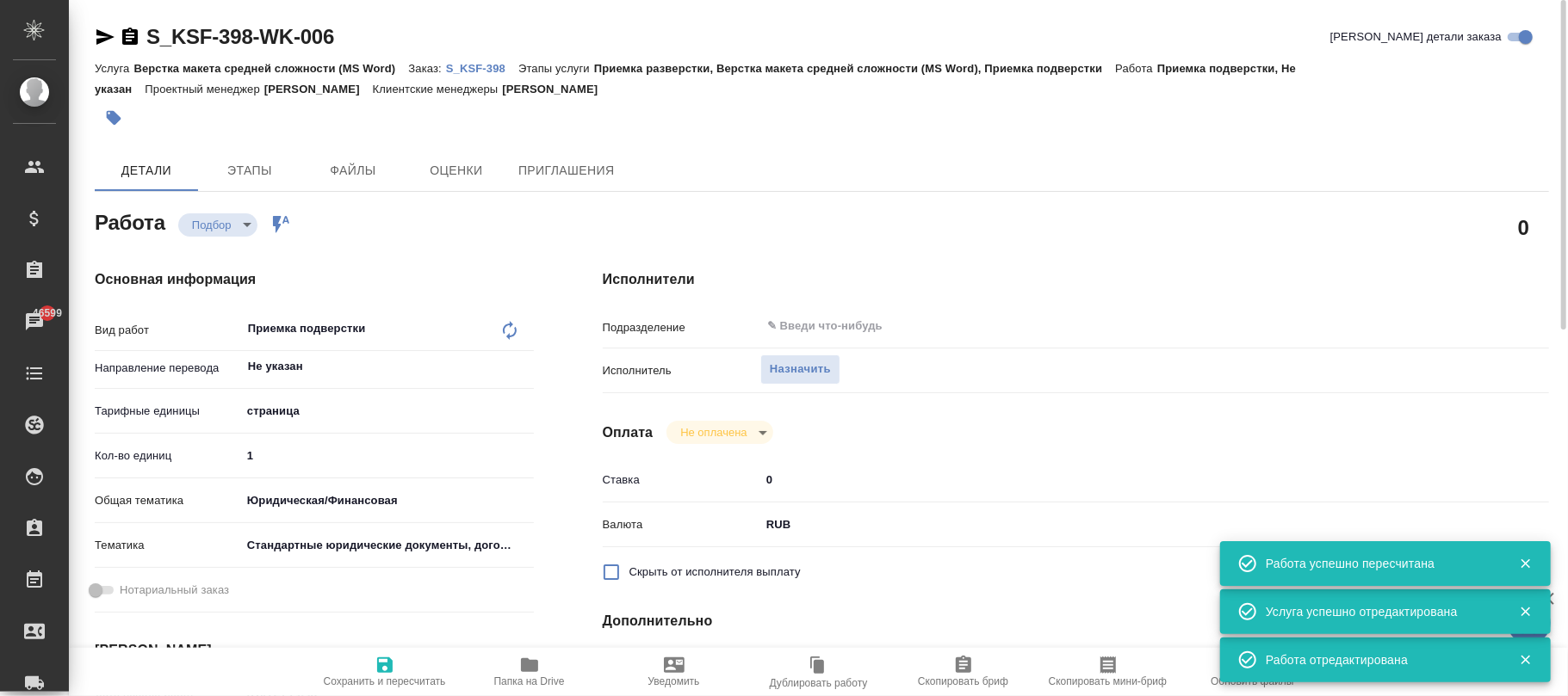
type textarea "x"
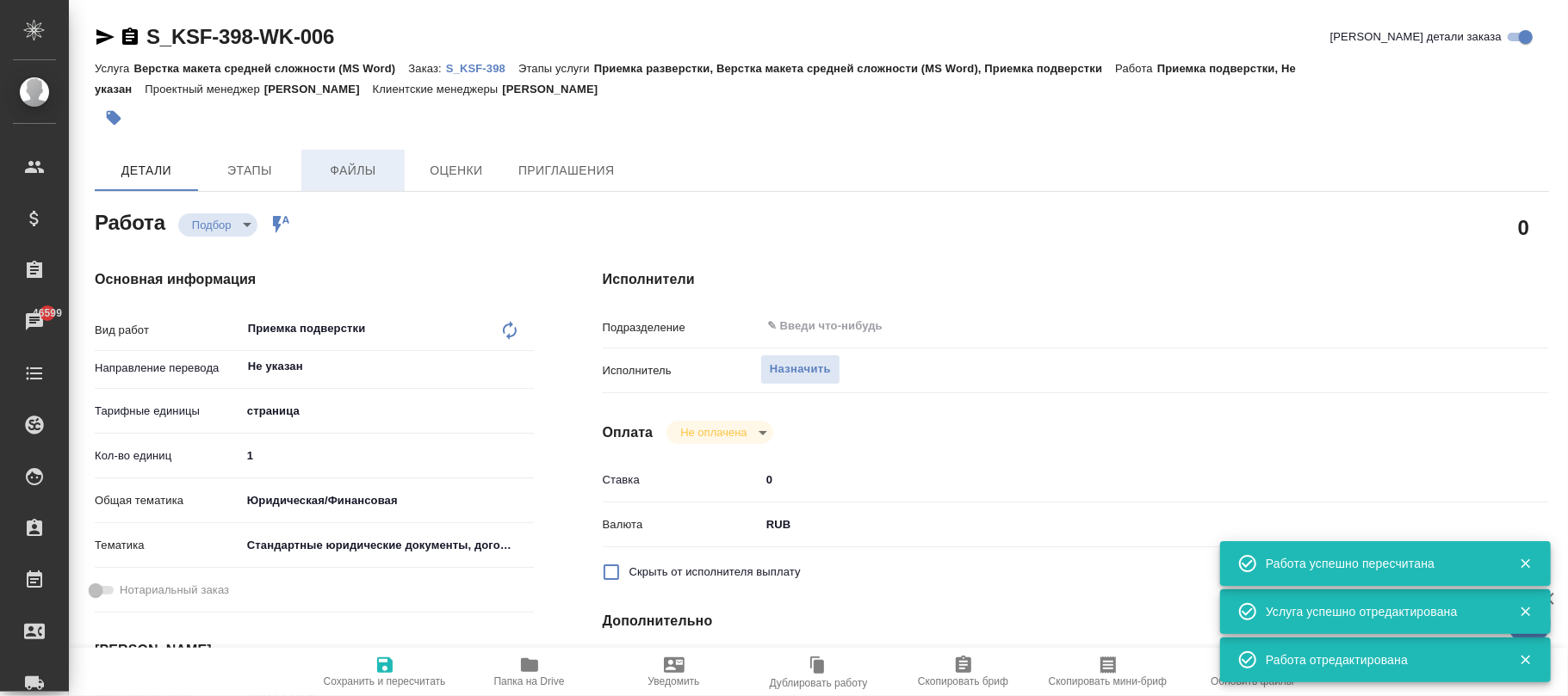
type textarea "x"
click at [480, 67] on p "S_KSF-398" at bounding box center [482, 68] width 73 height 13
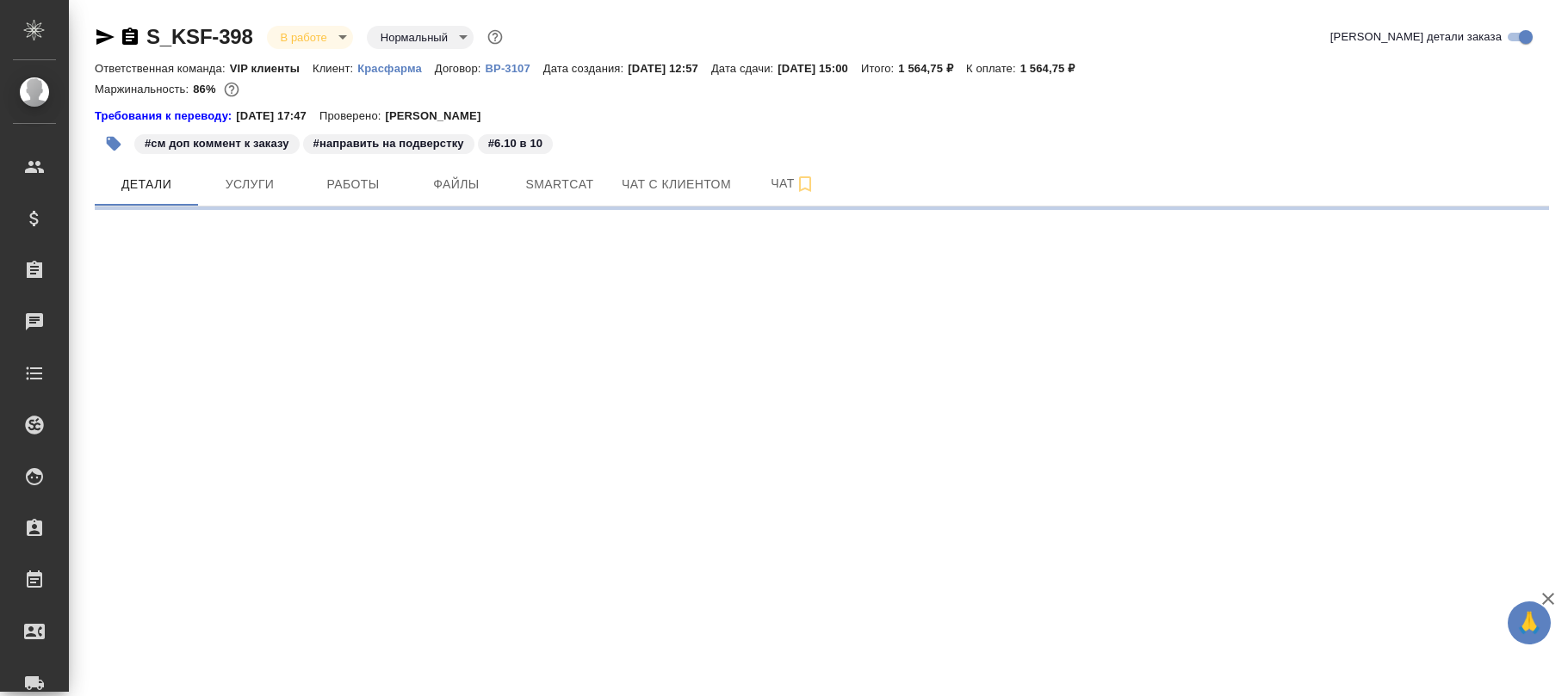
select select "RU"
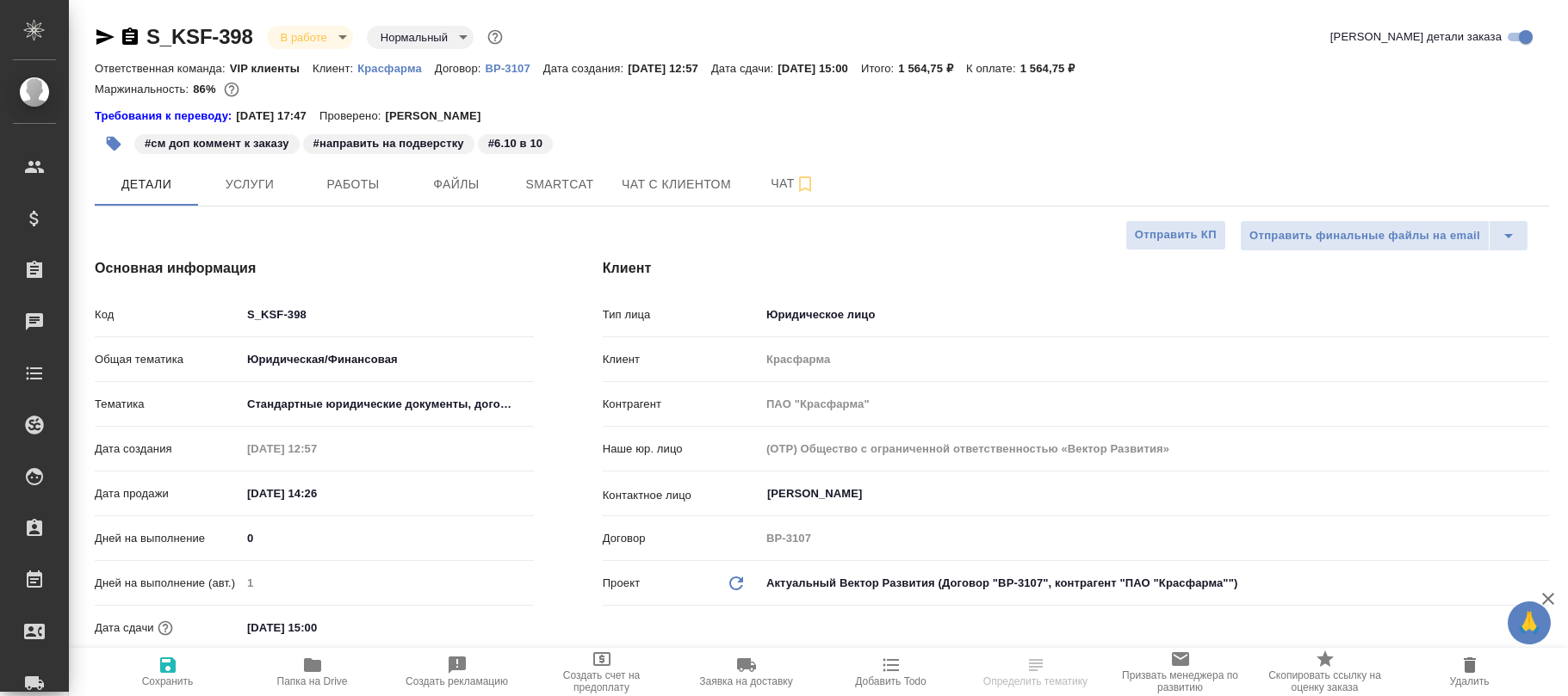
type textarea "x"
click at [775, 179] on span "Чат" at bounding box center [792, 184] width 82 height 21
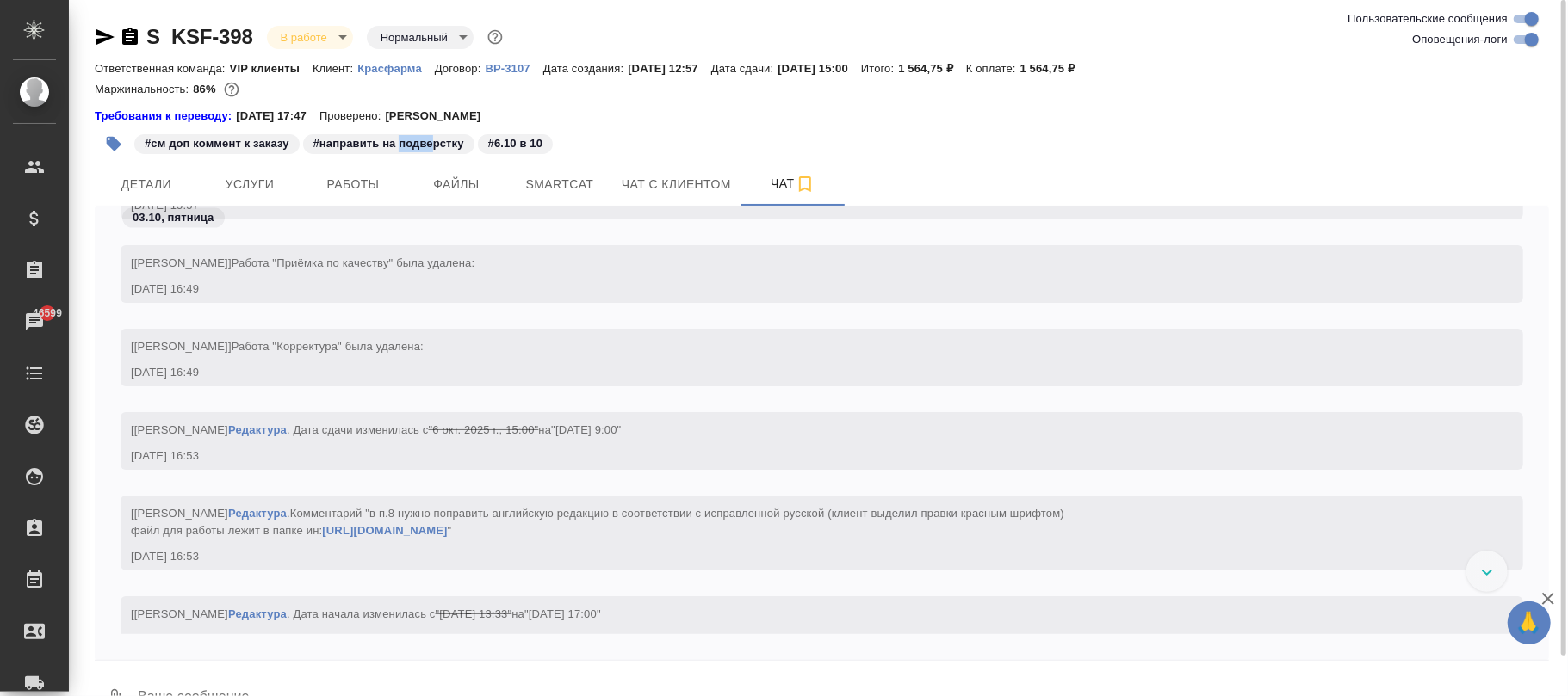
scroll to position [20226, 0]
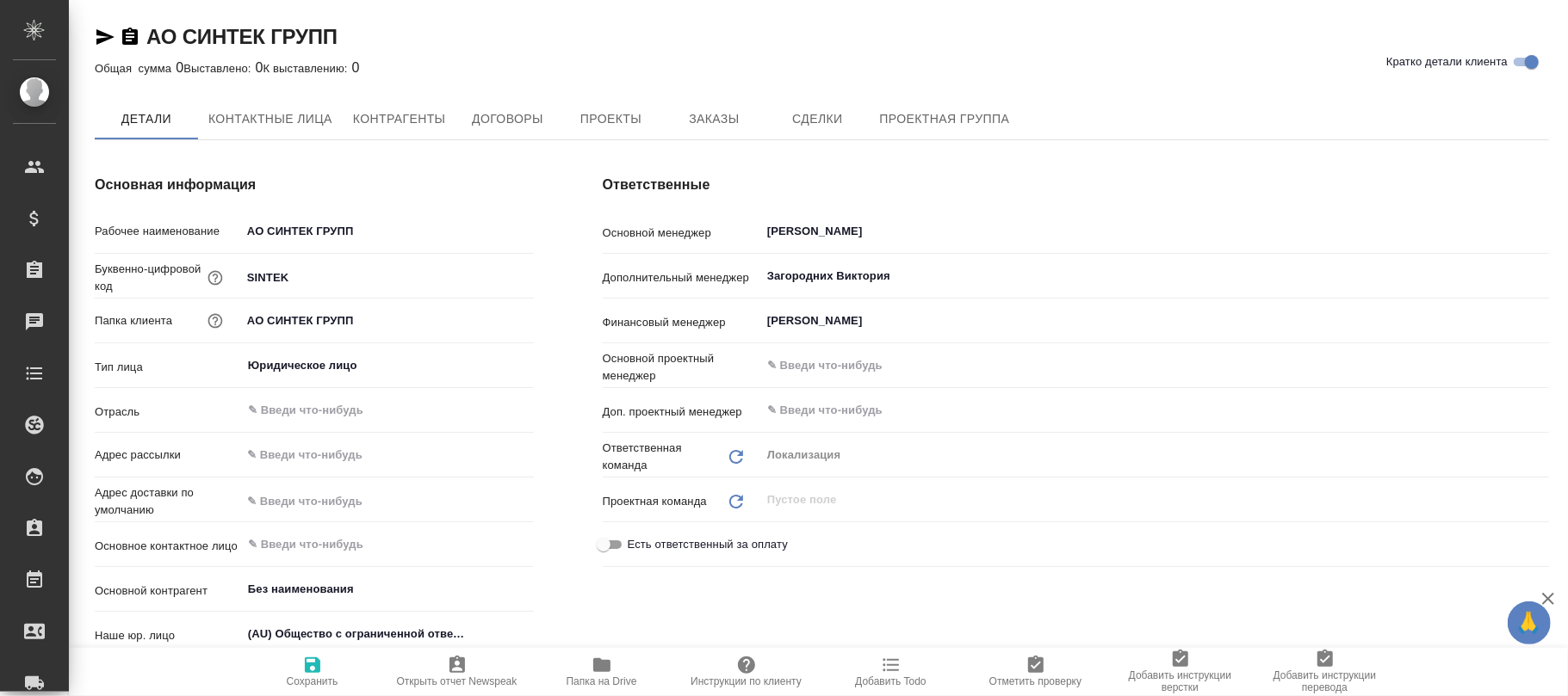
type textarea "x"
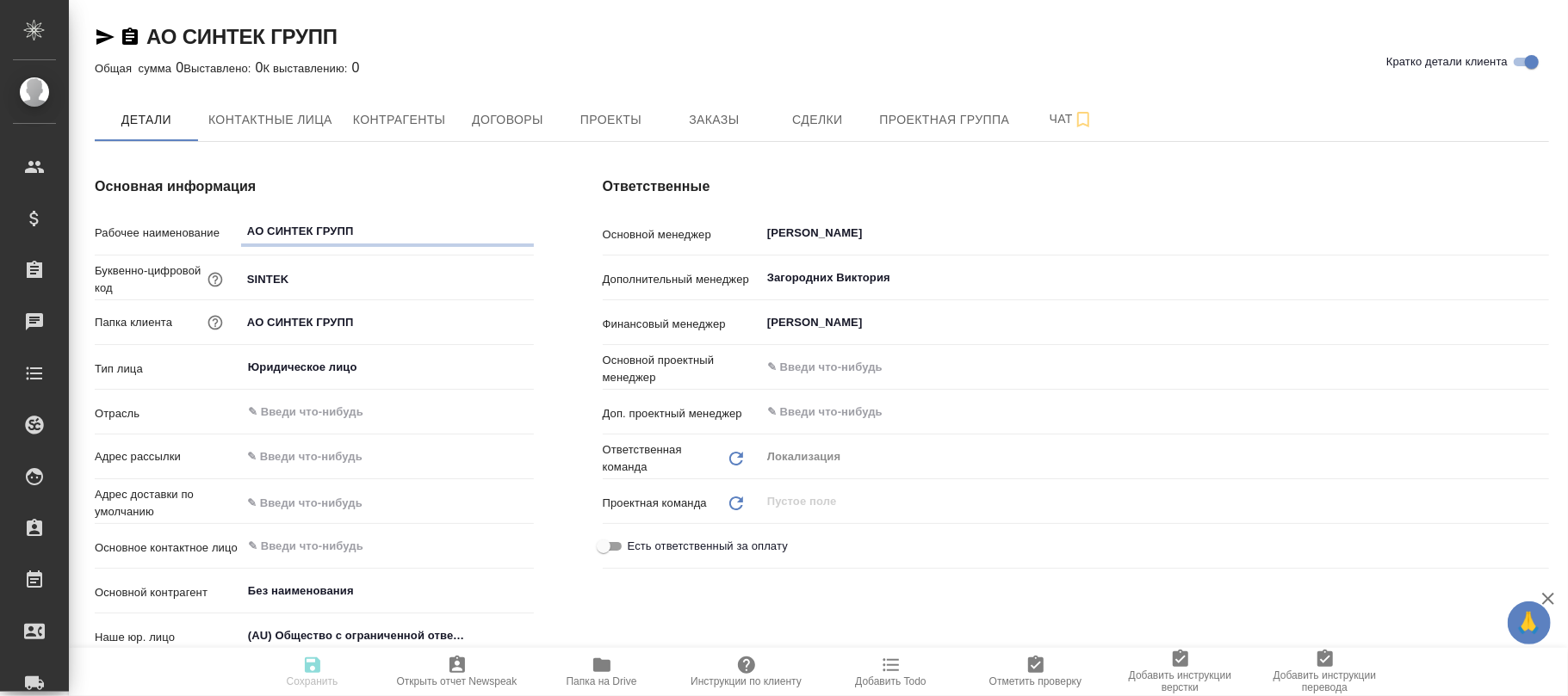
type textarea "x"
click at [511, 122] on span "Договоры" at bounding box center [507, 120] width 82 height 21
type textarea "x"
